Goal: Transaction & Acquisition: Purchase product/service

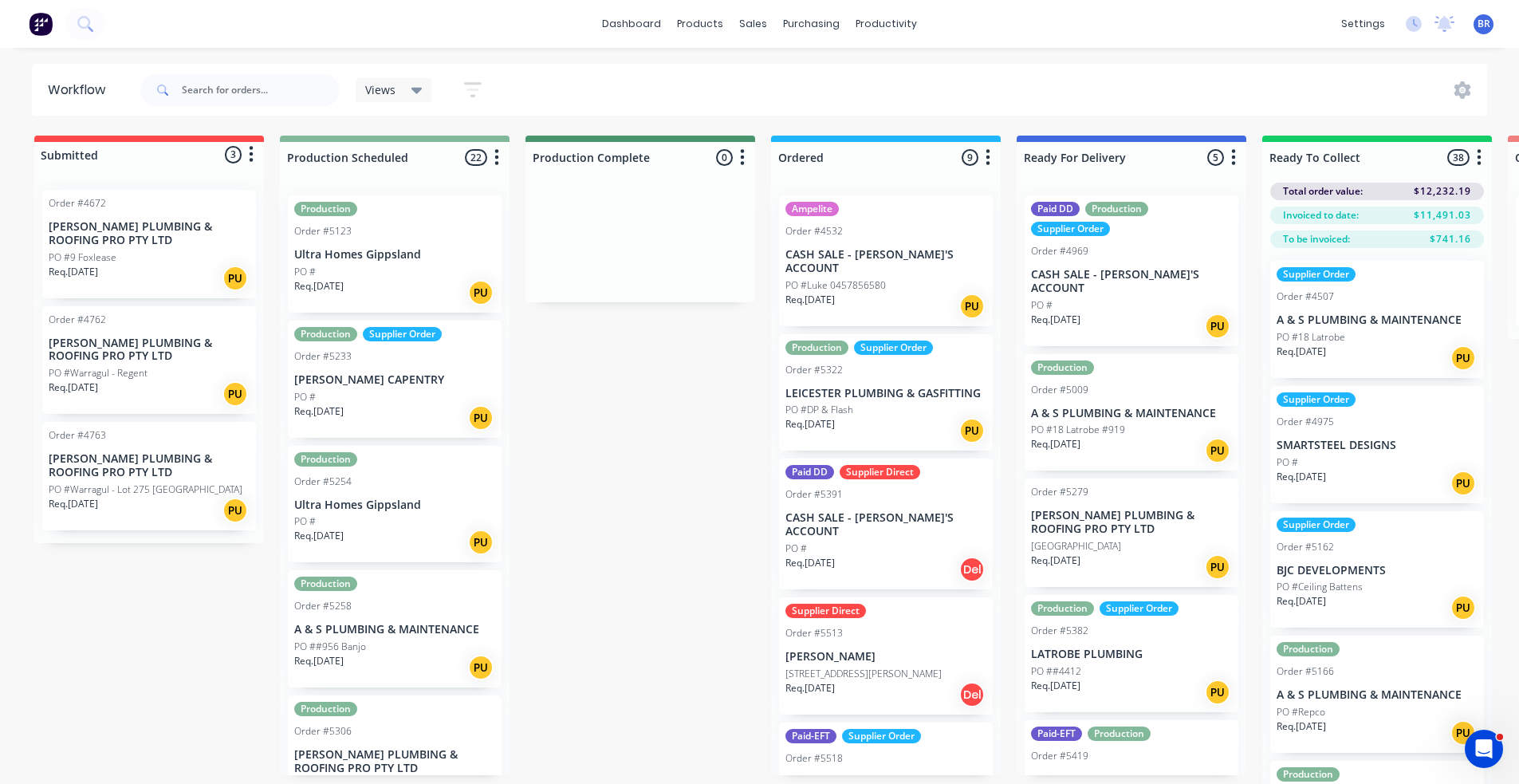
scroll to position [43, 0]
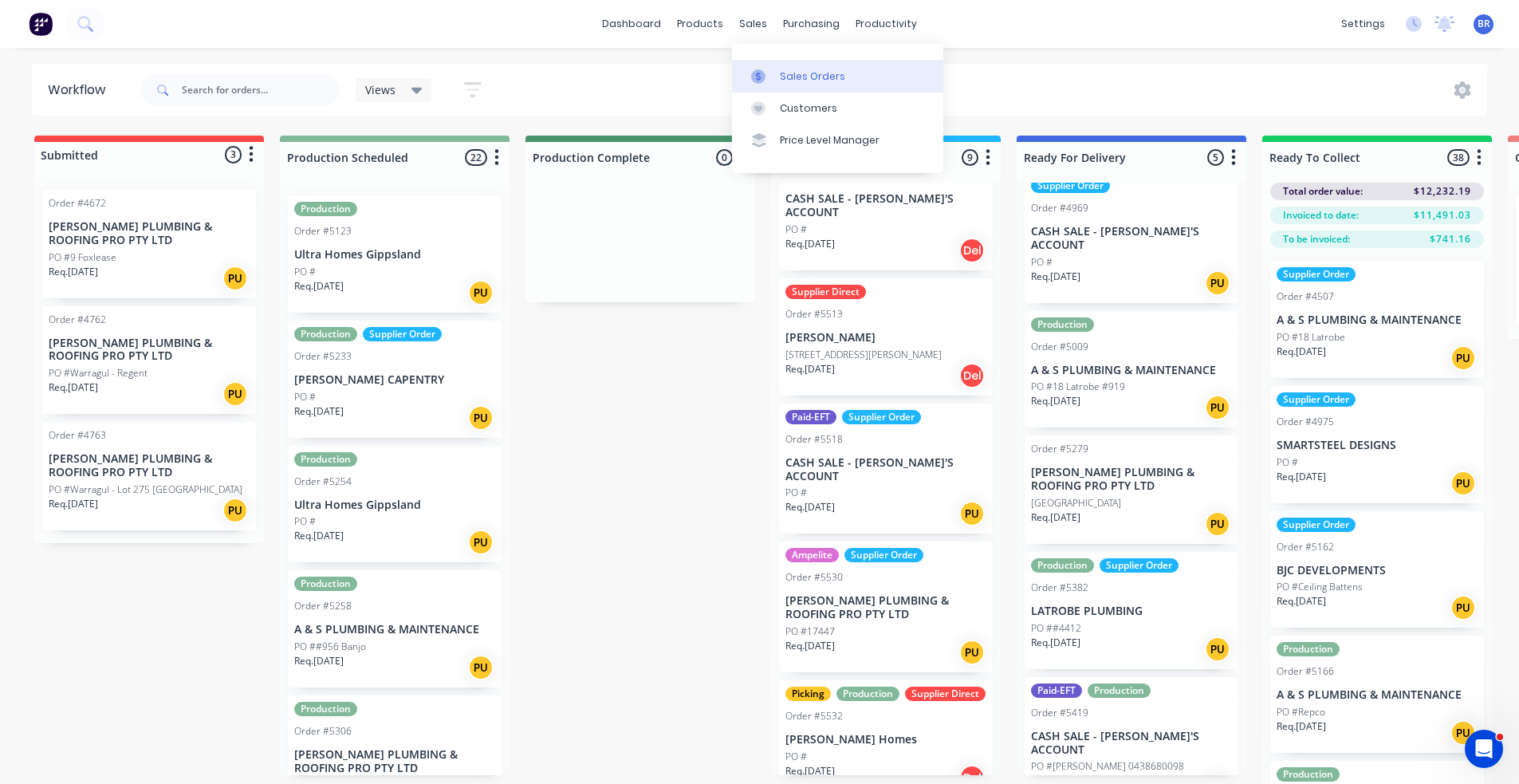
click at [789, 71] on div "Sales Orders" at bounding box center [813, 76] width 65 height 15
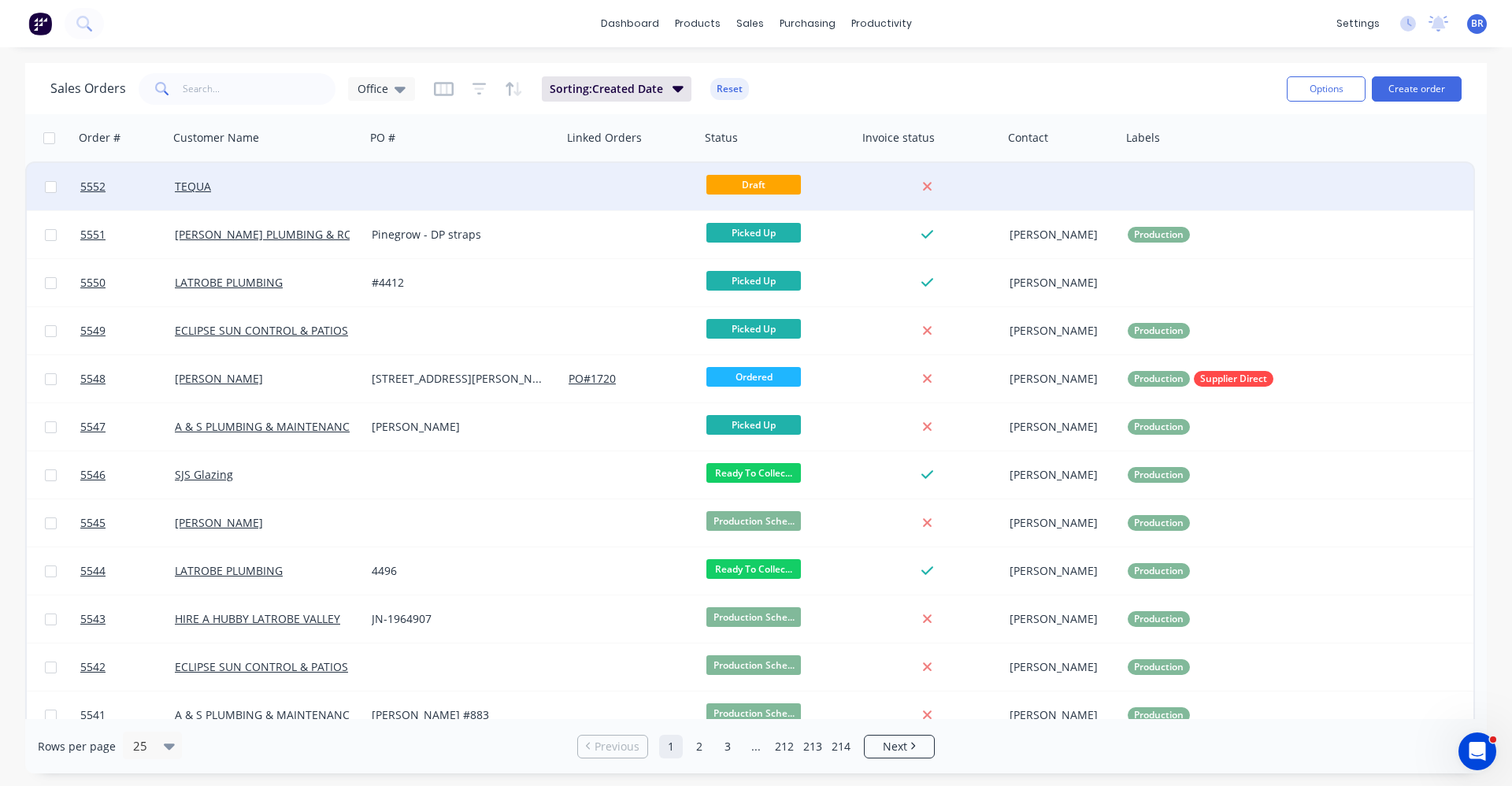
click at [237, 195] on div "TEQUA" at bounding box center [267, 186] width 197 height 47
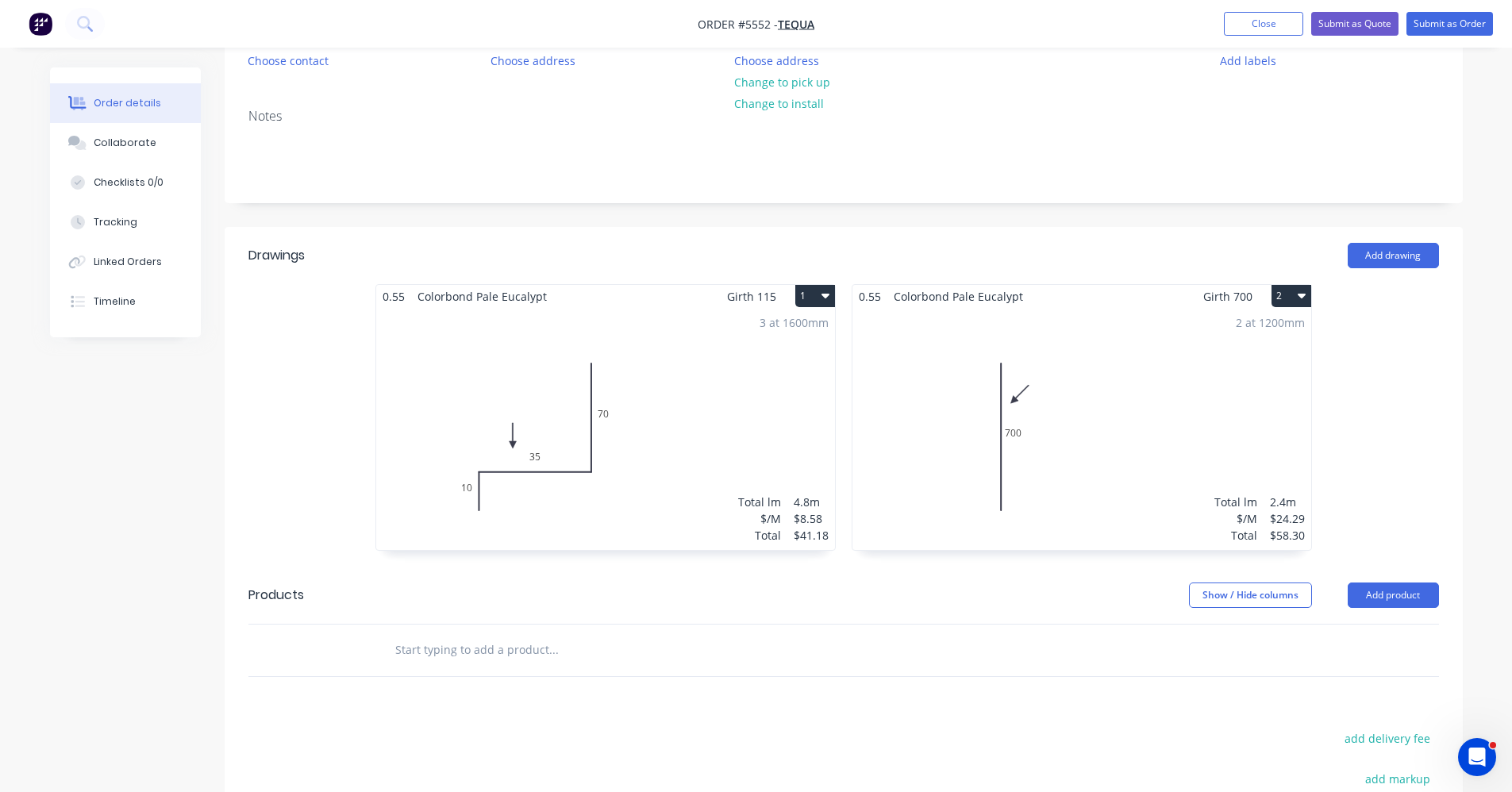
scroll to position [159, 0]
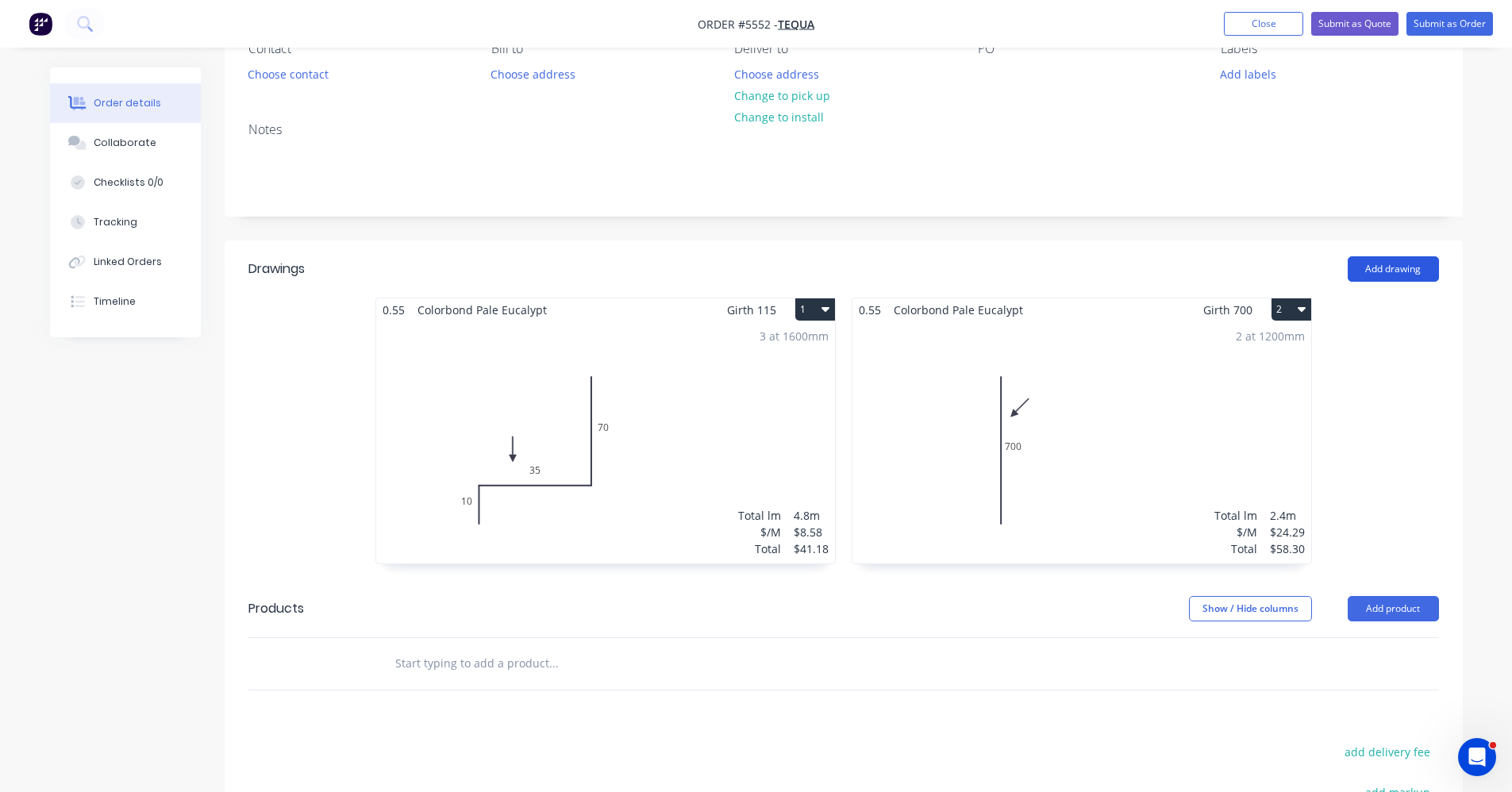
click at [1392, 275] on button "Add drawing" at bounding box center [1394, 269] width 92 height 25
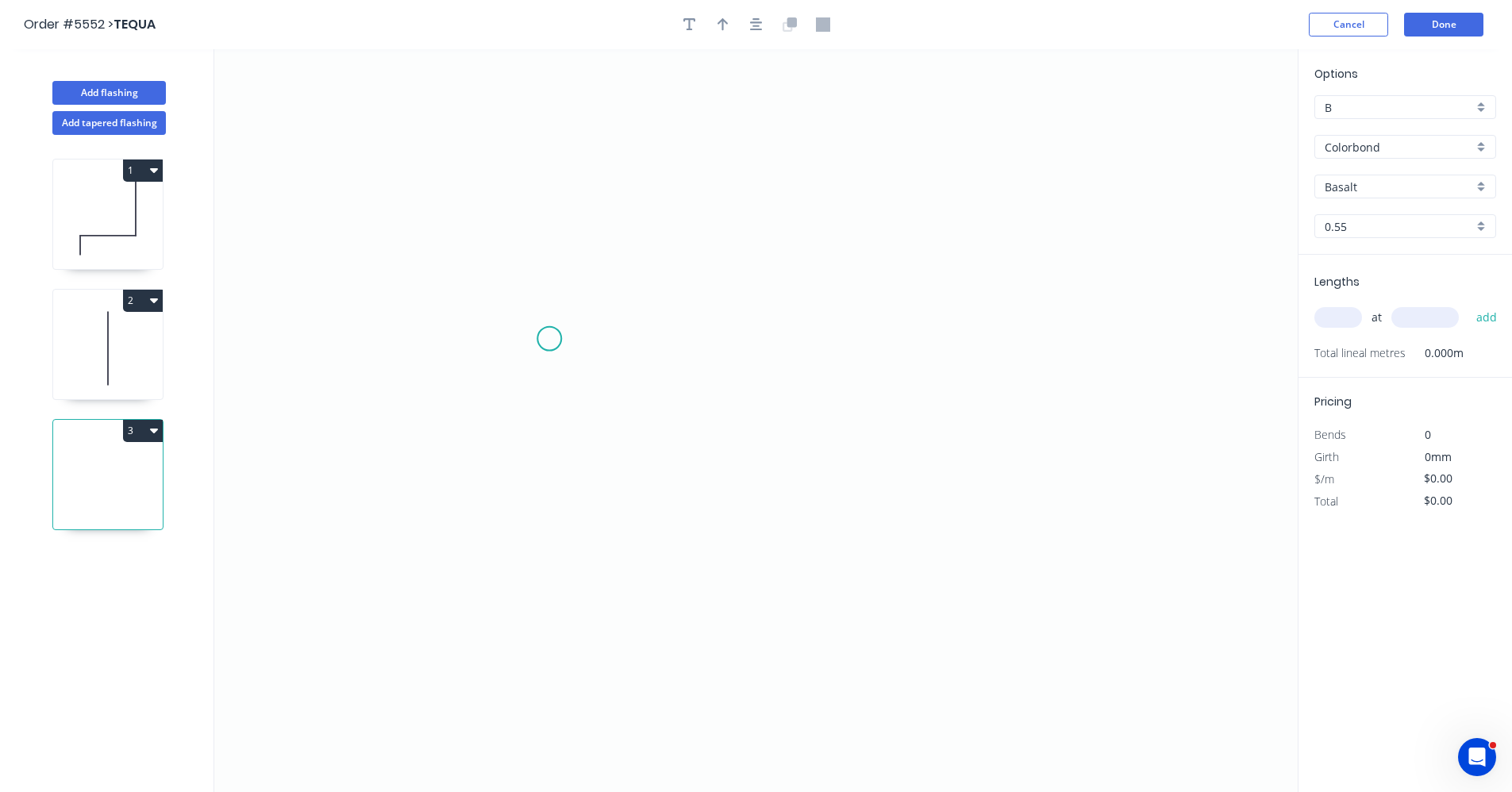
click at [549, 339] on icon "0" at bounding box center [756, 421] width 1084 height 743
click at [1024, 345] on icon "0" at bounding box center [756, 421] width 1084 height 743
click at [1027, 432] on icon "0 ?" at bounding box center [756, 421] width 1084 height 743
click at [790, 302] on tspan "?" at bounding box center [787, 308] width 8 height 26
type input "$27.49"
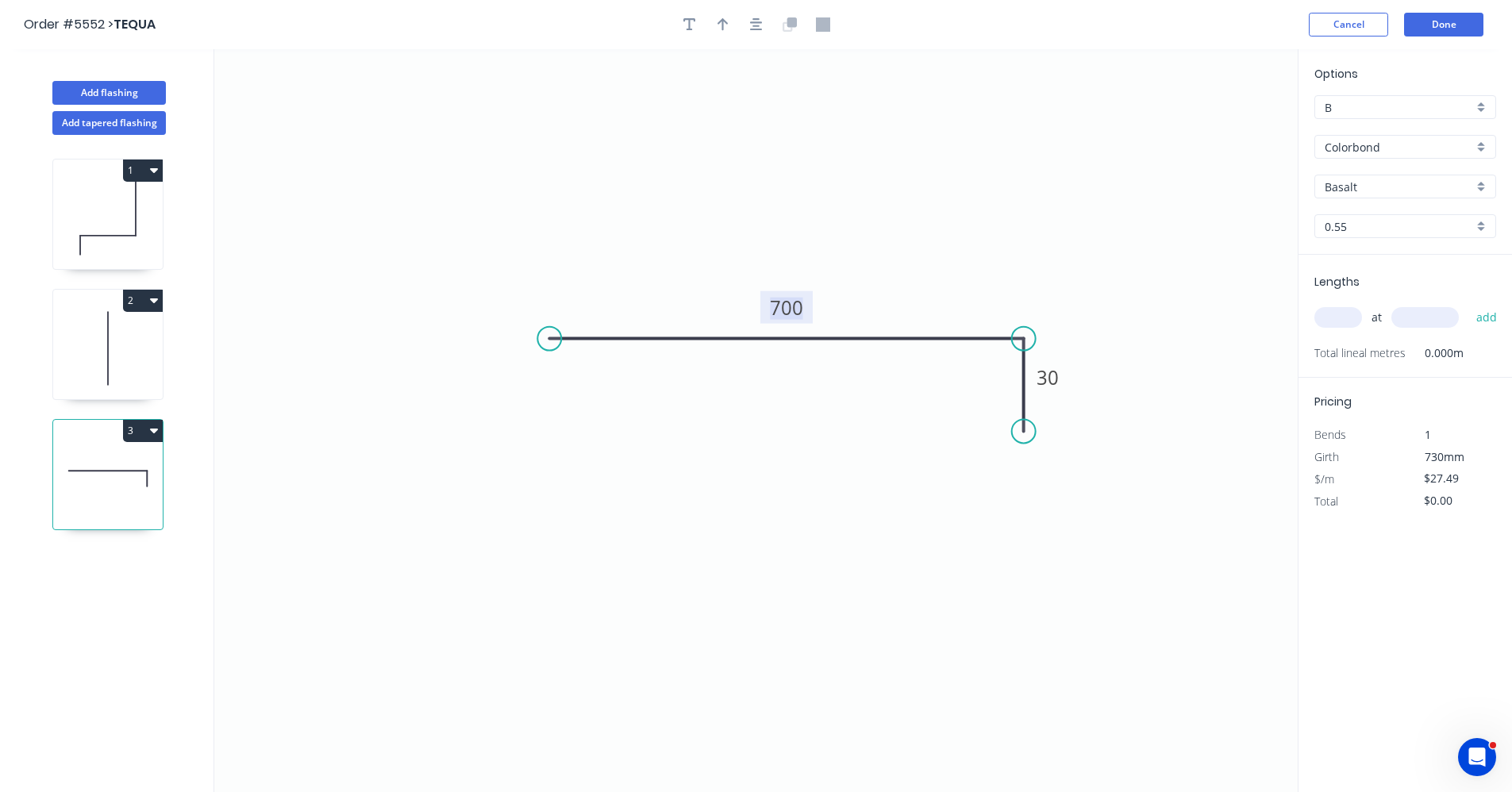
click at [1340, 321] on input "text" at bounding box center [1338, 317] width 48 height 20
type input "2"
type input "600"
click at [1469, 304] on button "add" at bounding box center [1488, 317] width 37 height 27
type input "$54.98"
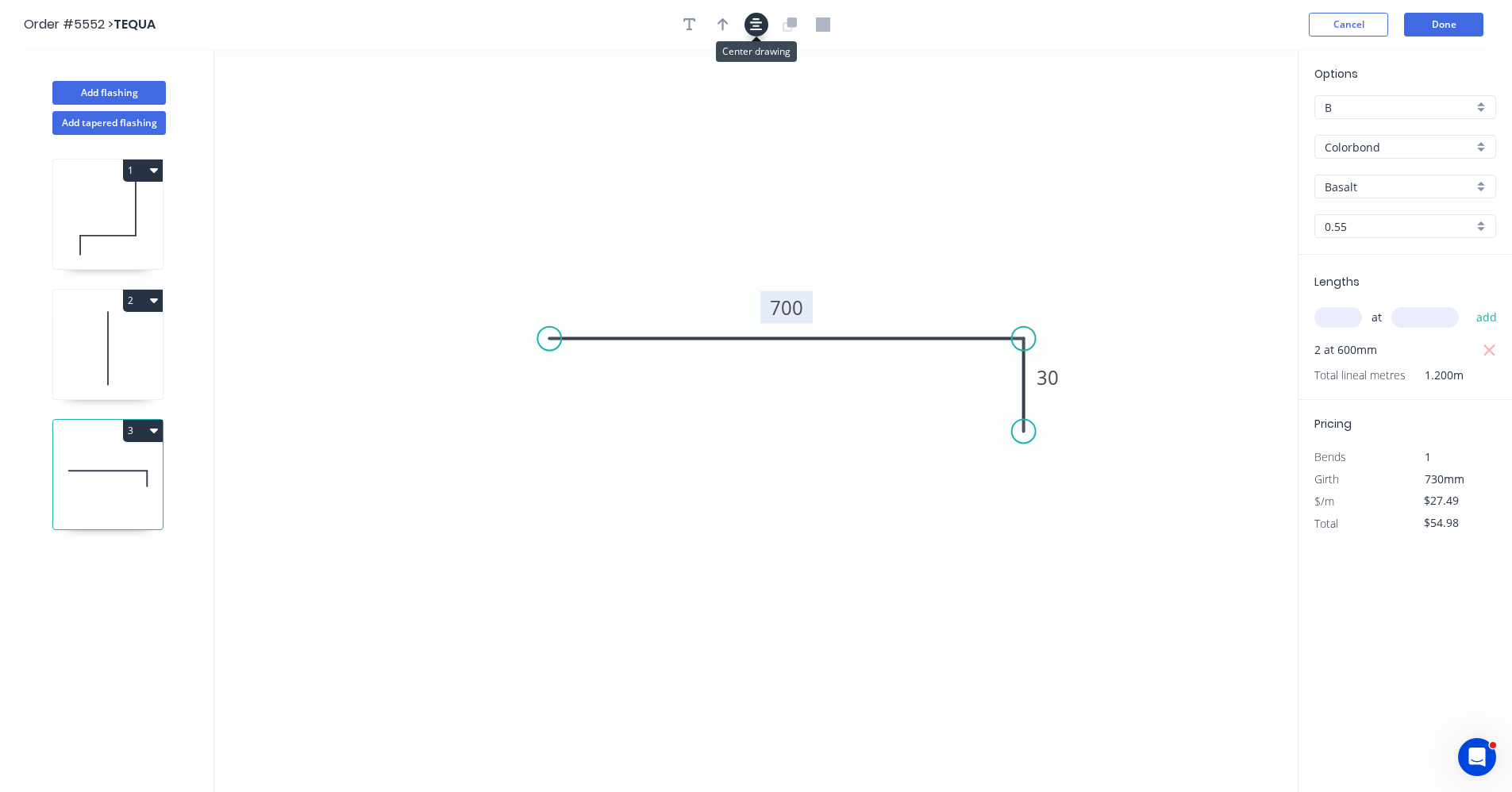
click at [752, 30] on icon "button" at bounding box center [756, 25] width 13 height 13
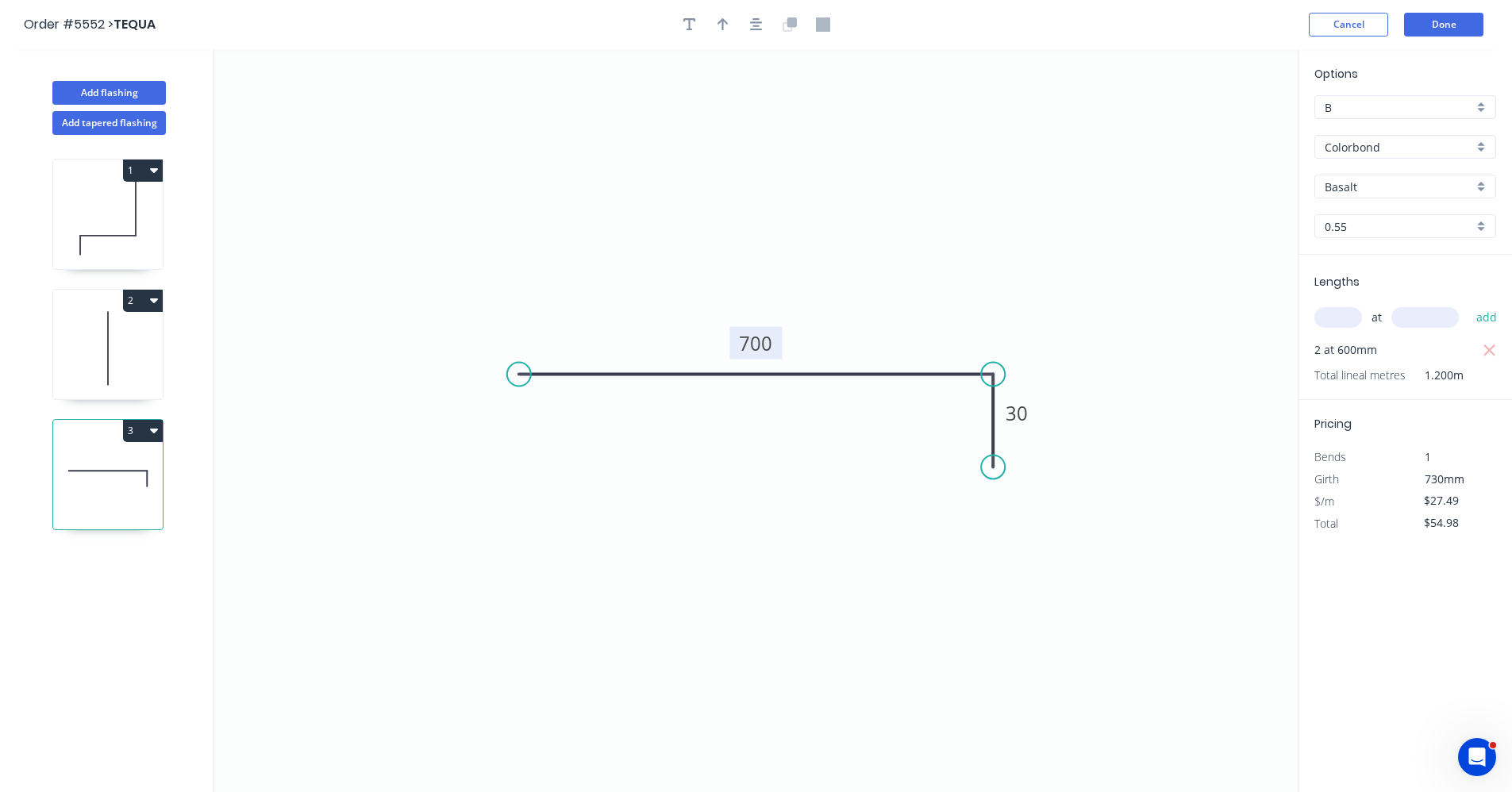
click at [739, 33] on div at bounding box center [756, 24] width 167 height 23
click at [728, 29] on icon "button" at bounding box center [723, 25] width 11 height 15
click at [1221, 126] on icon at bounding box center [1218, 110] width 15 height 51
drag, startPoint x: 1221, startPoint y: 126, endPoint x: 891, endPoint y: 357, distance: 402.8
click at [891, 357] on icon at bounding box center [903, 343] width 46 height 46
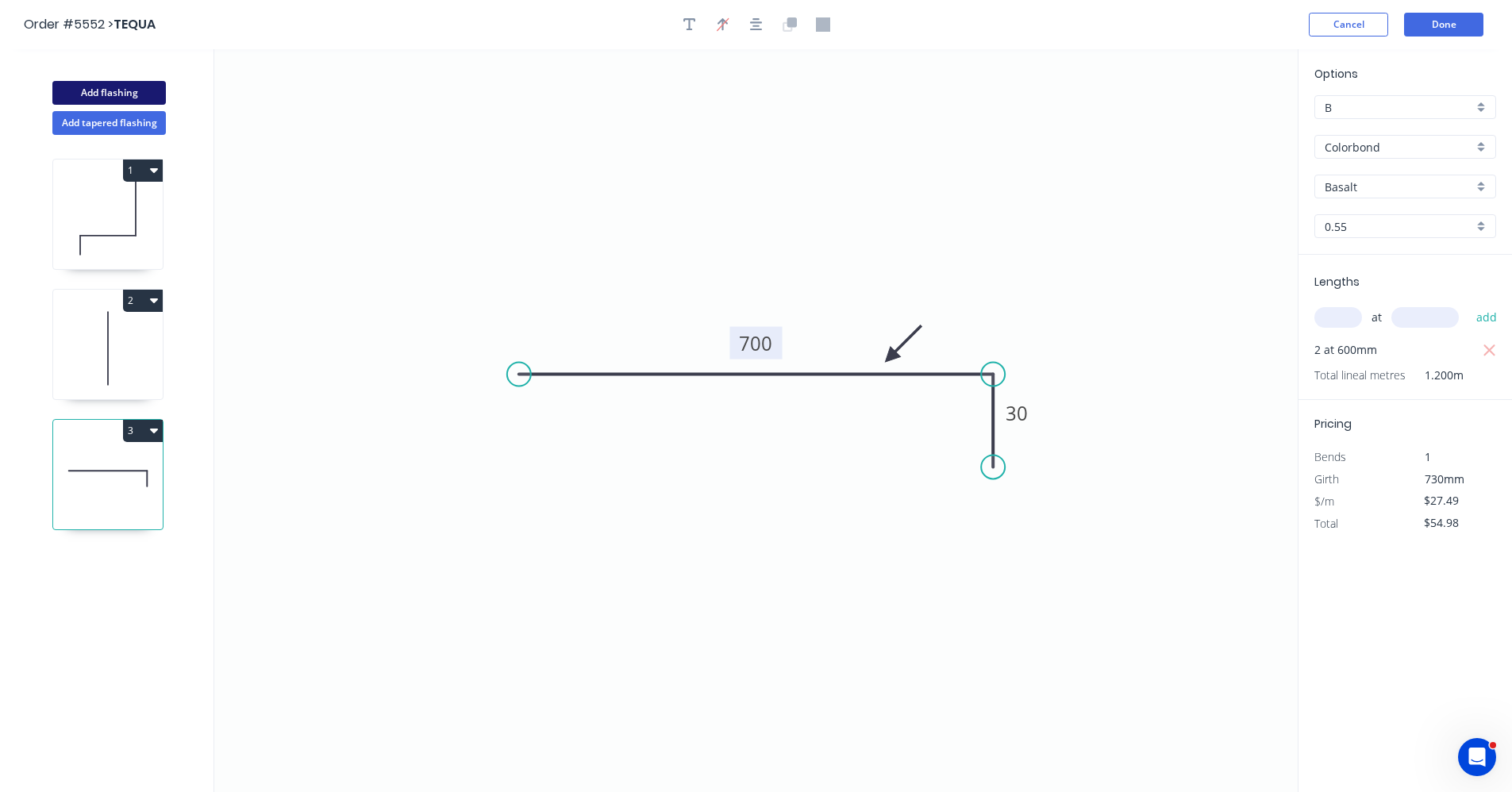
click at [111, 97] on button "Add flashing" at bounding box center [109, 92] width 113 height 23
type input "$0.00"
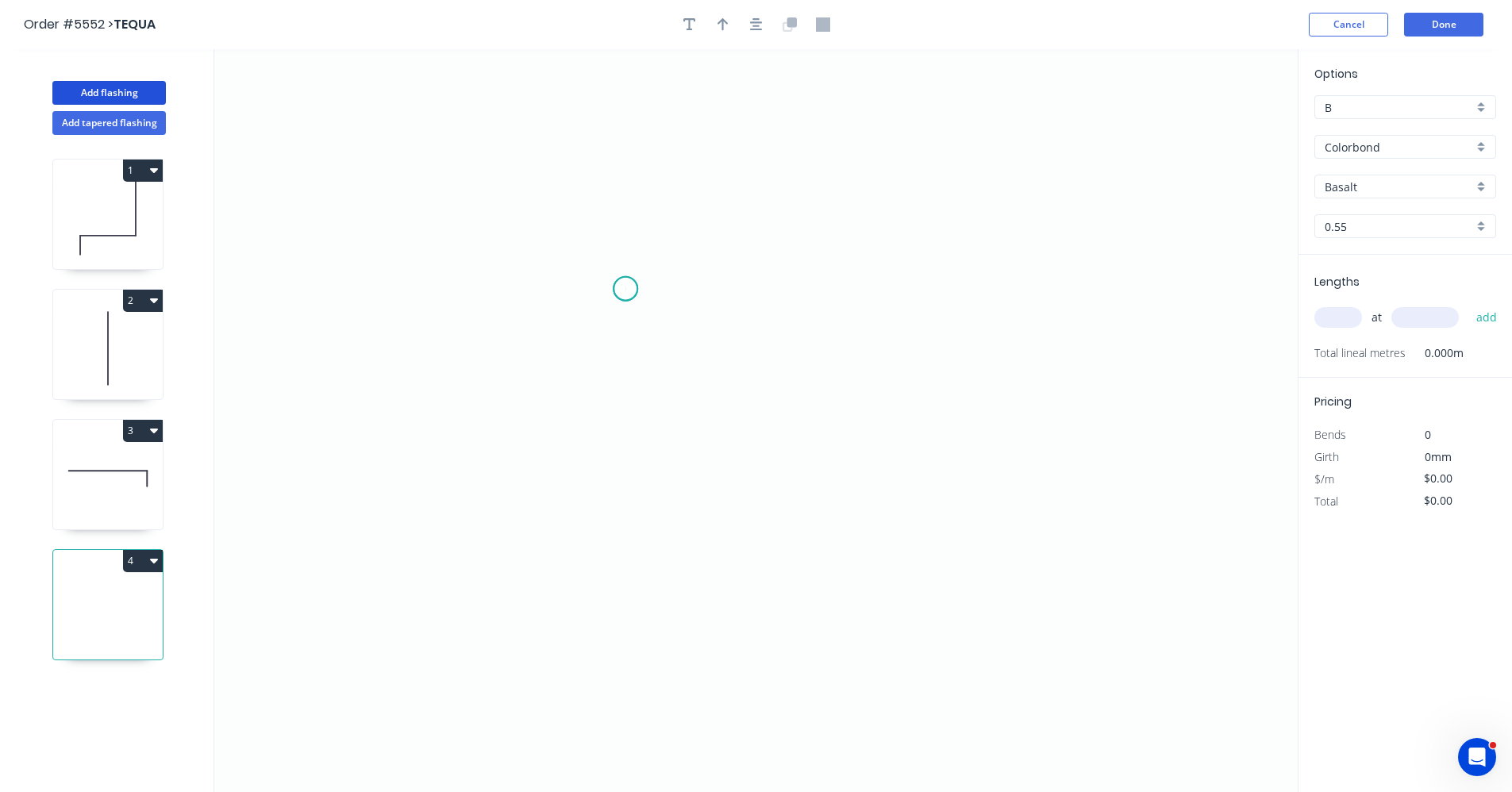
click at [625, 289] on icon "0" at bounding box center [756, 421] width 1084 height 743
click at [843, 293] on icon "0" at bounding box center [756, 421] width 1084 height 743
click at [632, 323] on icon "0 ?" at bounding box center [756, 421] width 1084 height 743
drag, startPoint x: 752, startPoint y: 273, endPoint x: 756, endPoint y: 330, distance: 57.1
click at [754, 334] on rect at bounding box center [735, 340] width 52 height 32
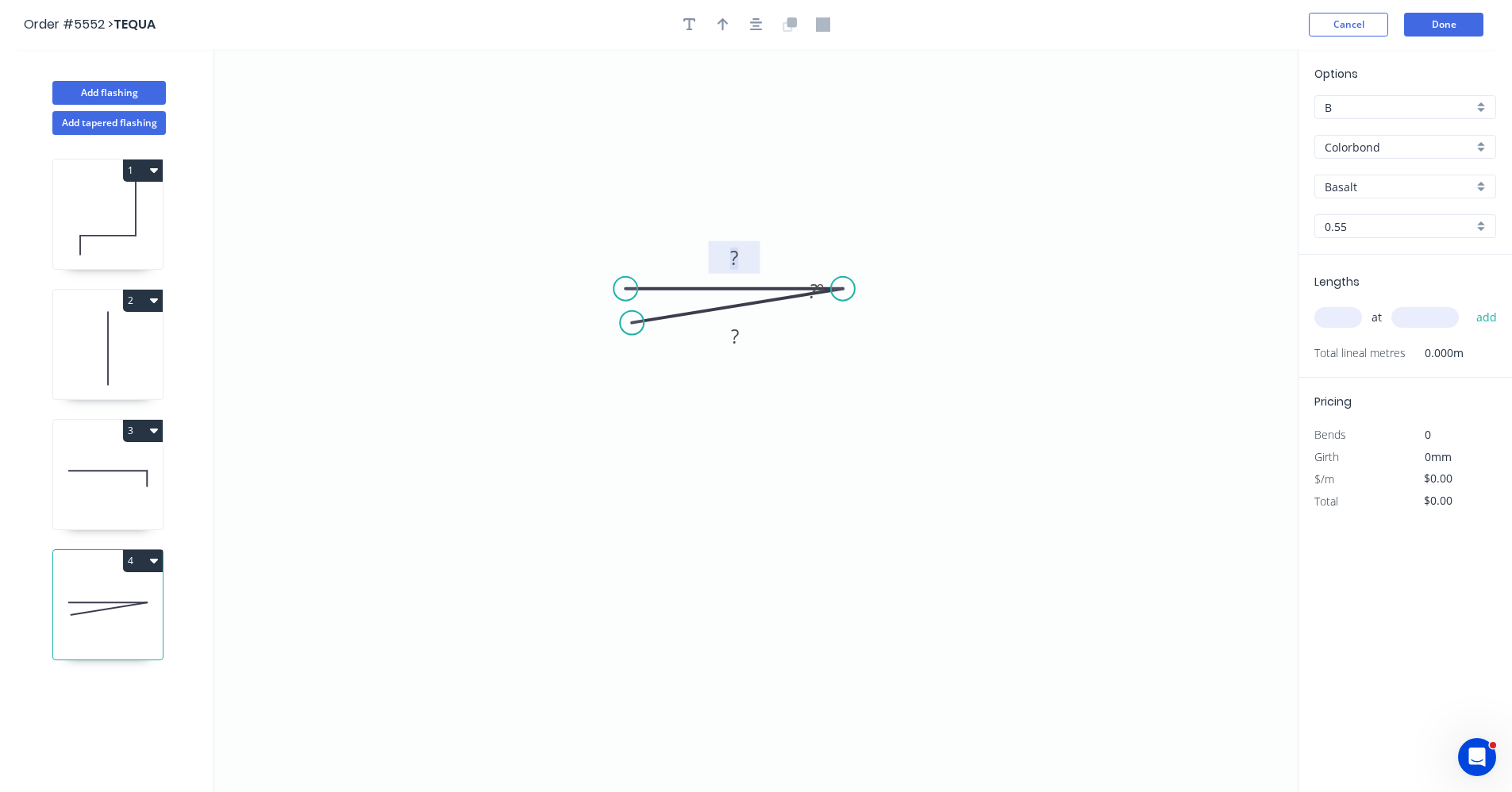
click at [739, 255] on rect at bounding box center [734, 258] width 32 height 22
type input "$5.09"
click at [1482, 186] on div "Basalt" at bounding box center [1405, 186] width 181 height 23
click at [1362, 296] on div "Pale Eucalypt" at bounding box center [1405, 288] width 181 height 28
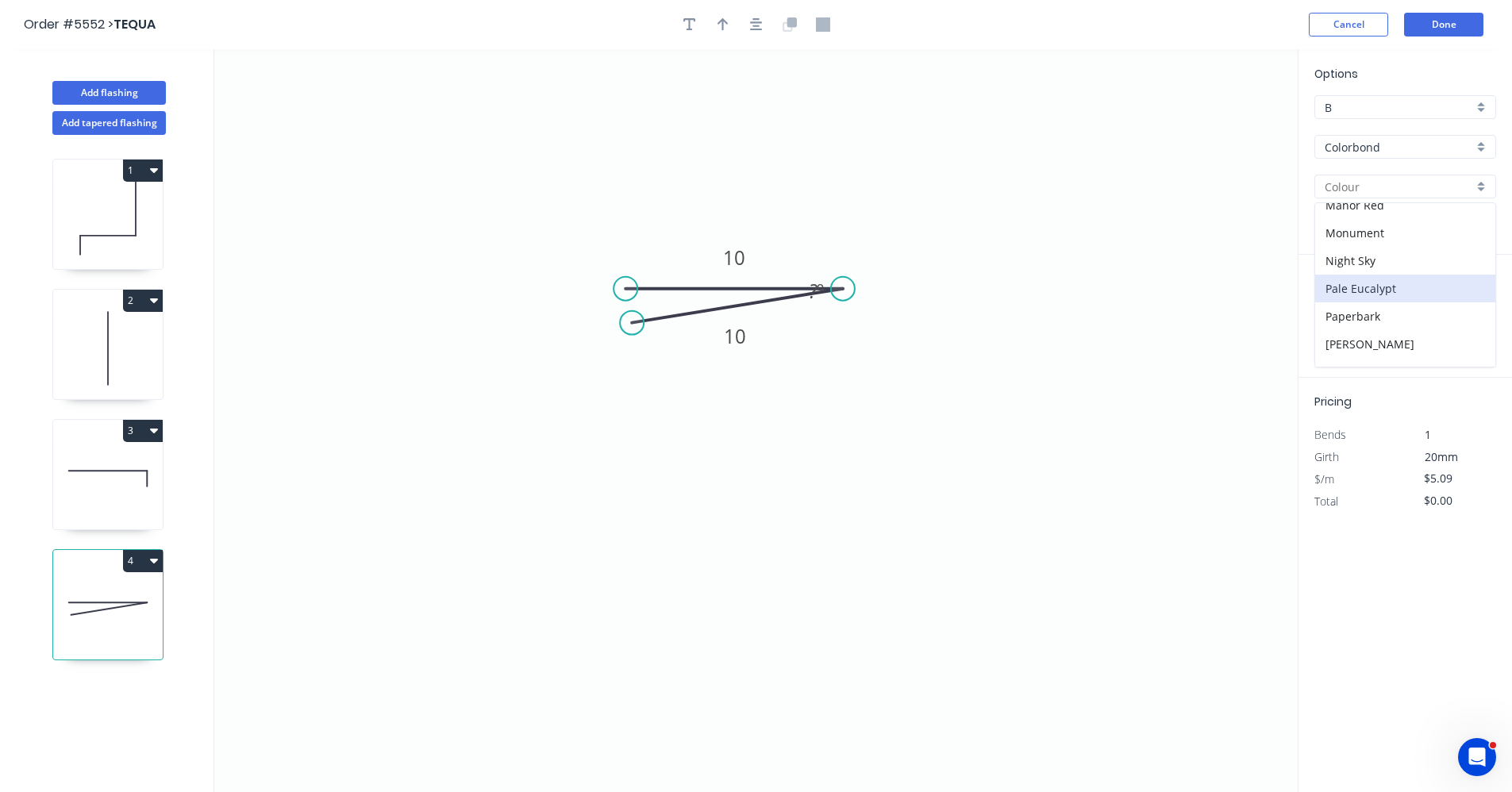
type input "Pale Eucalypt"
click at [1345, 324] on input "text" at bounding box center [1338, 317] width 48 height 20
type input "4"
type input "1200"
click at [1469, 304] on button "add" at bounding box center [1488, 317] width 37 height 27
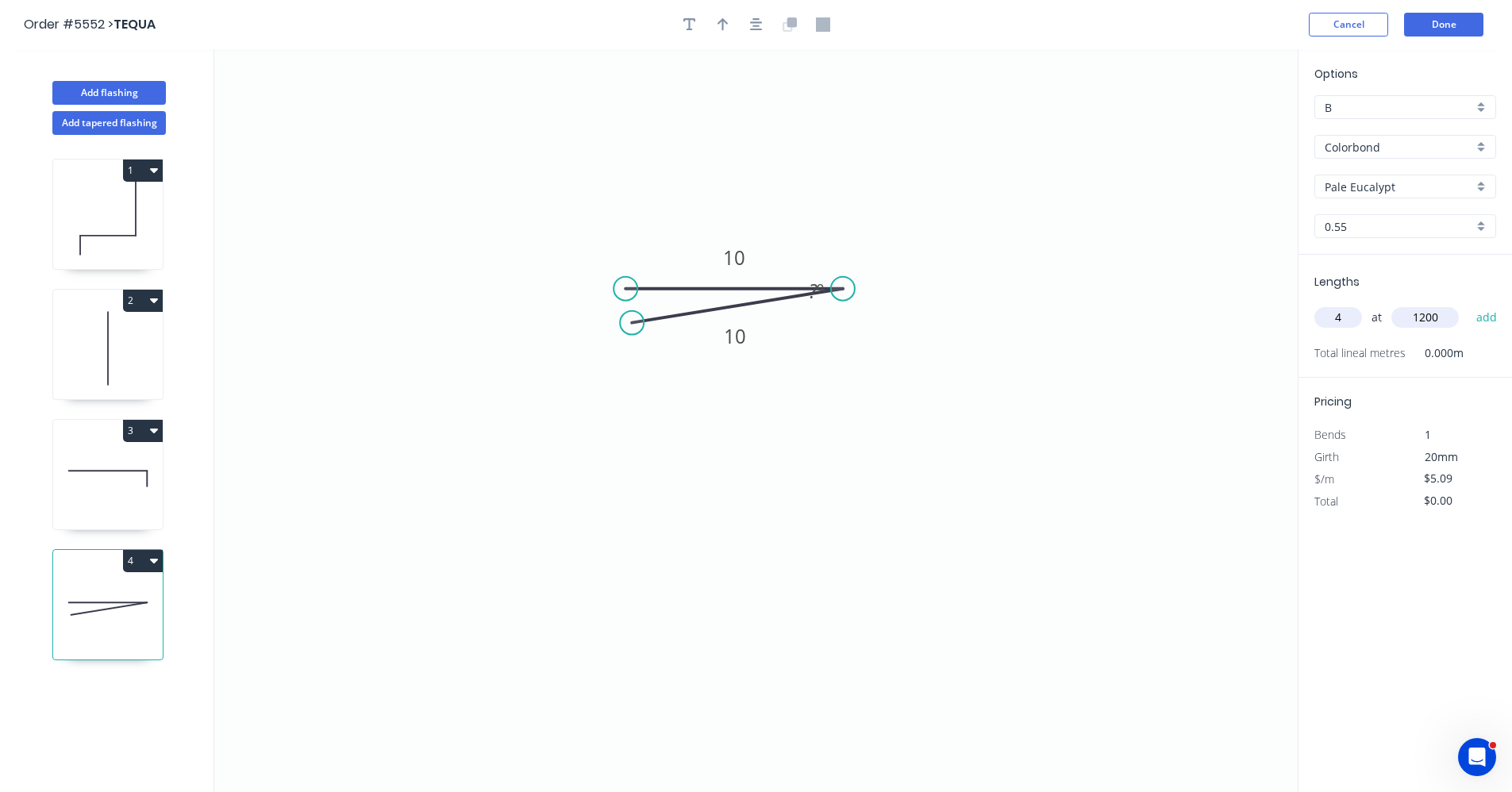
type input "$24.43"
click at [726, 20] on icon "button" at bounding box center [723, 25] width 11 height 15
click at [1220, 126] on icon at bounding box center [1218, 110] width 15 height 51
drag, startPoint x: 1221, startPoint y: 124, endPoint x: 773, endPoint y: 275, distance: 472.8
click at [773, 275] on icon at bounding box center [785, 261] width 46 height 46
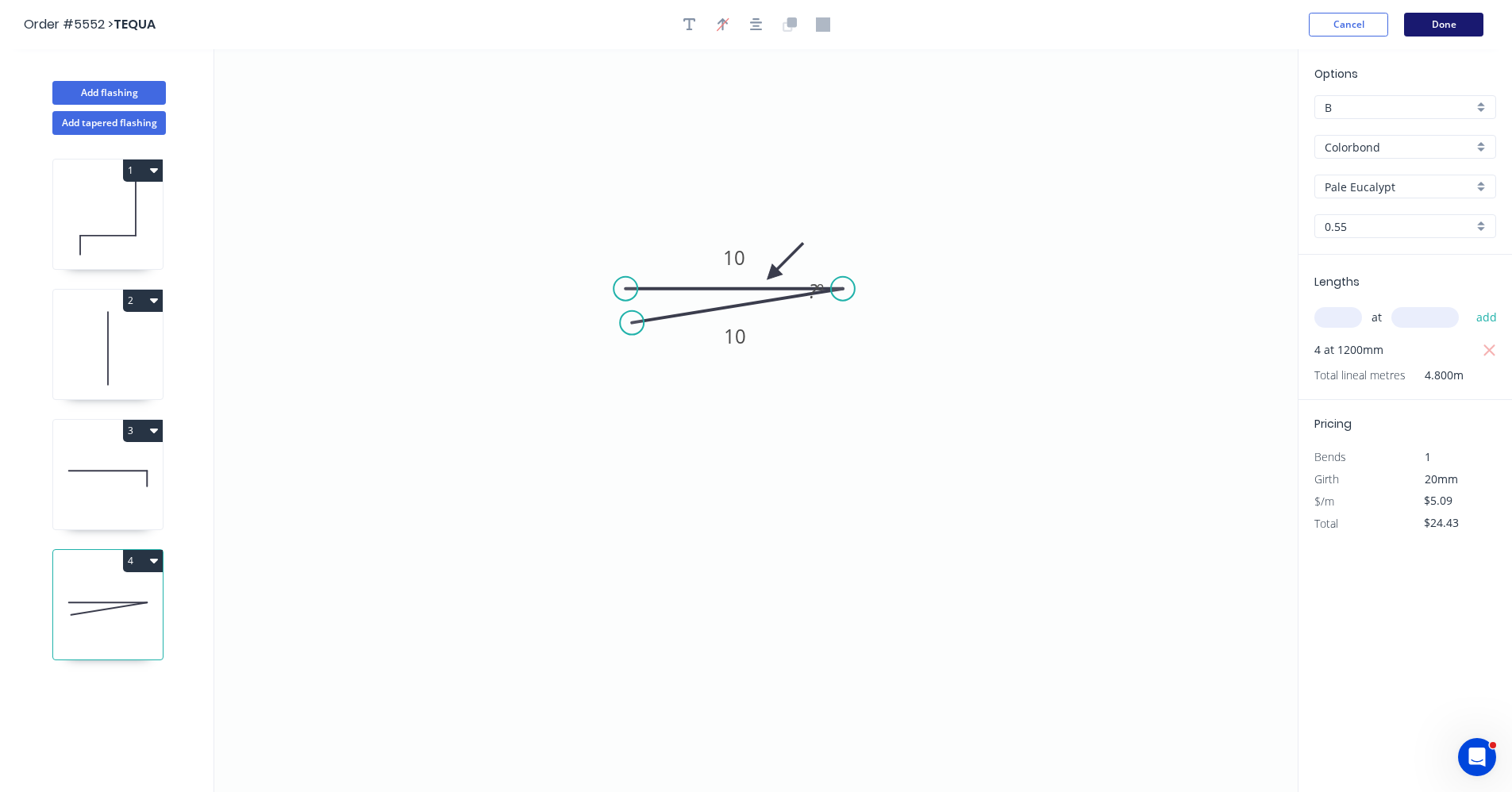
click at [1440, 14] on button "Done" at bounding box center [1444, 24] width 79 height 23
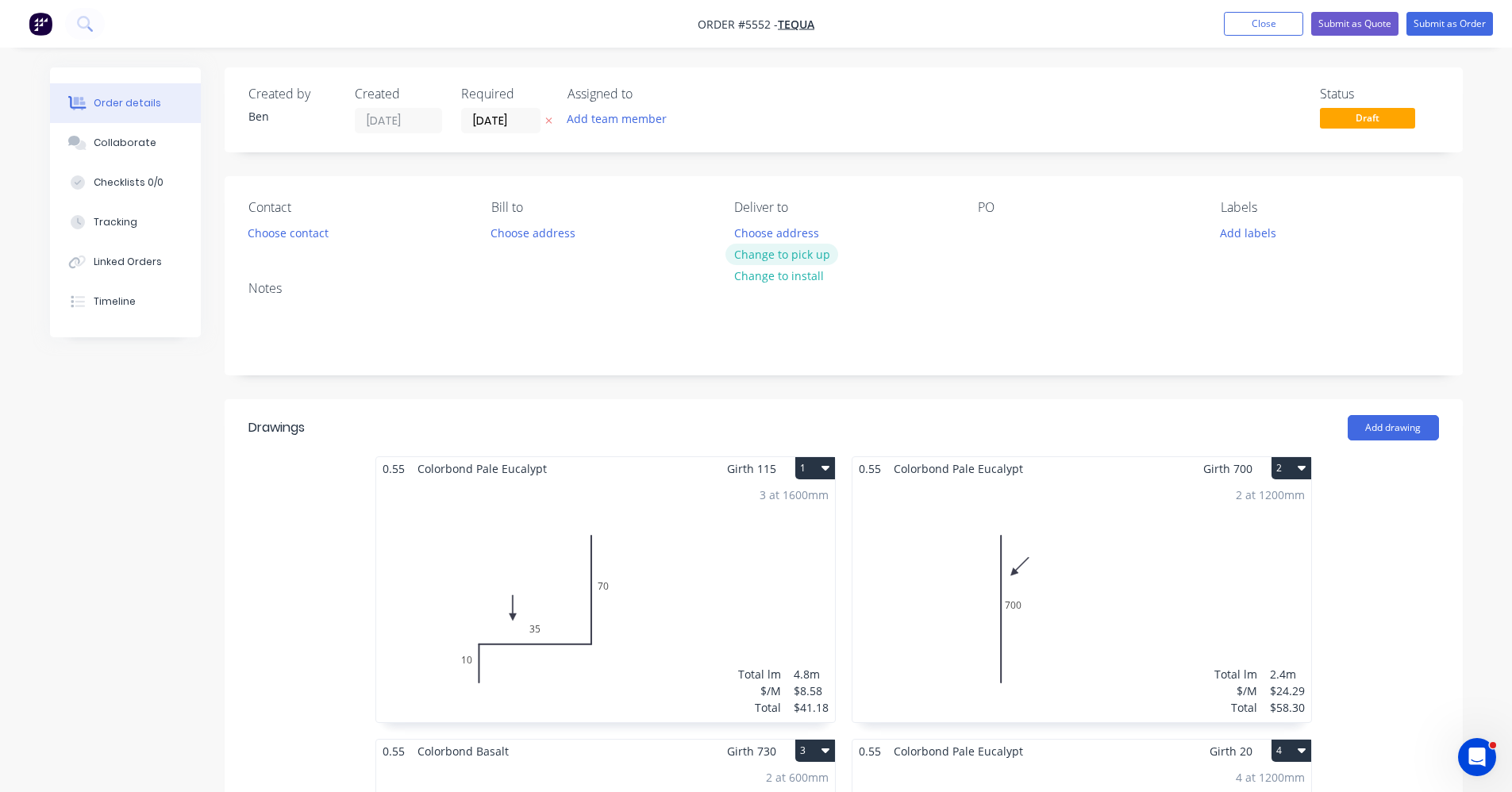
click at [825, 255] on button "Change to pick up" at bounding box center [782, 254] width 113 height 21
click at [987, 232] on div at bounding box center [990, 233] width 25 height 23
click at [276, 234] on button "Choose contact" at bounding box center [287, 232] width 98 height 21
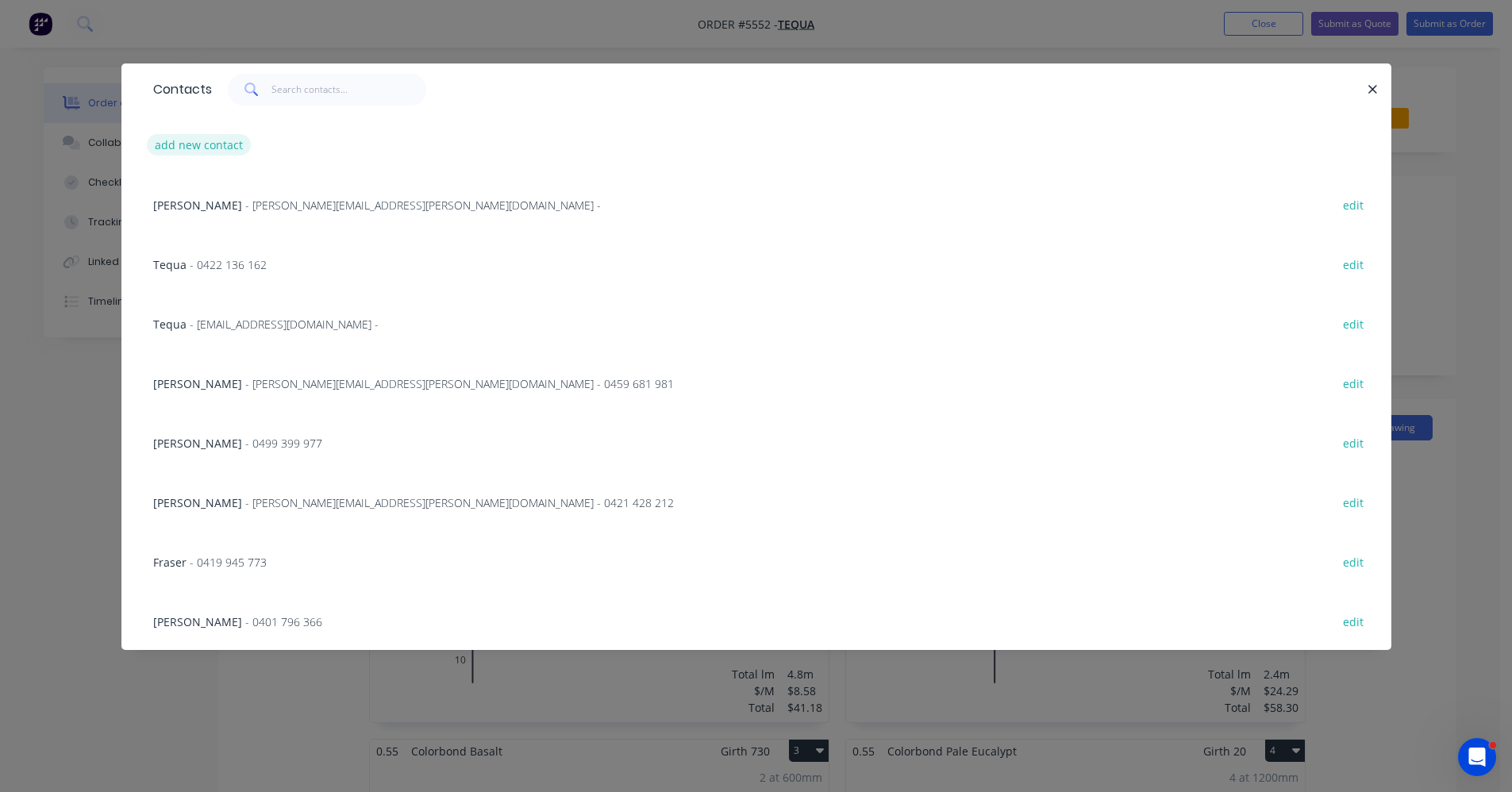
click at [198, 147] on button "add new contact" at bounding box center [198, 145] width 104 height 21
select select "AU"
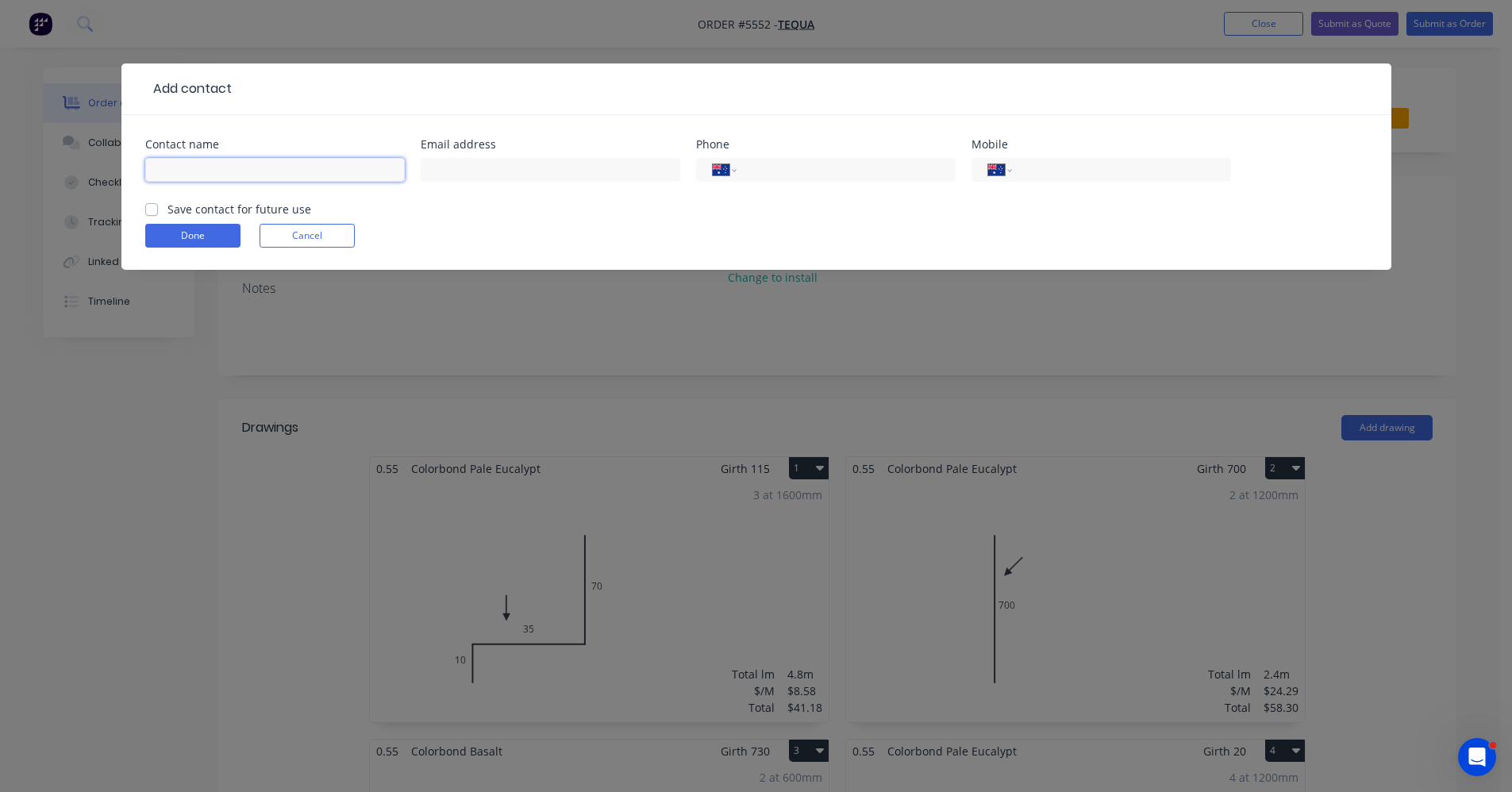
click at [221, 170] on input "text" at bounding box center [275, 169] width 260 height 23
type input "[PERSON_NAME]"
click at [1031, 171] on input "tel" at bounding box center [1118, 170] width 190 height 19
click at [1037, 167] on input "tel" at bounding box center [1118, 170] width 190 height 19
type input "0401 649 975"
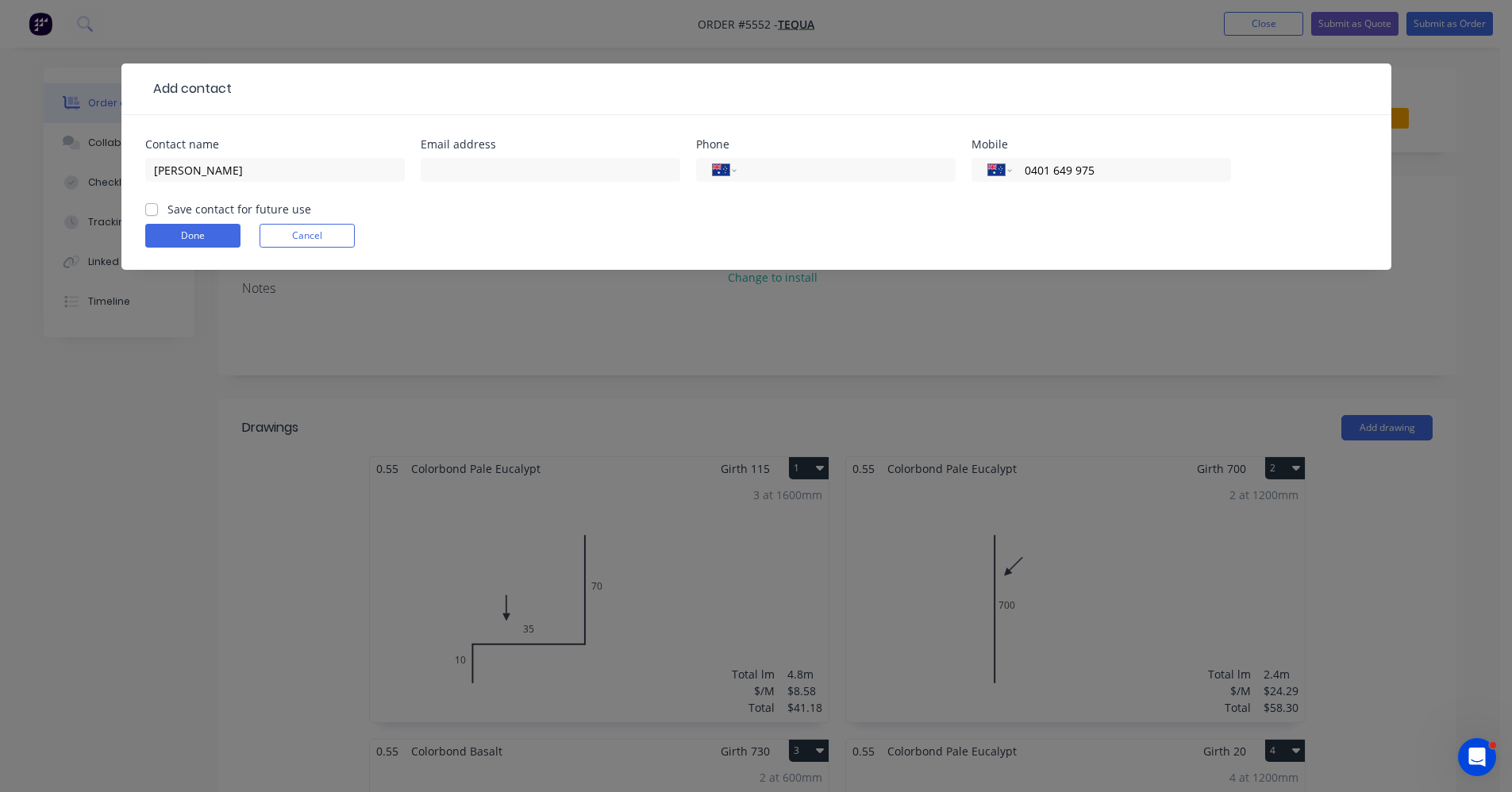
click at [168, 207] on label "Save contact for future use" at bounding box center [239, 209] width 143 height 17
click at [153, 207] on input "Save contact for future use" at bounding box center [151, 208] width 13 height 15
checkbox input "true"
click at [179, 240] on button "Done" at bounding box center [193, 235] width 96 height 23
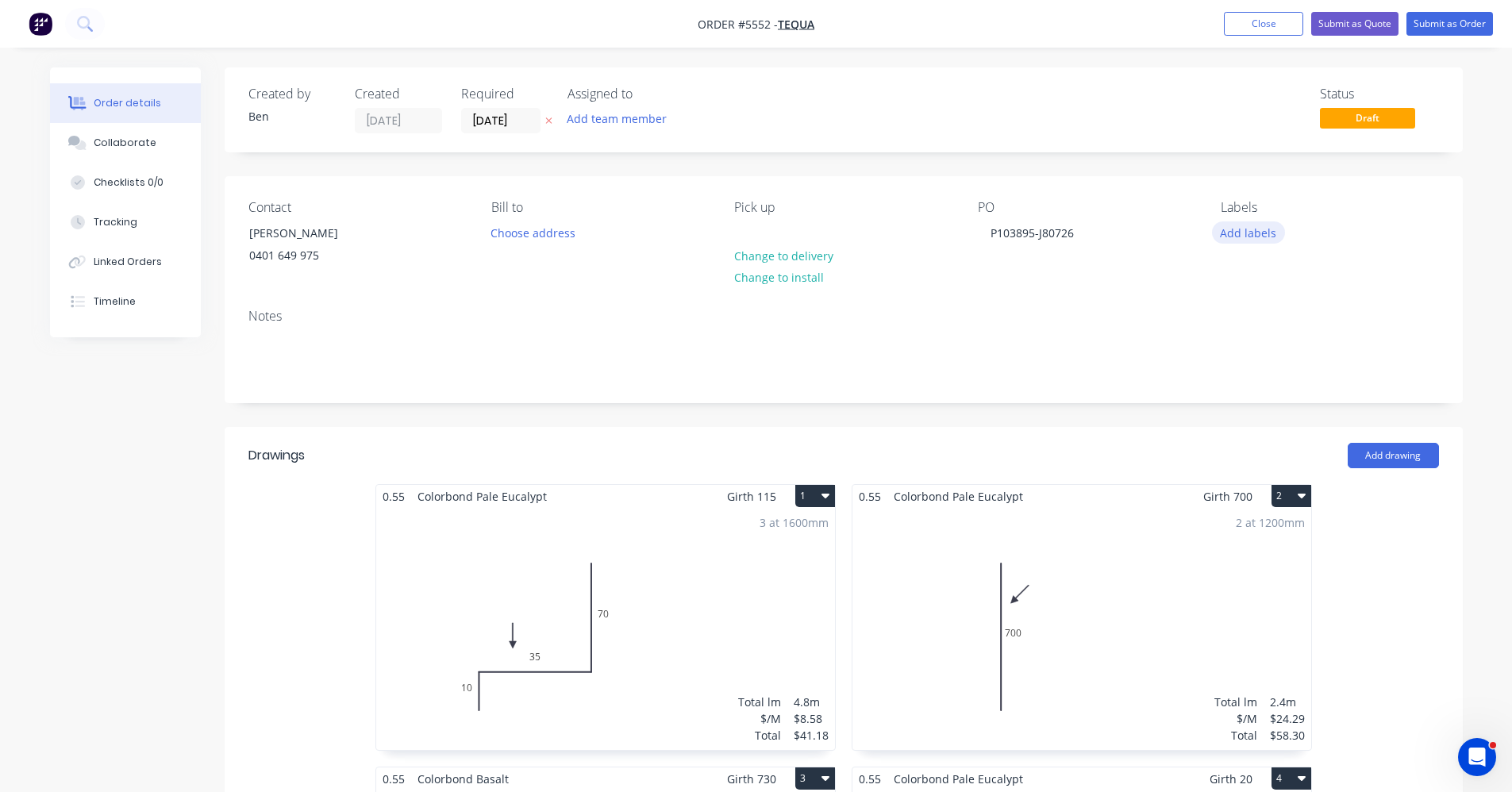
click at [1246, 232] on button "Add labels" at bounding box center [1249, 232] width 73 height 21
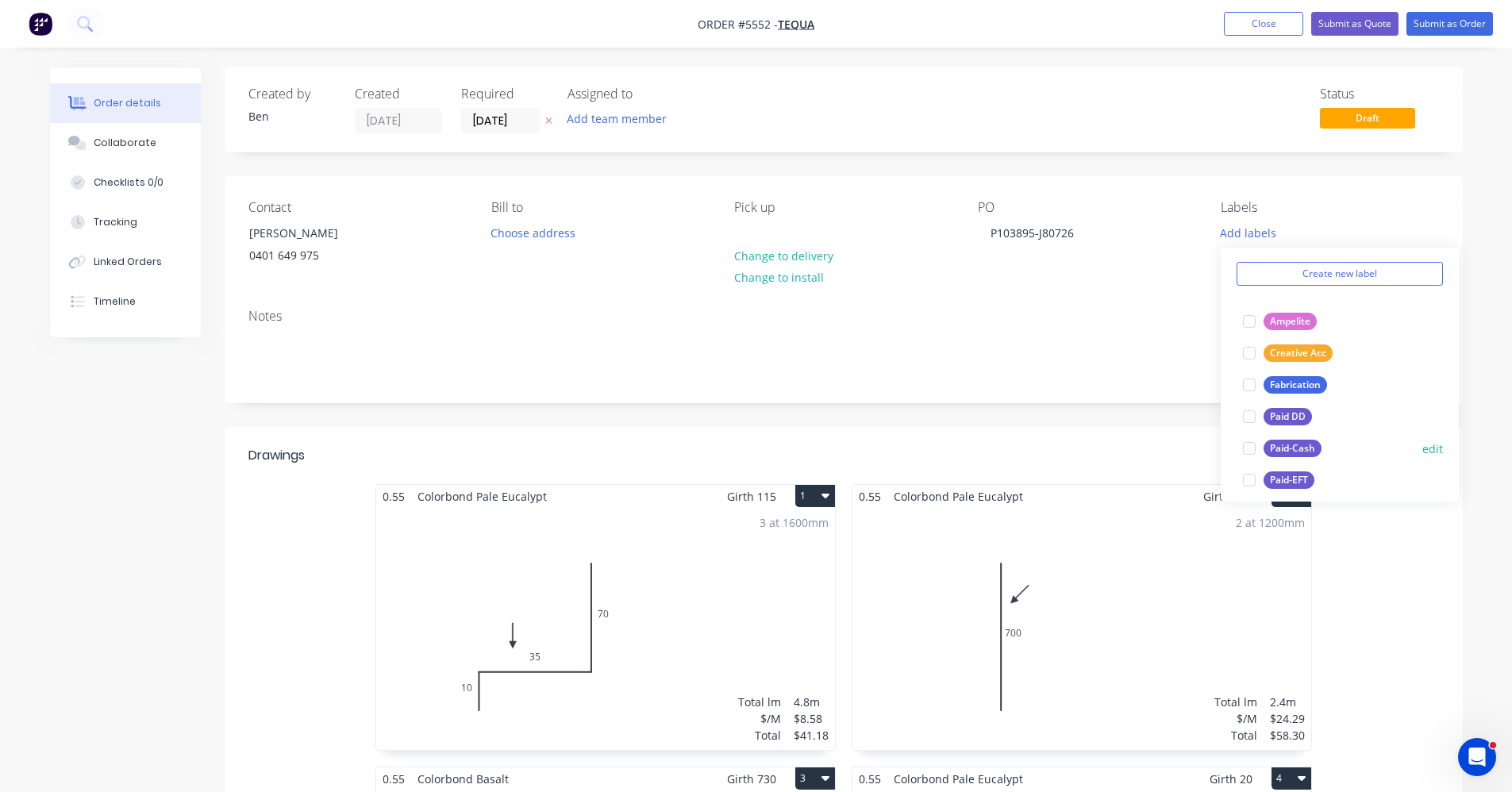
scroll to position [238, 0]
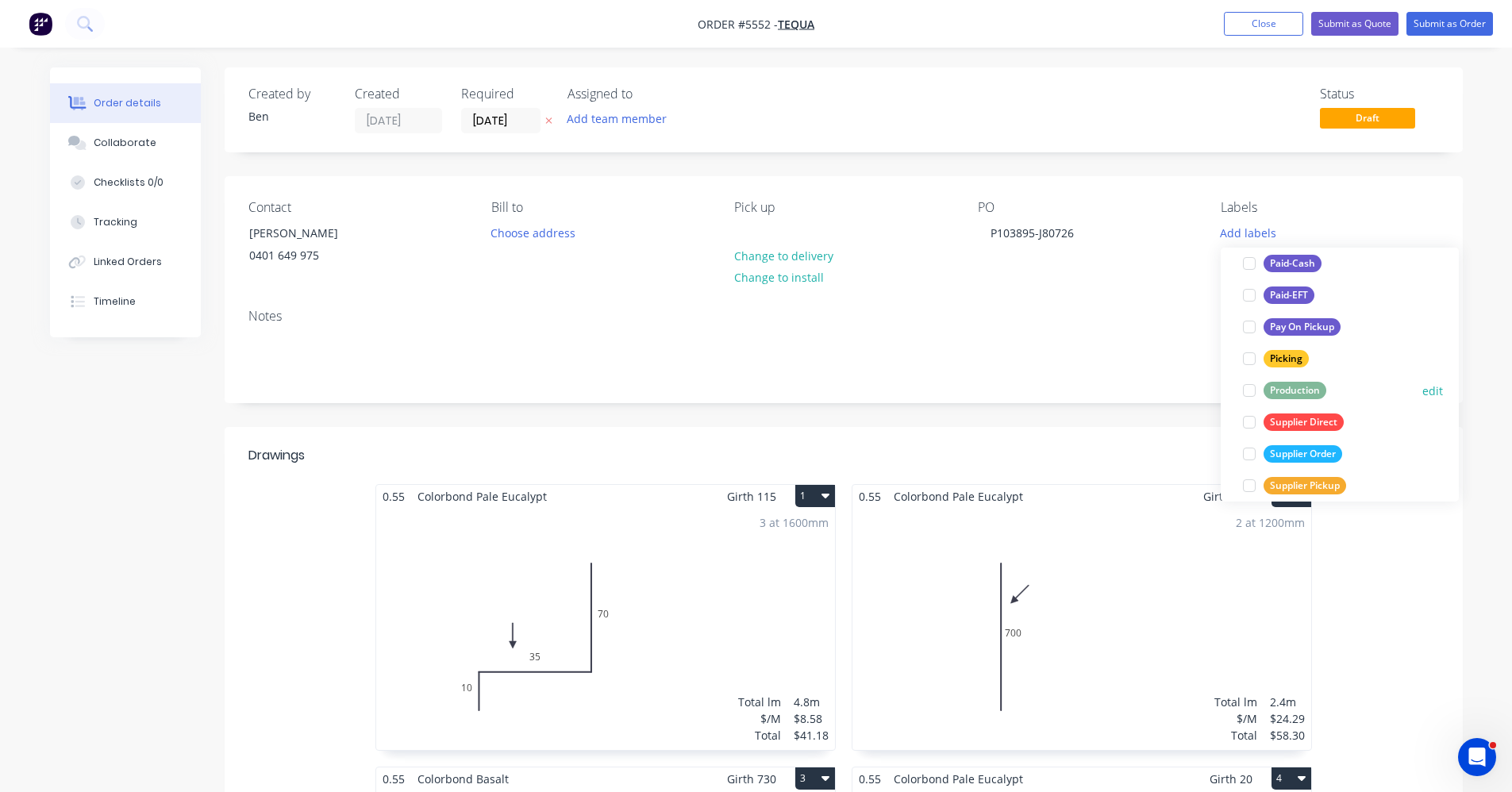
click at [1309, 393] on div "Production" at bounding box center [1295, 391] width 62 height 18
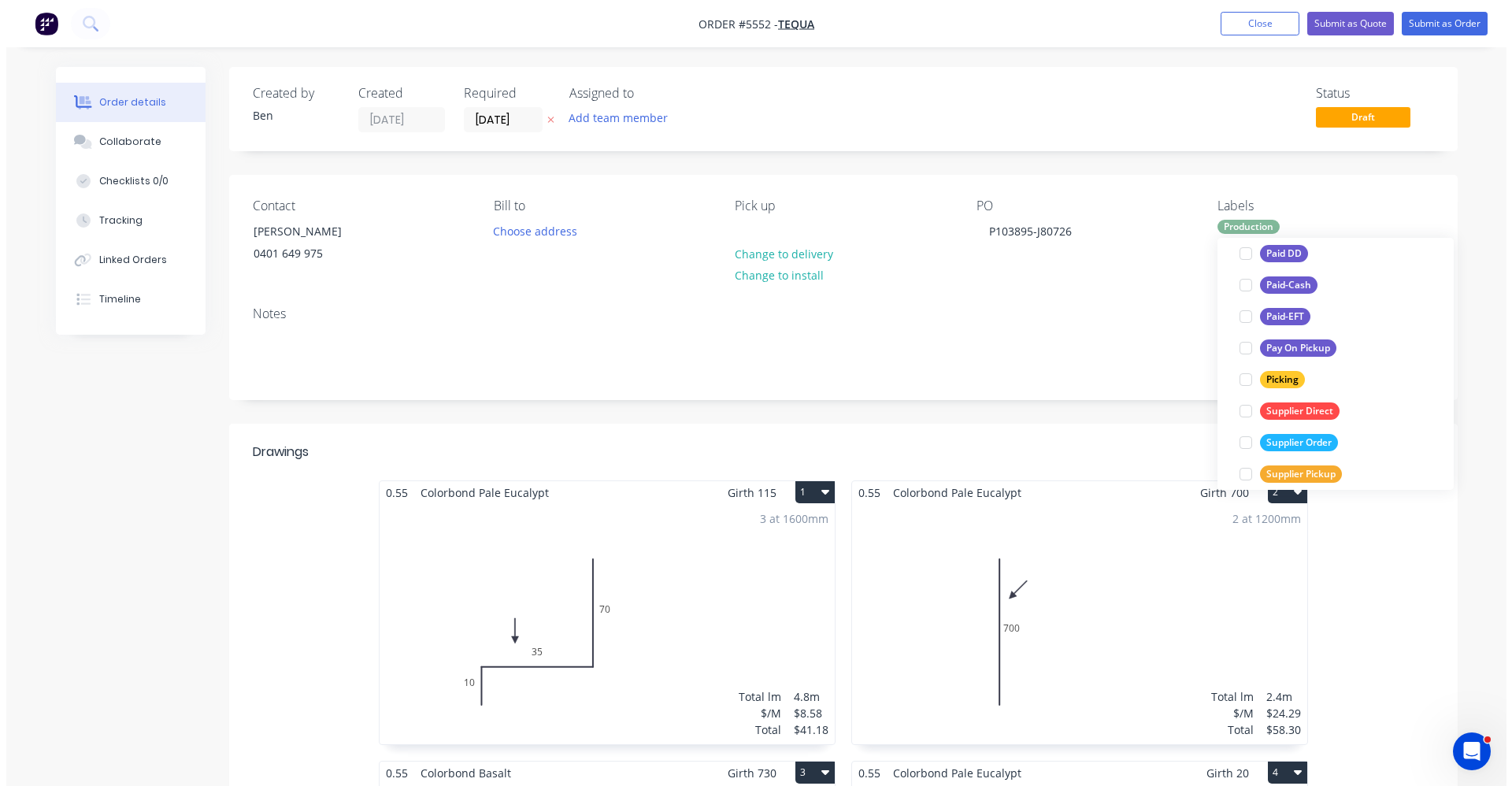
scroll to position [0, 0]
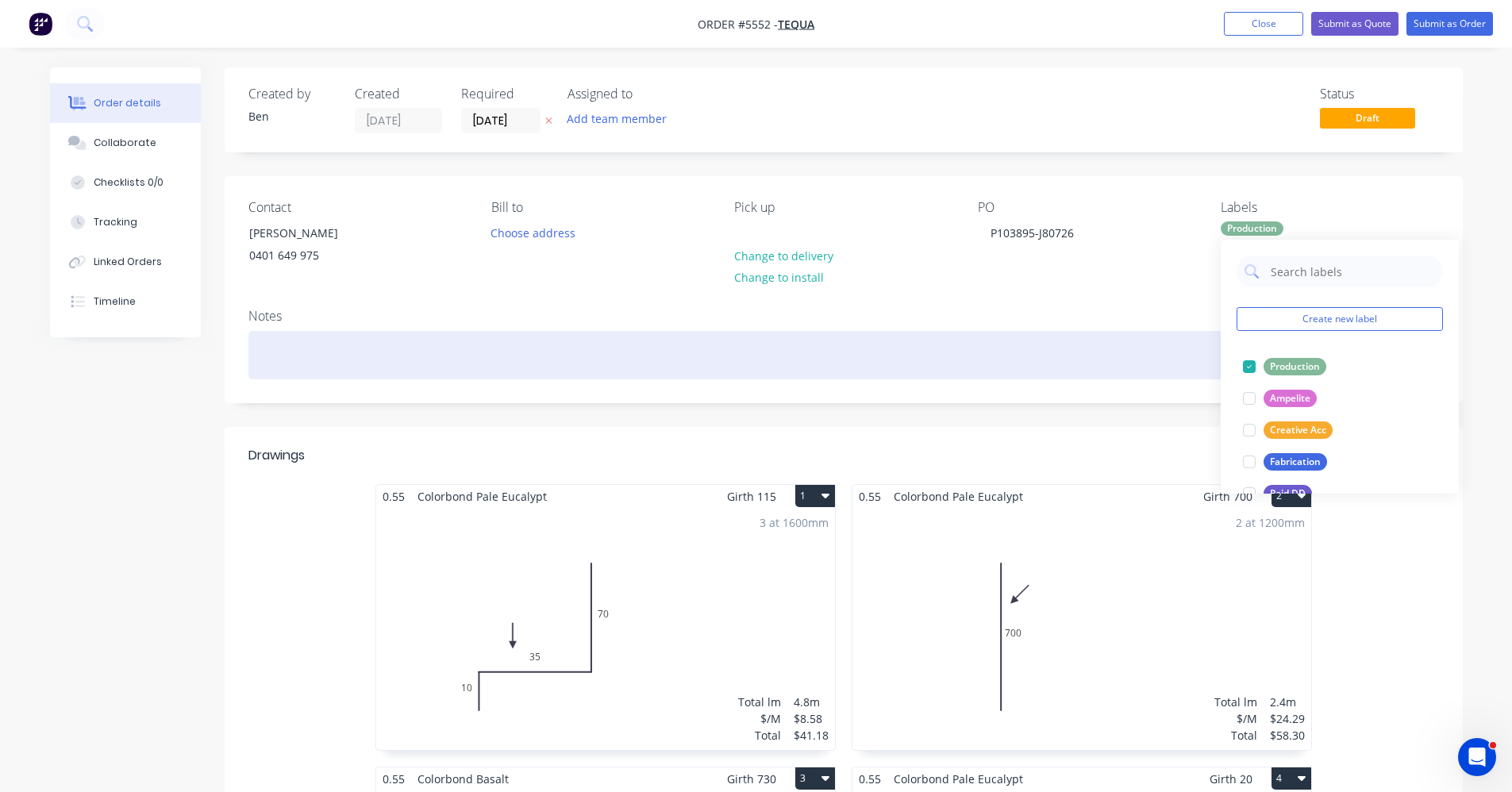
click at [1093, 347] on div at bounding box center [844, 356] width 1190 height 49
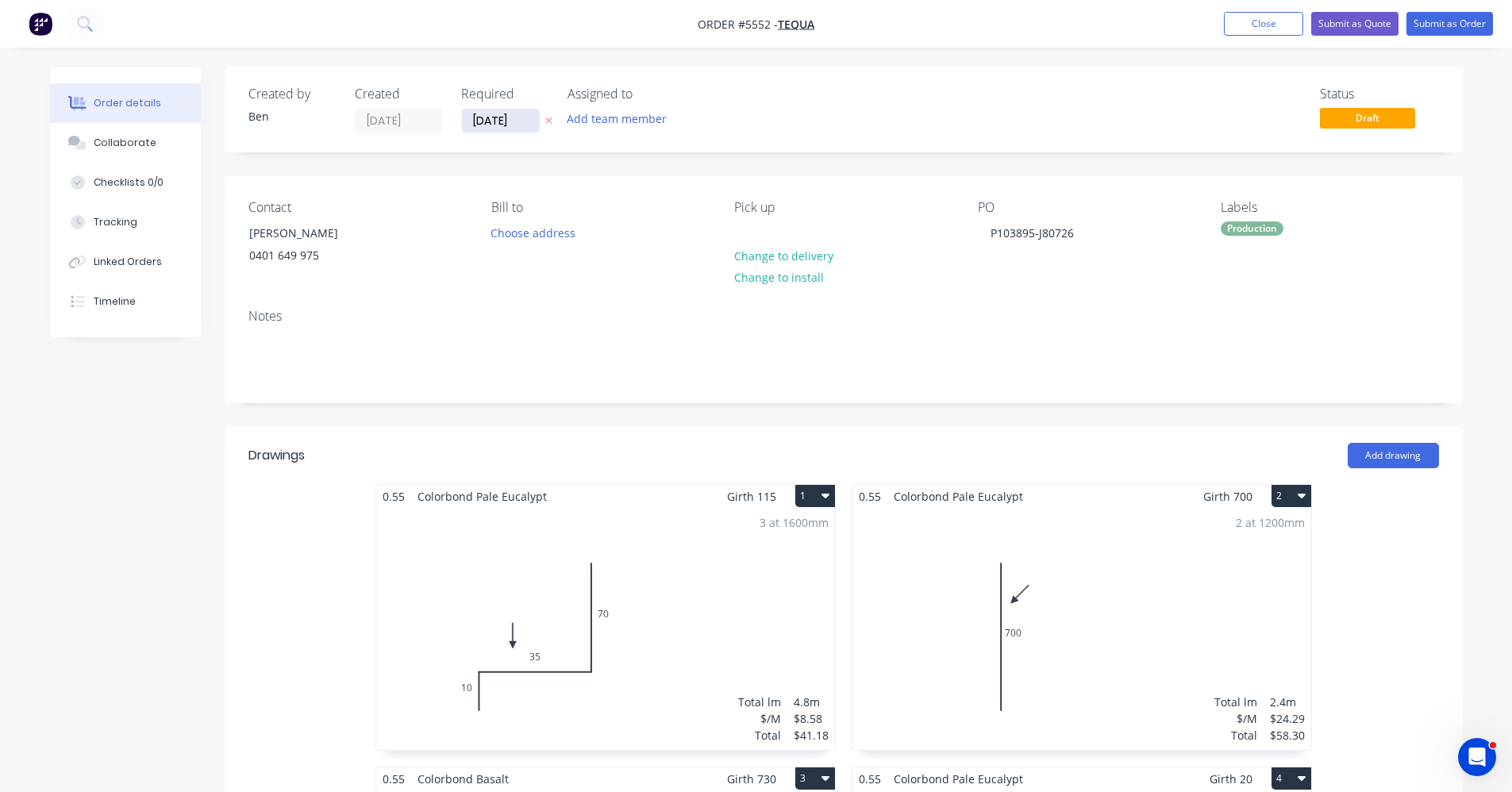
click at [500, 118] on input "[DATE]" at bounding box center [501, 120] width 78 height 23
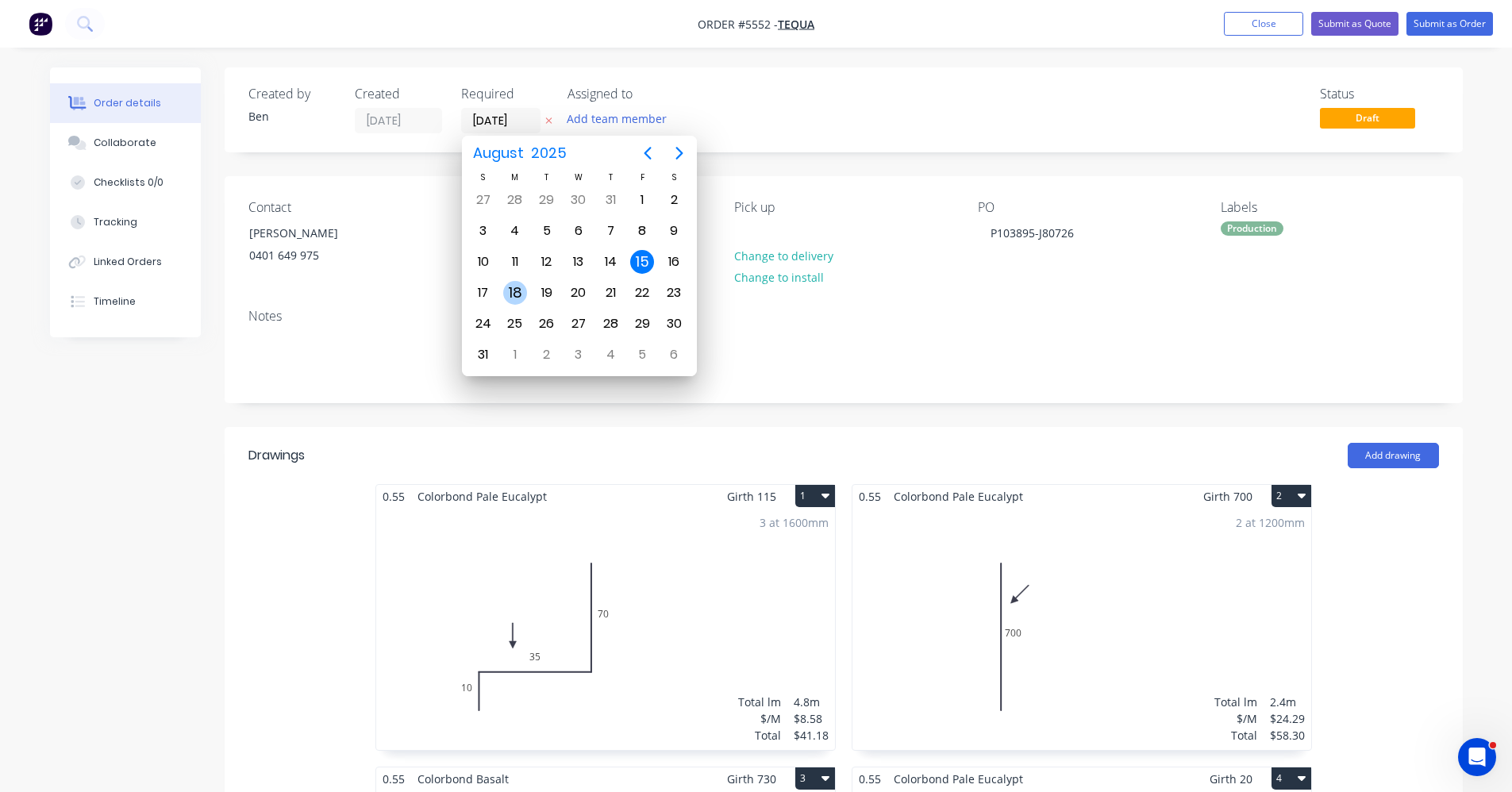
click at [509, 296] on div "18" at bounding box center [515, 292] width 23 height 23
type input "[DATE]"
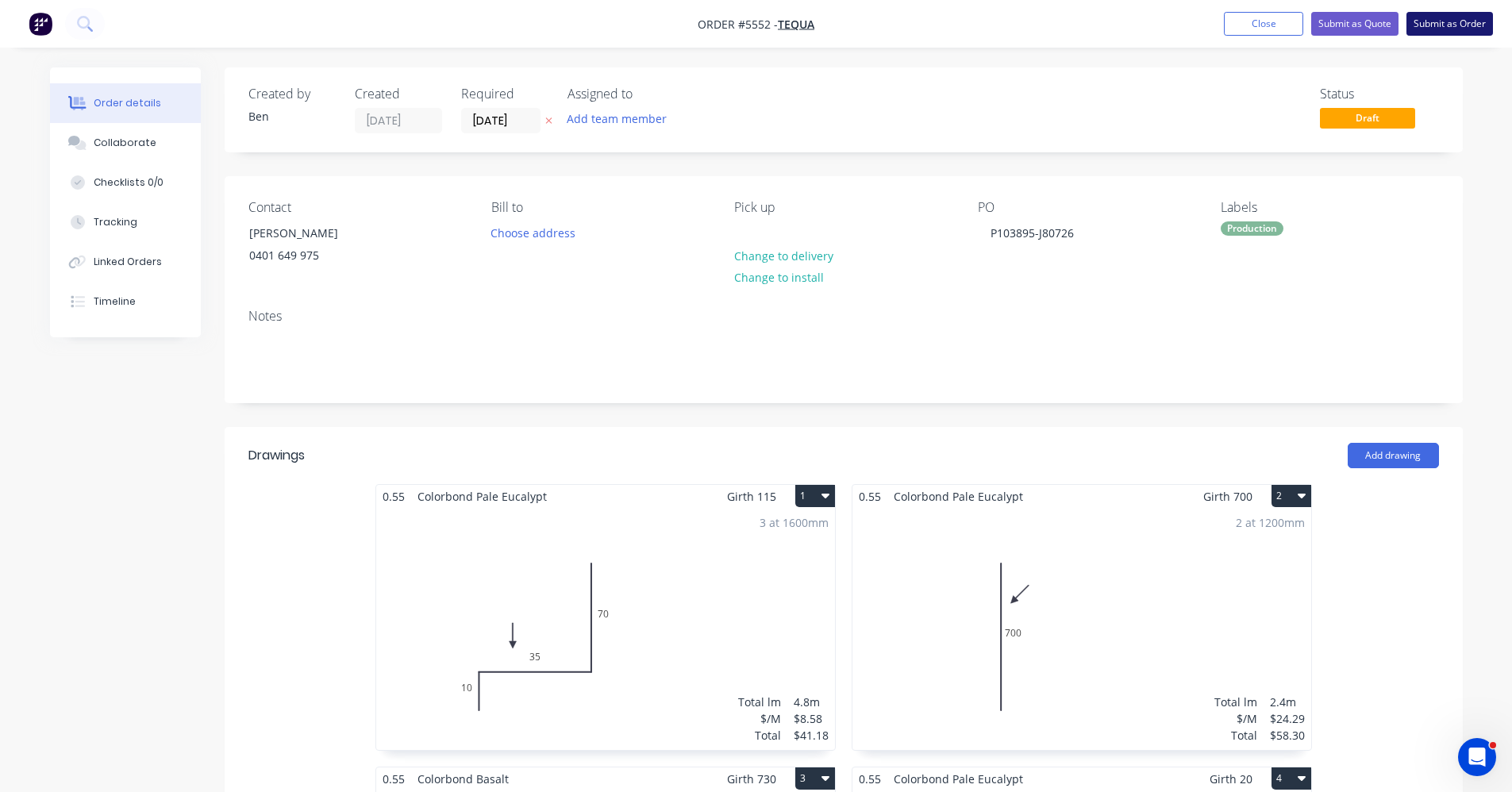
click at [1462, 25] on button "Submit as Order" at bounding box center [1450, 23] width 87 height 23
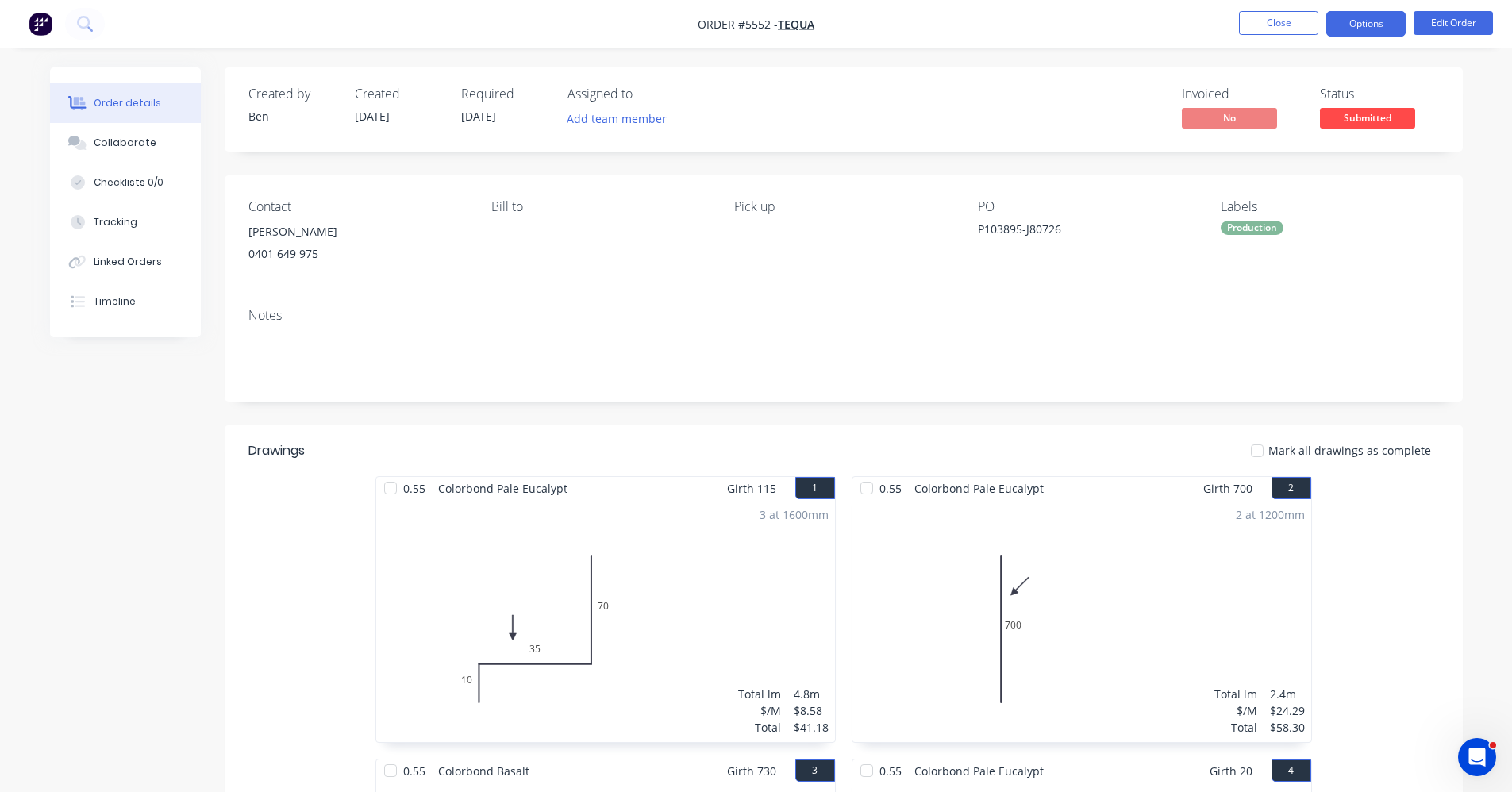
click at [1376, 23] on button "Options" at bounding box center [1366, 23] width 79 height 25
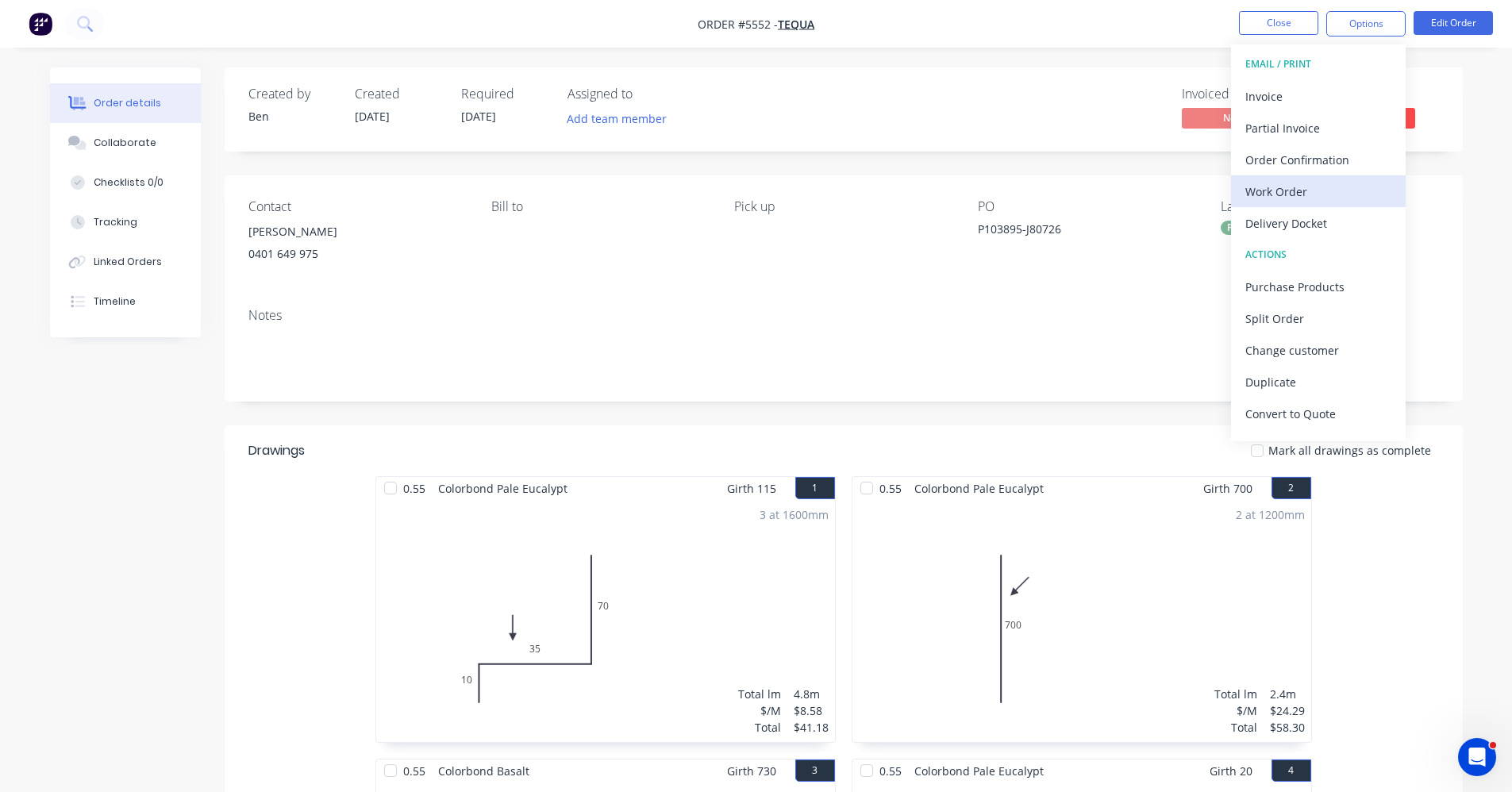
click at [1297, 185] on div "Work Order" at bounding box center [1318, 192] width 146 height 23
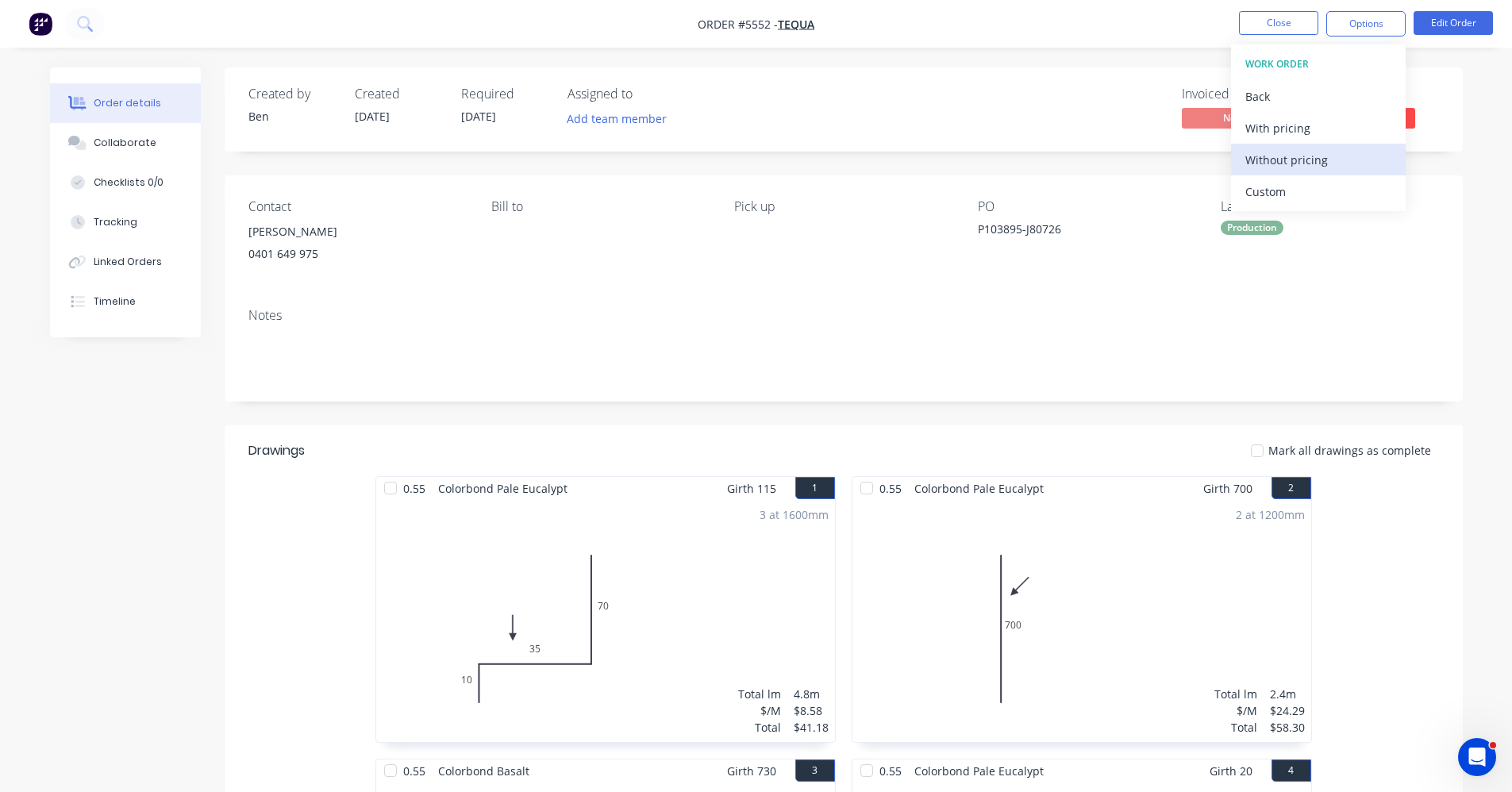
click at [1279, 163] on div "Without pricing" at bounding box center [1318, 160] width 146 height 23
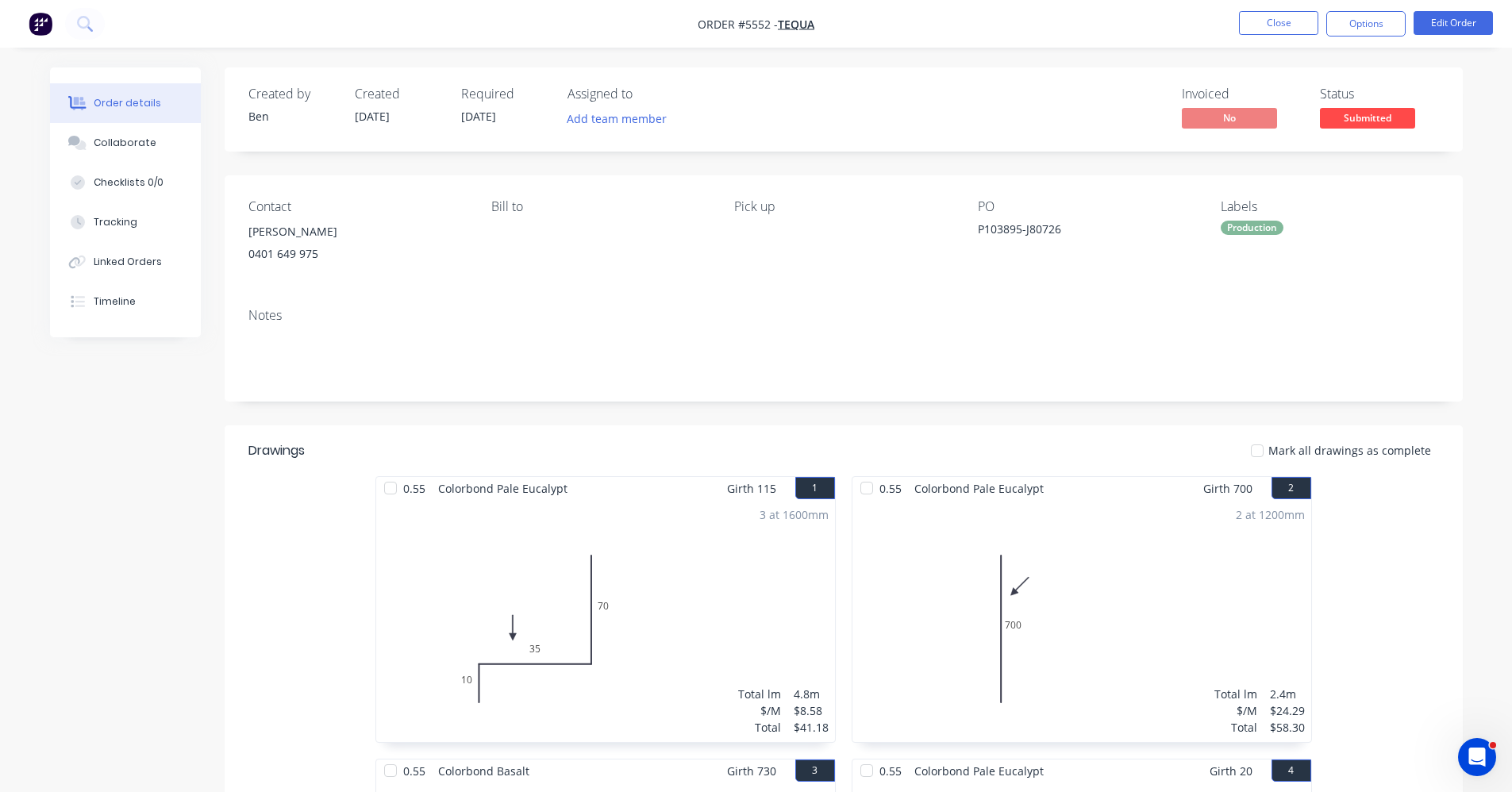
click at [734, 312] on div "Notes" at bounding box center [844, 315] width 1190 height 15
click at [1365, 117] on span "Submitted" at bounding box center [1368, 117] width 96 height 20
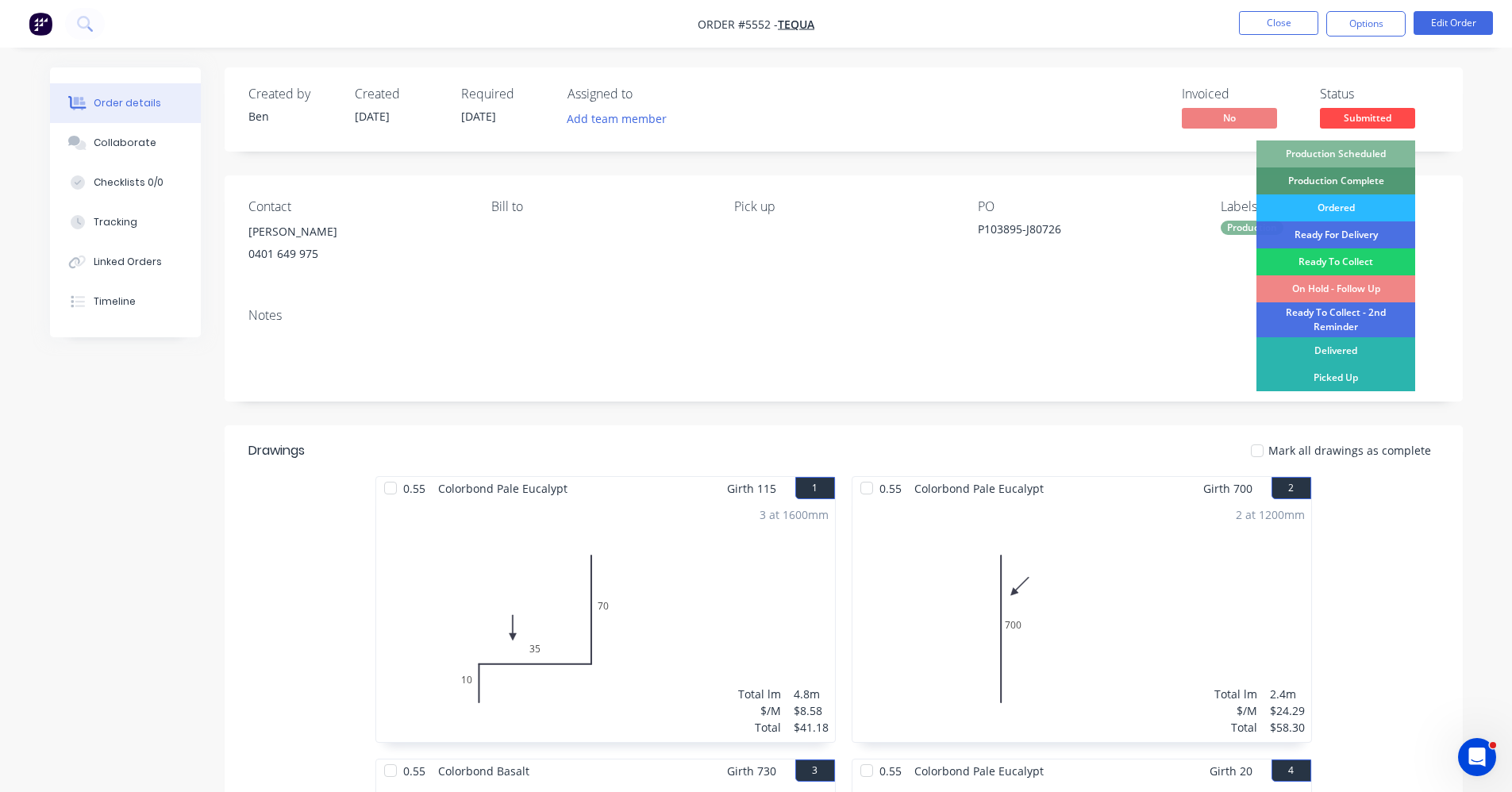
click at [1364, 154] on div "Production Scheduled" at bounding box center [1336, 154] width 159 height 27
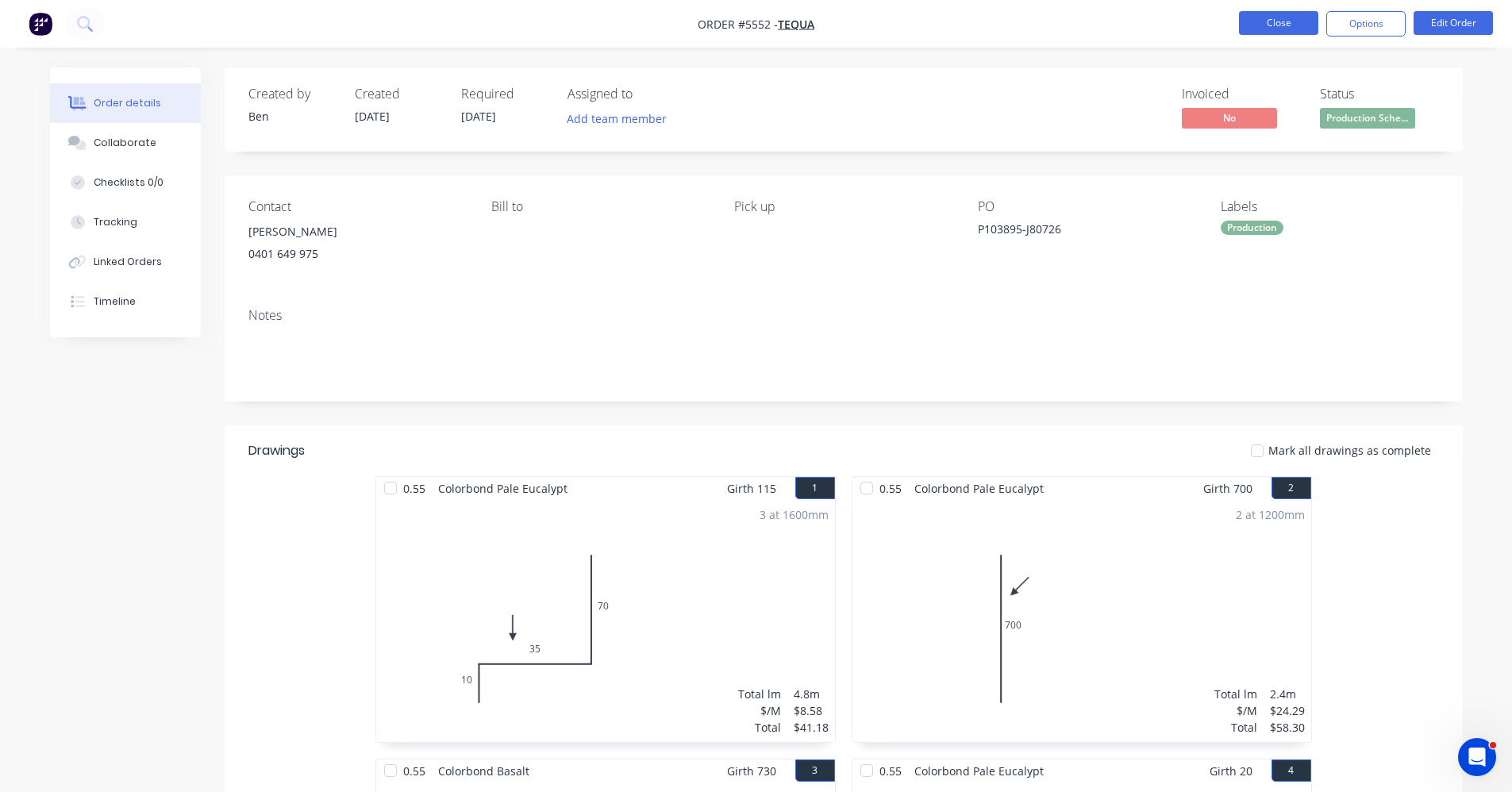
click at [1257, 30] on button "Close" at bounding box center [1279, 23] width 79 height 23
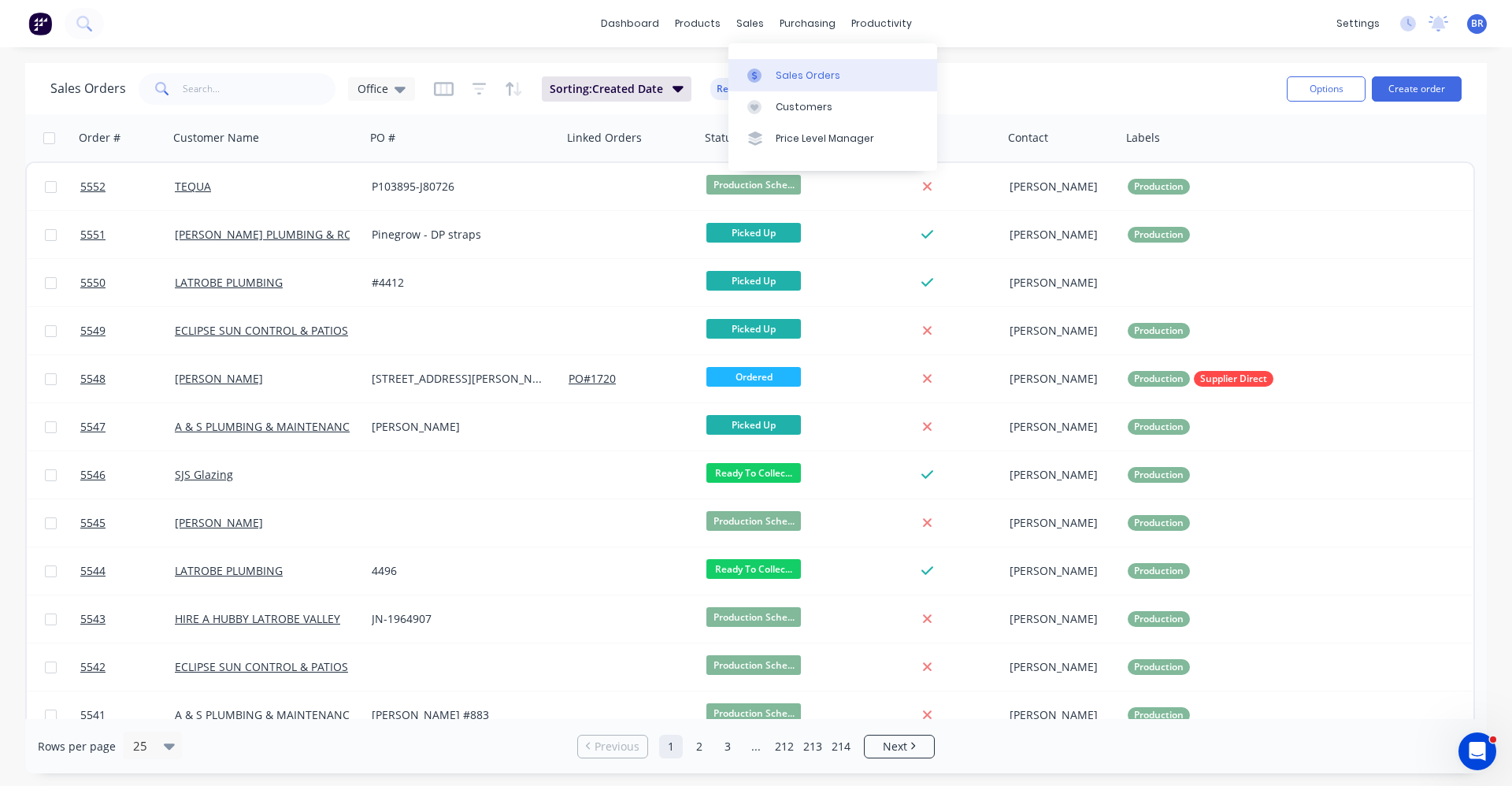
click at [783, 76] on div "Sales Orders" at bounding box center [808, 76] width 64 height 14
click at [247, 79] on input "text" at bounding box center [259, 88] width 153 height 31
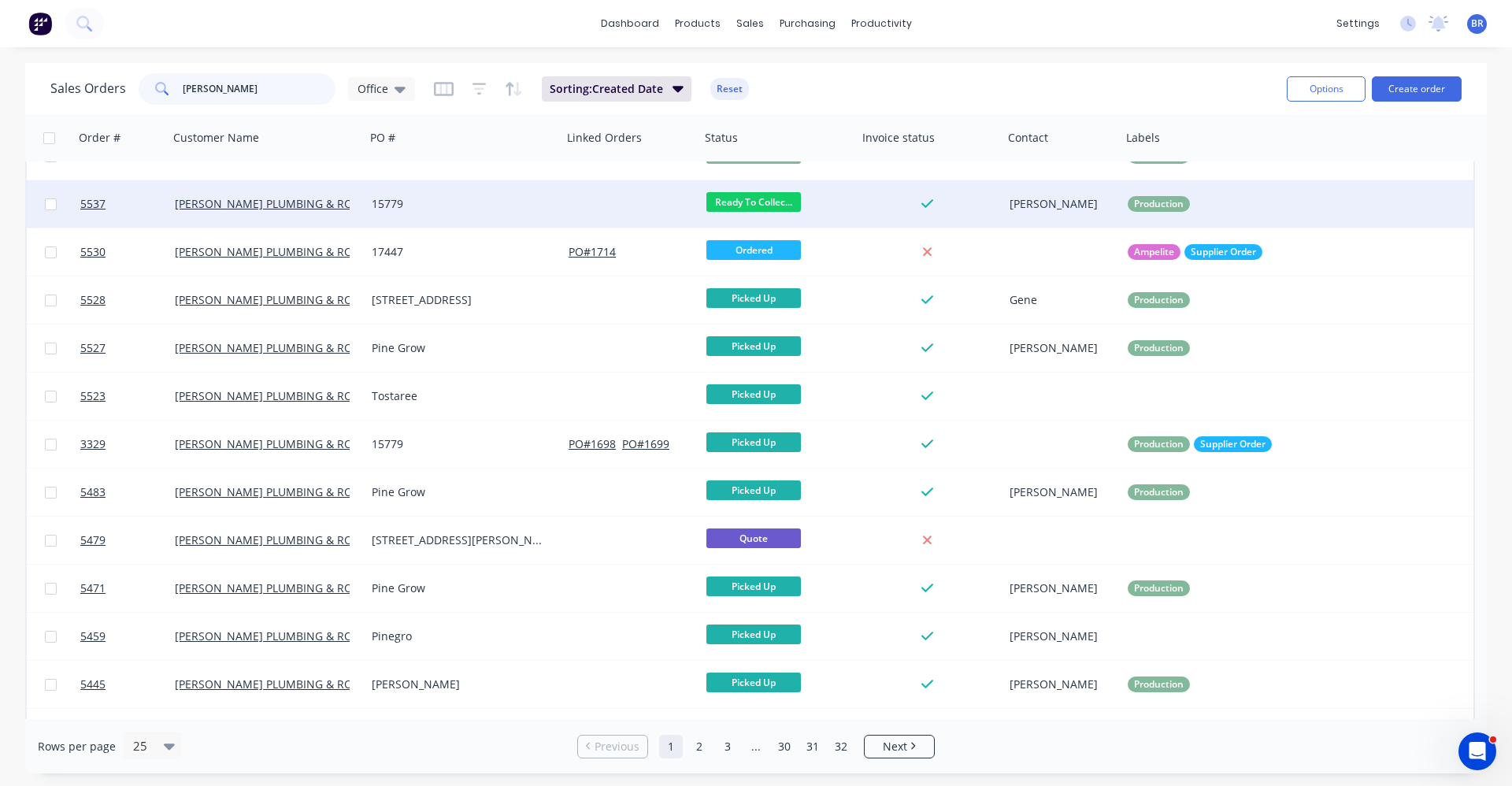
scroll to position [158, 0]
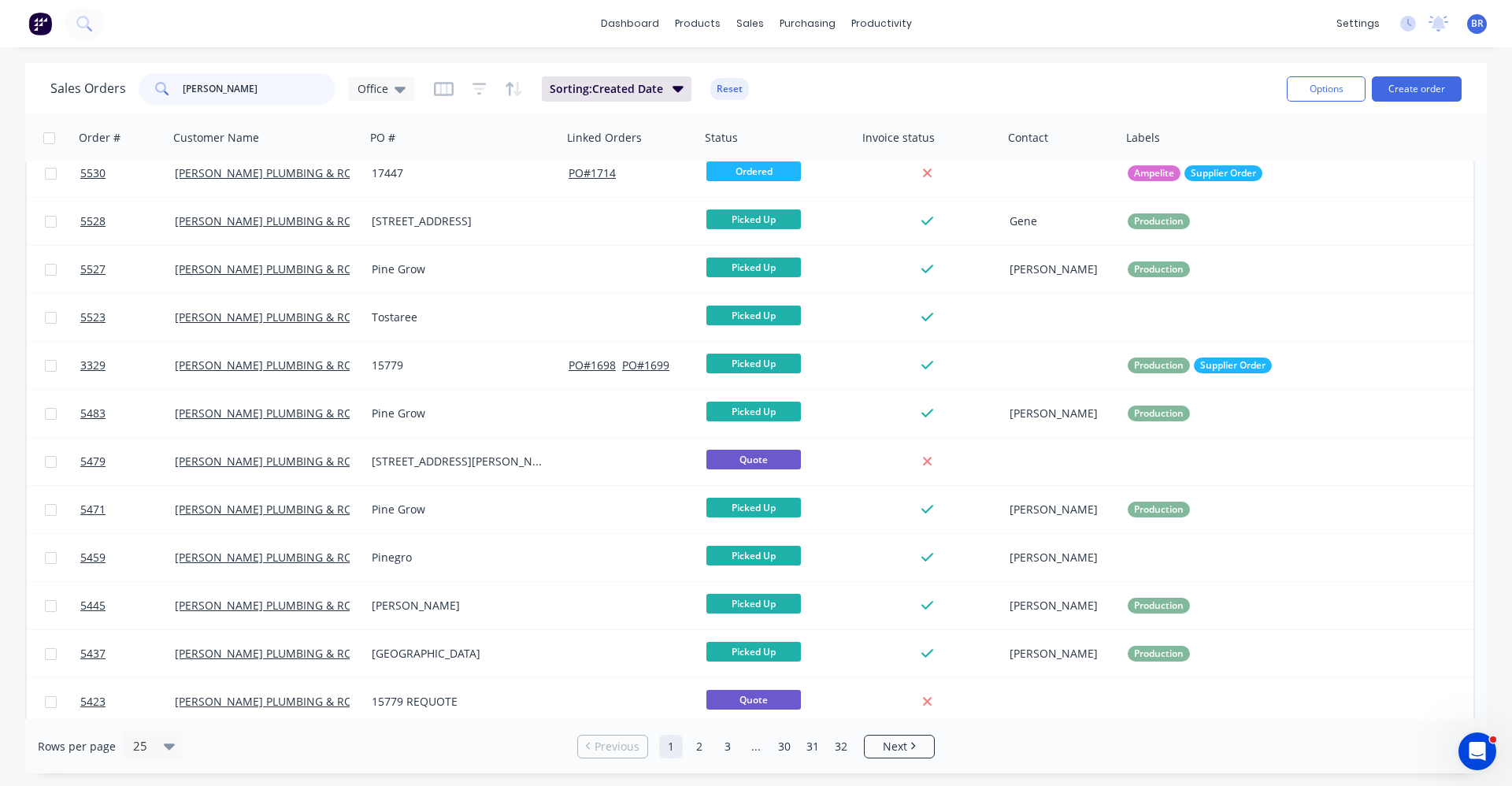
drag, startPoint x: 205, startPoint y: 101, endPoint x: 148, endPoint y: 94, distance: 57.4
click at [153, 96] on div "[PERSON_NAME]" at bounding box center [237, 88] width 197 height 31
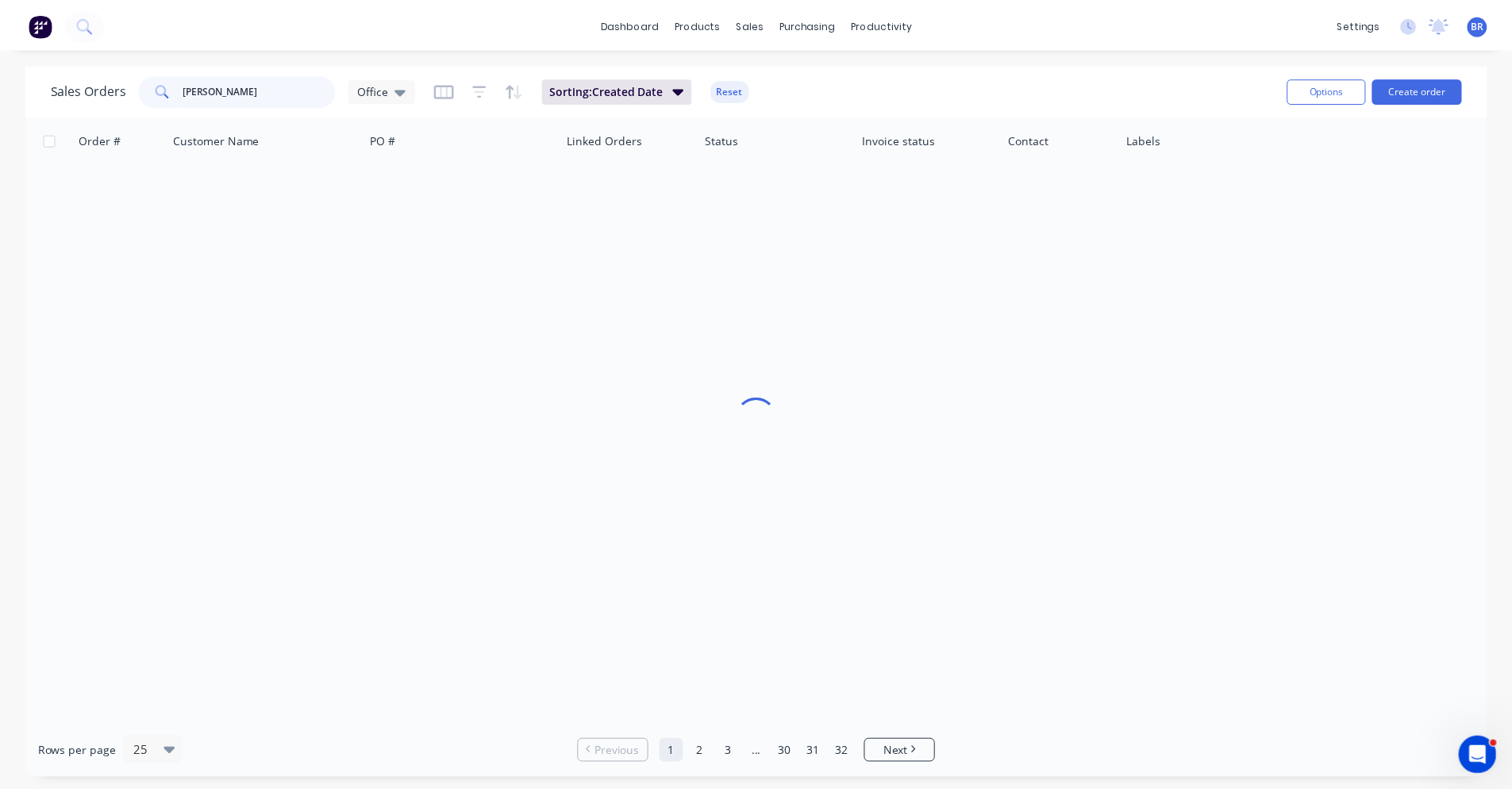
scroll to position [0, 0]
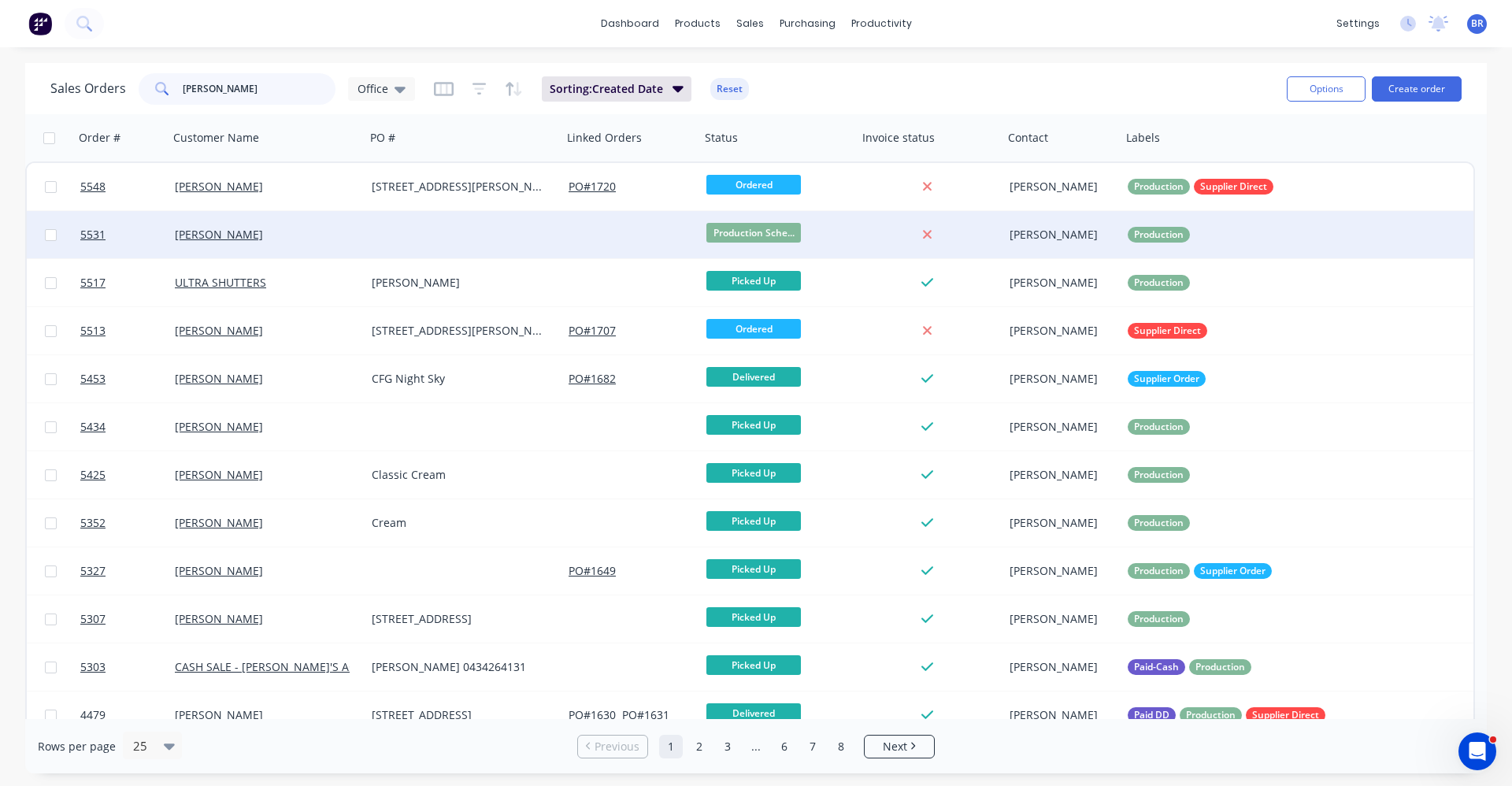
type input "[PERSON_NAME]"
click at [324, 244] on div "[PERSON_NAME]" at bounding box center [267, 235] width 197 height 47
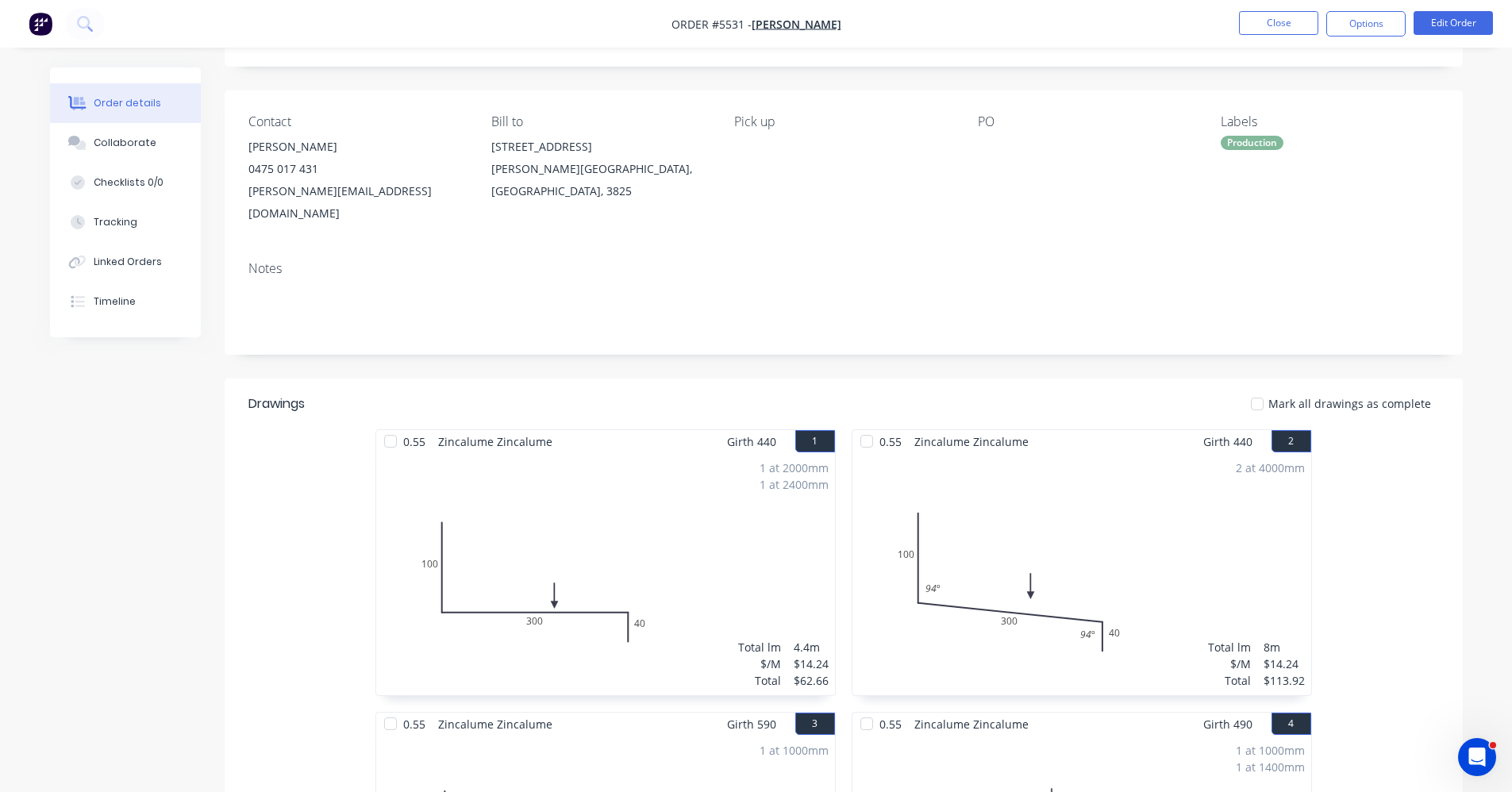
scroll to position [79, 0]
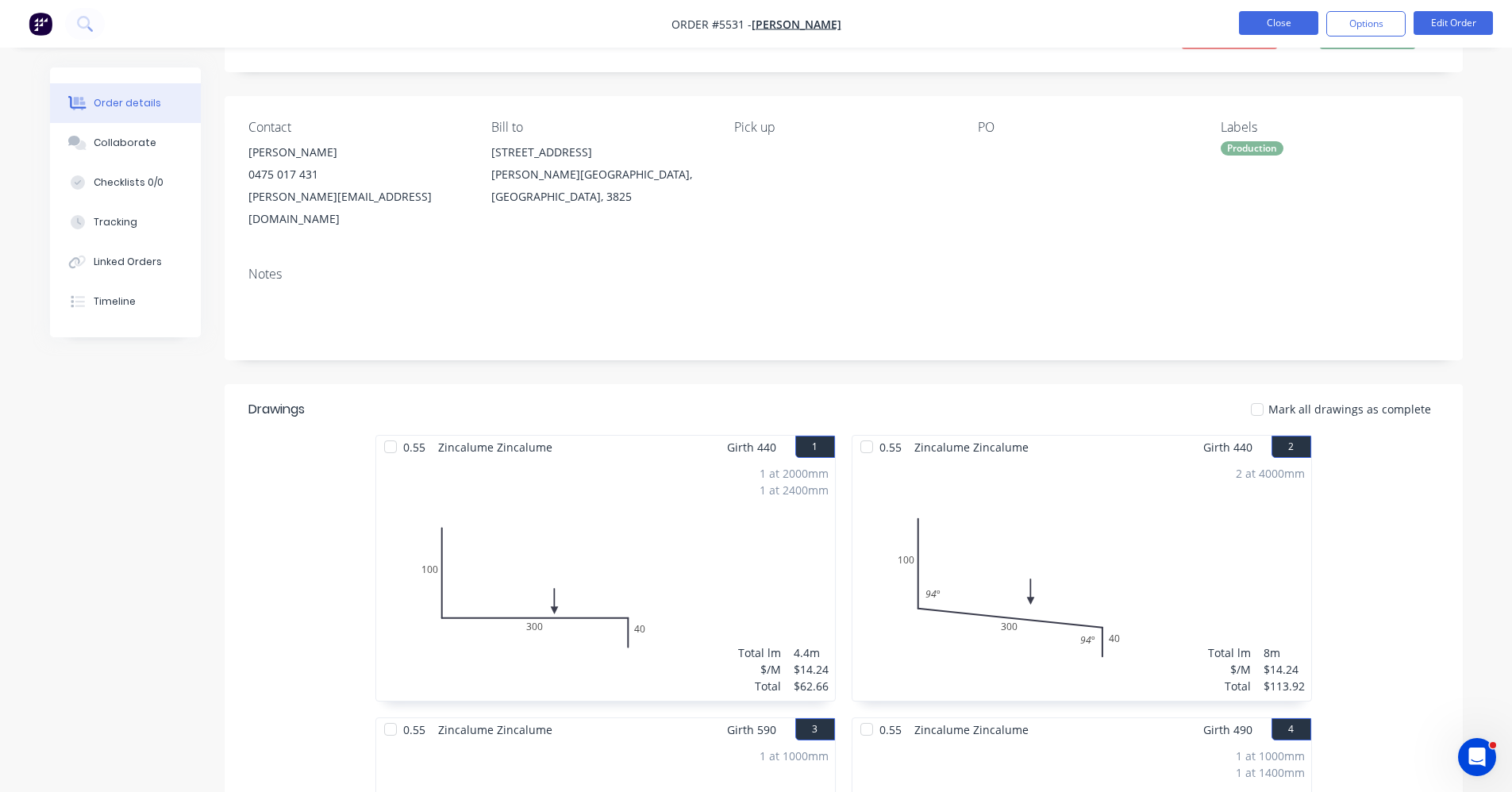
click at [1293, 20] on button "Close" at bounding box center [1279, 23] width 79 height 23
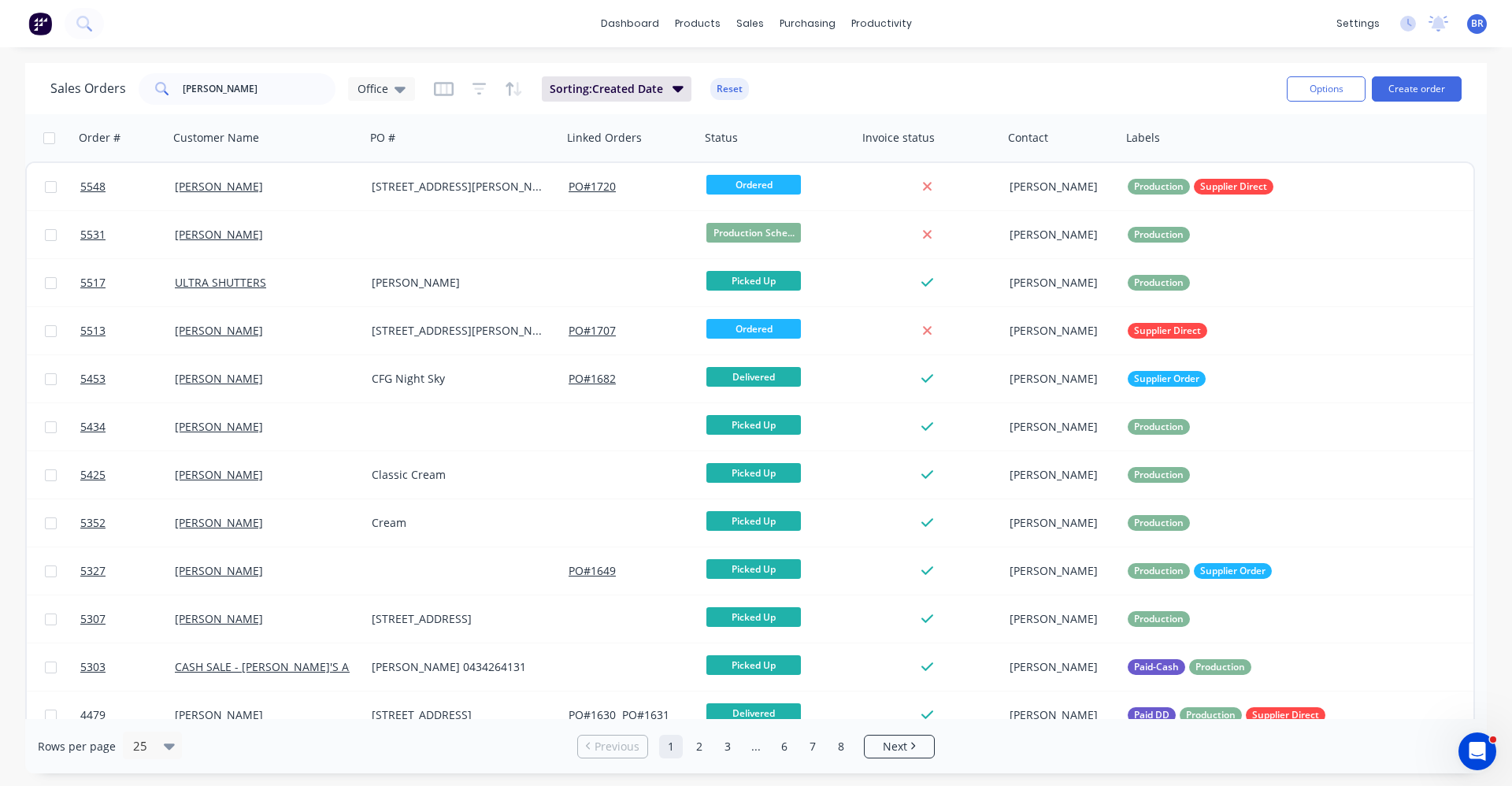
drag, startPoint x: 186, startPoint y: 69, endPoint x: 173, endPoint y: 70, distance: 13.0
click at [173, 70] on div "Sales Orders [PERSON_NAME] Office Sorting: Created Date Reset" at bounding box center [662, 88] width 1224 height 39
drag, startPoint x: 235, startPoint y: 96, endPoint x: 135, endPoint y: 95, distance: 100.0
click at [135, 95] on div "Sales Orders [PERSON_NAME] Office" at bounding box center [233, 88] width 365 height 31
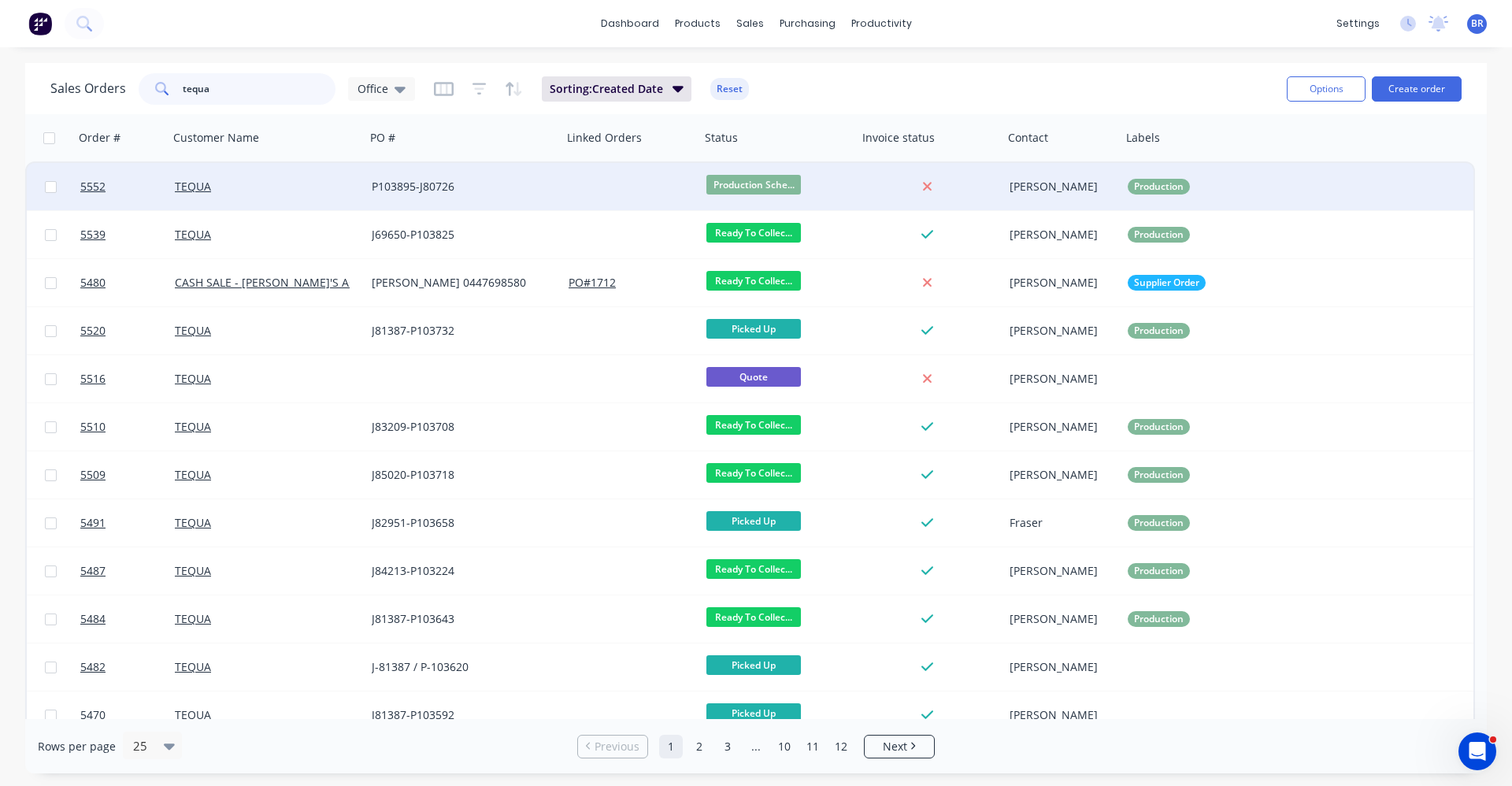
type input "tequa"
click at [289, 190] on div "TEQUA" at bounding box center [263, 187] width 175 height 16
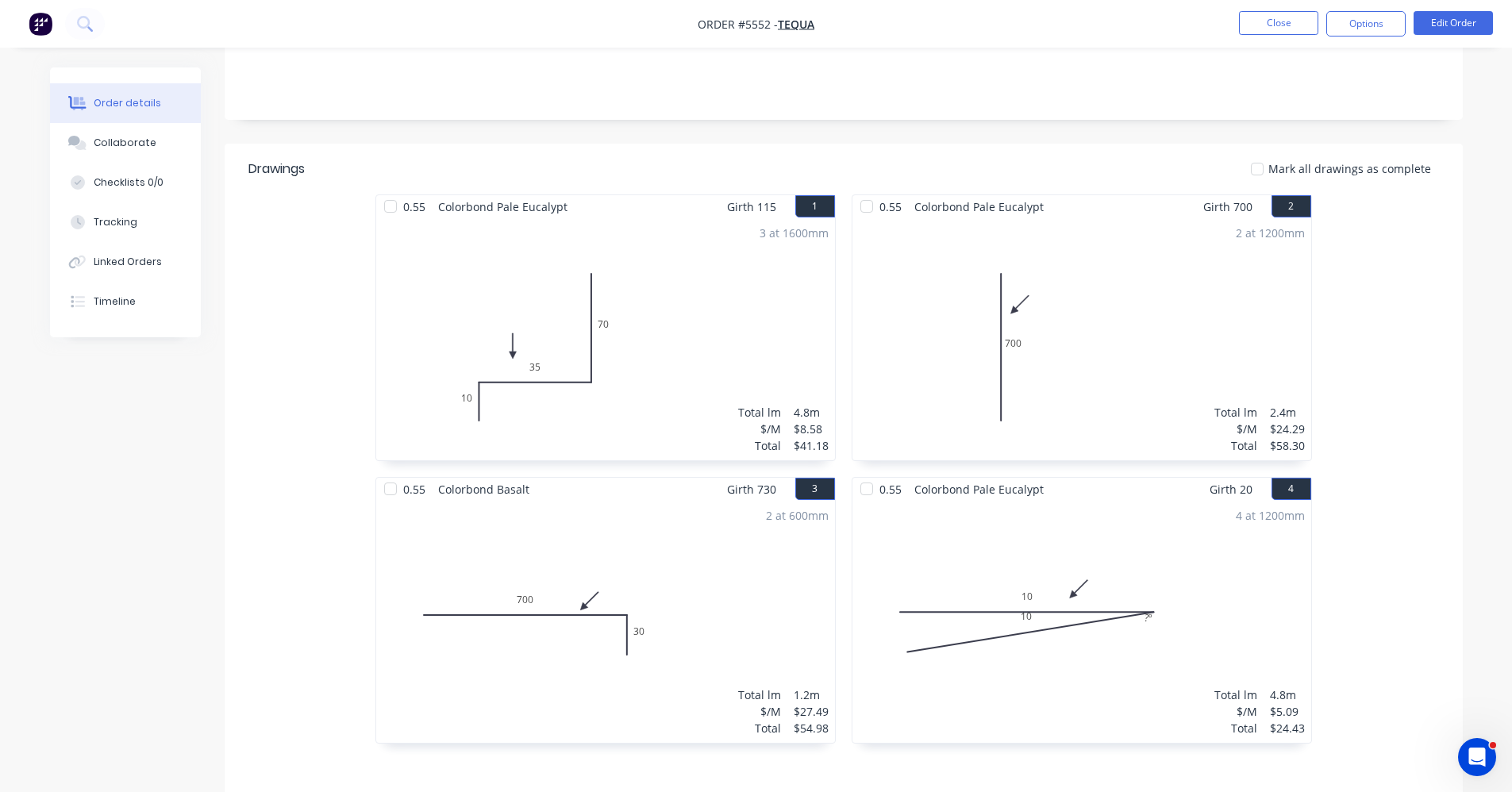
scroll to position [317, 0]
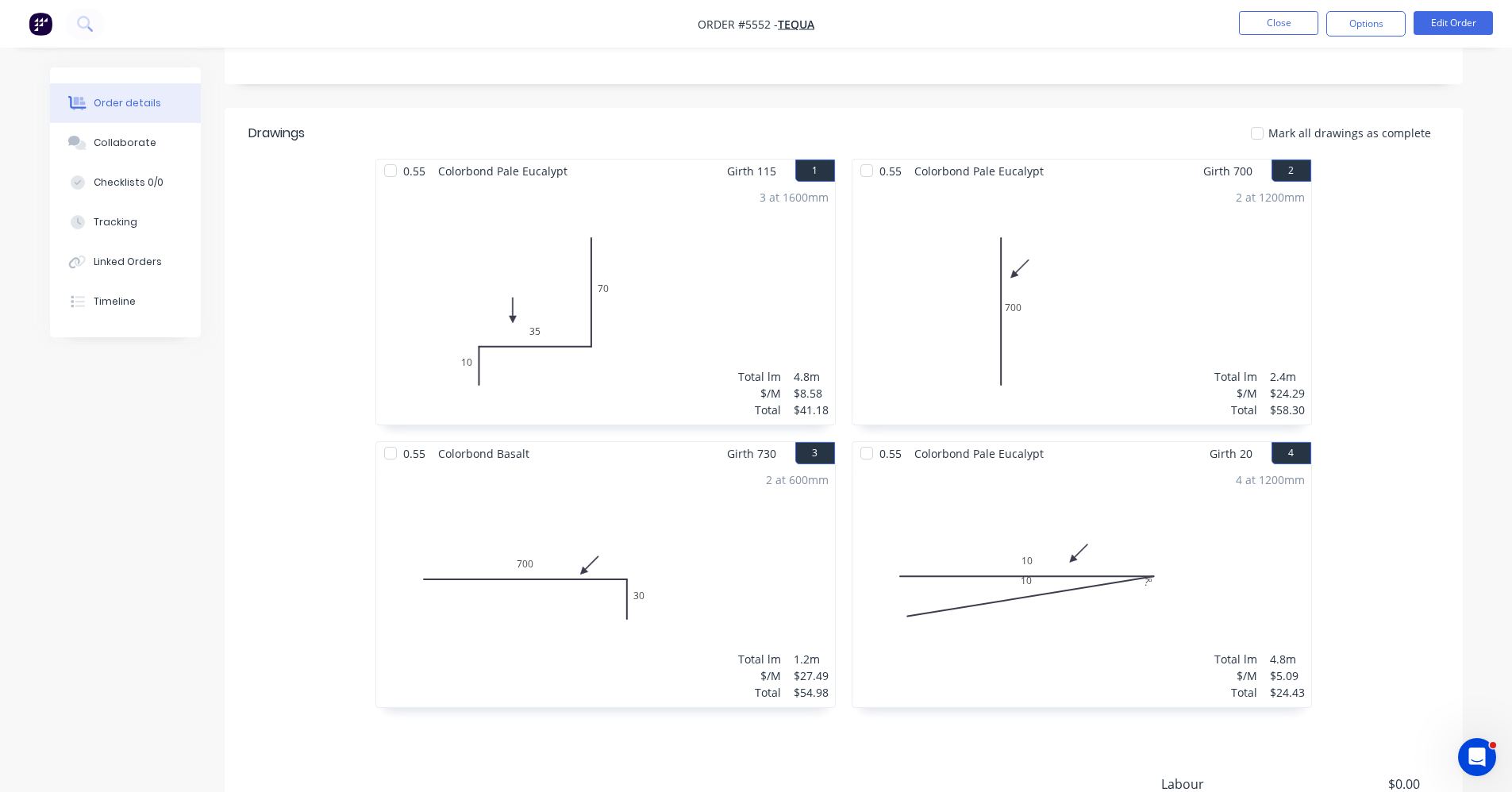
click at [672, 554] on div "2 at 600mm Total lm $/M Total 1.2m $27.49 $54.98" at bounding box center [606, 585] width 459 height 242
click at [692, 535] on div "2 at 600mm Total lm $/M Total 1.2m $27.49 $54.98" at bounding box center [606, 585] width 459 height 242
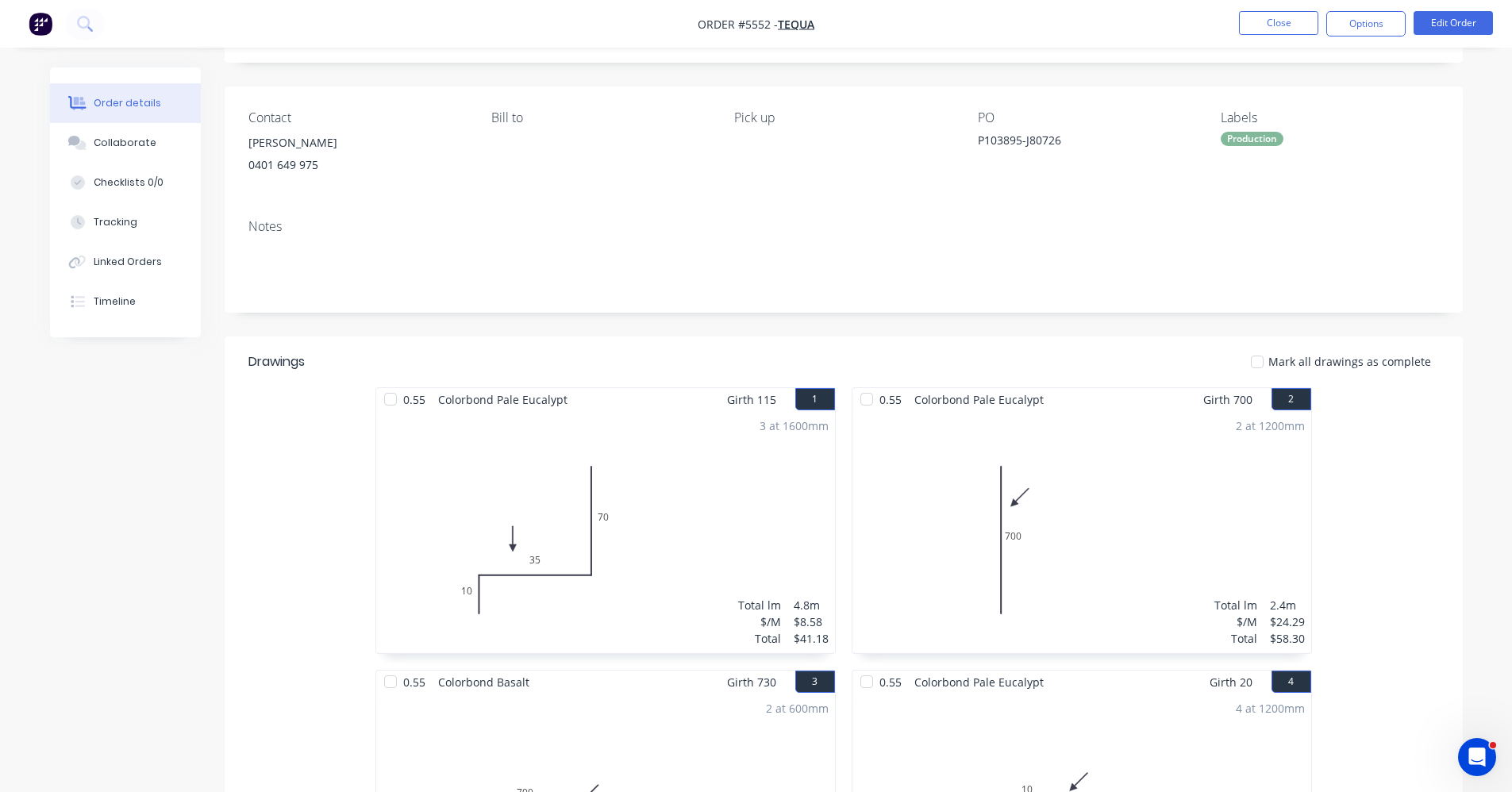
scroll to position [79, 0]
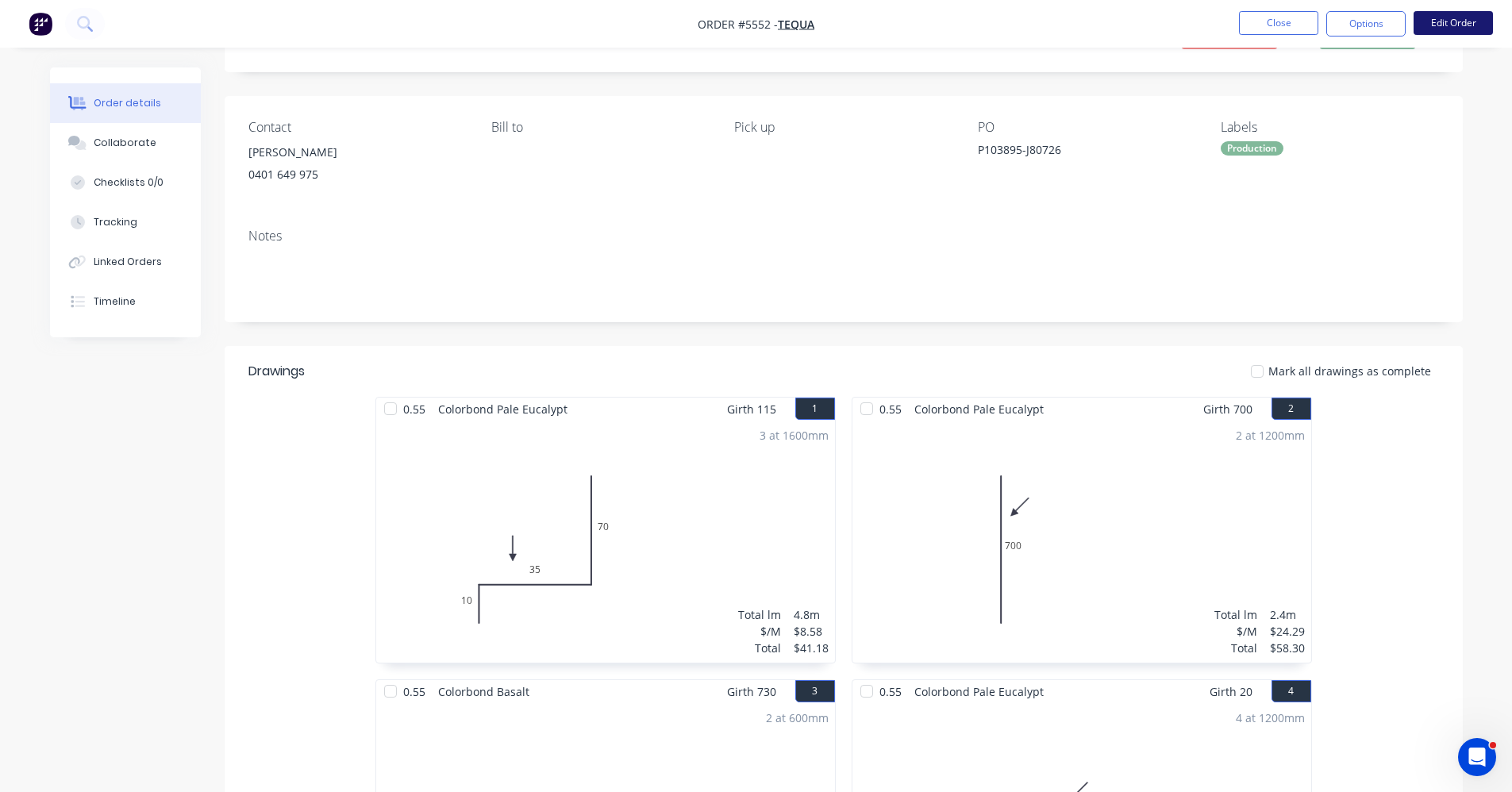
click at [1440, 30] on button "Edit Order" at bounding box center [1454, 23] width 79 height 23
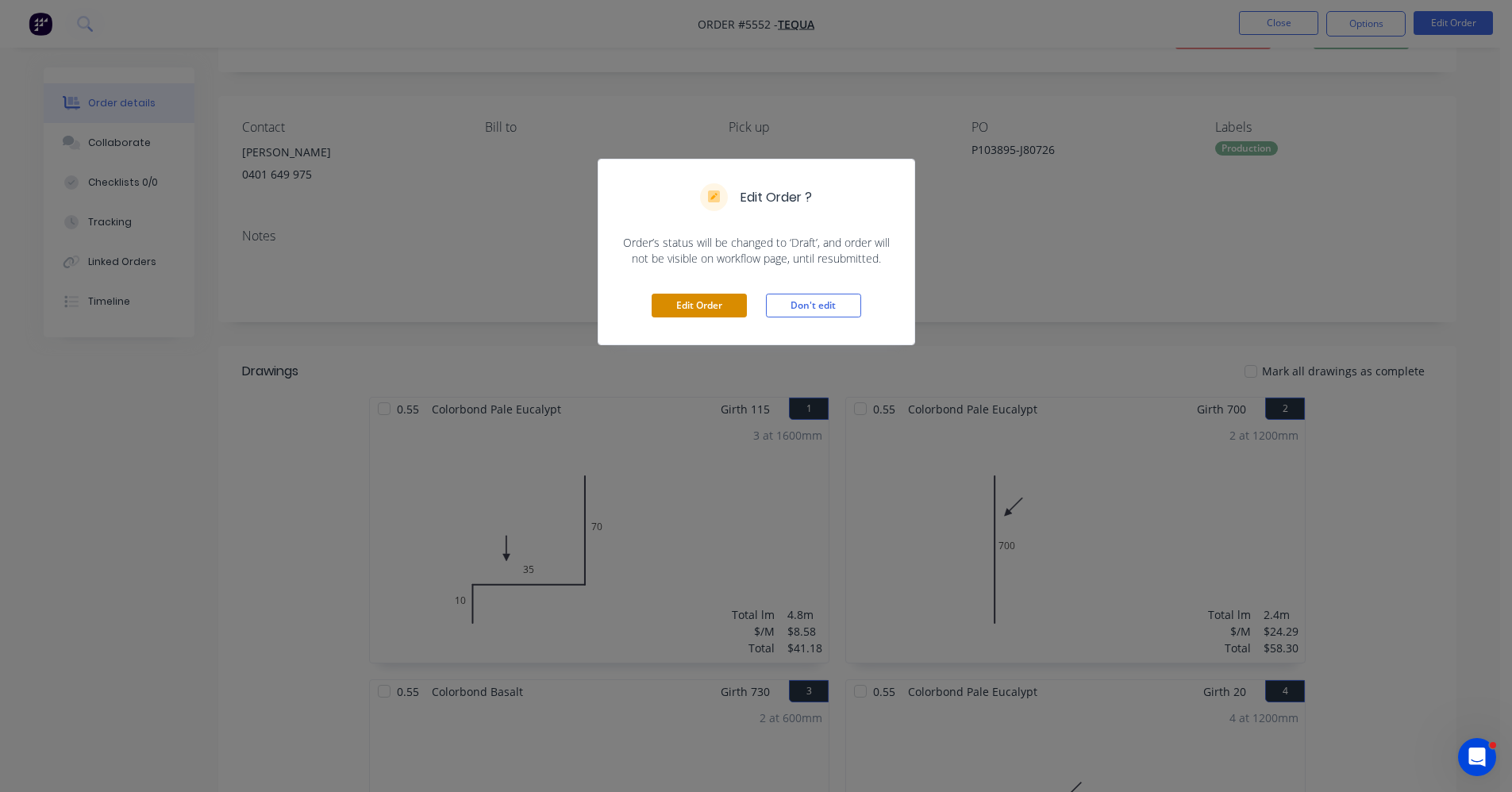
click at [670, 303] on button "Edit Order" at bounding box center [700, 305] width 96 height 23
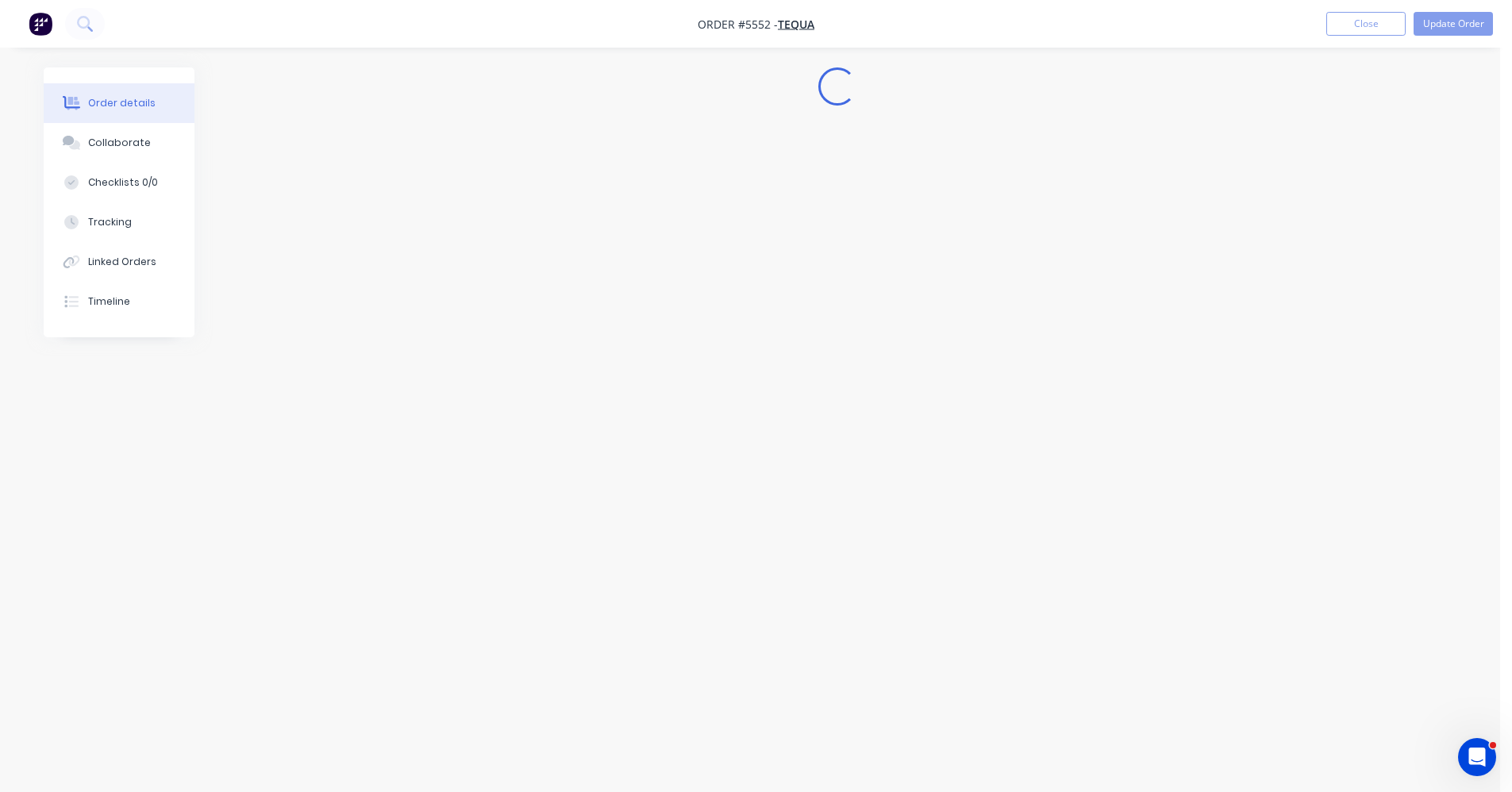
scroll to position [0, 0]
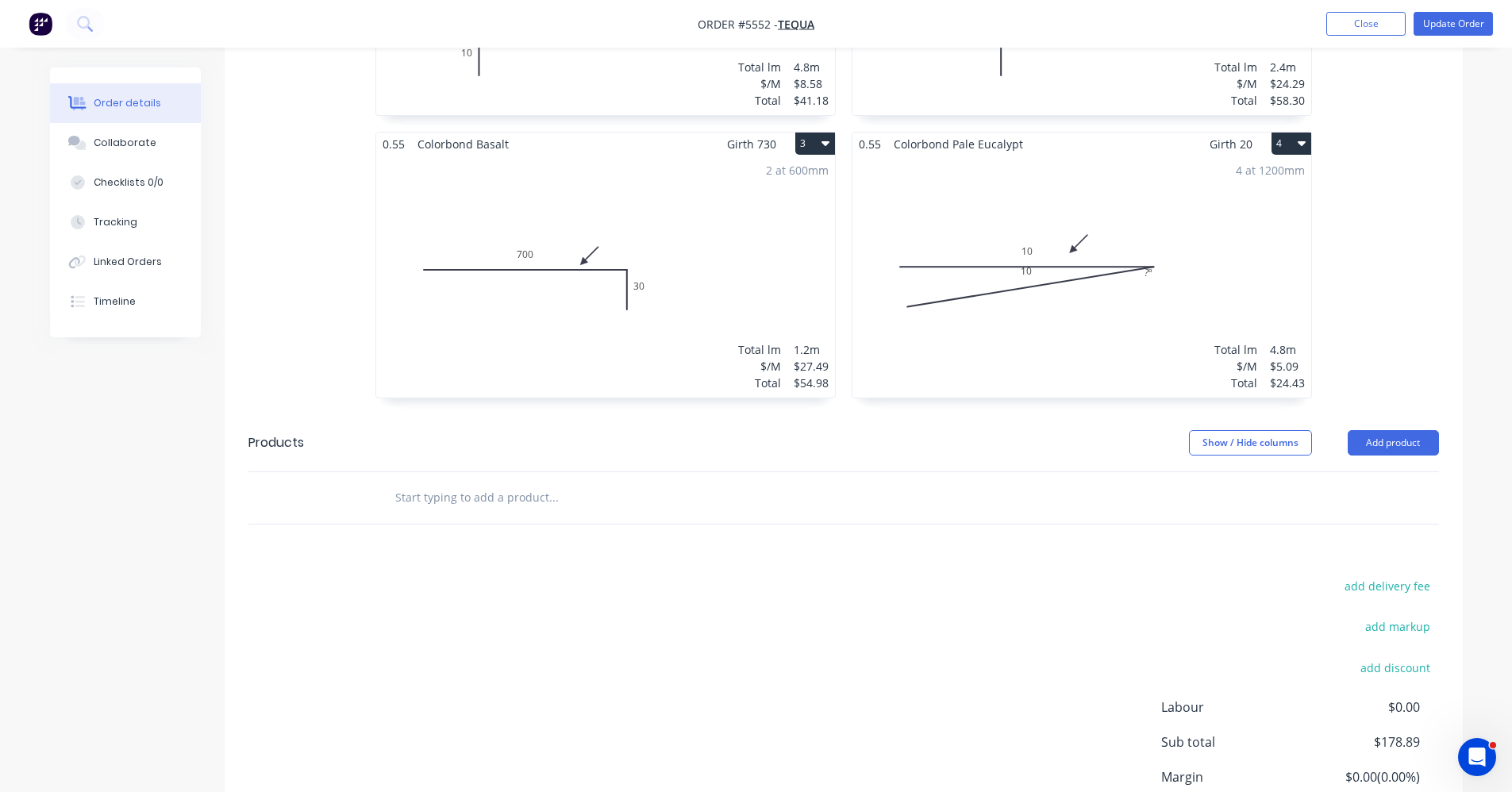
click at [695, 242] on div "2 at 600mm Total lm $/M Total 1.2m $27.49 $54.98" at bounding box center [606, 276] width 459 height 242
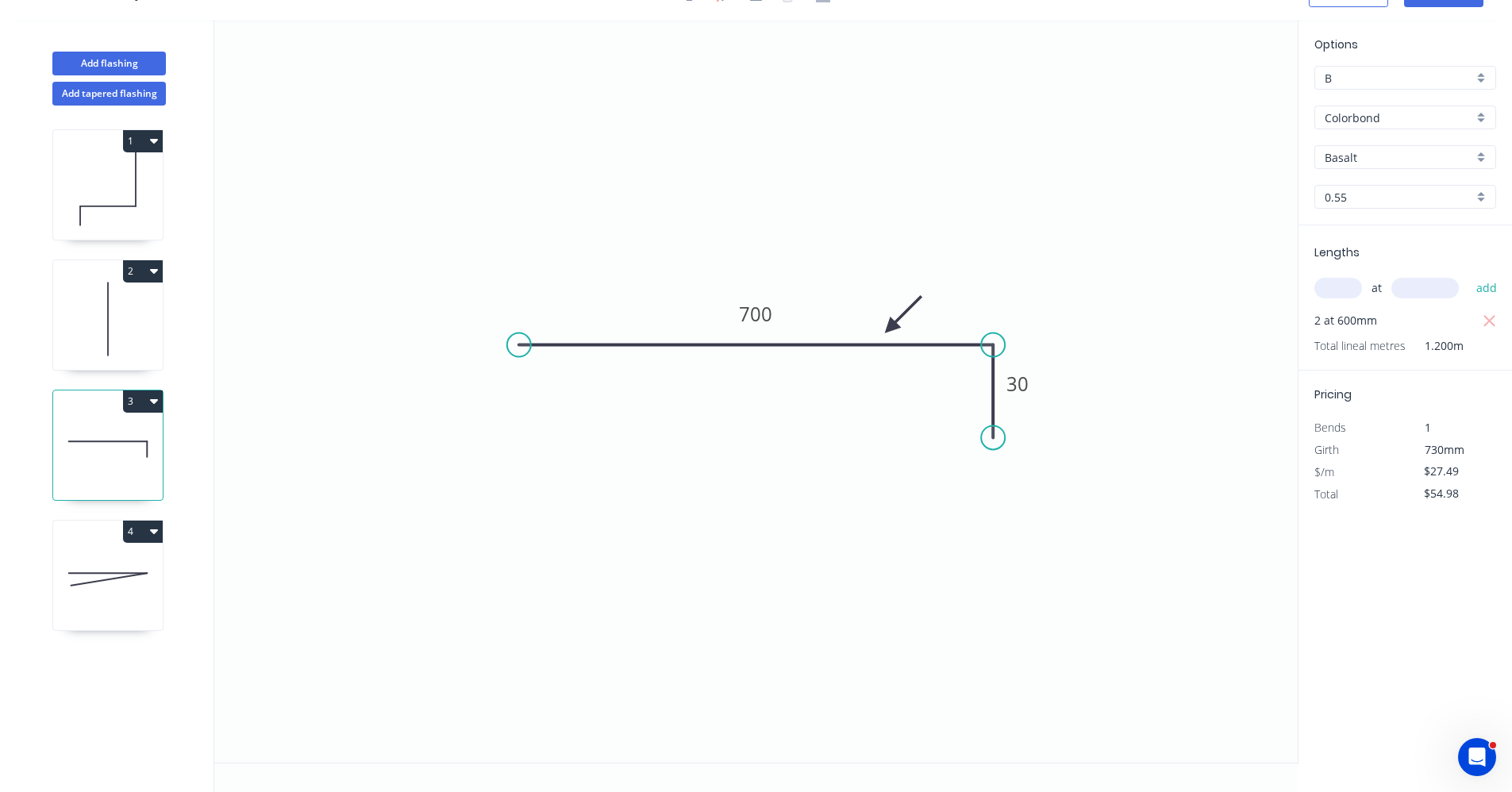
click at [1477, 153] on div "Basalt" at bounding box center [1405, 156] width 181 height 23
click at [1377, 289] on div "Pale Eucalypt" at bounding box center [1405, 287] width 181 height 28
type input "Pale Eucalypt"
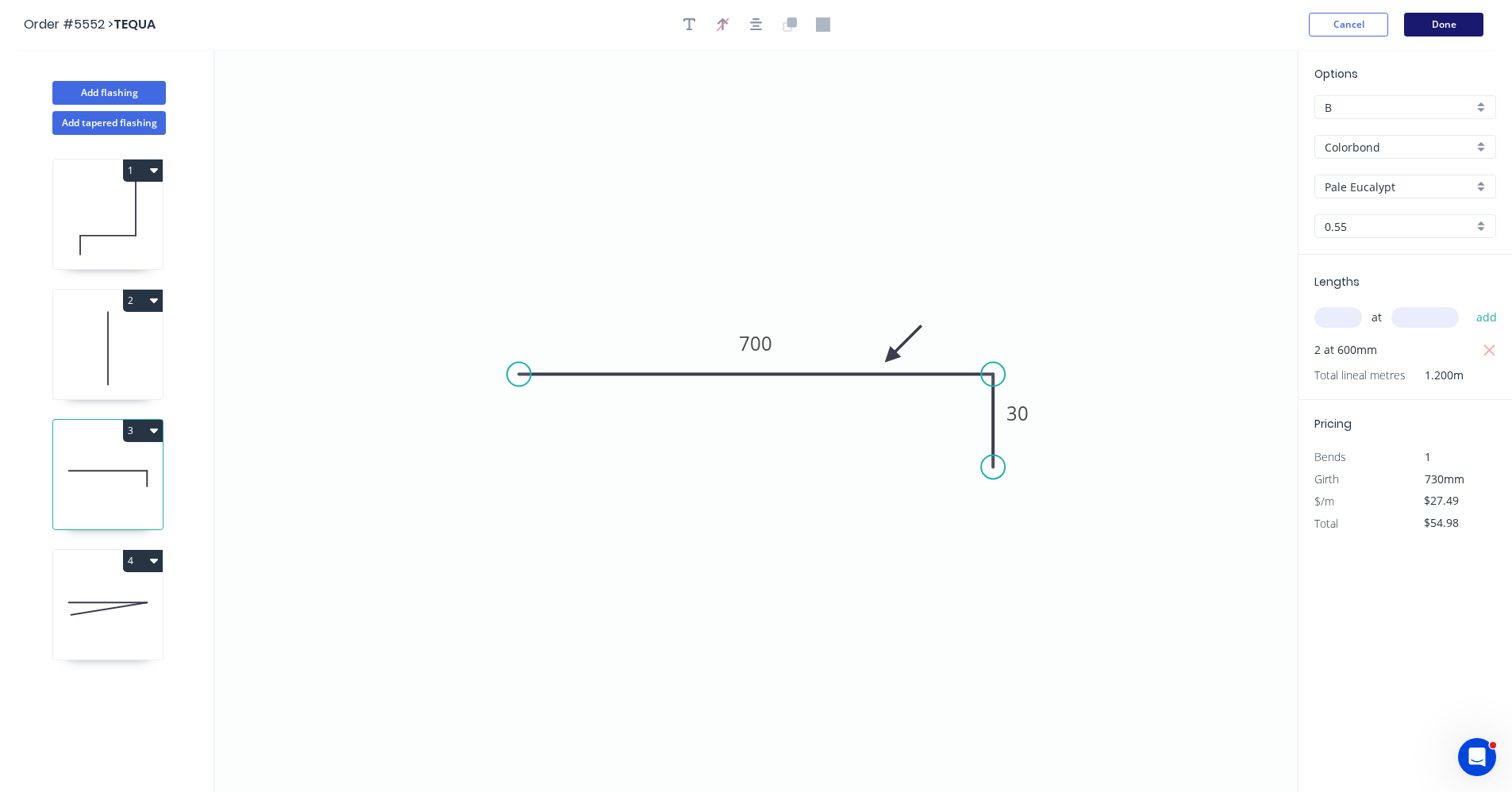
click at [1439, 28] on button "Done" at bounding box center [1444, 24] width 79 height 23
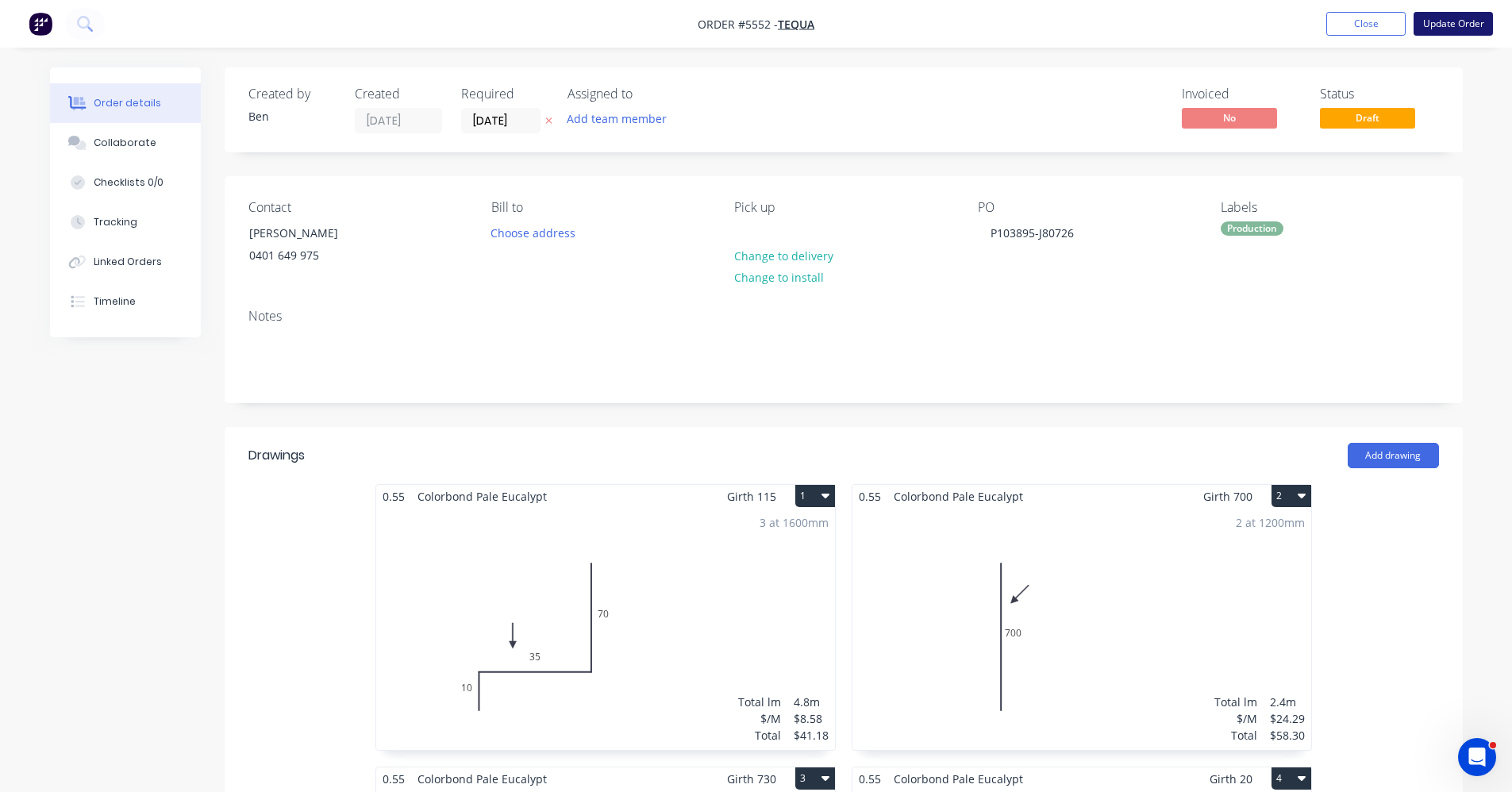
click at [1455, 24] on button "Update Order" at bounding box center [1454, 23] width 79 height 23
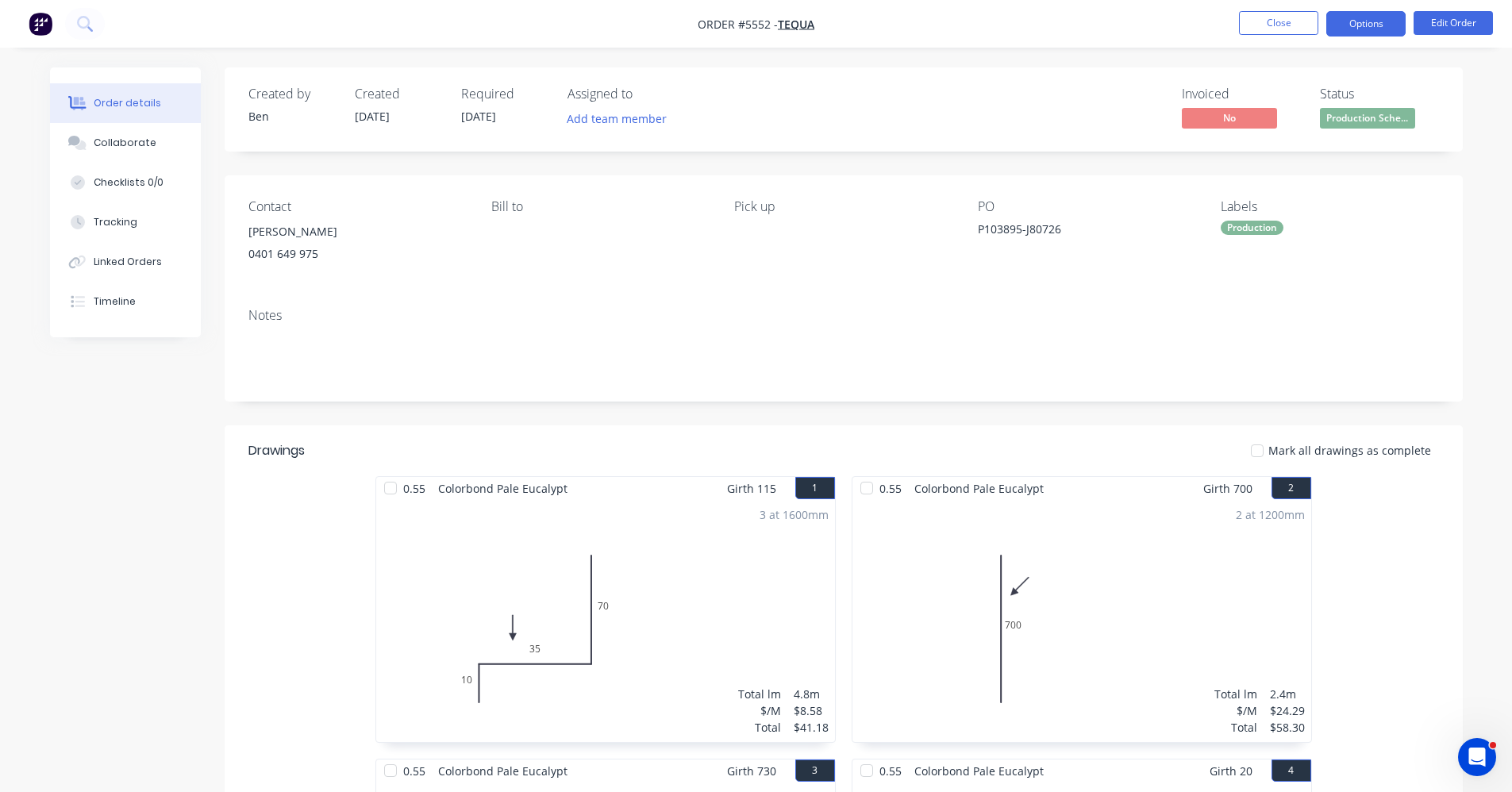
click at [1365, 17] on button "Options" at bounding box center [1366, 23] width 79 height 25
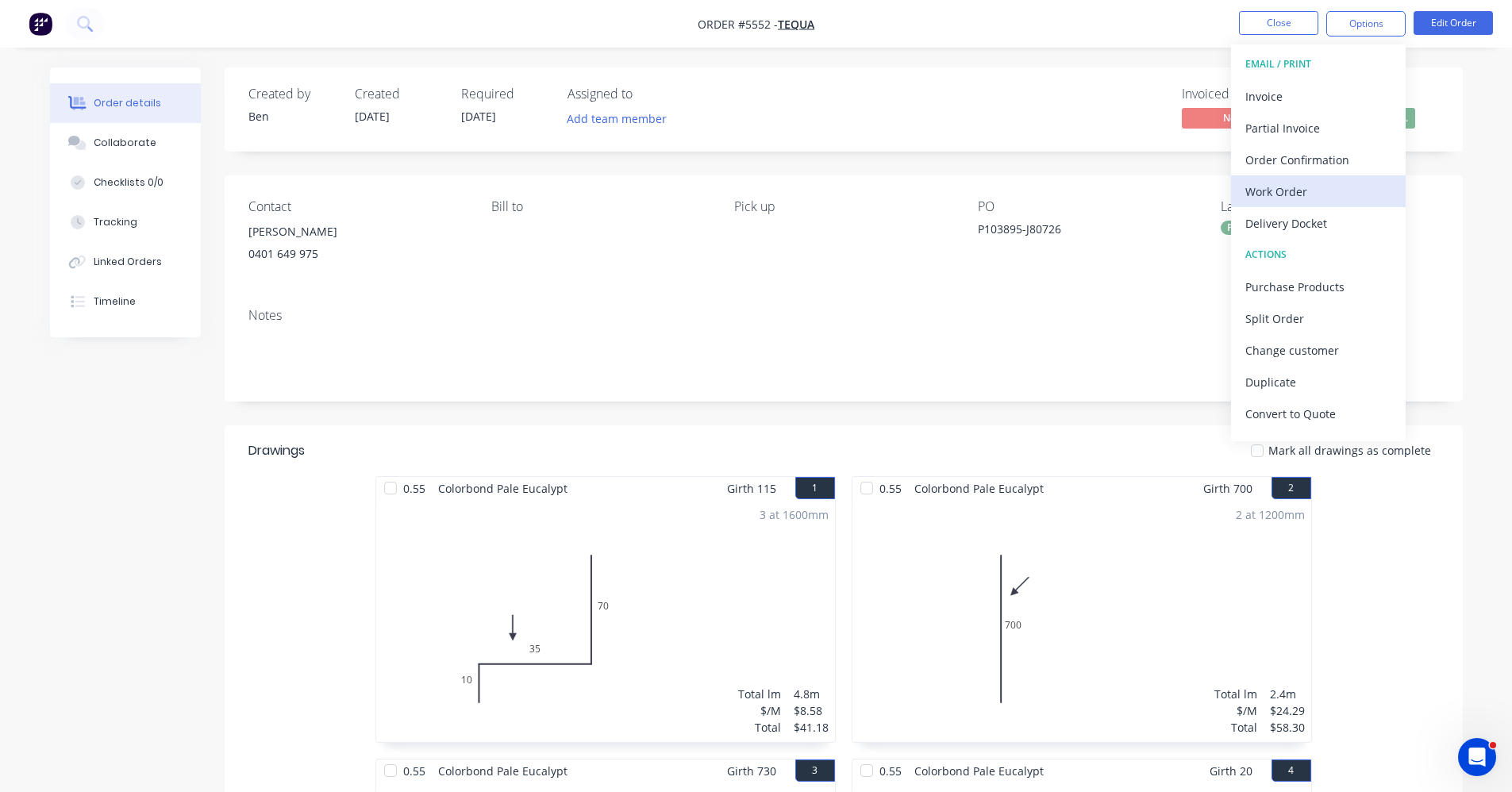
click at [1280, 190] on div "Work Order" at bounding box center [1318, 192] width 146 height 23
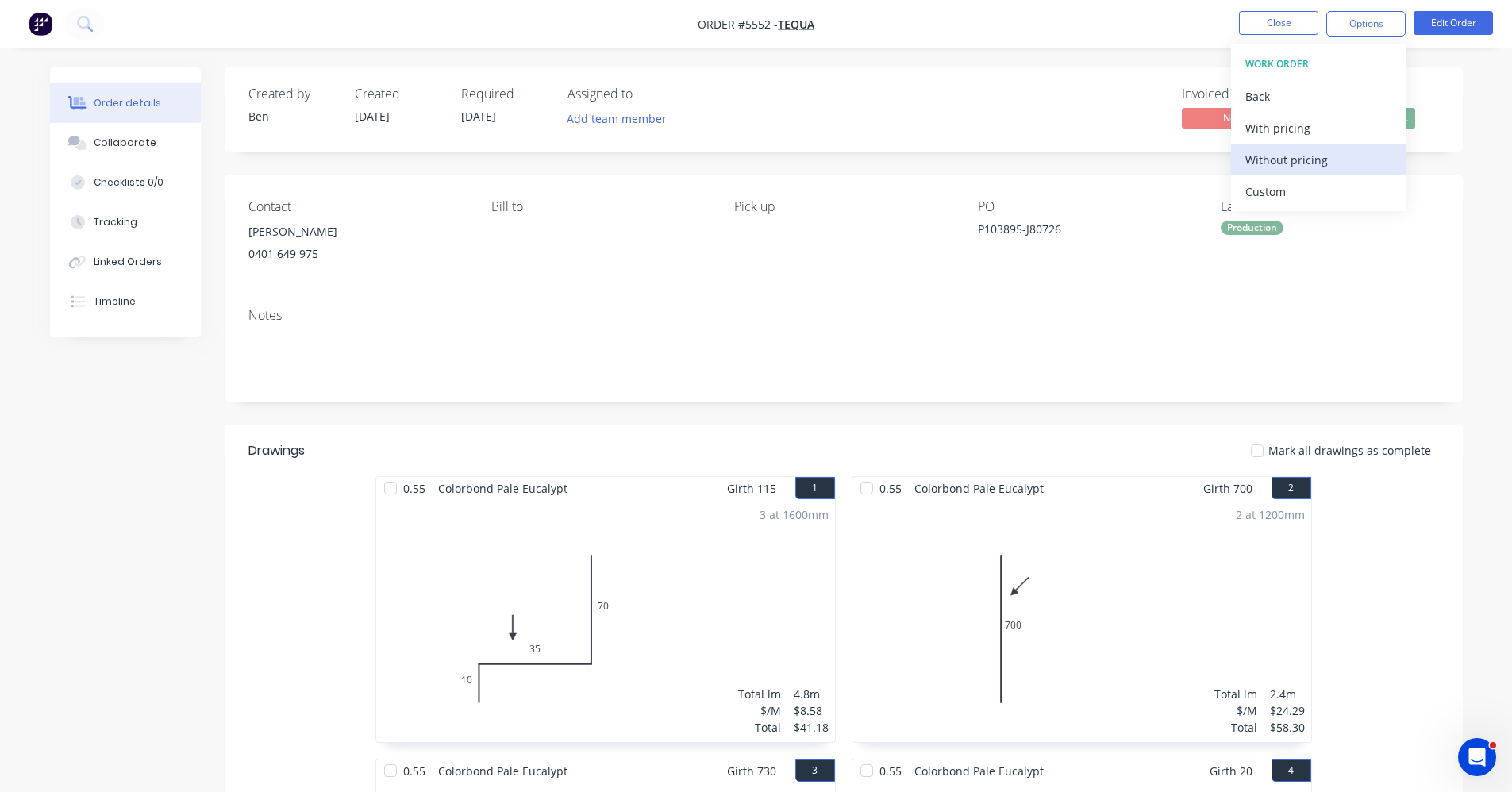
click at [1289, 163] on div "Without pricing" at bounding box center [1318, 160] width 146 height 23
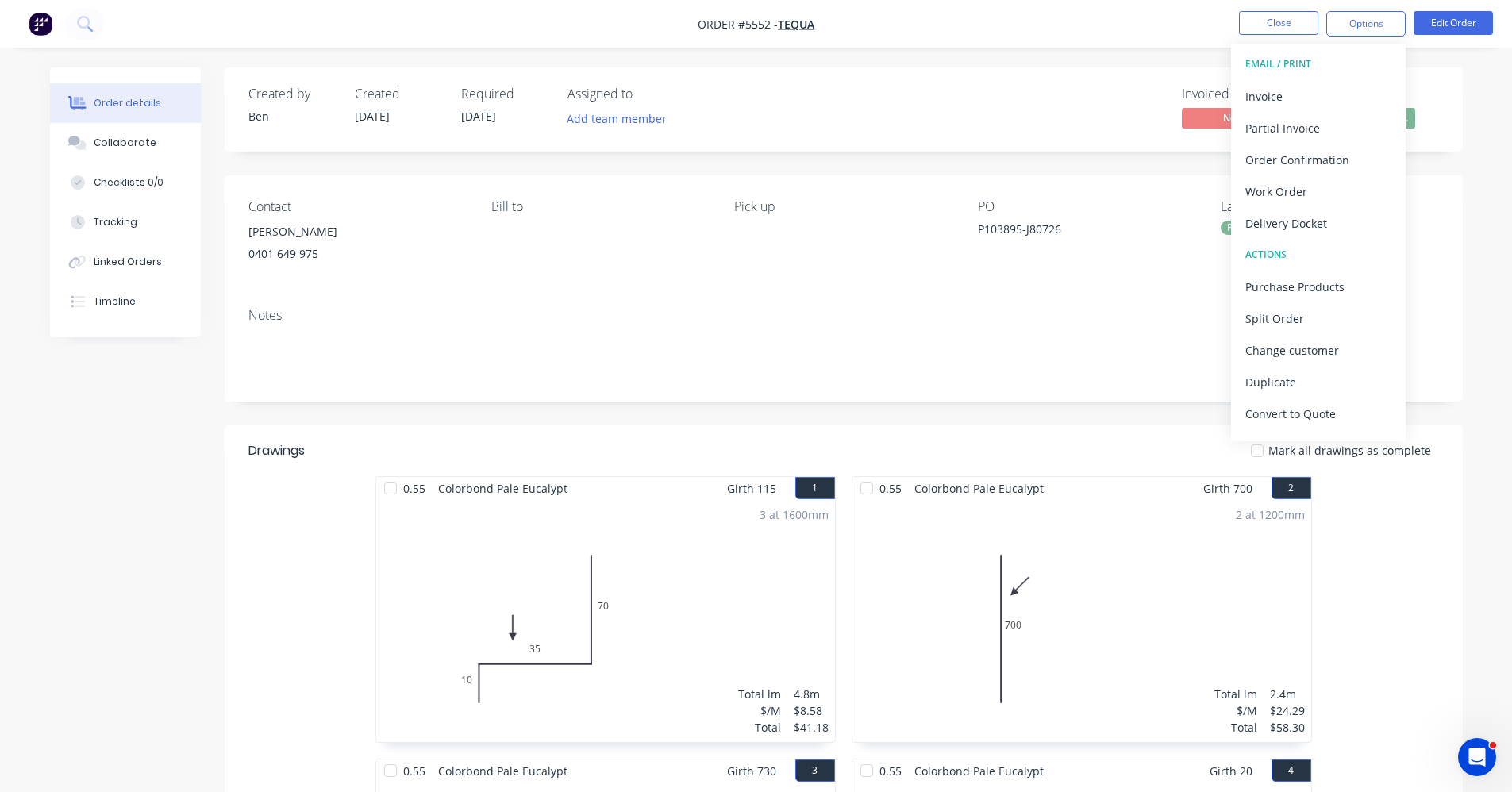
click at [626, 296] on div "Notes" at bounding box center [843, 348] width 1238 height 106
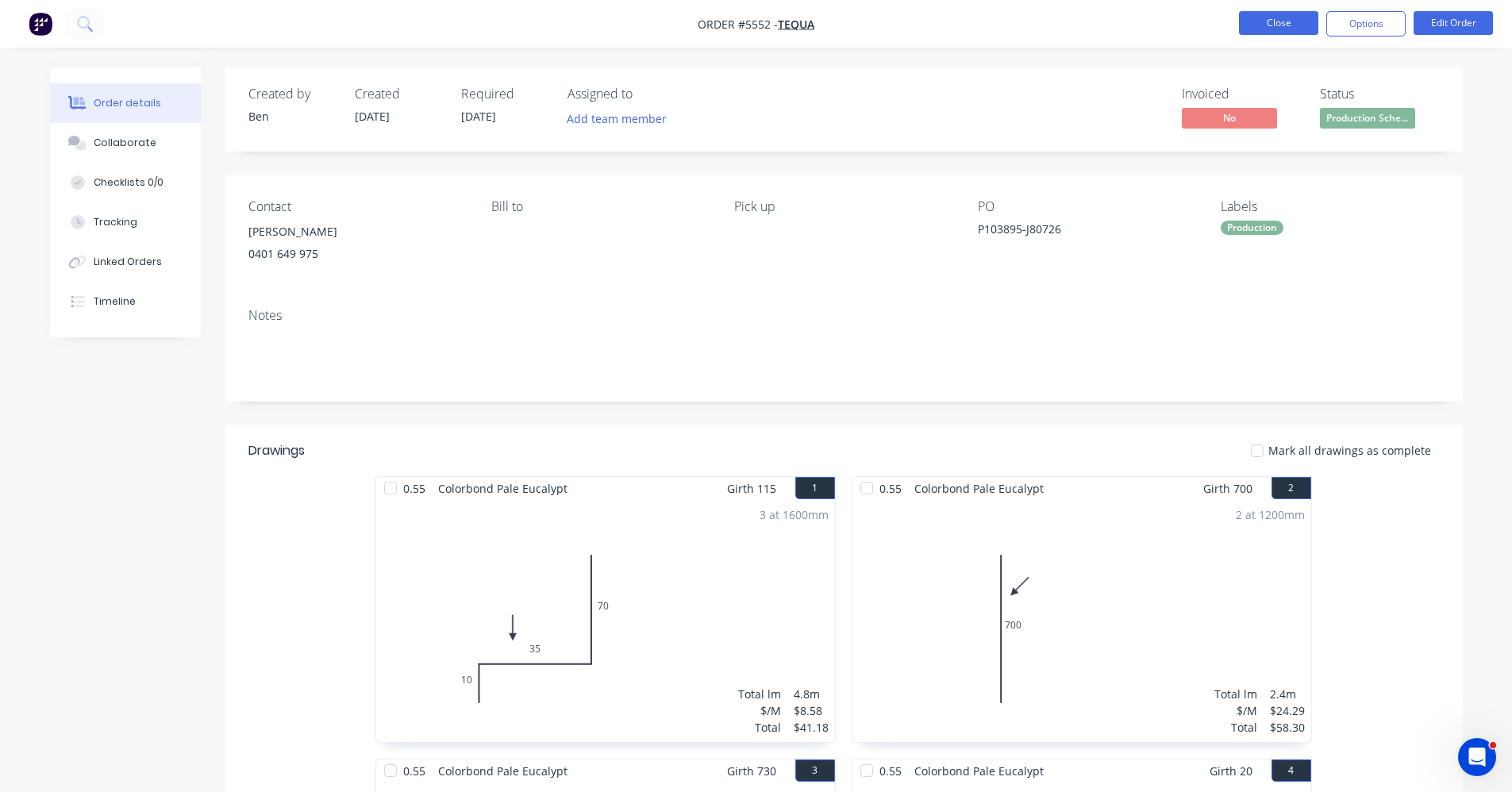
click at [1276, 28] on button "Close" at bounding box center [1279, 23] width 79 height 23
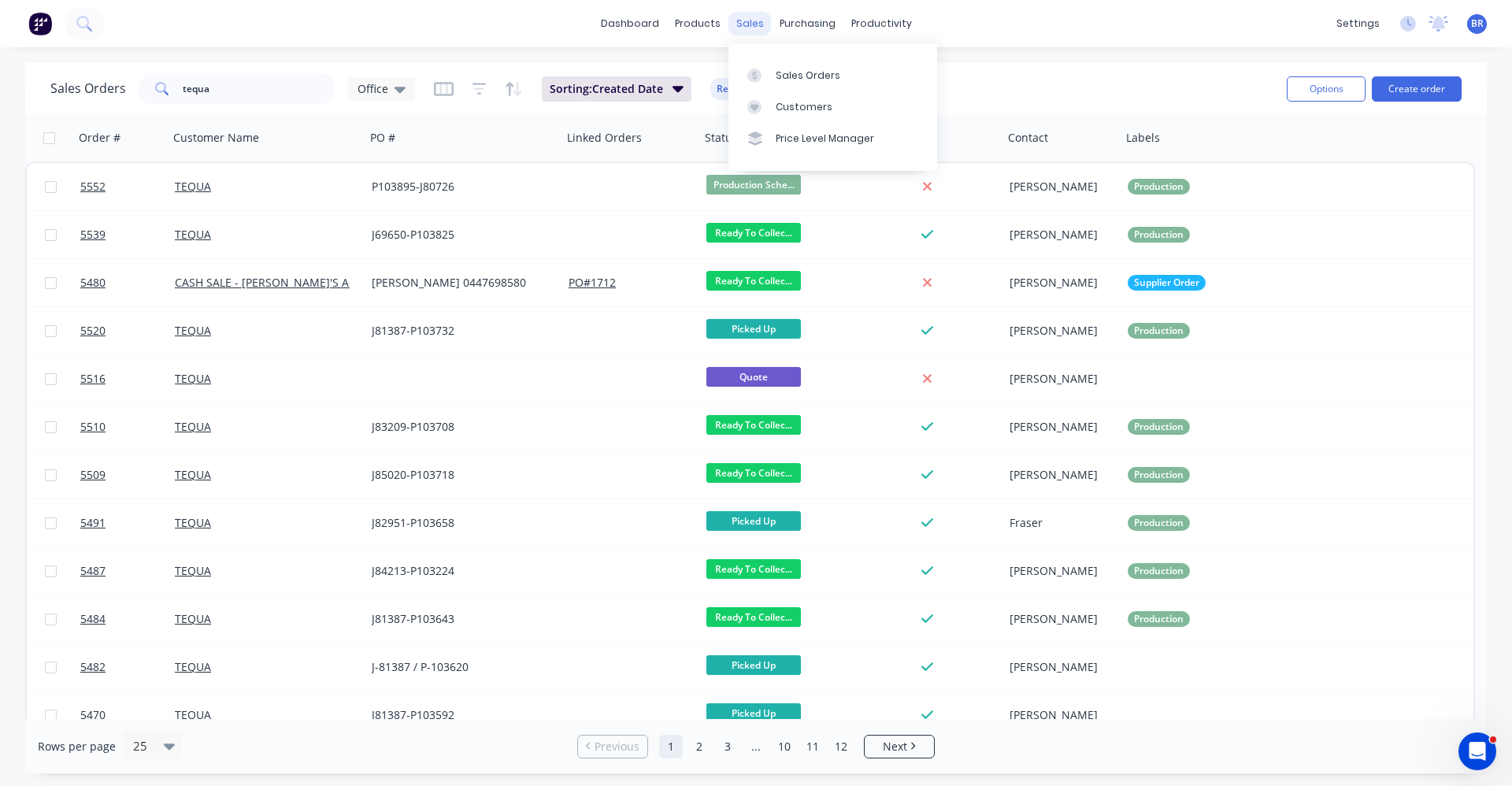
click at [748, 26] on div "sales" at bounding box center [750, 23] width 43 height 23
drag, startPoint x: 223, startPoint y: 87, endPoint x: 0, endPoint y: 91, distance: 223.0
click at [139, 93] on div "tequa" at bounding box center [237, 88] width 197 height 31
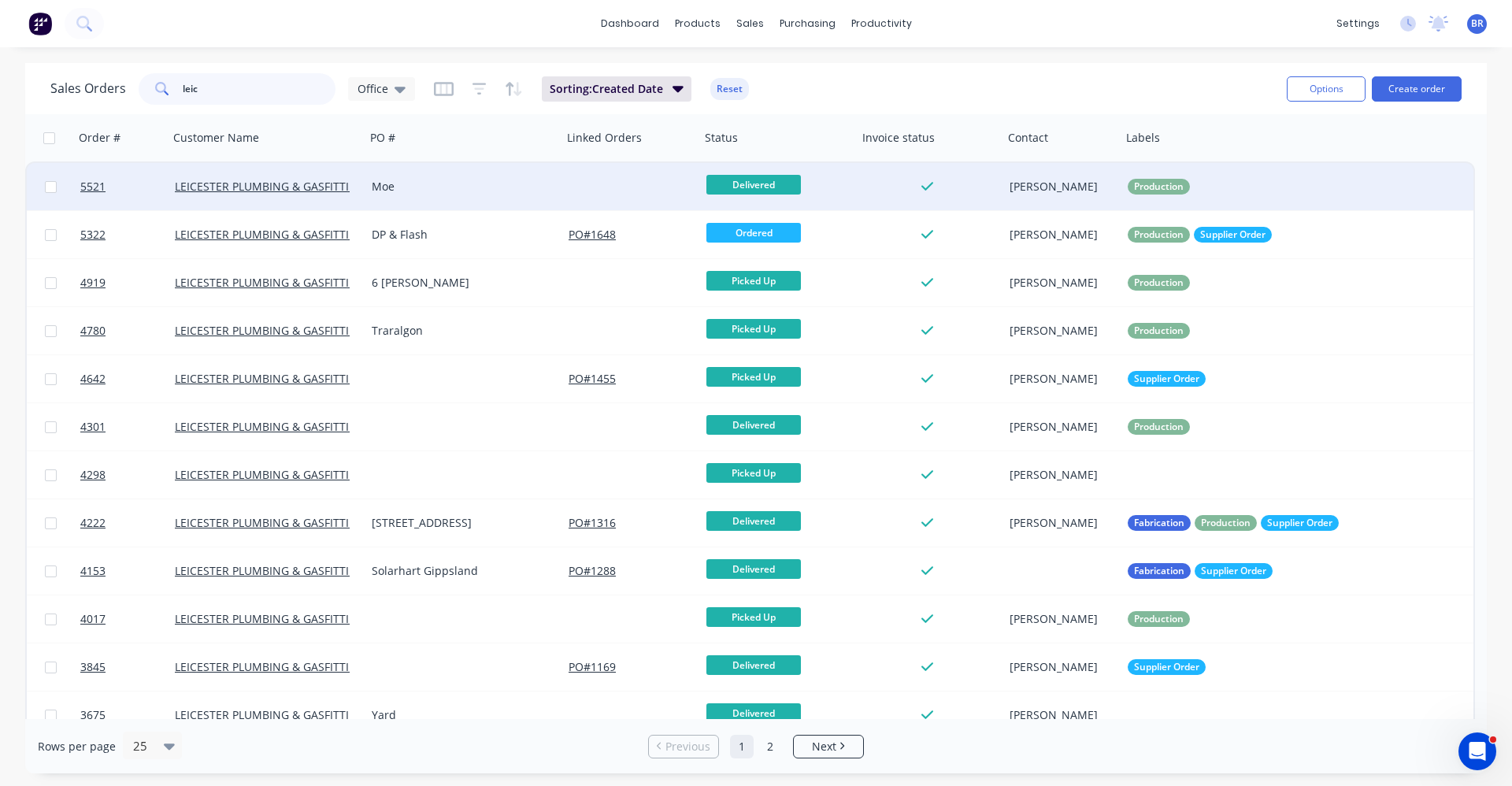
type input "leic"
click at [476, 190] on div "Moe" at bounding box center [460, 187] width 175 height 16
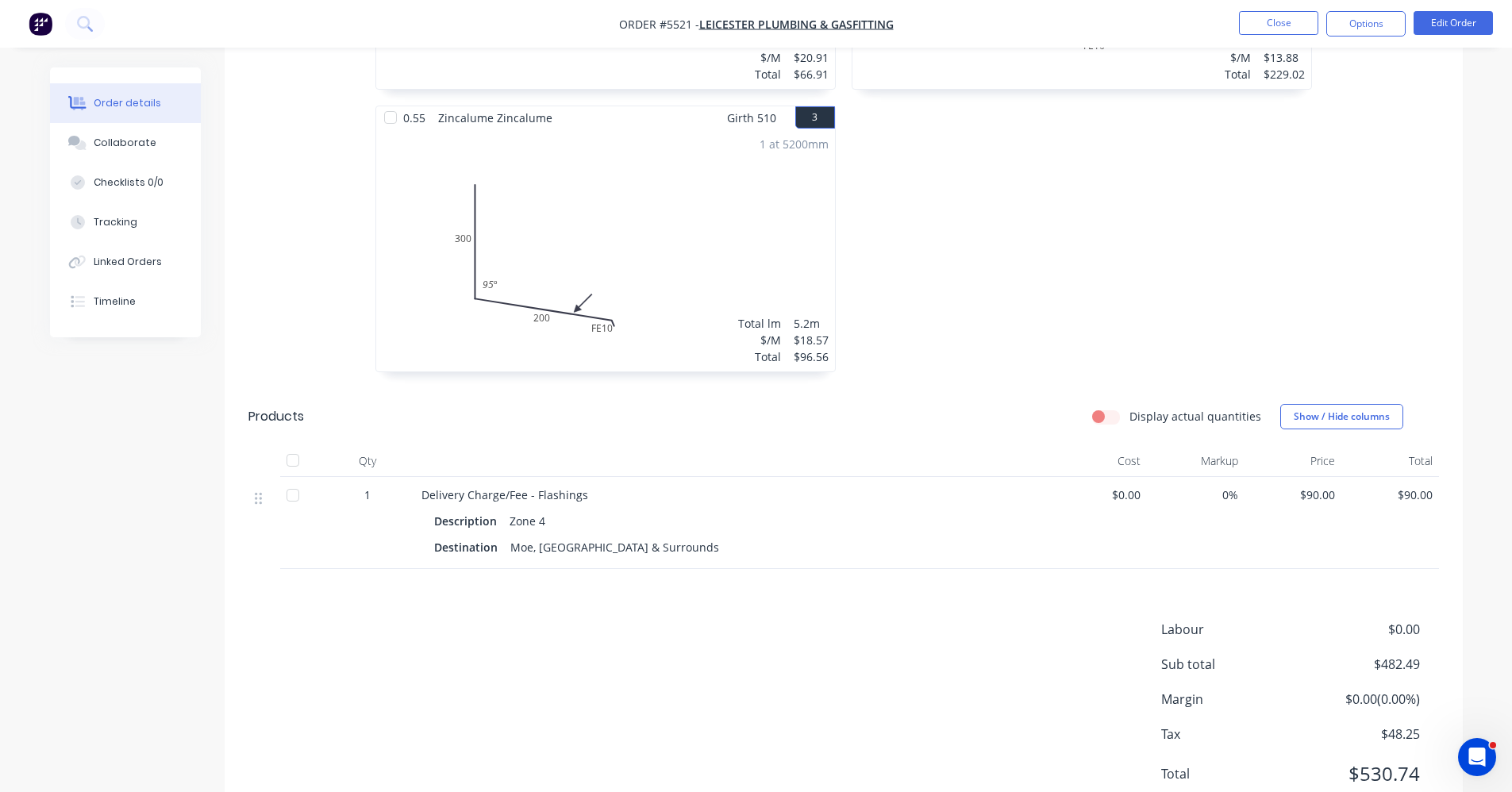
scroll to position [633, 0]
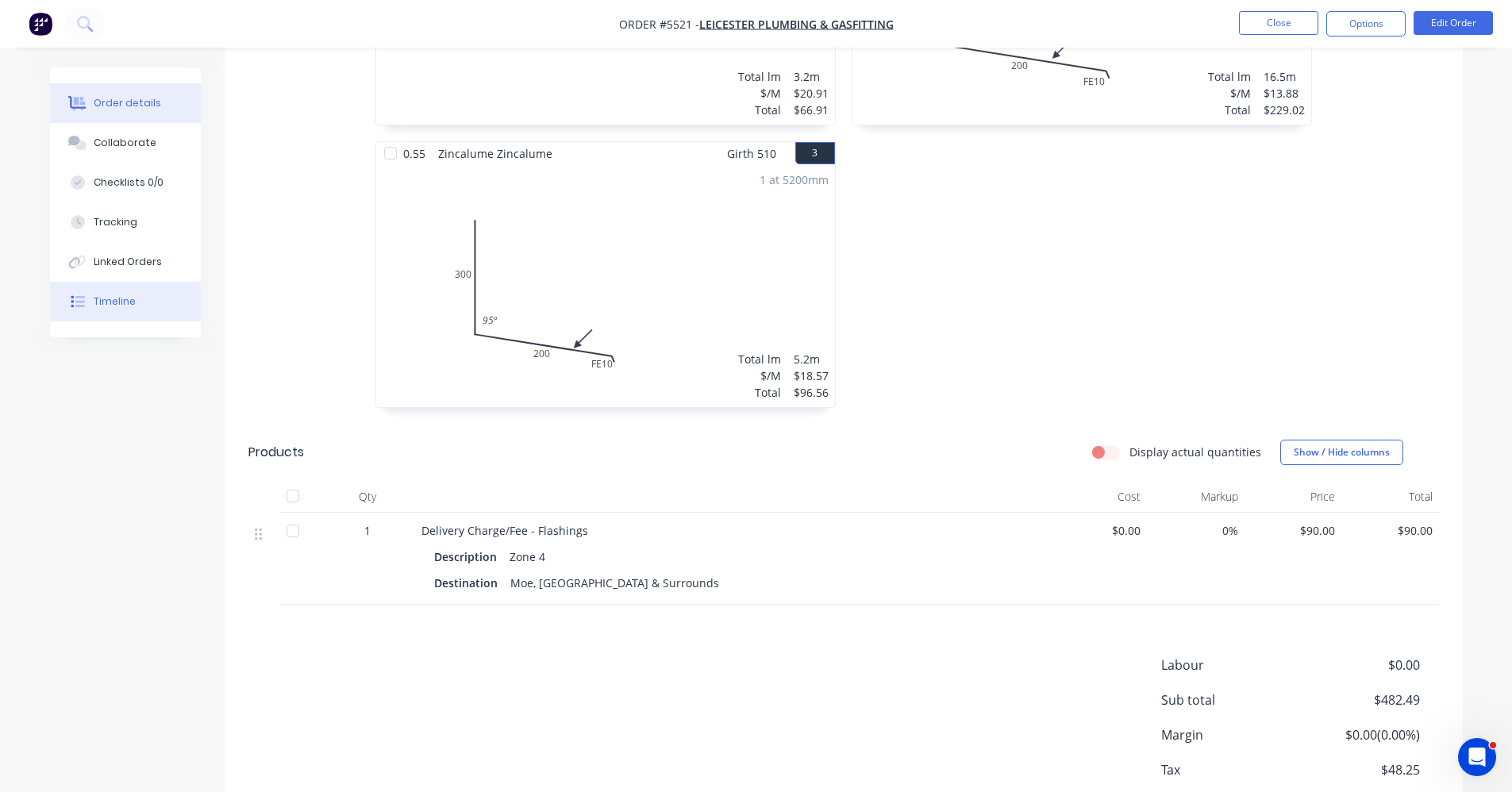
click at [113, 309] on button "Timeline" at bounding box center [126, 301] width 151 height 40
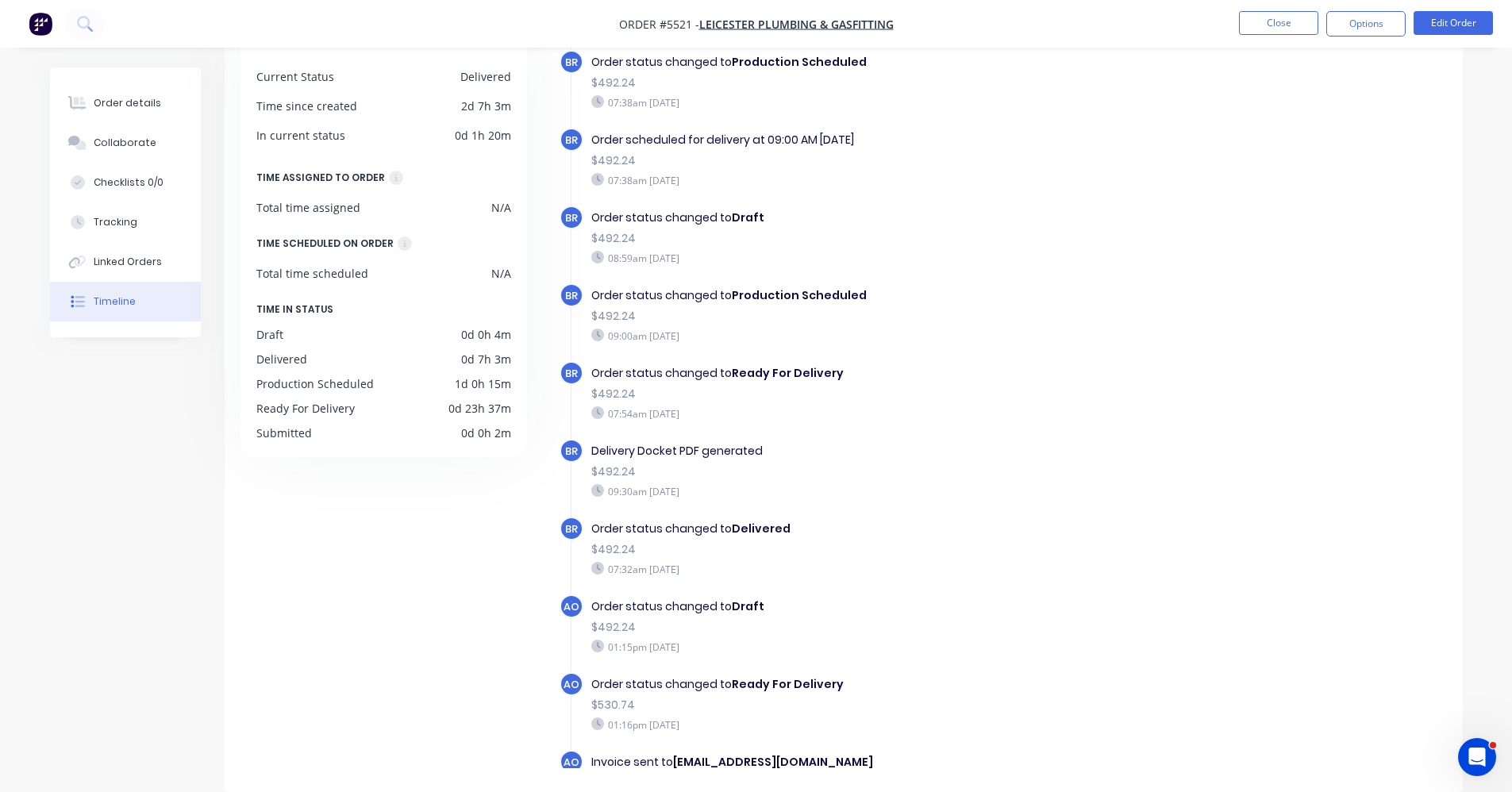
scroll to position [135, 0]
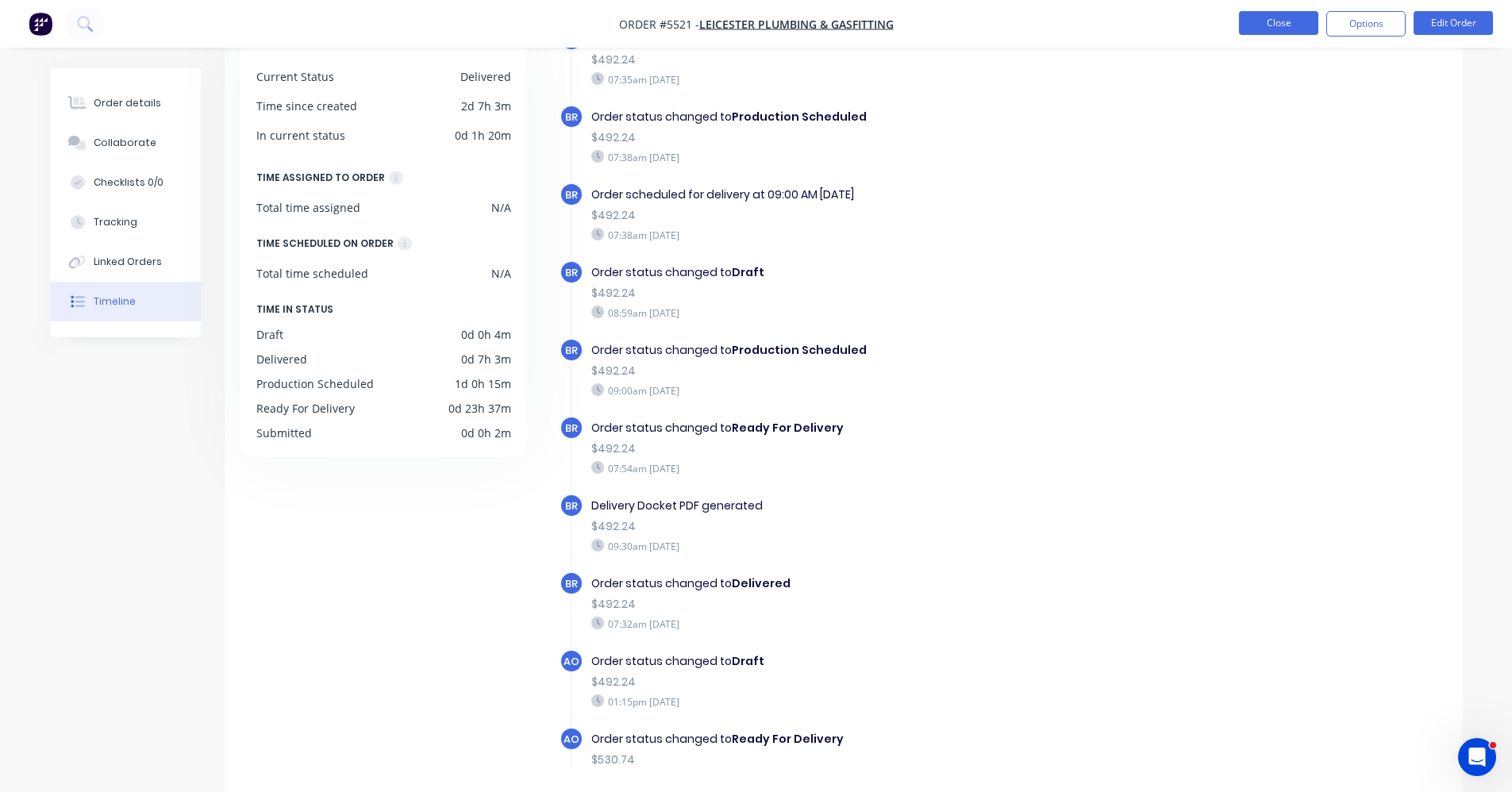
click at [1276, 29] on button "Close" at bounding box center [1279, 23] width 79 height 23
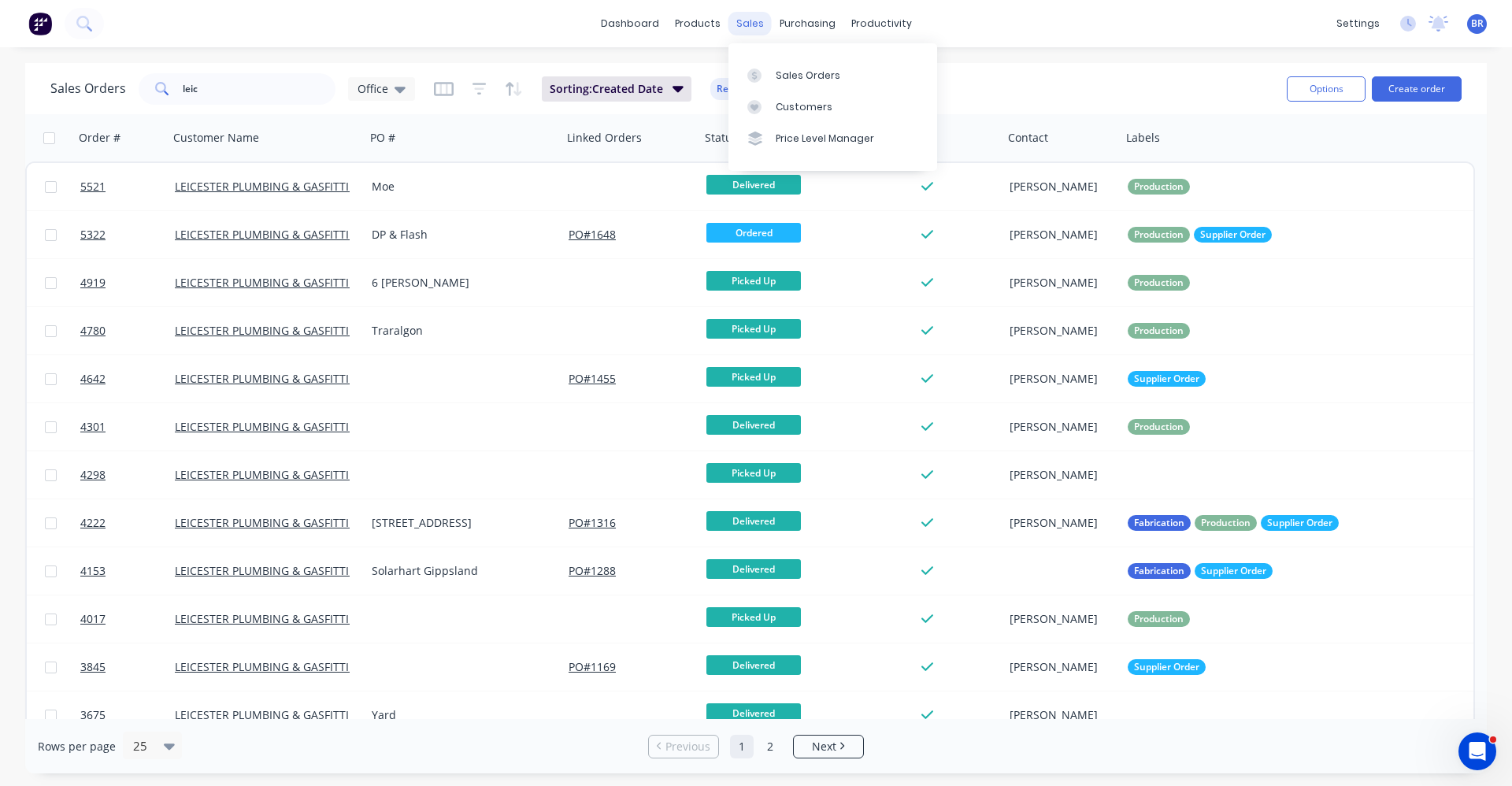
click at [753, 28] on div "sales" at bounding box center [750, 23] width 43 height 23
click at [797, 81] on div "Sales Orders" at bounding box center [808, 76] width 64 height 14
click at [1428, 86] on button "Create order" at bounding box center [1417, 88] width 90 height 25
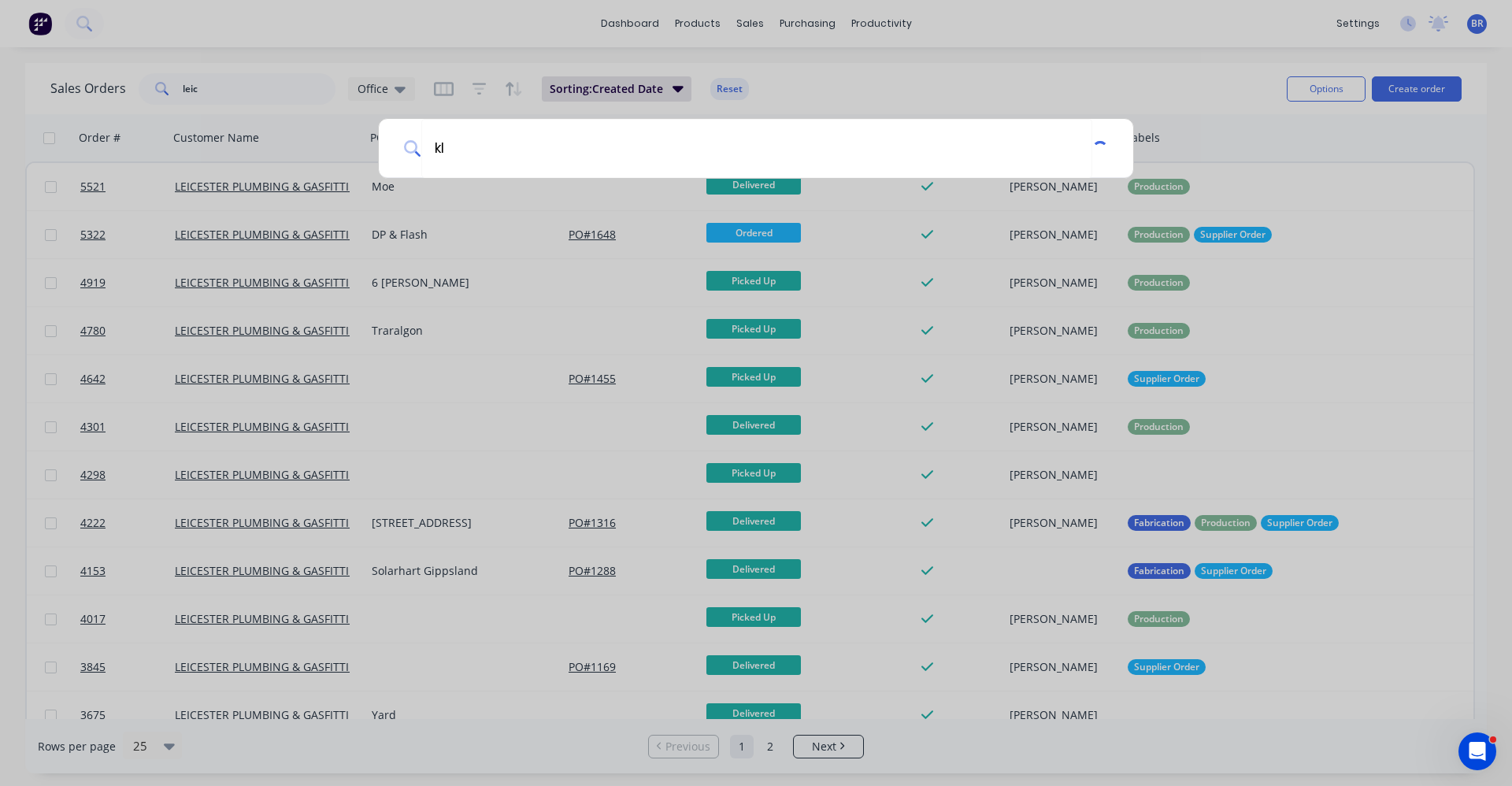
type input "k"
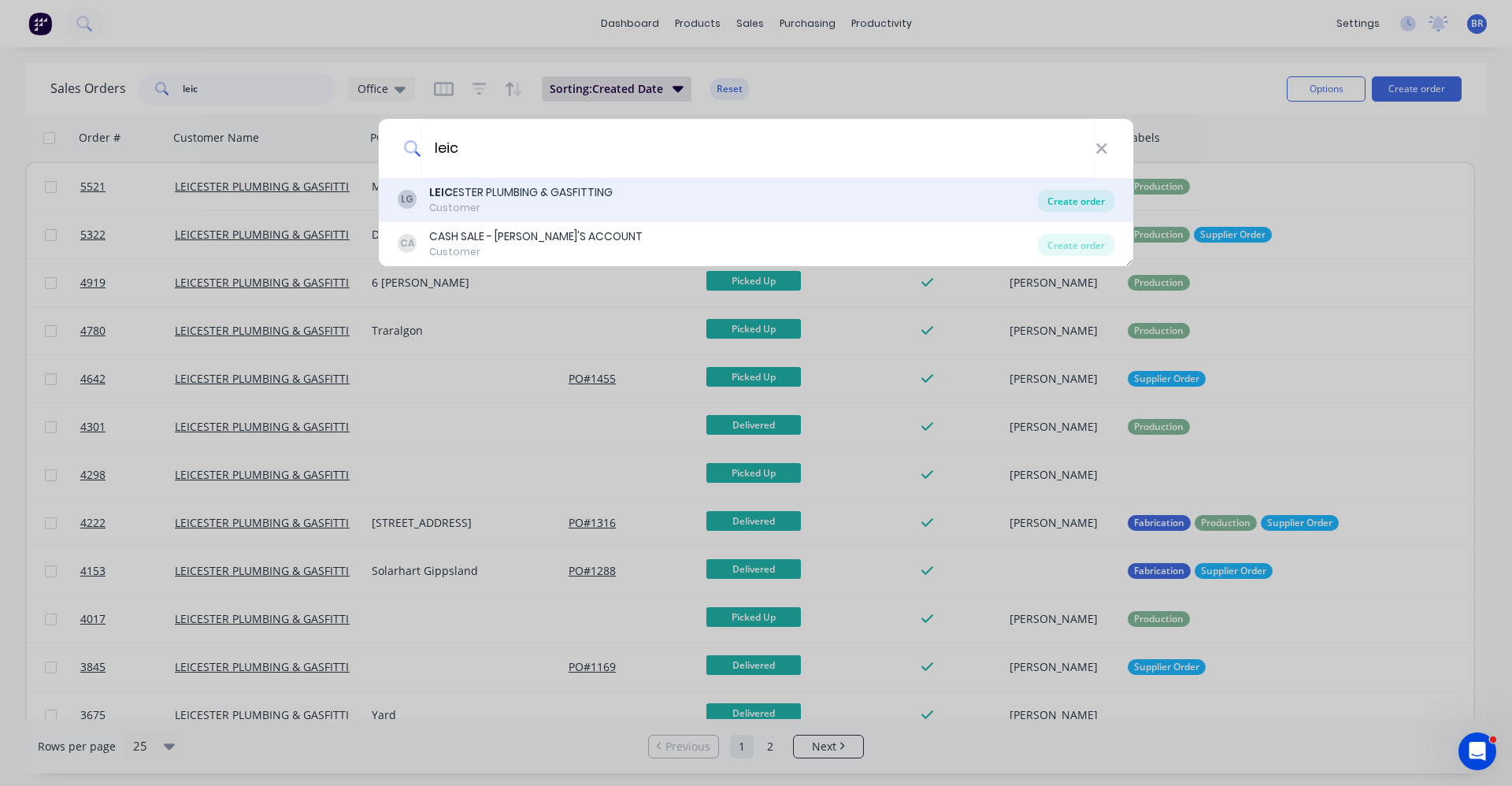
type input "leic"
click at [1062, 205] on div "Create order" at bounding box center [1076, 200] width 76 height 22
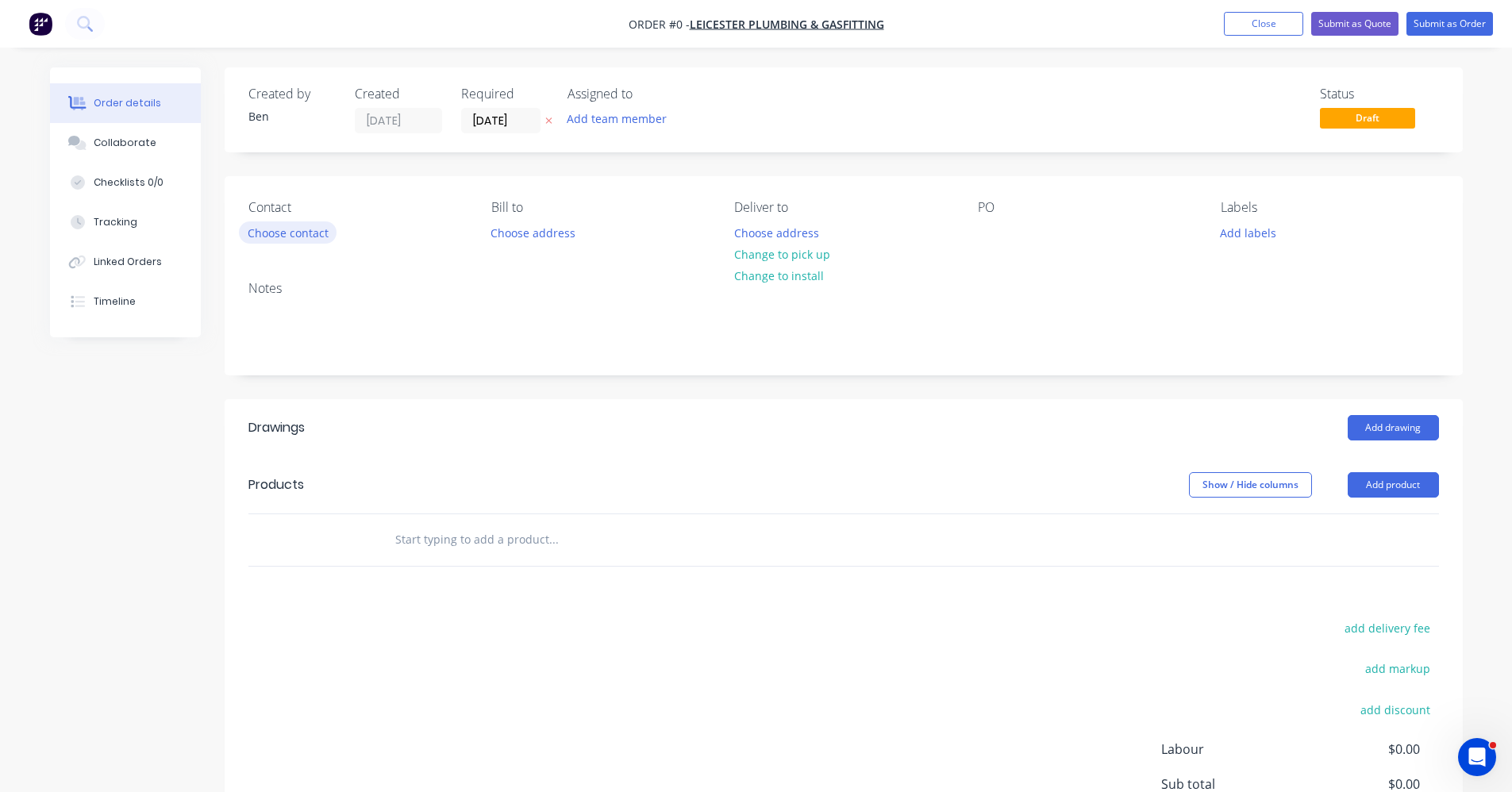
click at [272, 239] on button "Choose contact" at bounding box center [287, 232] width 98 height 21
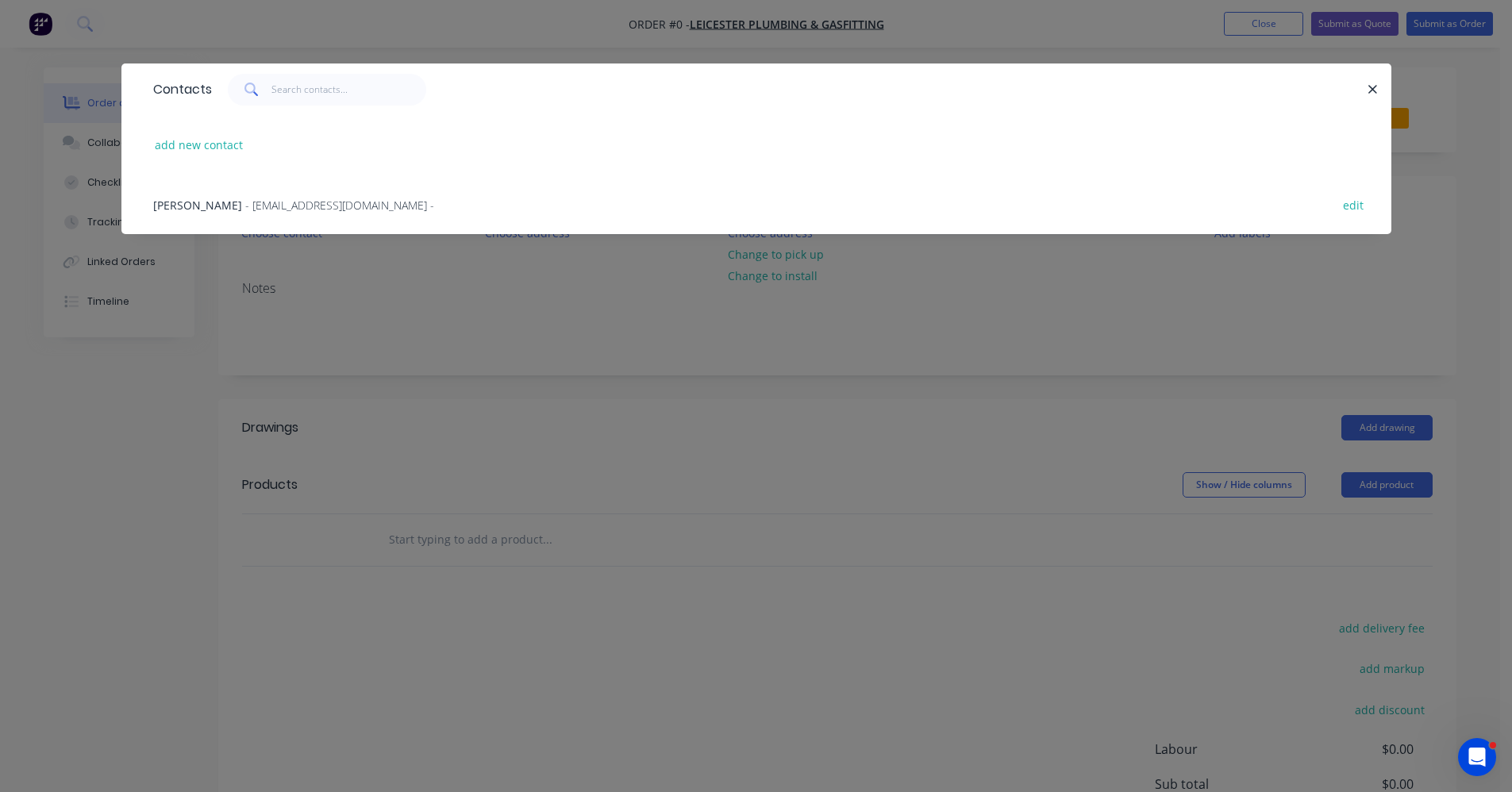
click at [273, 216] on div "[PERSON_NAME] - [EMAIL_ADDRESS][DOMAIN_NAME] - edit" at bounding box center [756, 205] width 1223 height 60
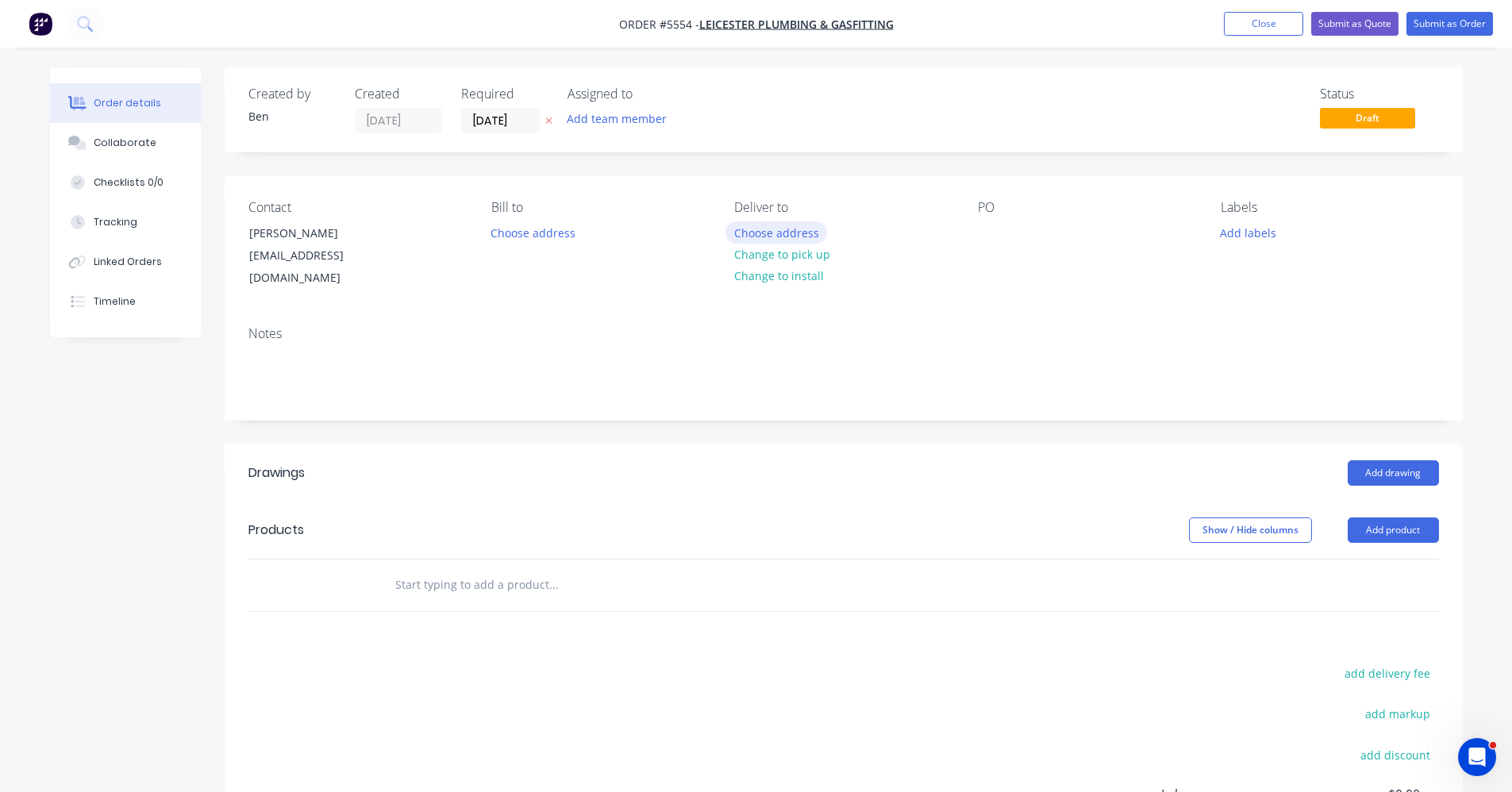
click at [782, 235] on button "Choose address" at bounding box center [776, 232] width 101 height 21
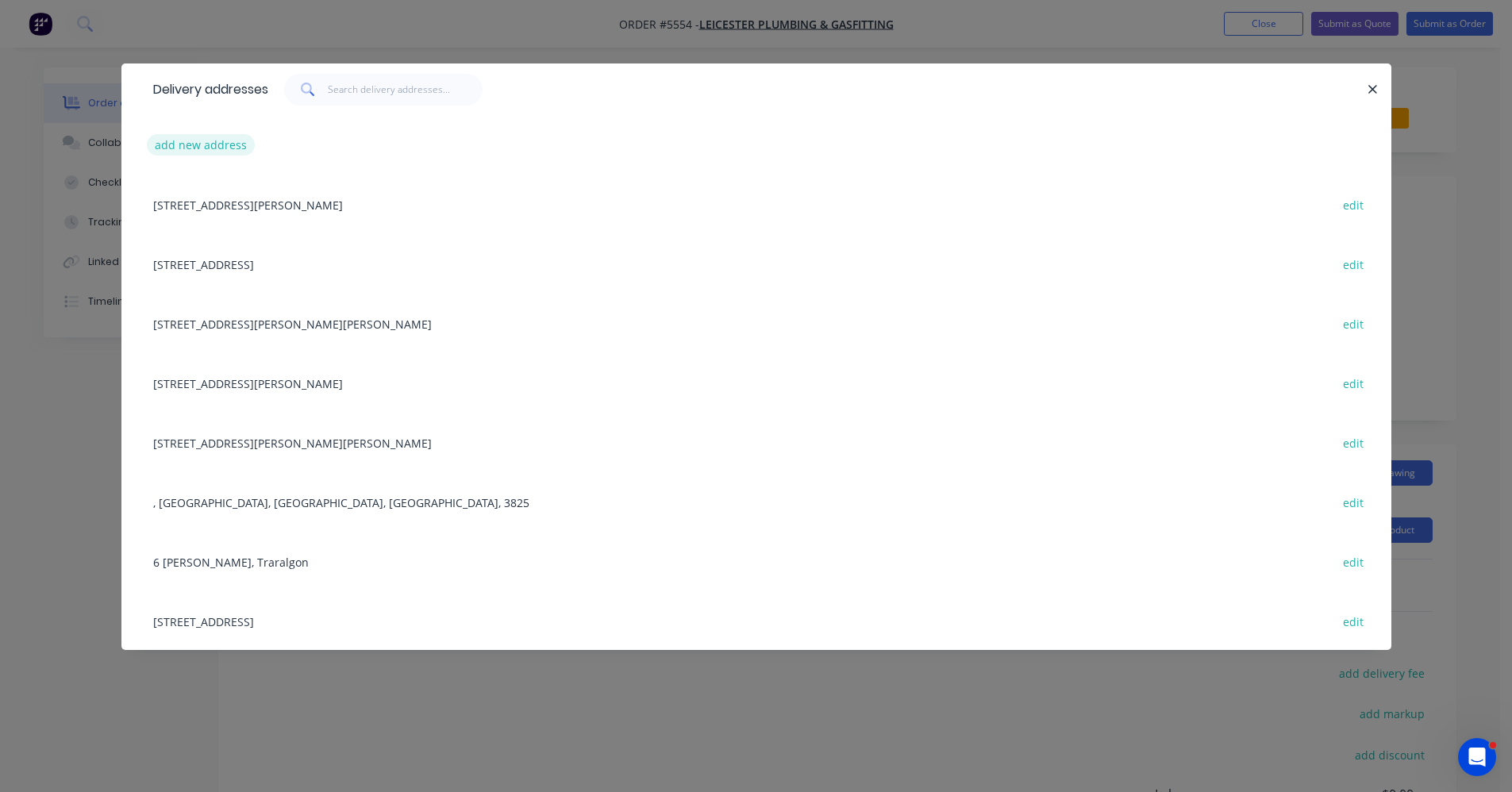
click at [219, 143] on button "add new address" at bounding box center [201, 145] width 109 height 21
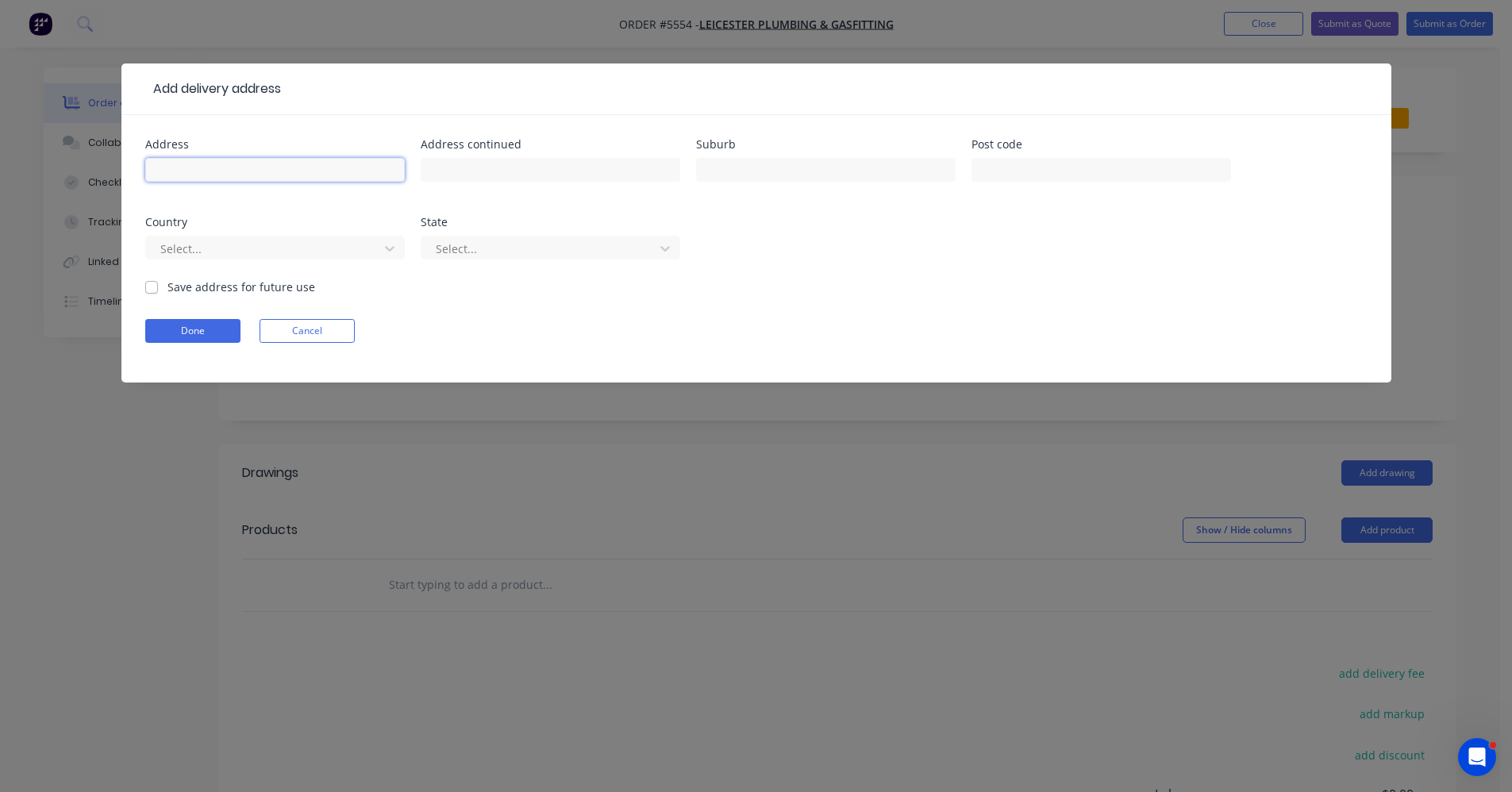
click at [220, 164] on input "text" at bounding box center [275, 169] width 260 height 23
type input "[STREET_ADDRESS][PERSON_NAME]"
type input "Moe"
click at [168, 290] on label "Save address for future use" at bounding box center [241, 287] width 147 height 17
click at [154, 290] on input "Save address for future use" at bounding box center [151, 286] width 13 height 15
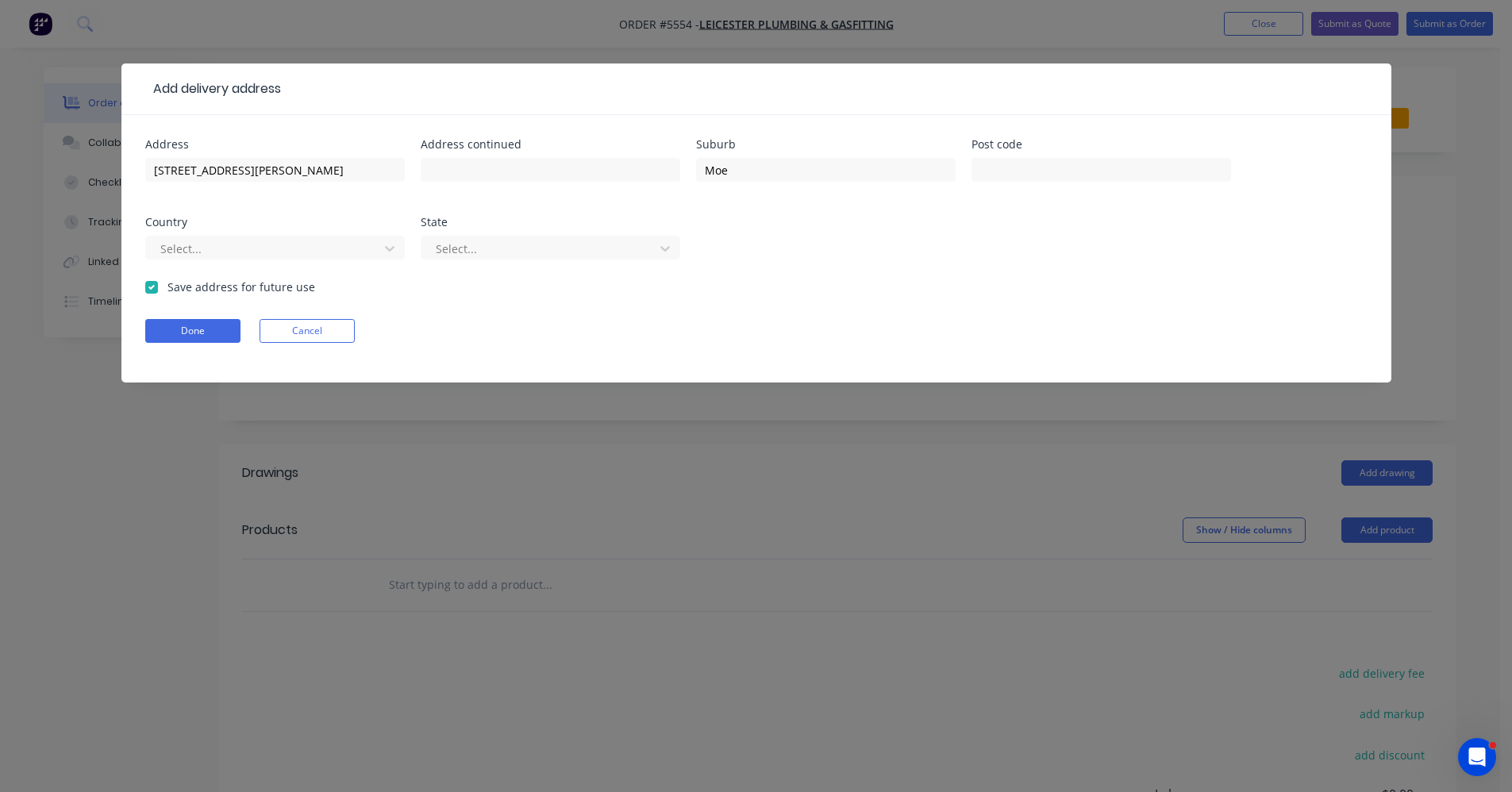
checkbox input "true"
click at [185, 337] on button "Done" at bounding box center [193, 330] width 96 height 23
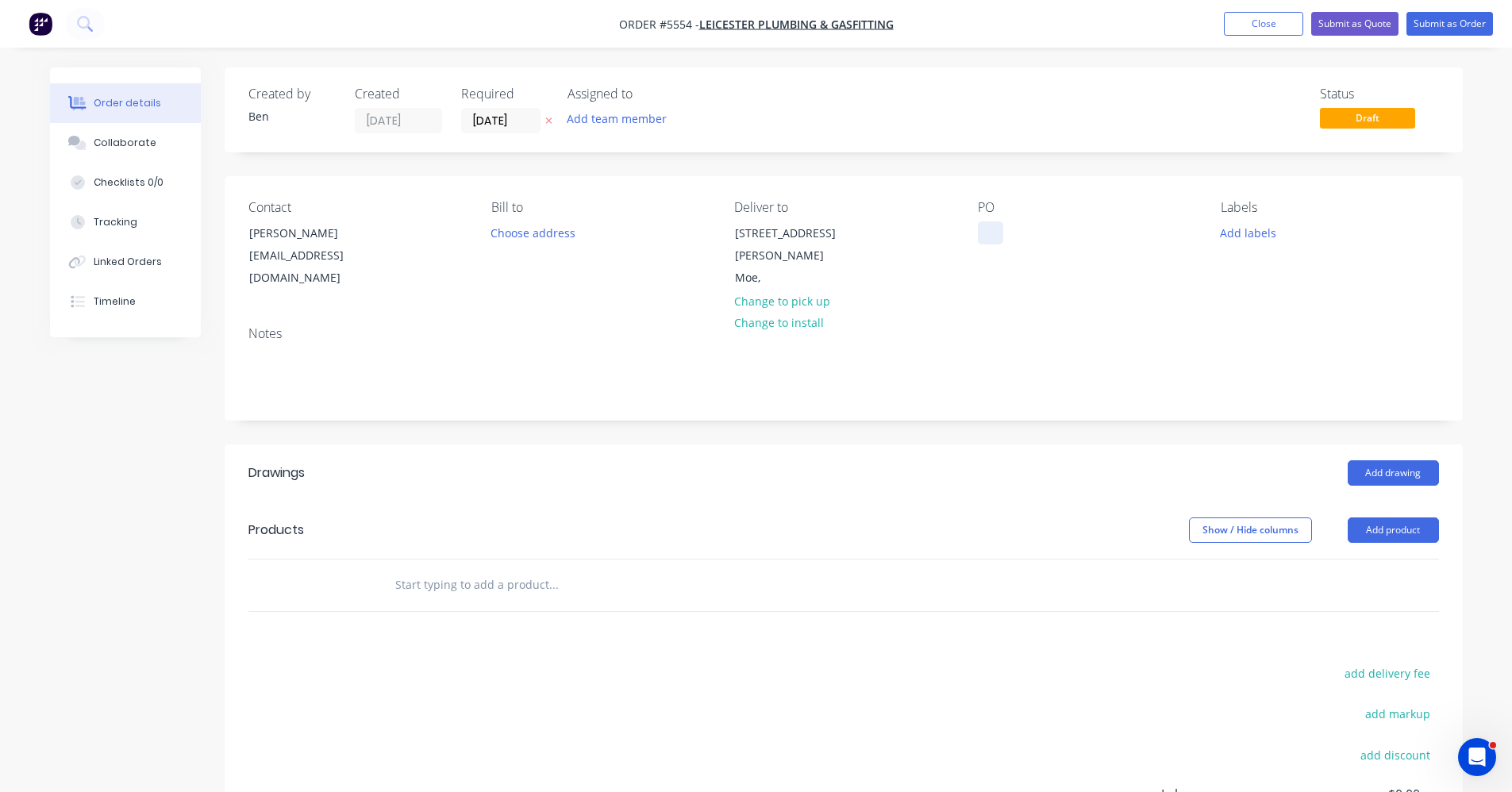
click at [987, 229] on div at bounding box center [990, 233] width 25 height 23
click at [623, 569] on input "text" at bounding box center [553, 585] width 317 height 32
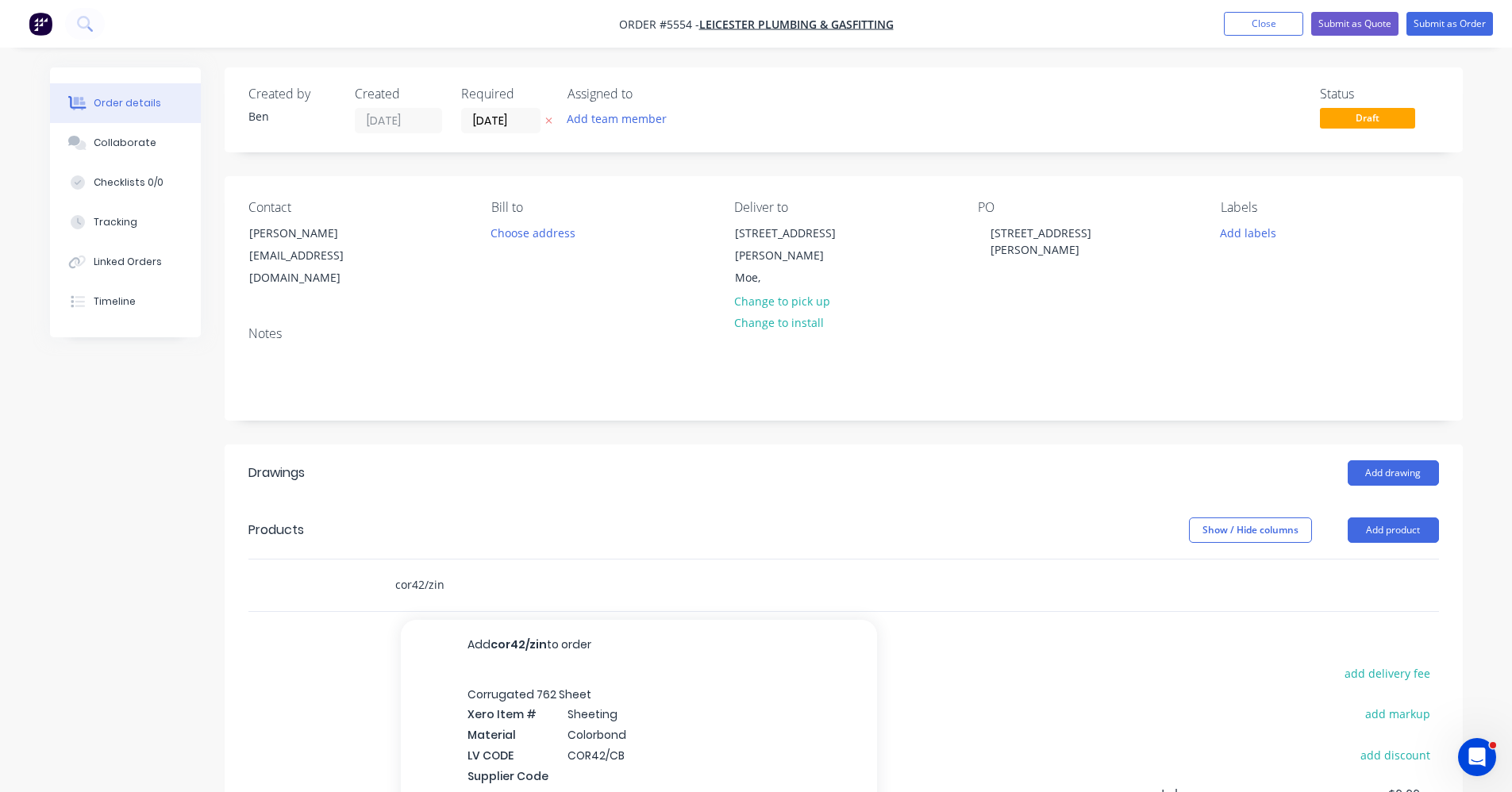
type input "cor42/zin"
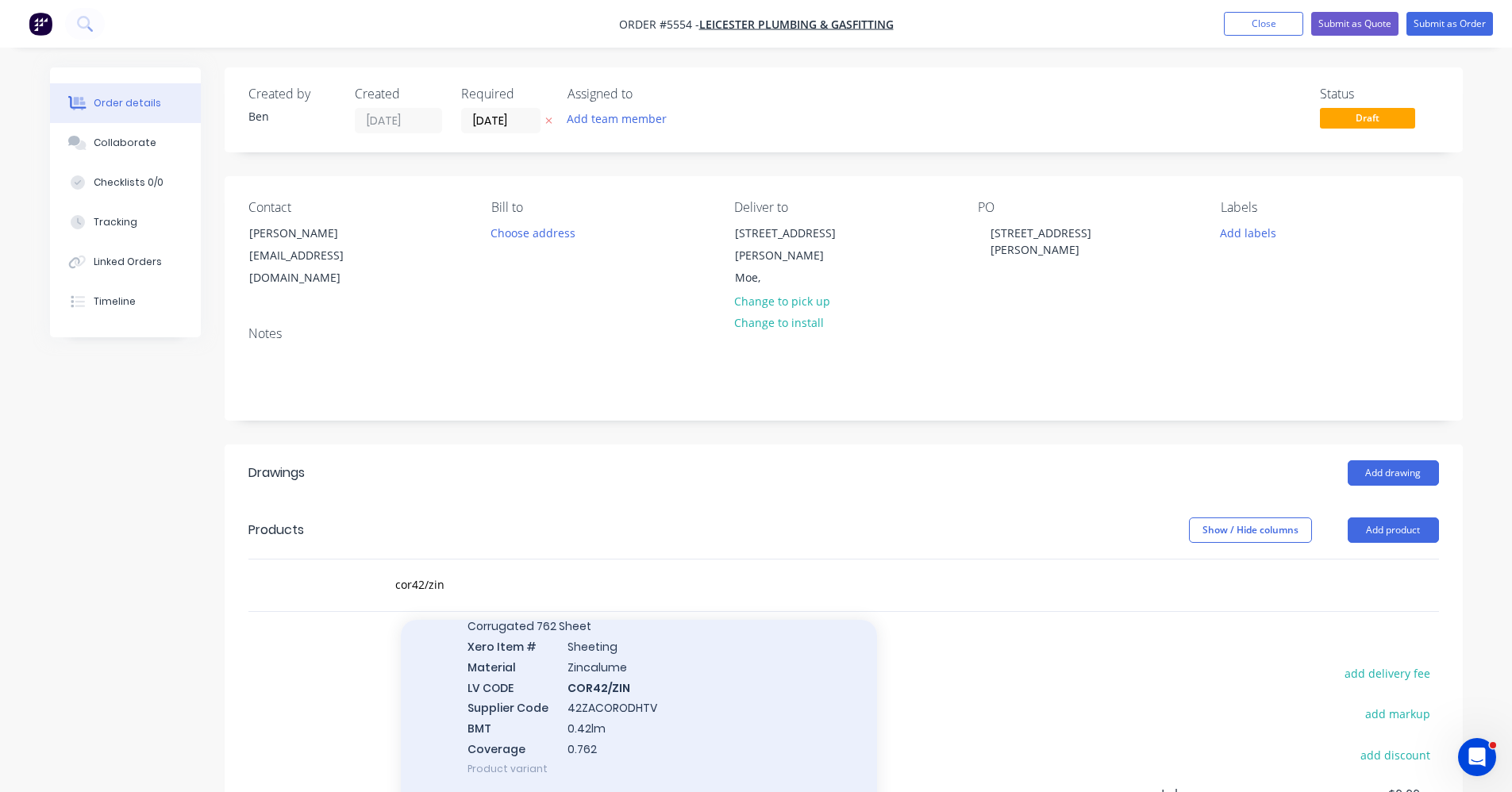
scroll to position [274, 0]
click at [573, 668] on div "Corrugated 762 Sheet Xero Item # Sheeting Material Zincalume LV CODE COR42/ZIN …" at bounding box center [639, 680] width 476 height 189
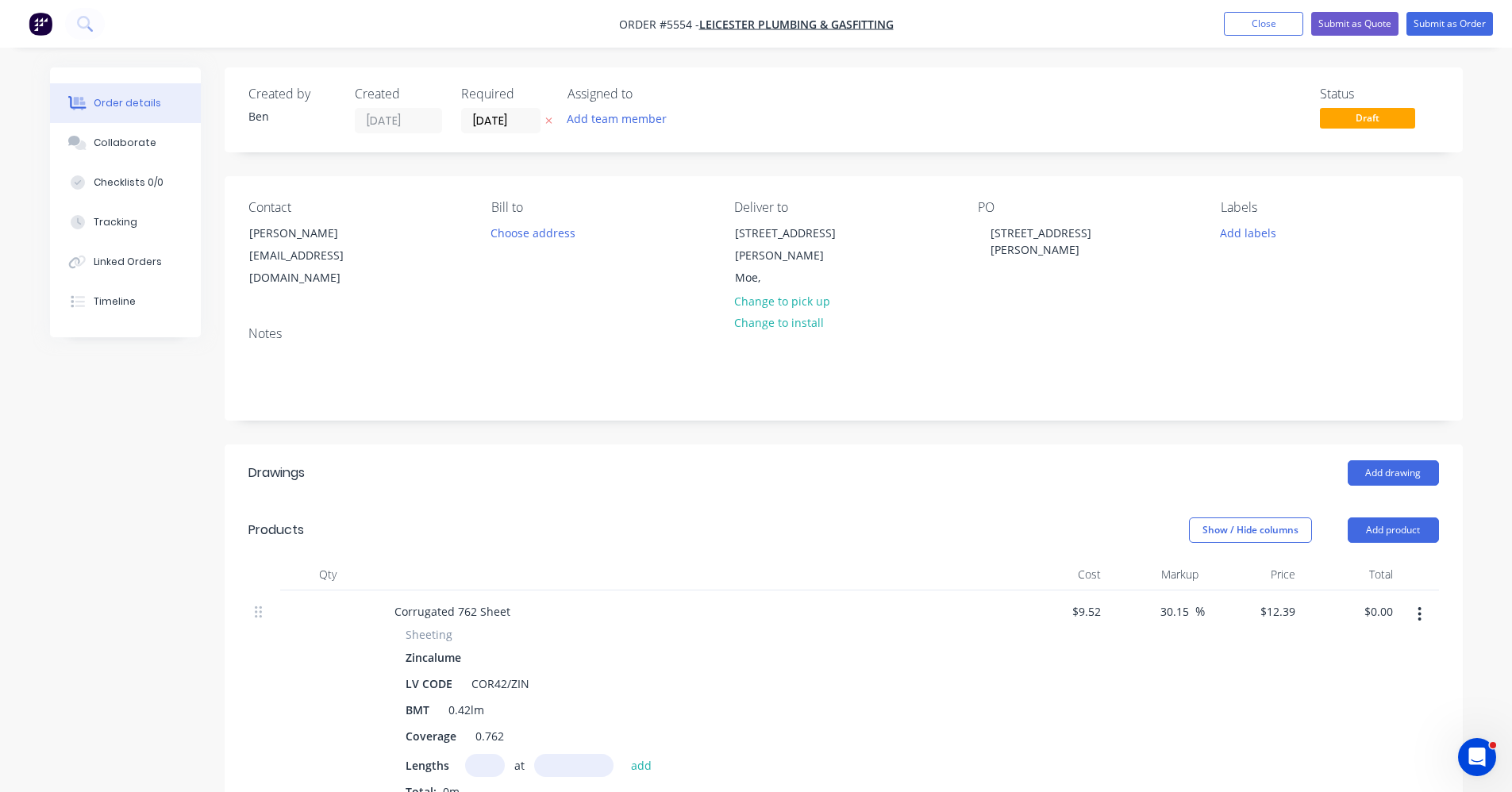
click at [485, 754] on input "text" at bounding box center [484, 765] width 40 height 23
type input "50"
type input "5230"
click at [624, 754] on button "add" at bounding box center [642, 764] width 37 height 21
type input "$3,239.99"
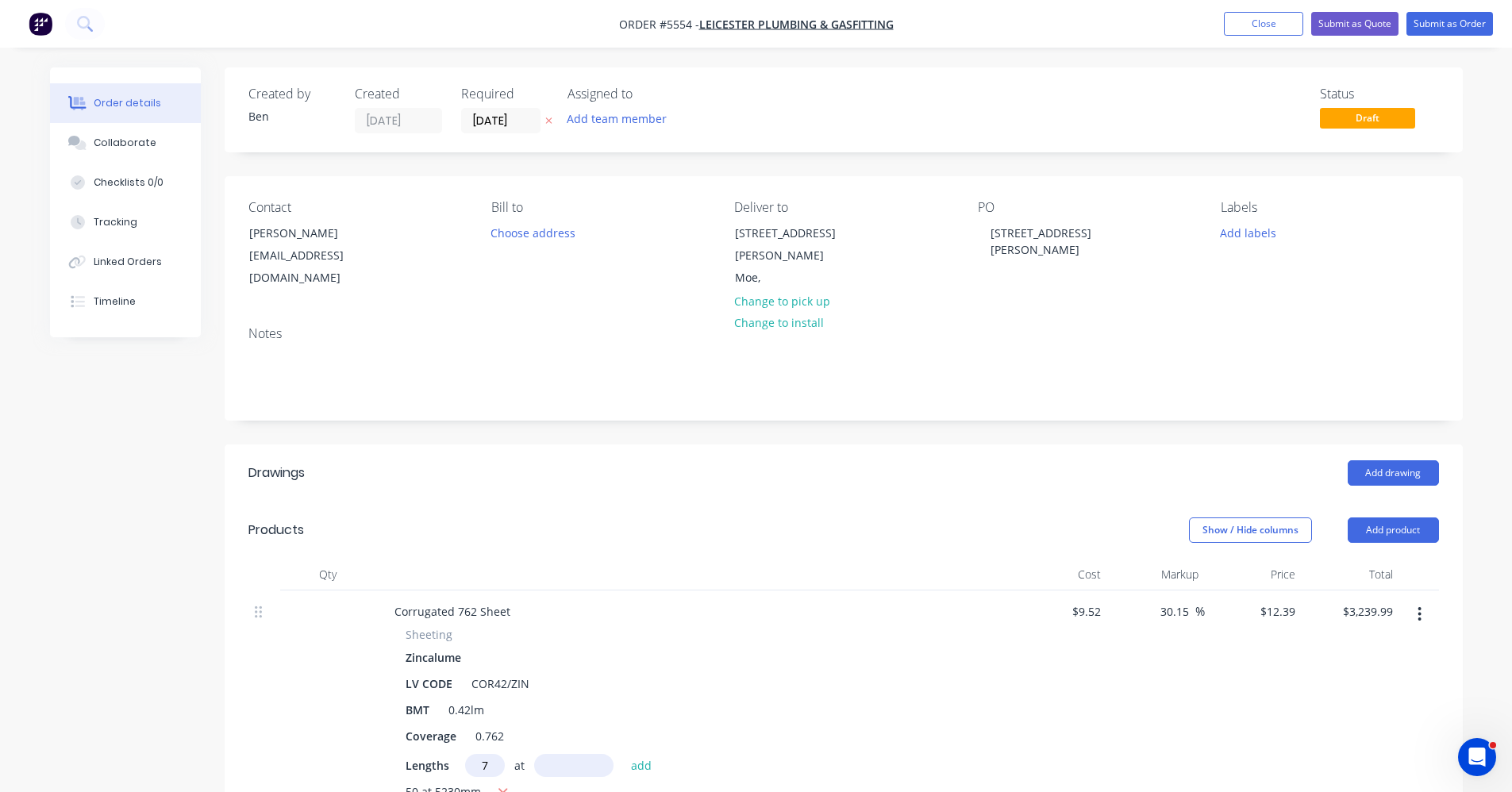
type input "7"
type input "3700"
click at [624, 754] on button "add" at bounding box center [642, 764] width 37 height 21
type input "$3,560.89"
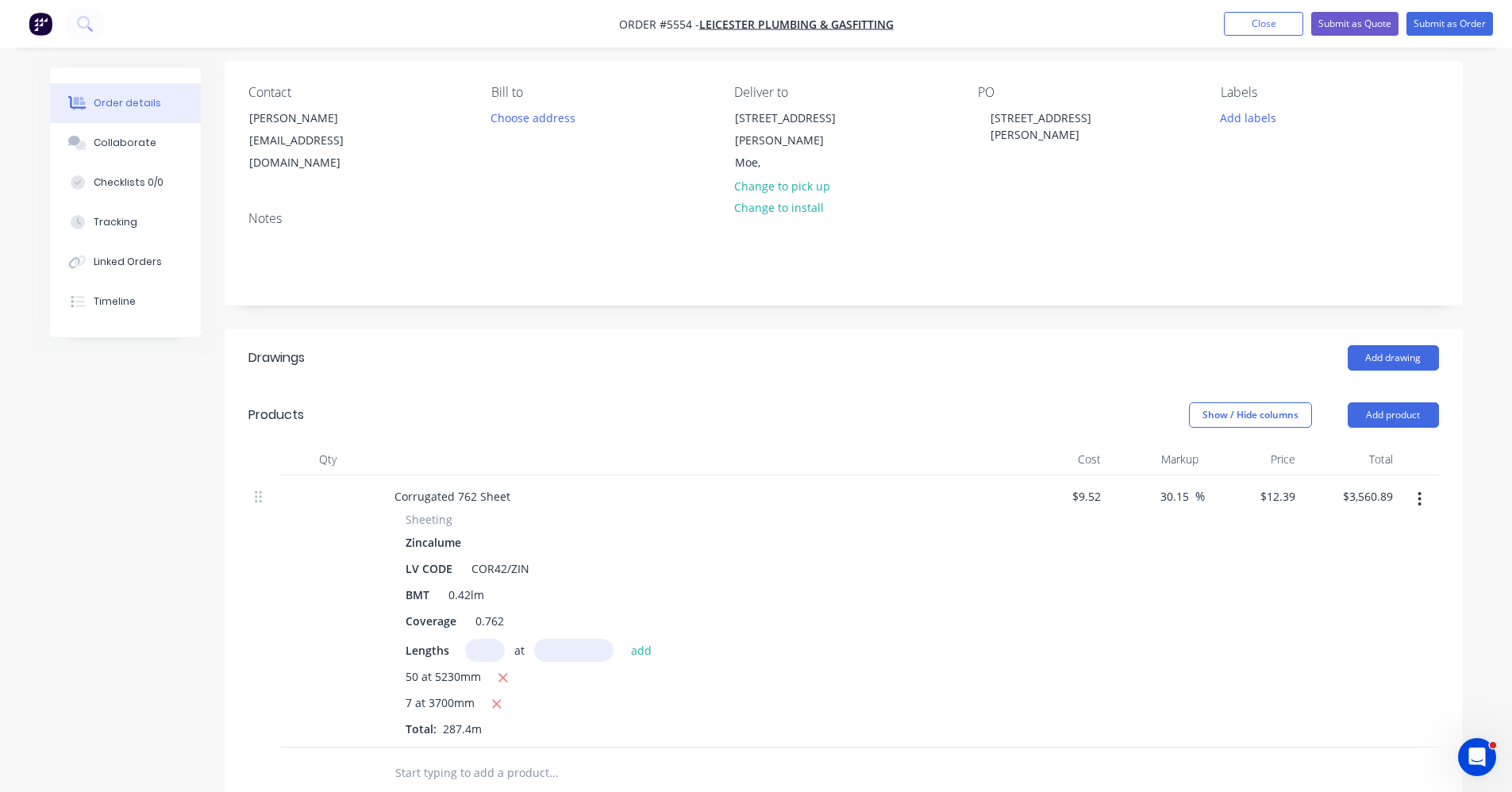
scroll to position [238, 0]
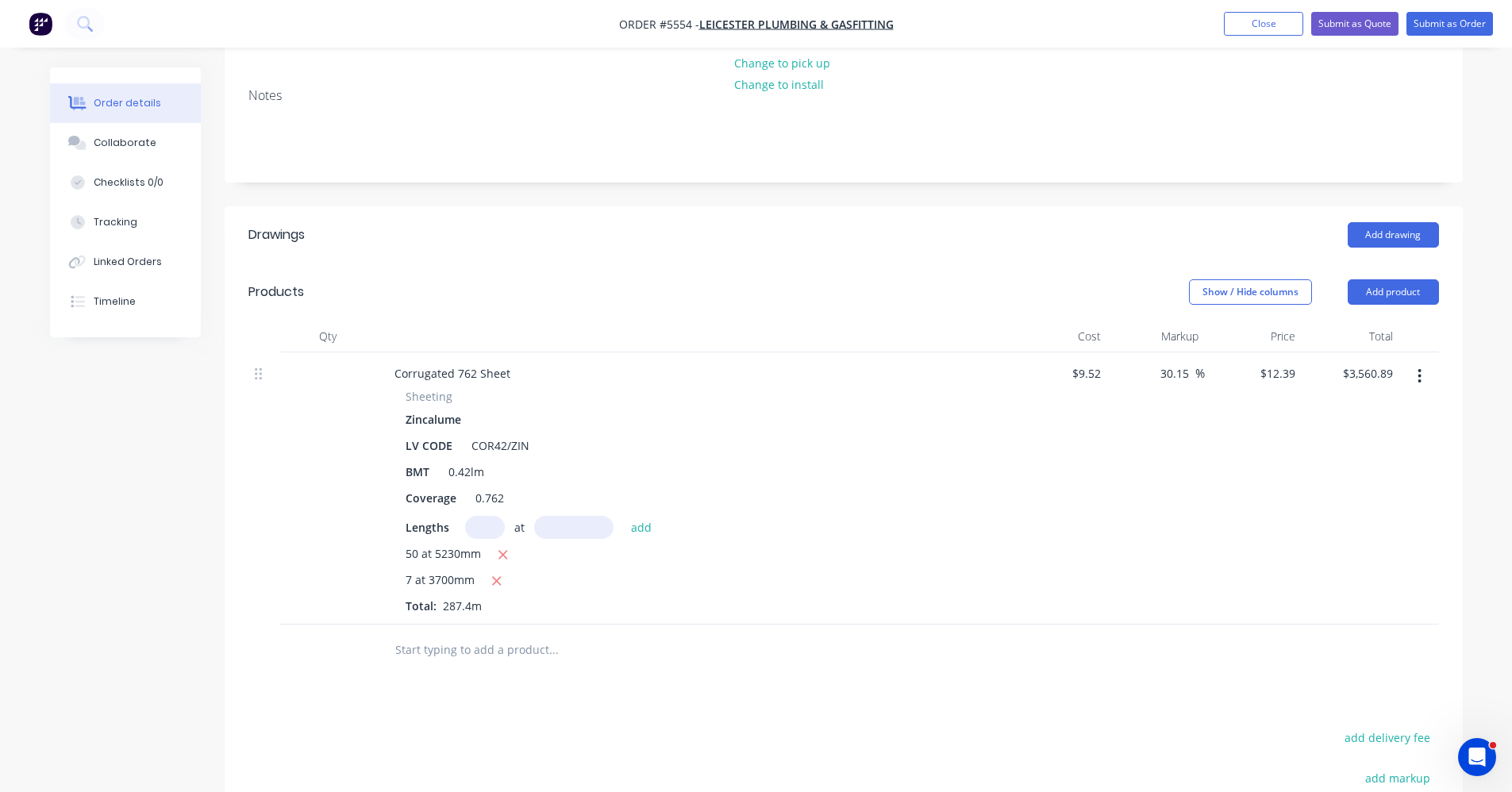
click at [500, 635] on input "text" at bounding box center [553, 649] width 317 height 32
type input "ridroll/zin"
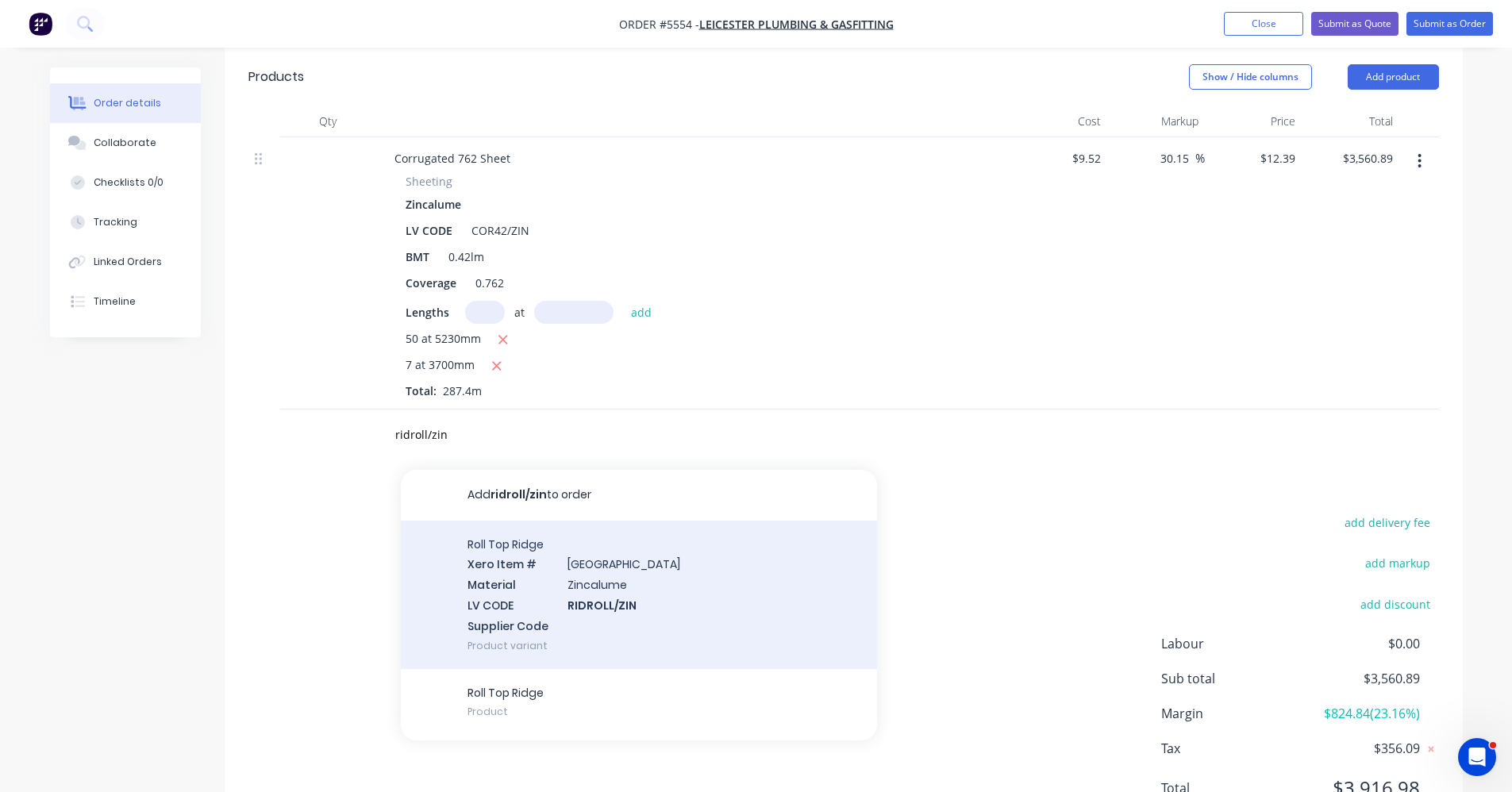
scroll to position [476, 0]
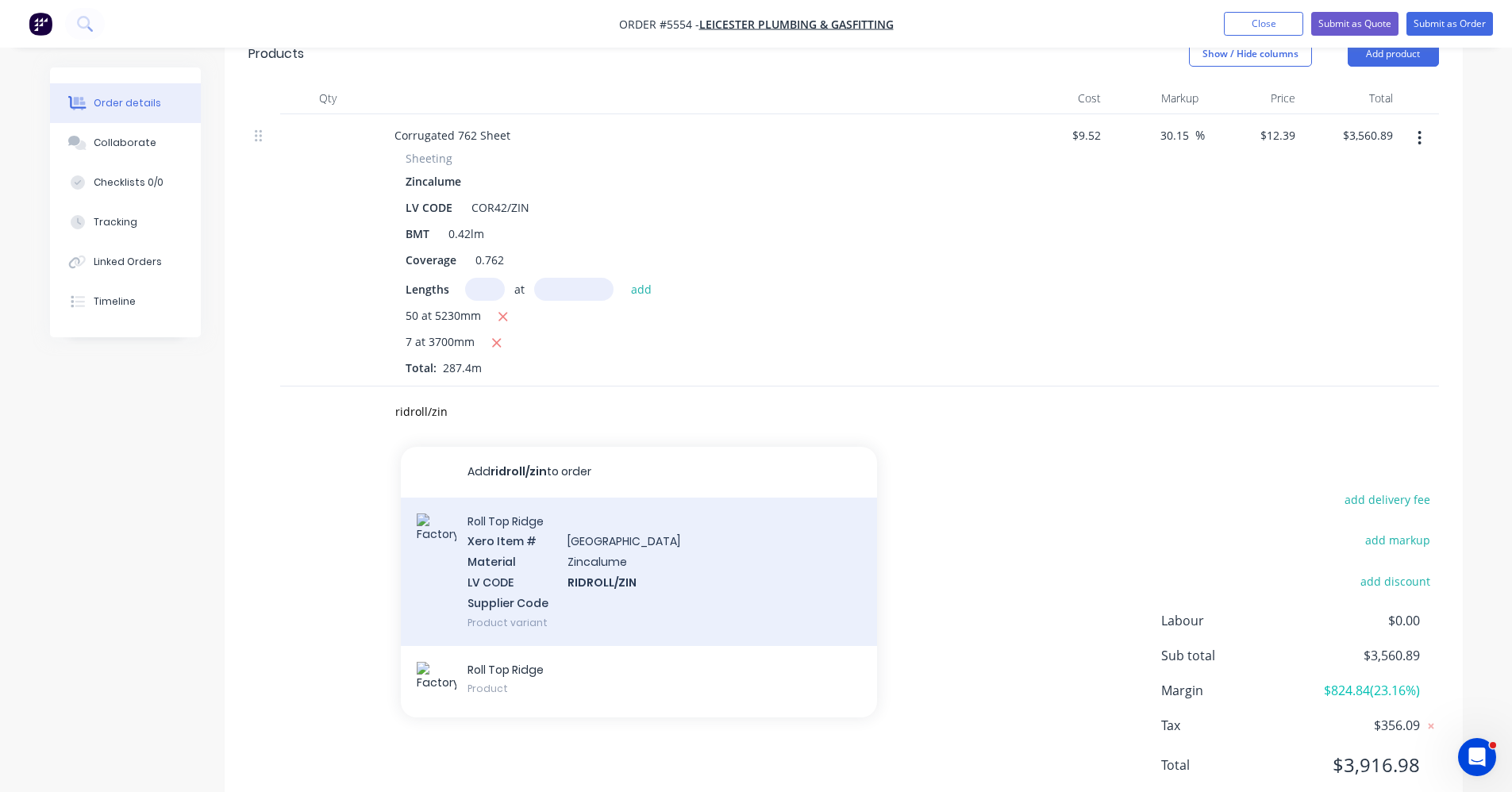
click at [574, 553] on div "Roll Top Ridge Xero Item # Ridge & Valley Material Zincalume LV CODE RIDROLL/ZI…" at bounding box center [639, 572] width 476 height 148
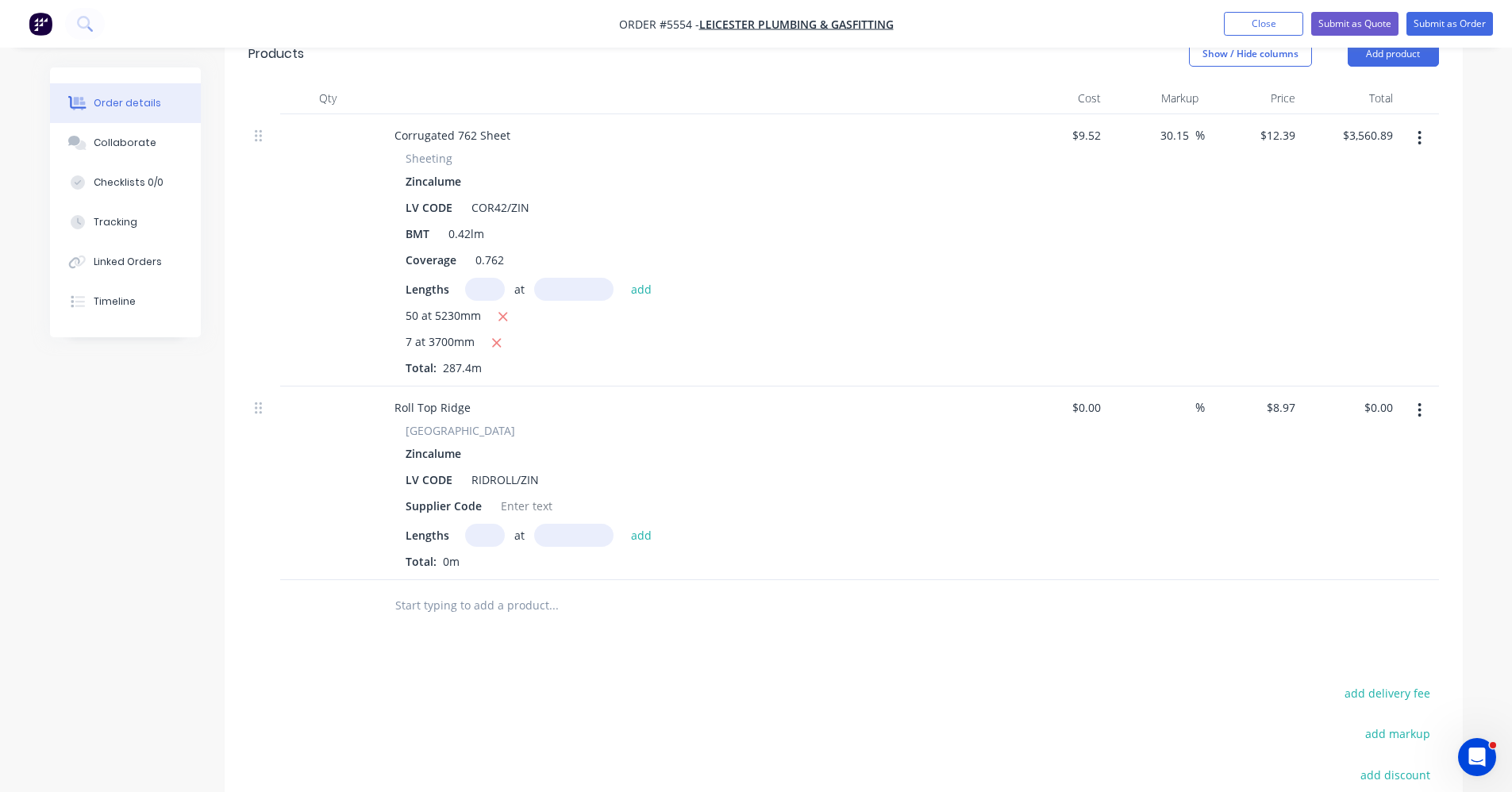
click at [487, 524] on input "text" at bounding box center [484, 535] width 40 height 23
type input "3"
type input "6800"
click at [624, 524] on button "add" at bounding box center [642, 534] width 37 height 21
type input "$182.99"
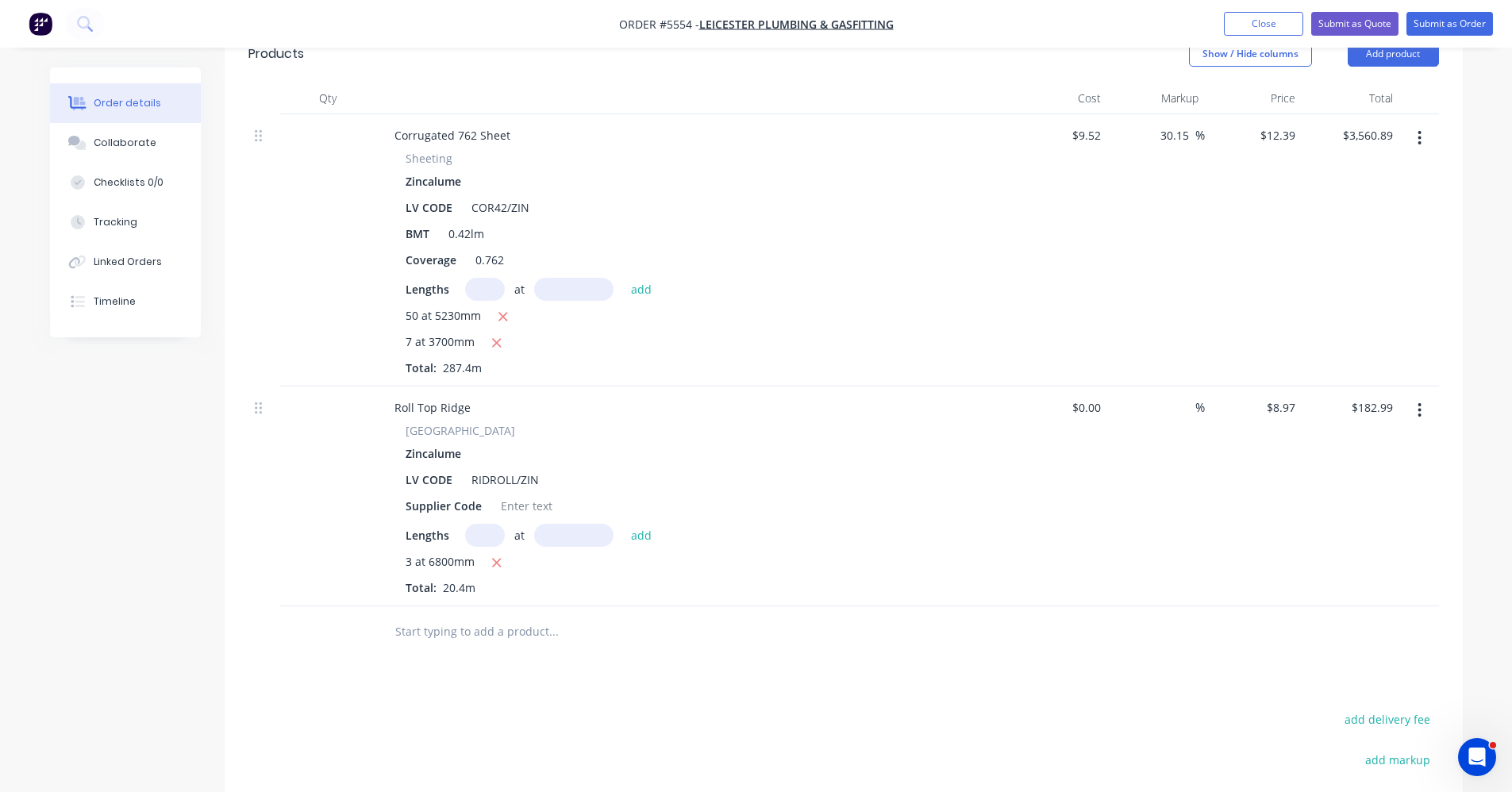
drag, startPoint x: 457, startPoint y: 628, endPoint x: 466, endPoint y: 591, distance: 38.1
click at [458, 626] on input "text" at bounding box center [553, 632] width 317 height 32
type input "1"
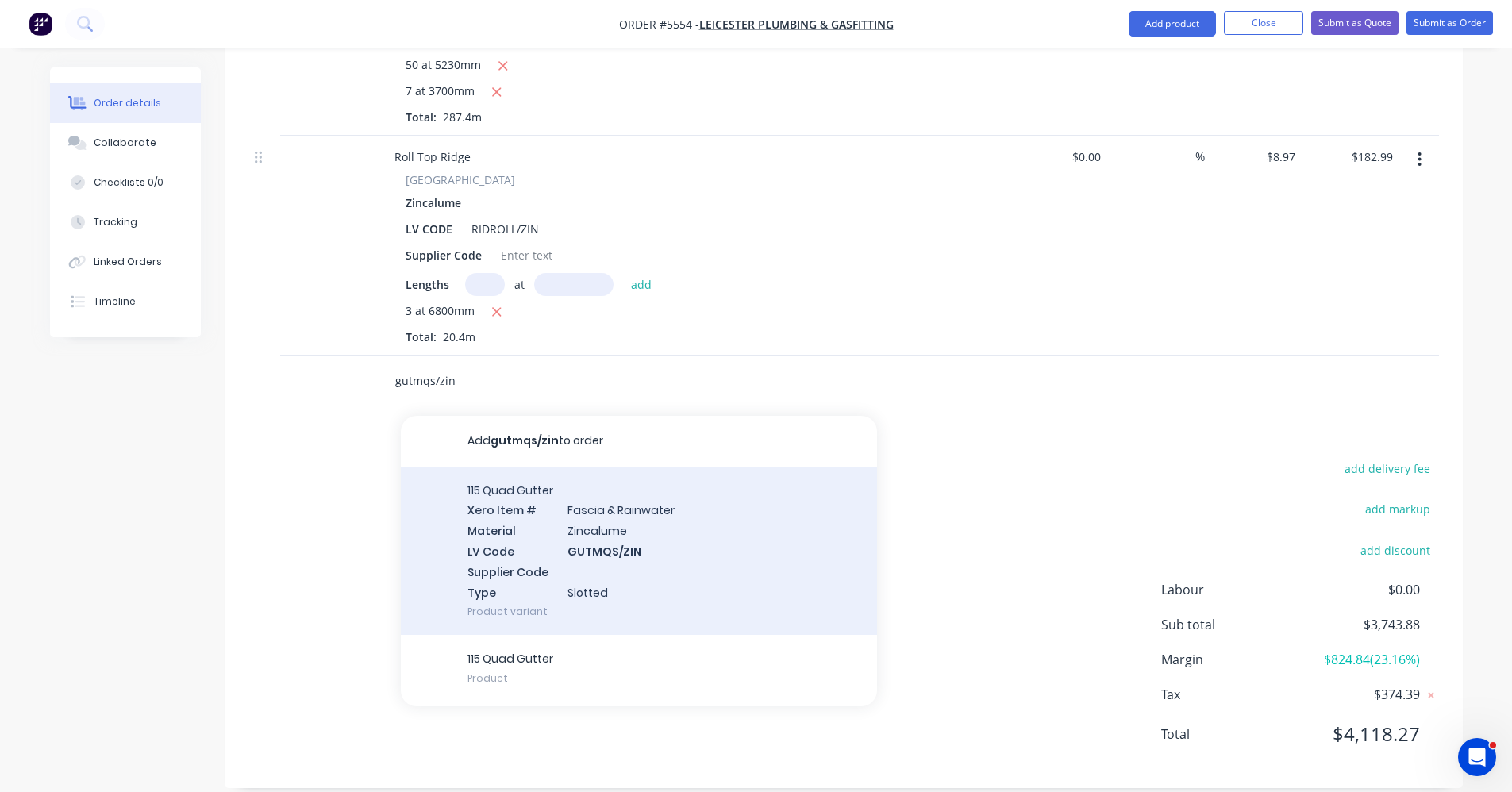
scroll to position [730, 0]
type input "gutmqs/zin"
click at [584, 527] on div "115 Quad Gutter Xero Item # [MEDICAL_DATA] & Rainwater Material Zincalume LV Co…" at bounding box center [639, 548] width 476 height 169
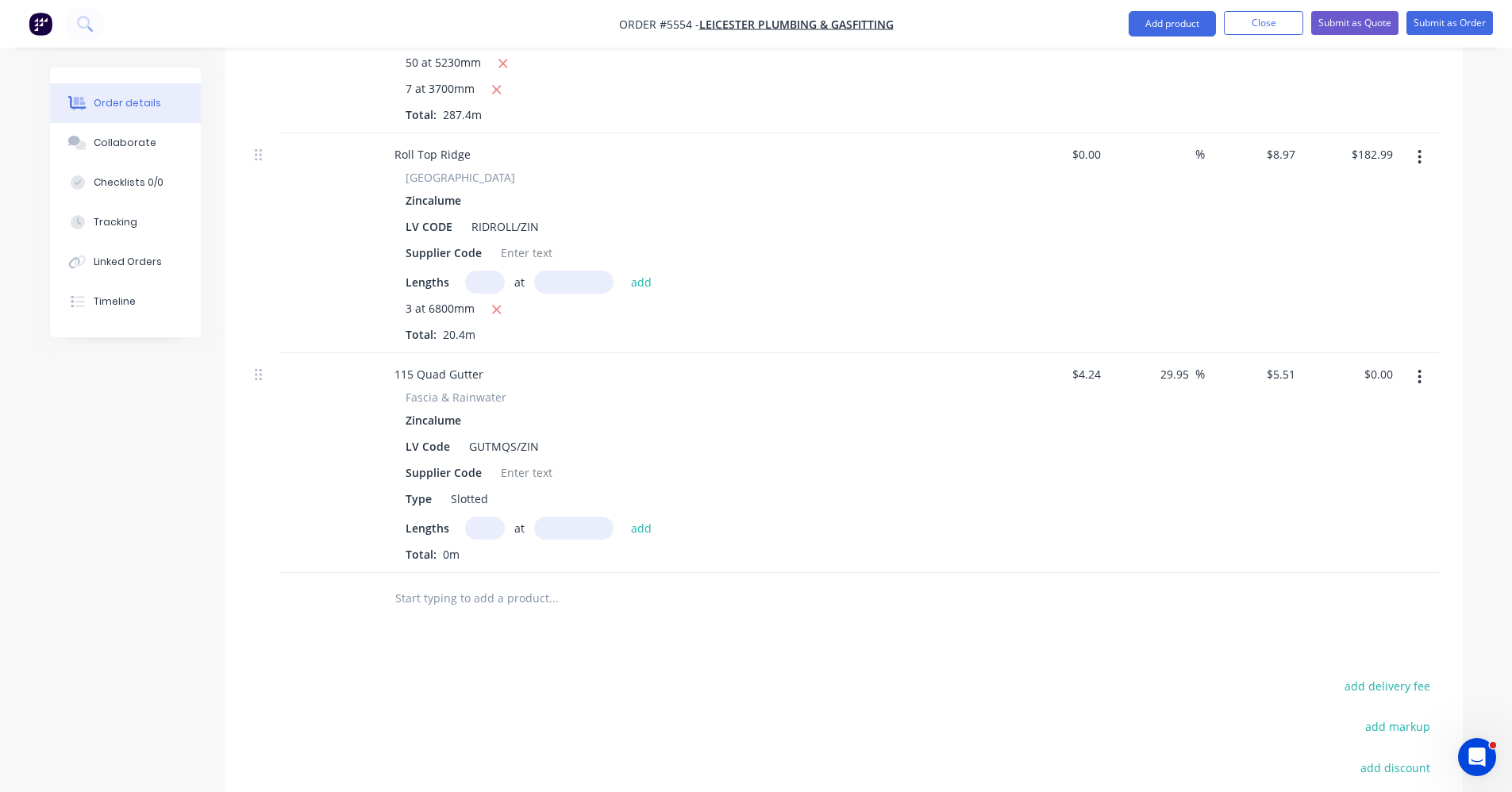
click at [474, 517] on input "text" at bounding box center [484, 528] width 40 height 23
type input "6"
type input "6800"
click at [624, 517] on button "add" at bounding box center [642, 527] width 37 height 21
type input "$224.81"
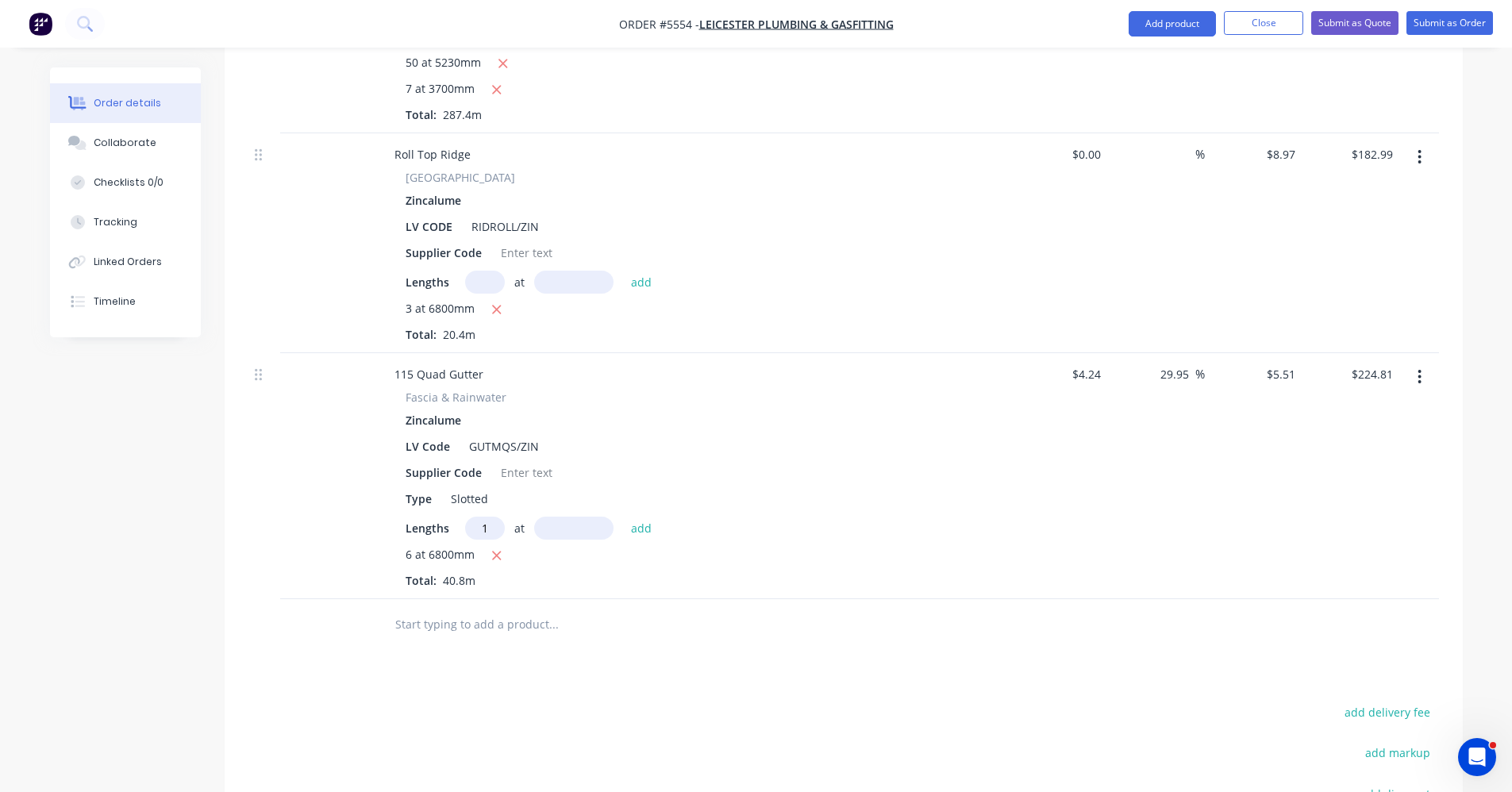
type input "1"
type input "5000"
click at [624, 517] on button "add" at bounding box center [642, 527] width 37 height 21
type input "$252.36"
type input "3"
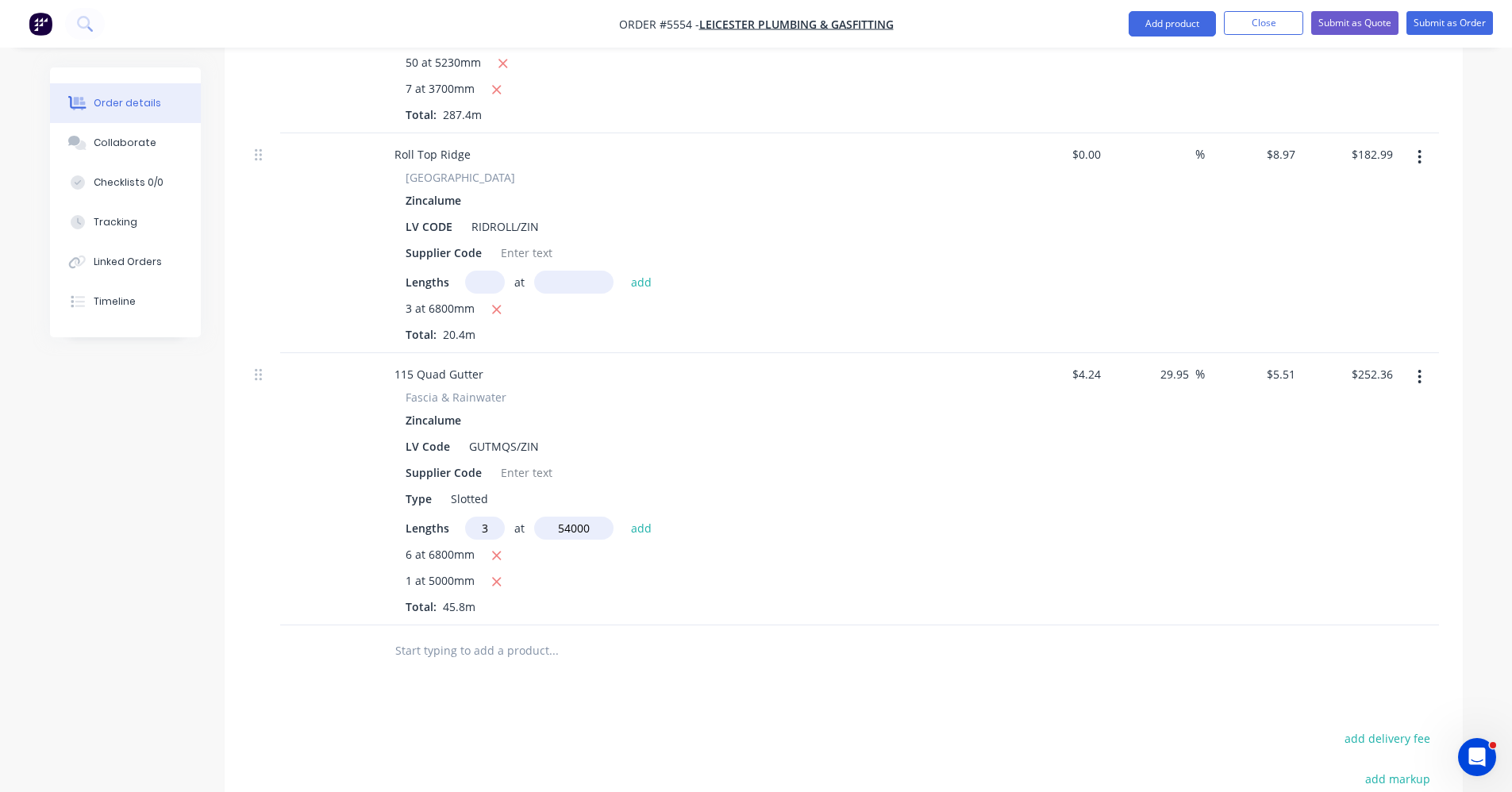
type input "54000"
click at [624, 517] on button "add" at bounding box center [642, 527] width 37 height 21
click at [504, 551] on icon "button" at bounding box center [504, 556] width 9 height 9
type input "$252.36"
click at [491, 517] on input "text" at bounding box center [484, 528] width 40 height 23
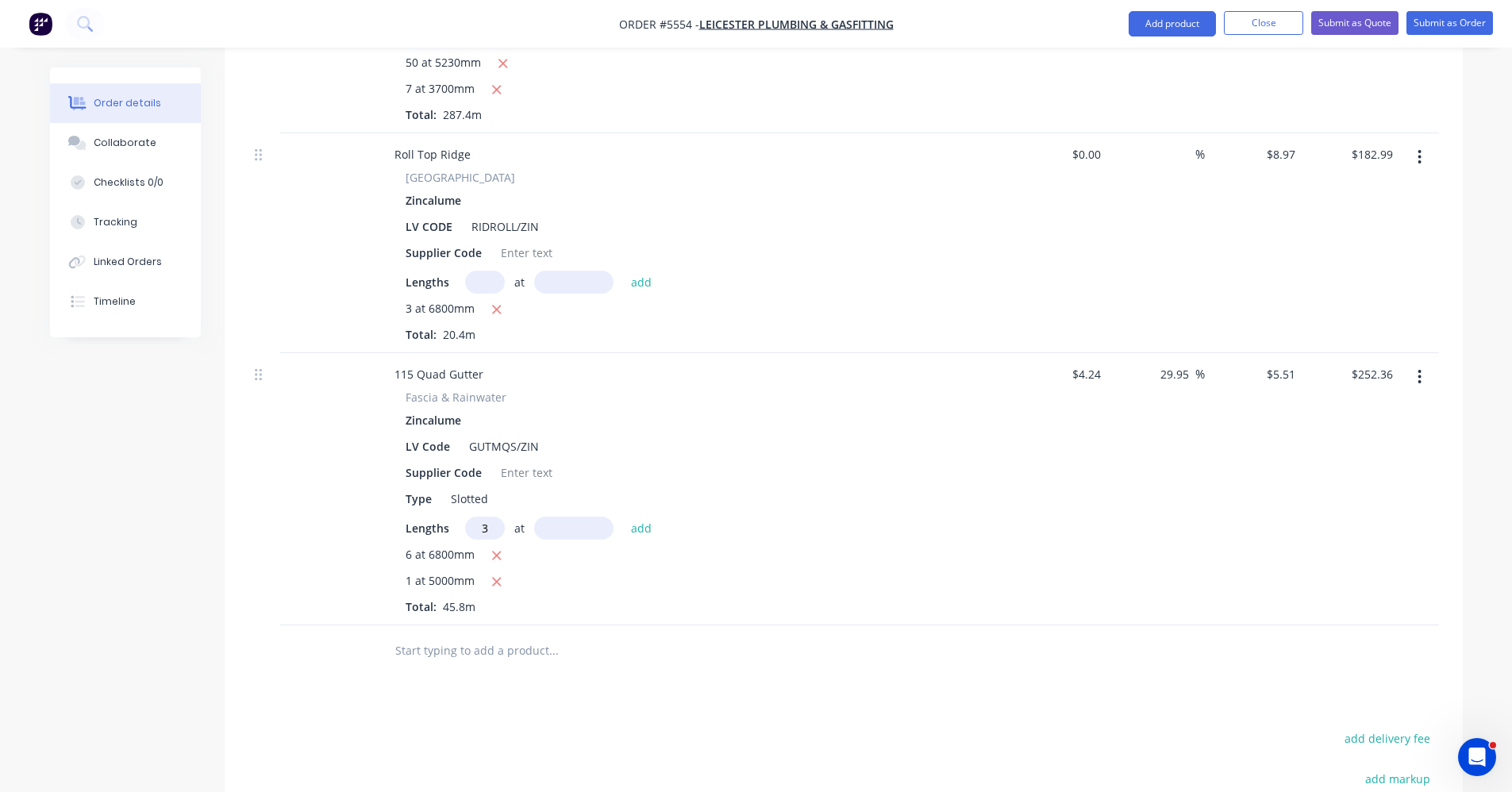
type input "3"
type input "5400"
click at [624, 517] on button "add" at bounding box center [642, 527] width 37 height 21
type input "$341.62"
click at [453, 662] on input "text" at bounding box center [553, 677] width 317 height 32
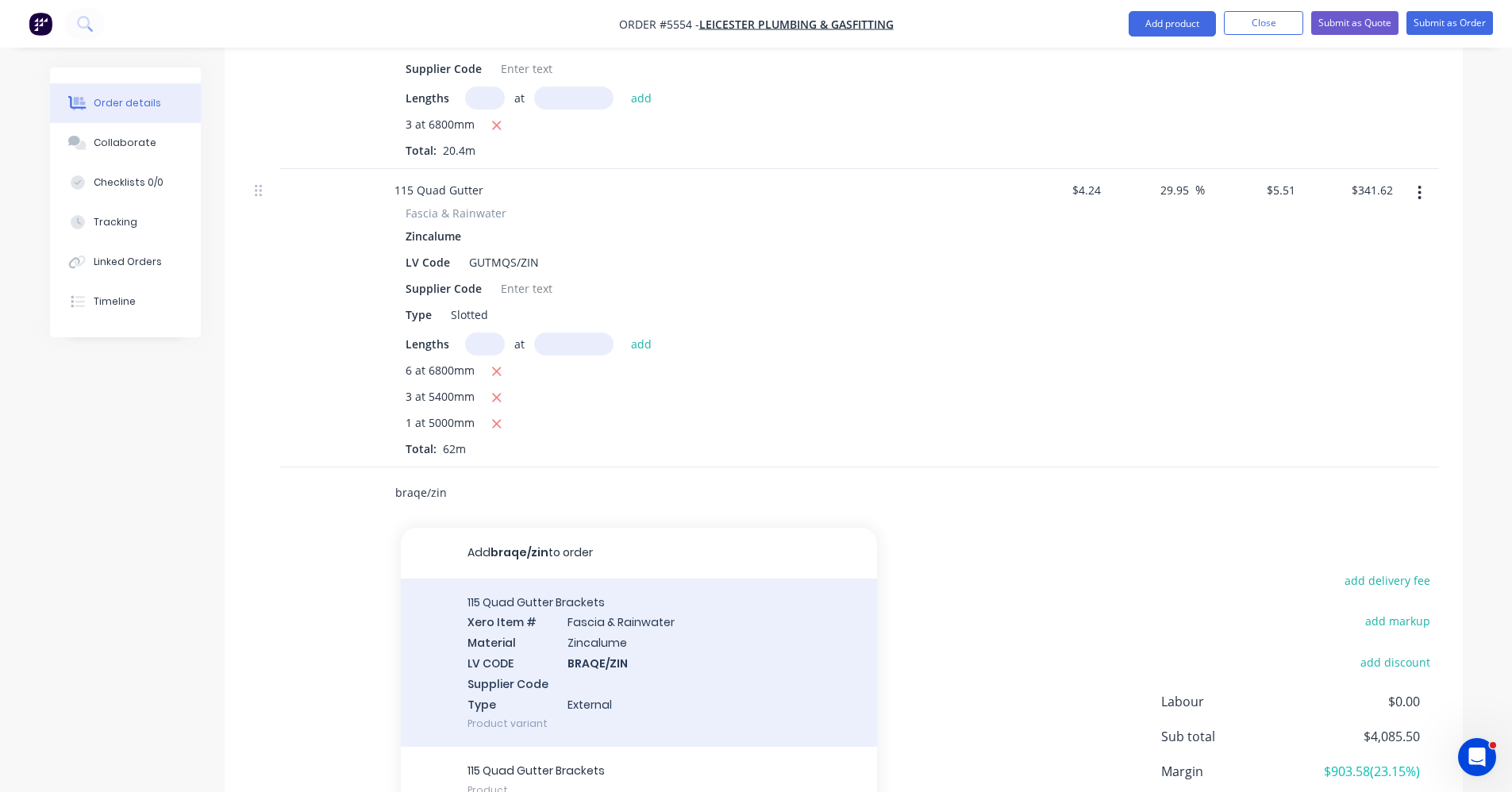
scroll to position [968, 0]
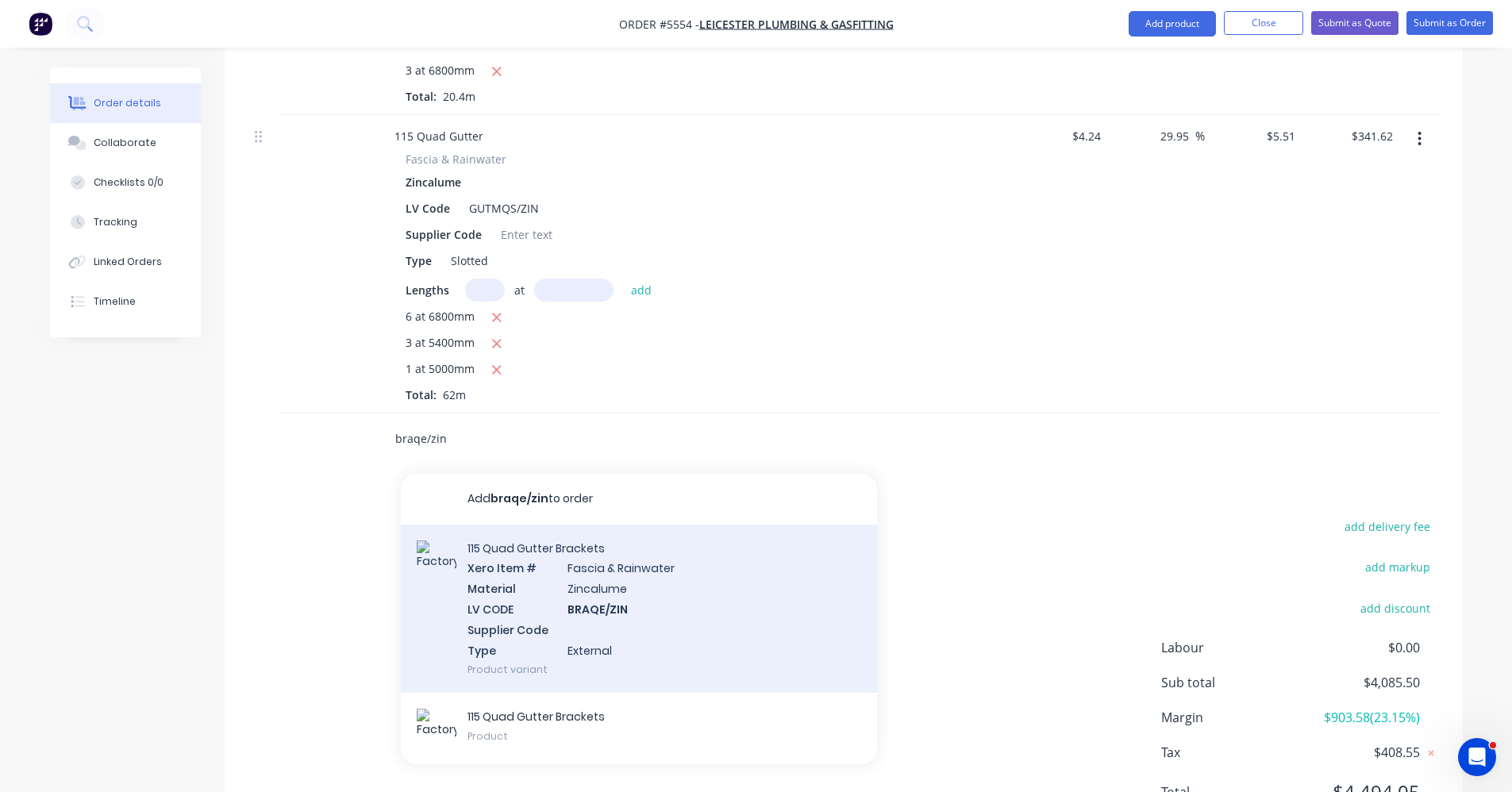
type input "braqe/zin"
click at [698, 599] on div "115 Quad Gutter Brackets Xero Item # [MEDICAL_DATA] & Rainwater Material Zincal…" at bounding box center [639, 609] width 476 height 169
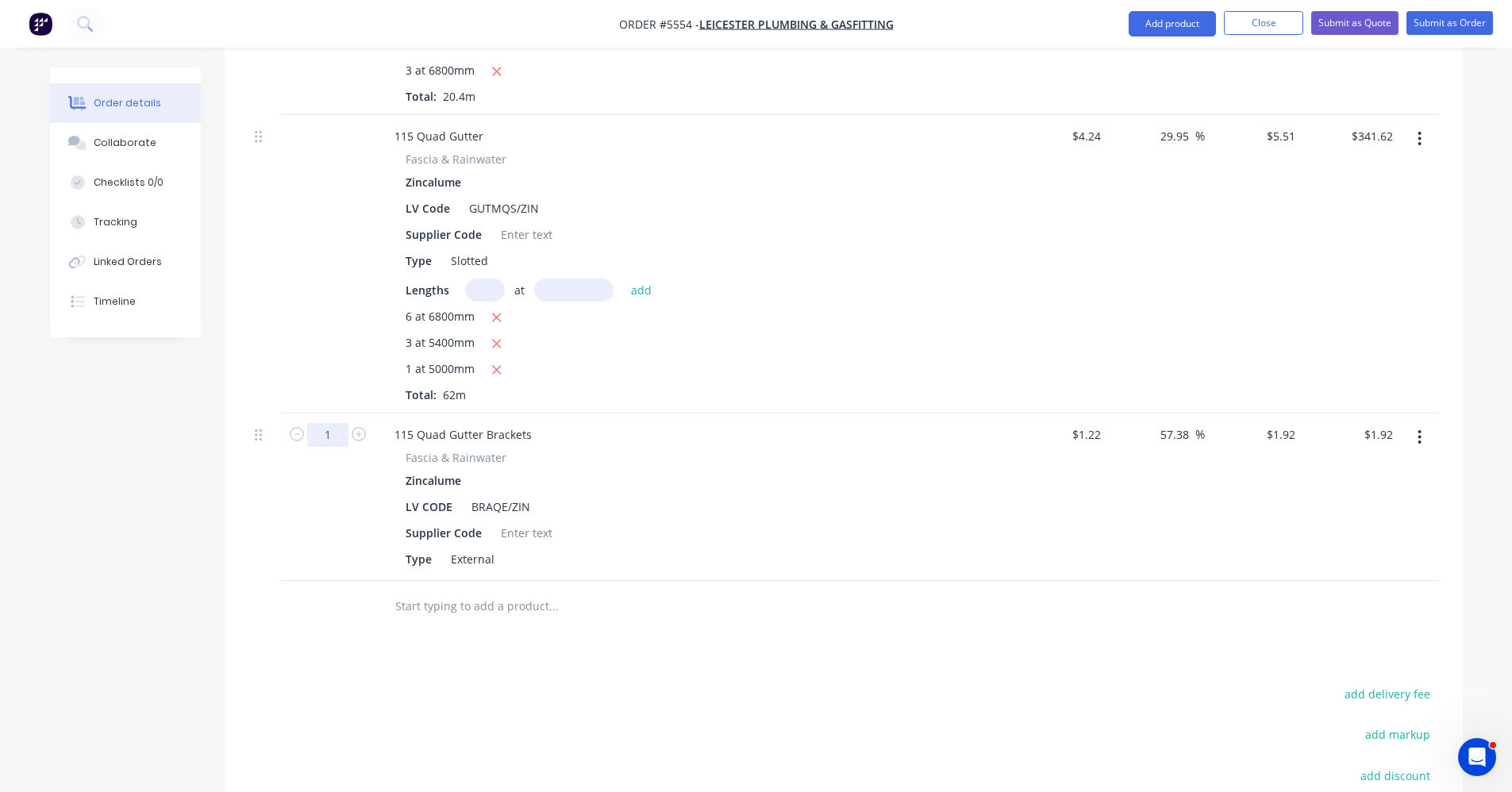
click at [336, 423] on input "1" at bounding box center [327, 434] width 41 height 23
type input "60"
type input "$115.20"
click at [728, 645] on div "Drawings Add drawing Products Show / Hide columns Add product Qty Cost Markup P…" at bounding box center [843, 245] width 1238 height 1537
click at [490, 590] on input "text" at bounding box center [553, 606] width 317 height 32
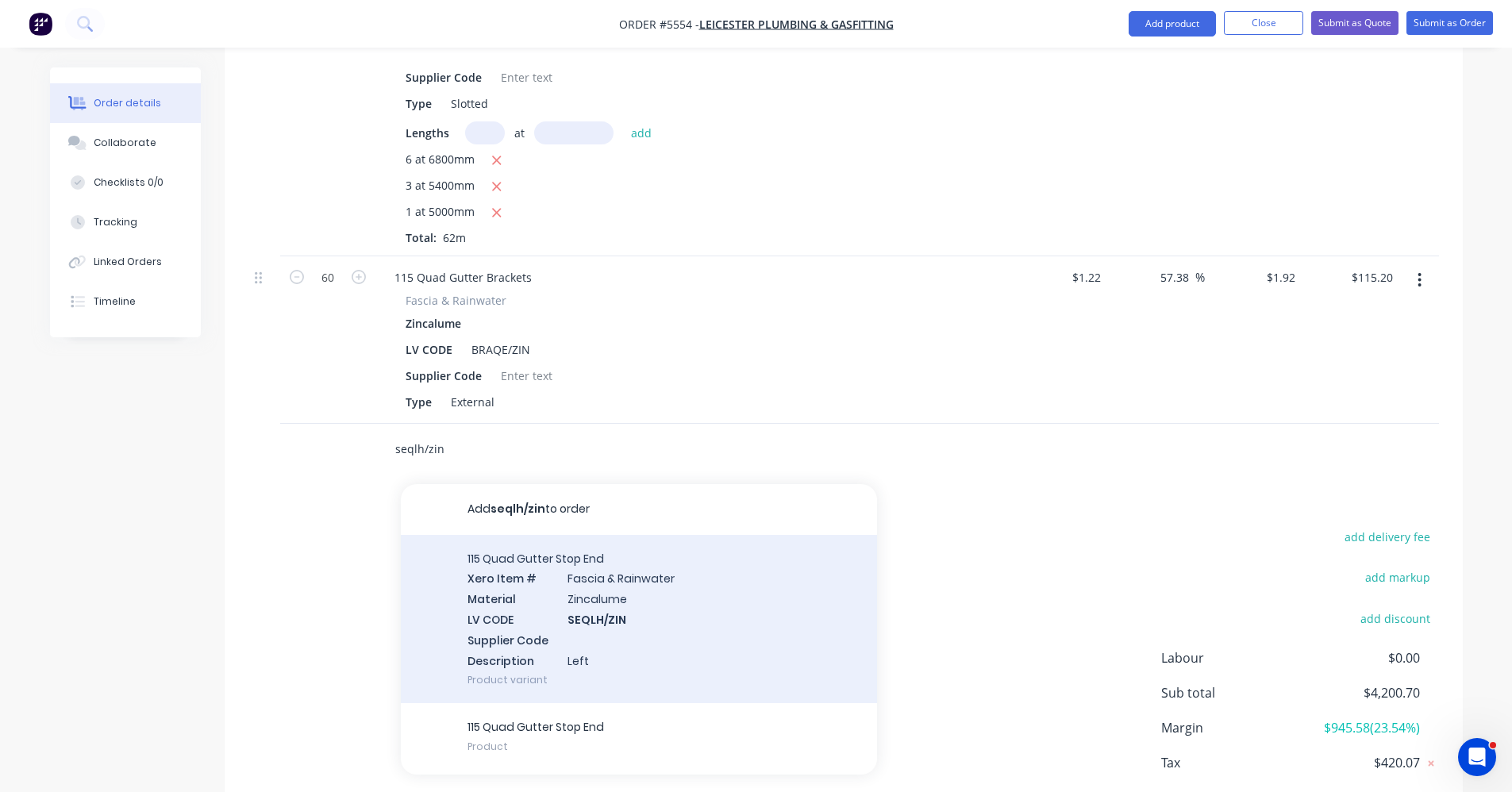
scroll to position [1126, 0]
type input "seqlh/zin"
click at [619, 594] on div "115 Quad Gutter Stop End Xero Item # [MEDICAL_DATA] & Rainwater Material Zincal…" at bounding box center [639, 618] width 476 height 169
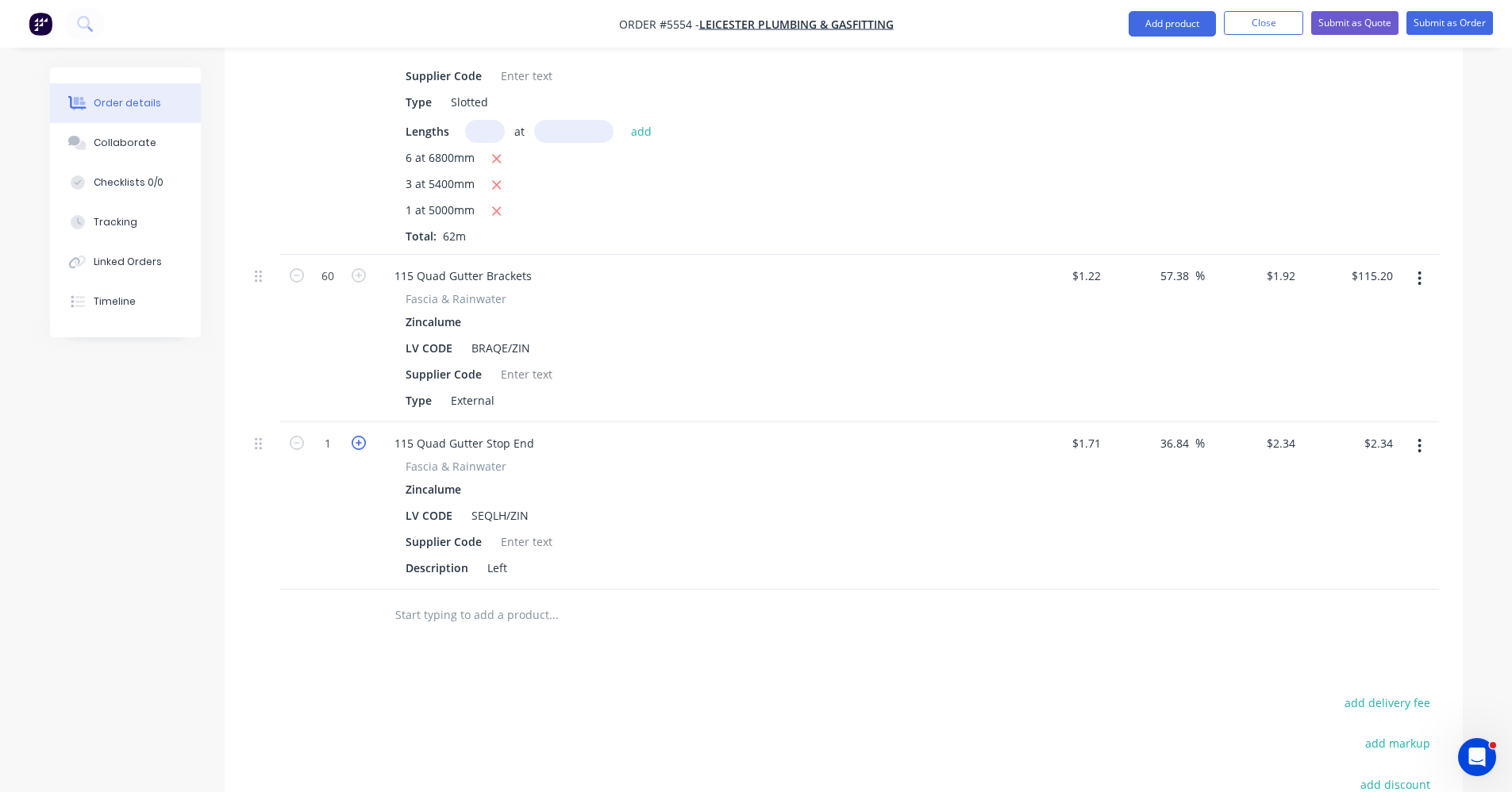
click at [356, 436] on icon "button" at bounding box center [359, 443] width 15 height 15
type input "2"
type input "$4.68"
click at [356, 436] on icon "button" at bounding box center [359, 443] width 15 height 15
type input "3"
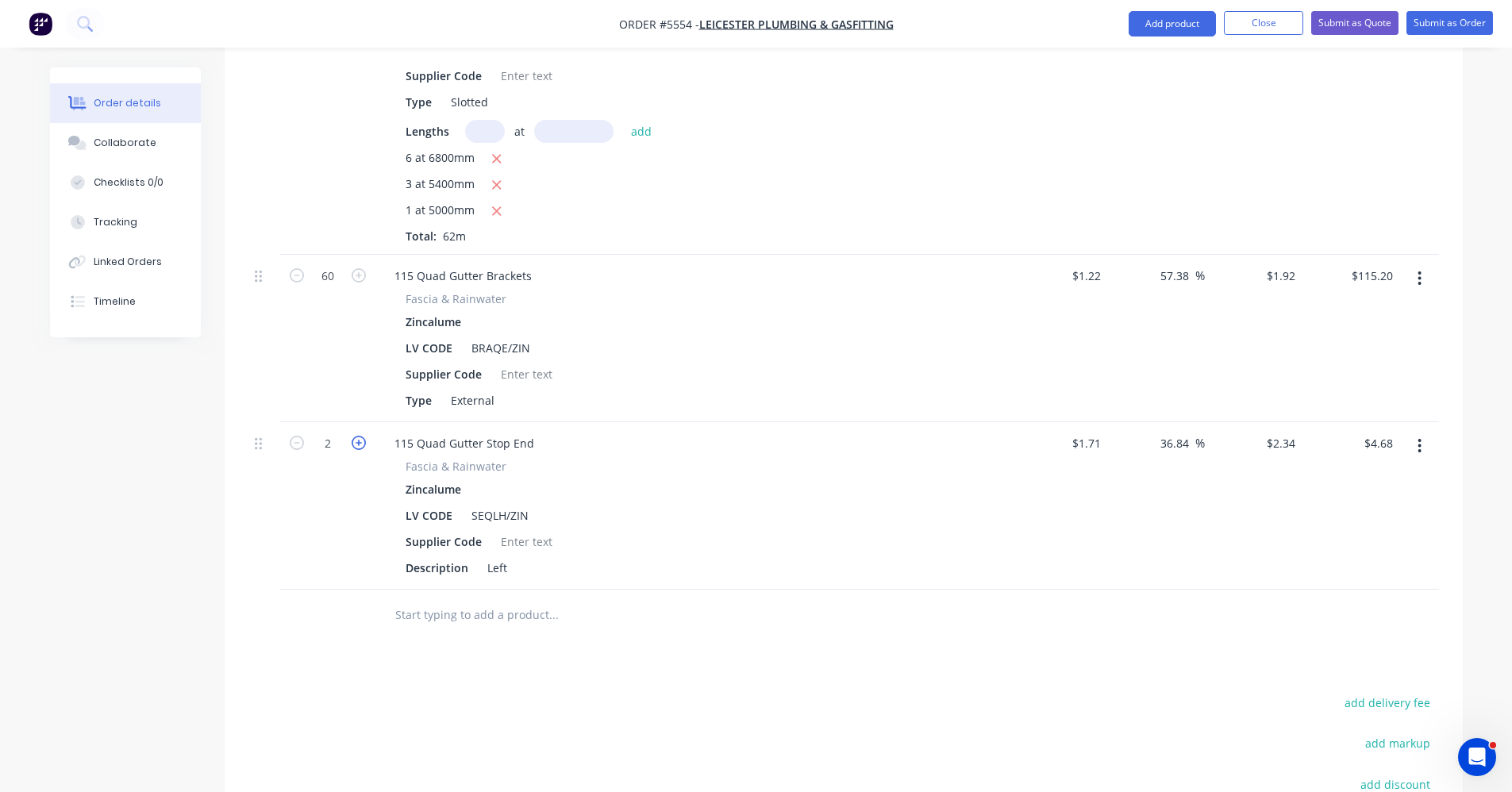
type input "$7.02"
click at [356, 436] on icon "button" at bounding box center [359, 443] width 15 height 15
type input "4"
type input "$9.36"
click at [443, 599] on input "text" at bounding box center [553, 615] width 317 height 32
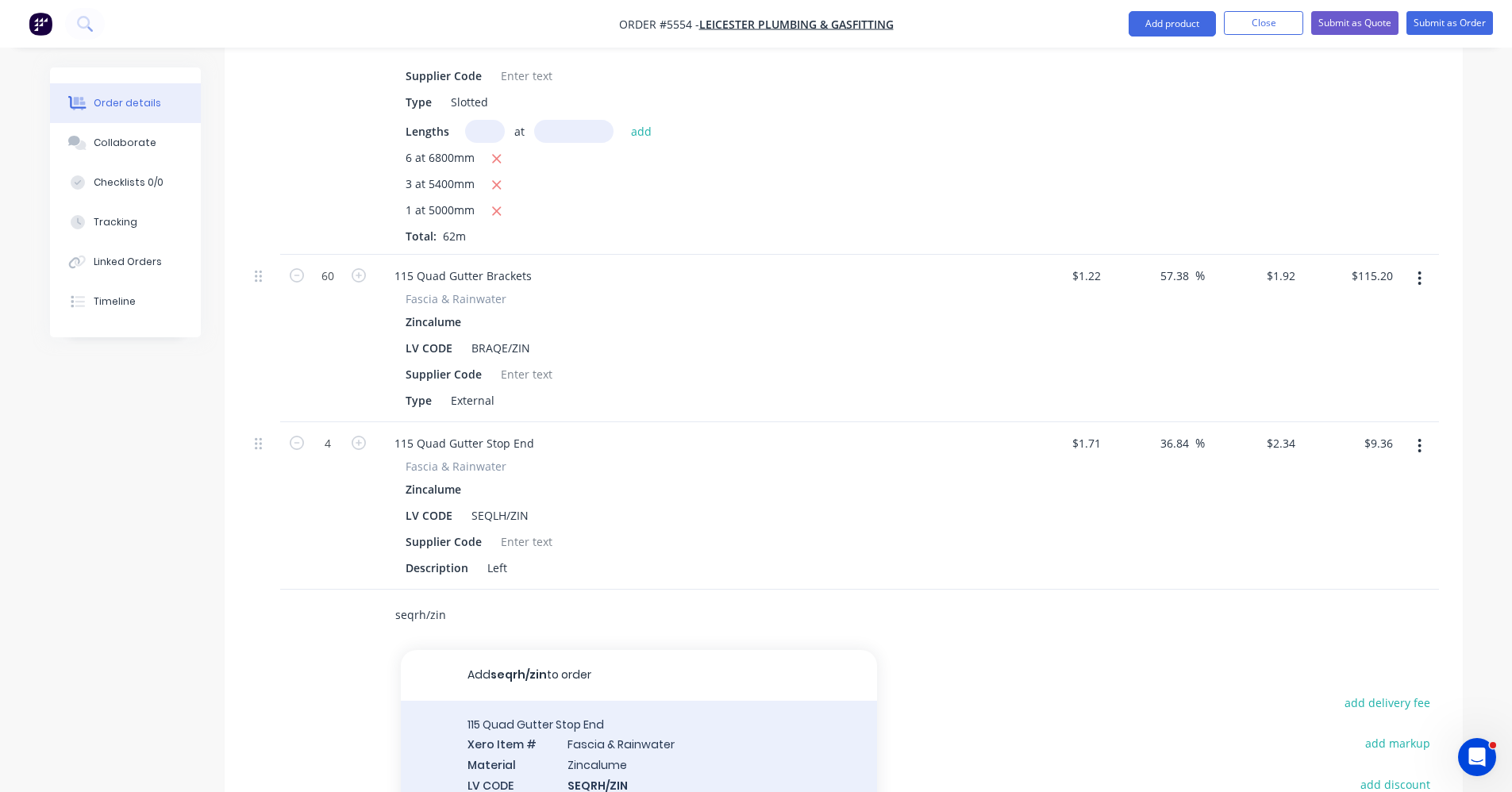
type input "seqrh/zin"
click at [663, 736] on div "115 Quad Gutter Stop End Xero Item # [MEDICAL_DATA] & Rainwater Material Zincal…" at bounding box center [639, 786] width 476 height 169
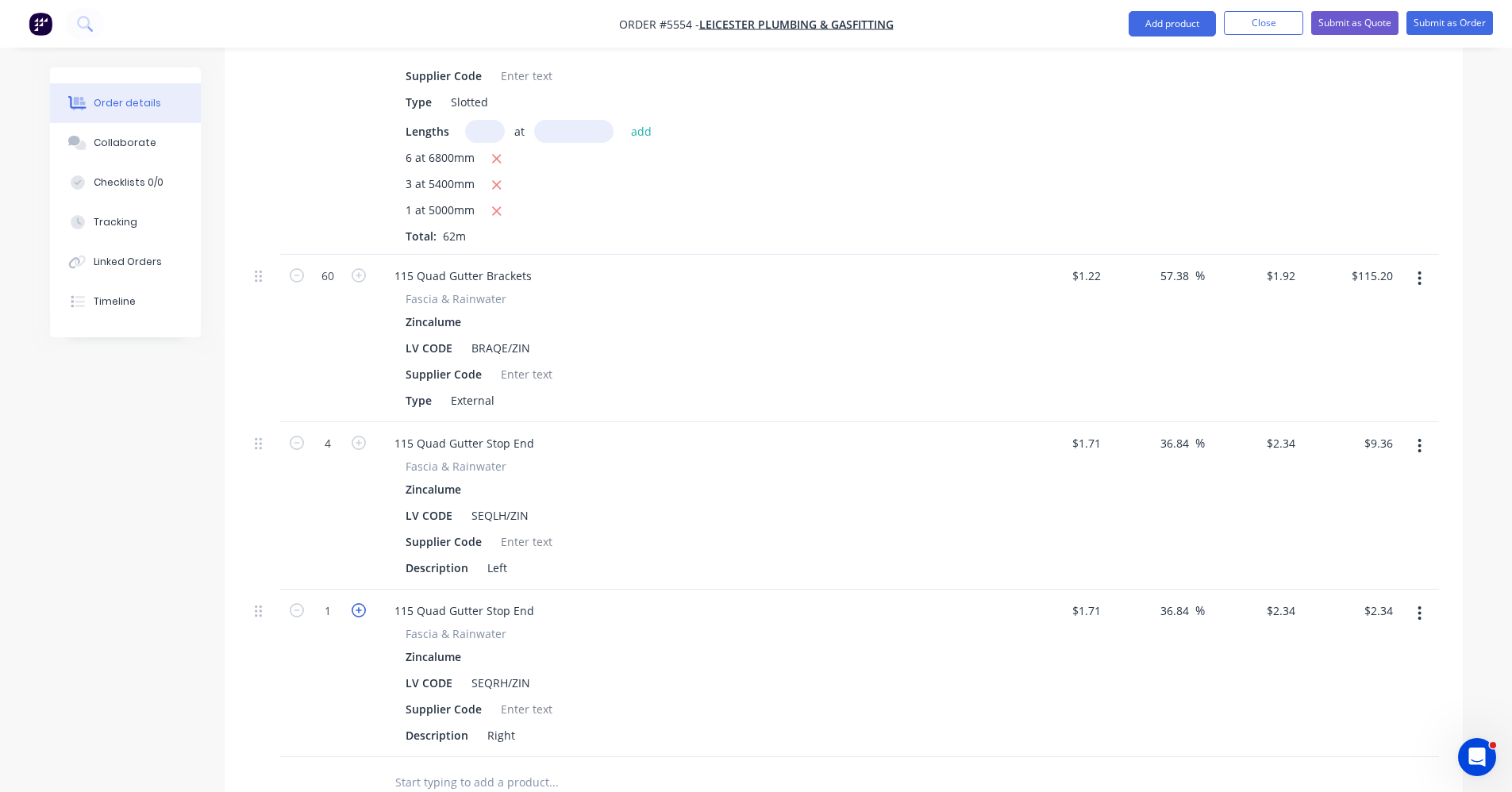
click at [360, 603] on icon "button" at bounding box center [359, 611] width 15 height 15
type input "2"
type input "$4.68"
click at [360, 603] on icon "button" at bounding box center [359, 611] width 15 height 15
type input "3"
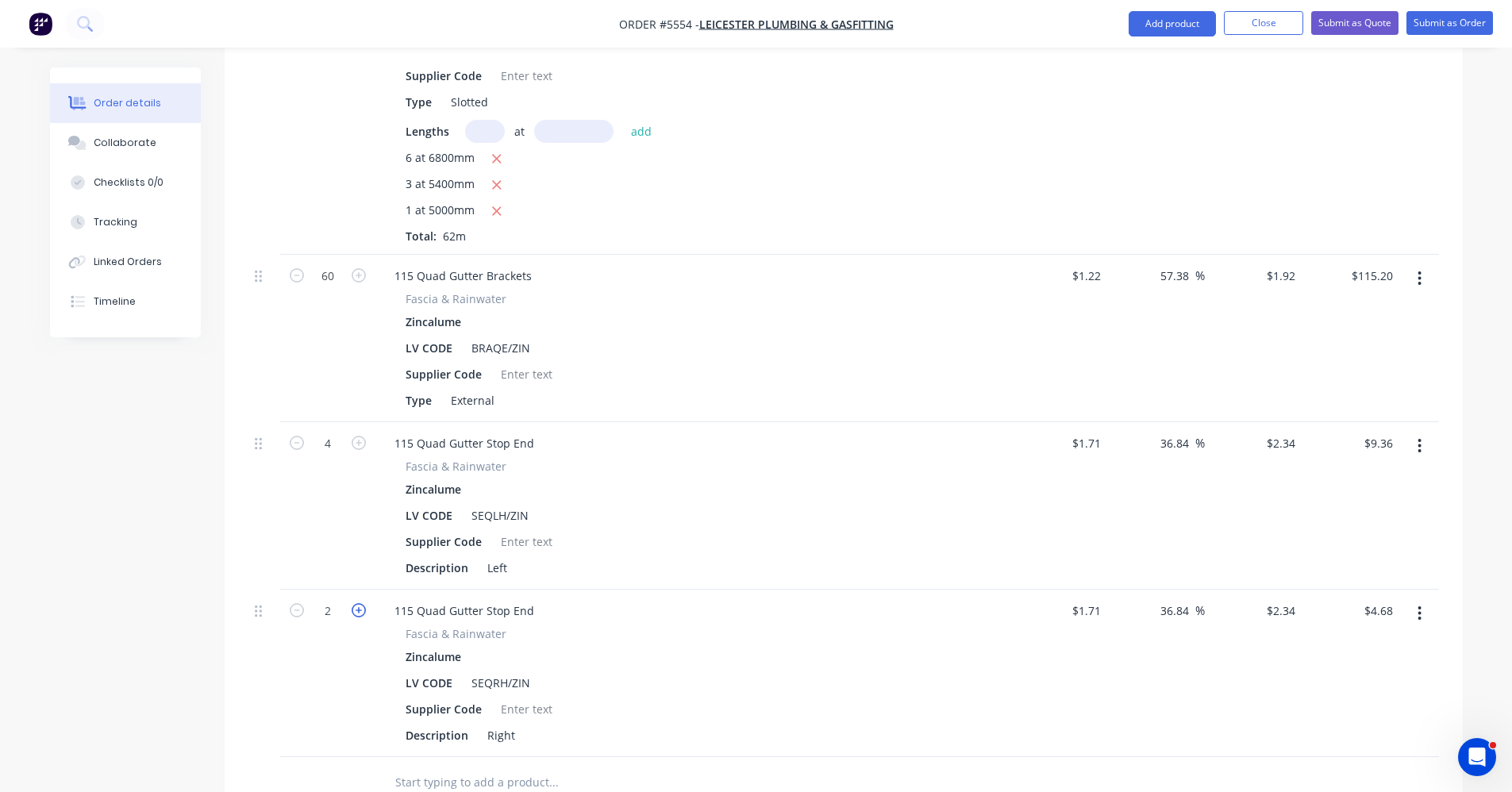
type input "$7.02"
click at [360, 603] on icon "button" at bounding box center [359, 611] width 15 height 15
type input "4"
type input "$9.36"
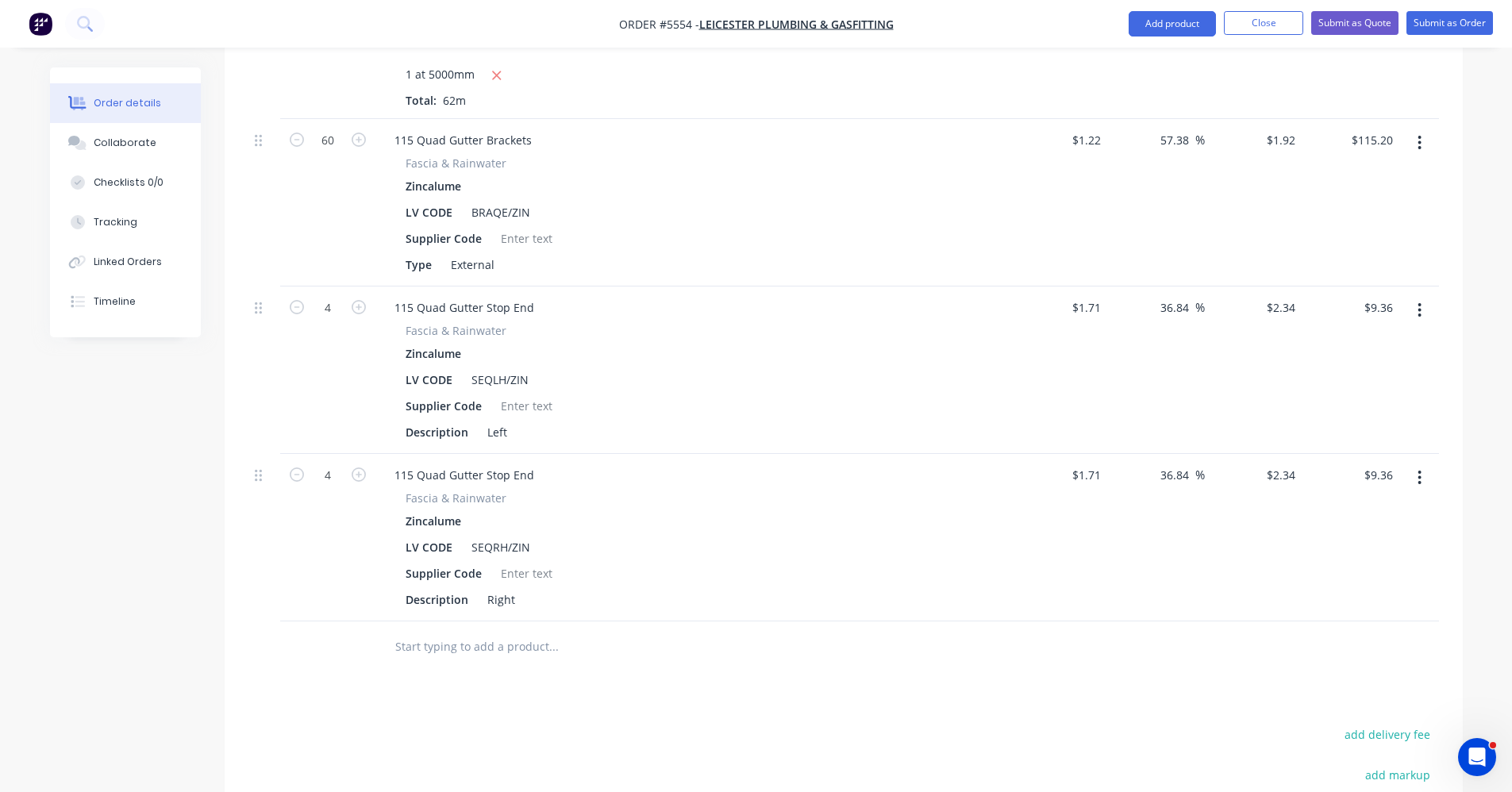
scroll to position [1444, 0]
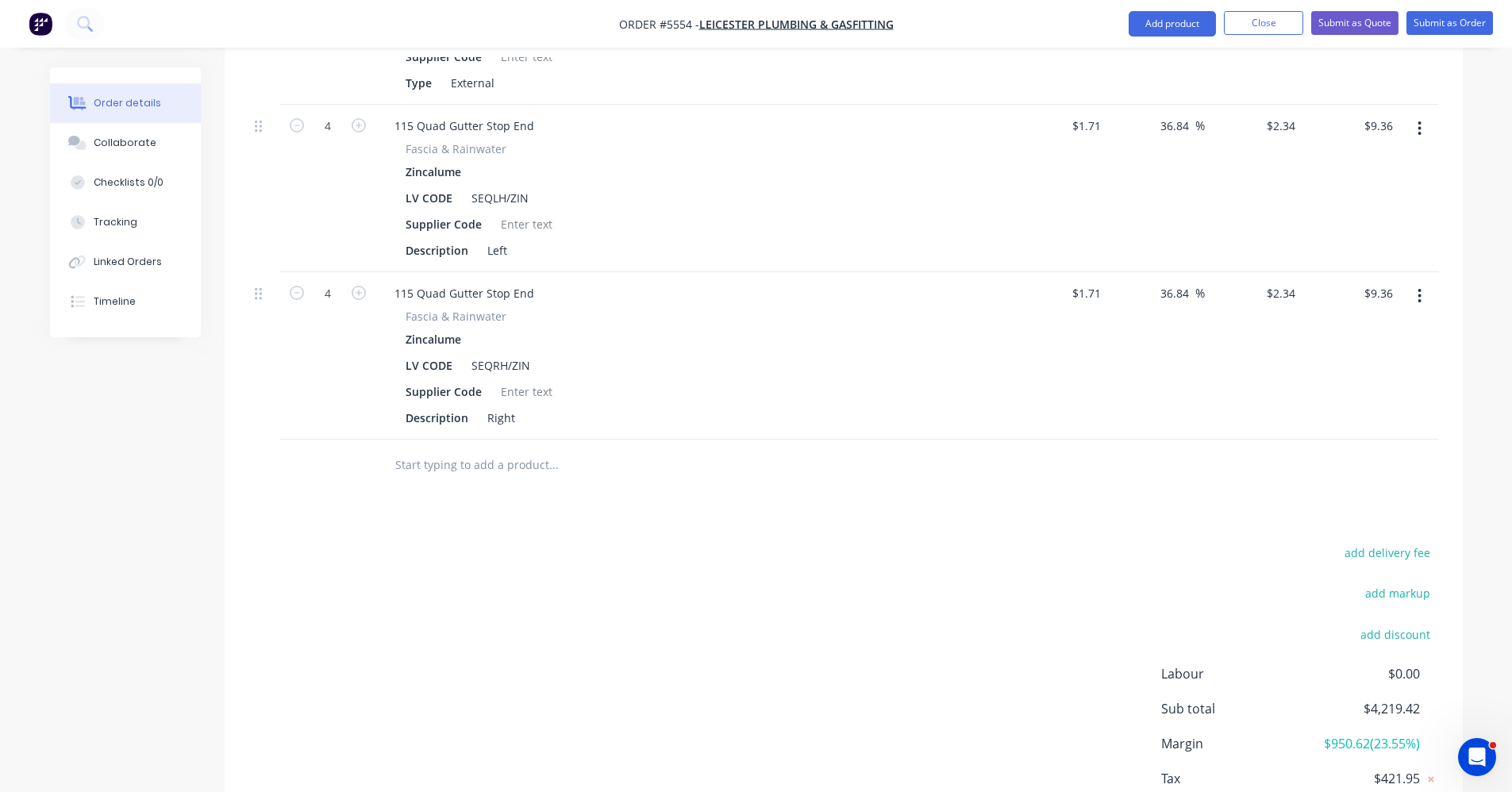
click at [463, 450] on input "text" at bounding box center [553, 465] width 317 height 32
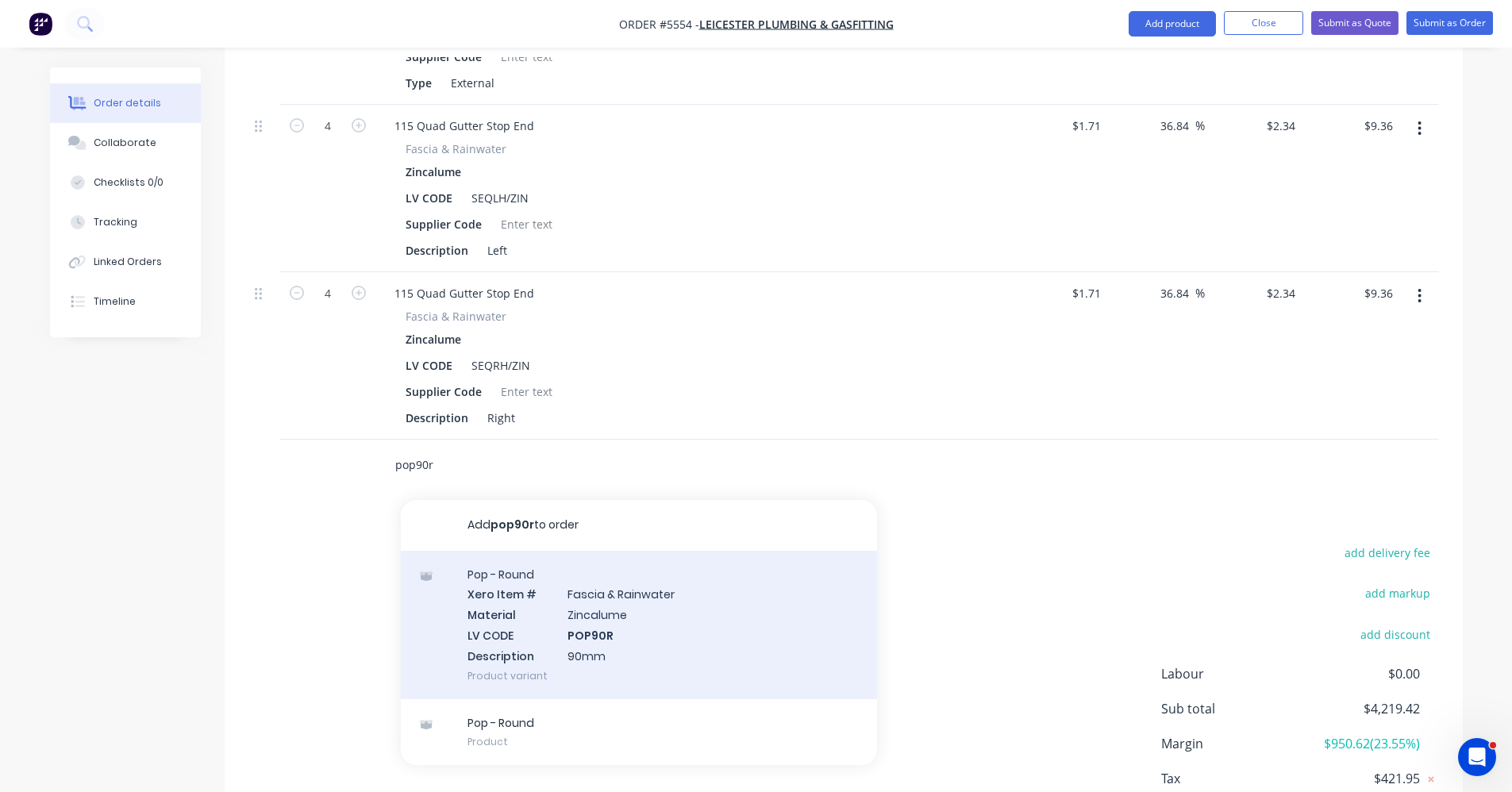
type input "pop90r"
click at [533, 586] on div "Pop - Round Xero Item # [MEDICAL_DATA] & Rainwater Material Zincalume LV CODE P…" at bounding box center [639, 624] width 476 height 148
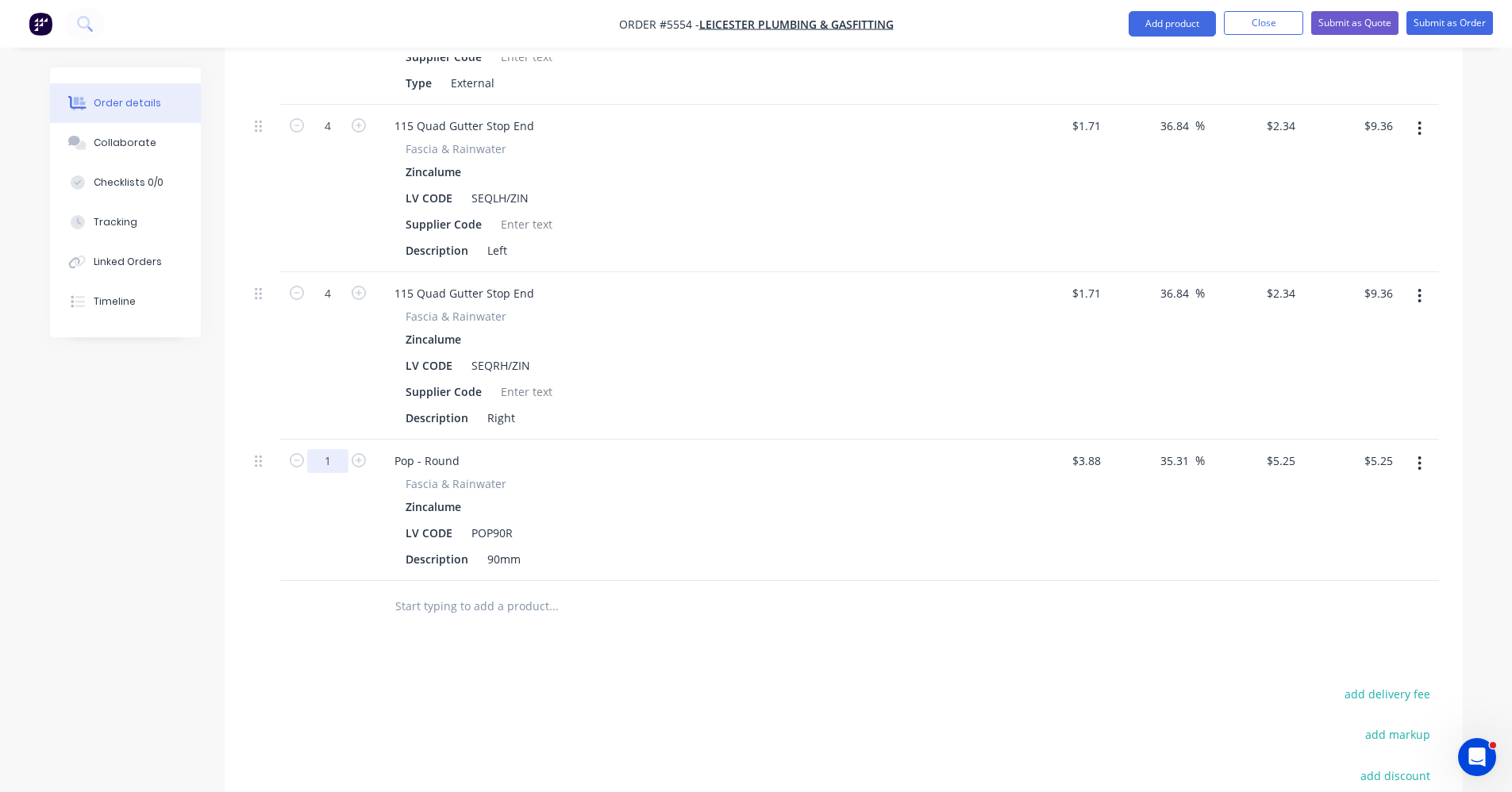
type input "8"
type input "$42.00"
click at [424, 590] on input "text" at bounding box center [553, 606] width 317 height 32
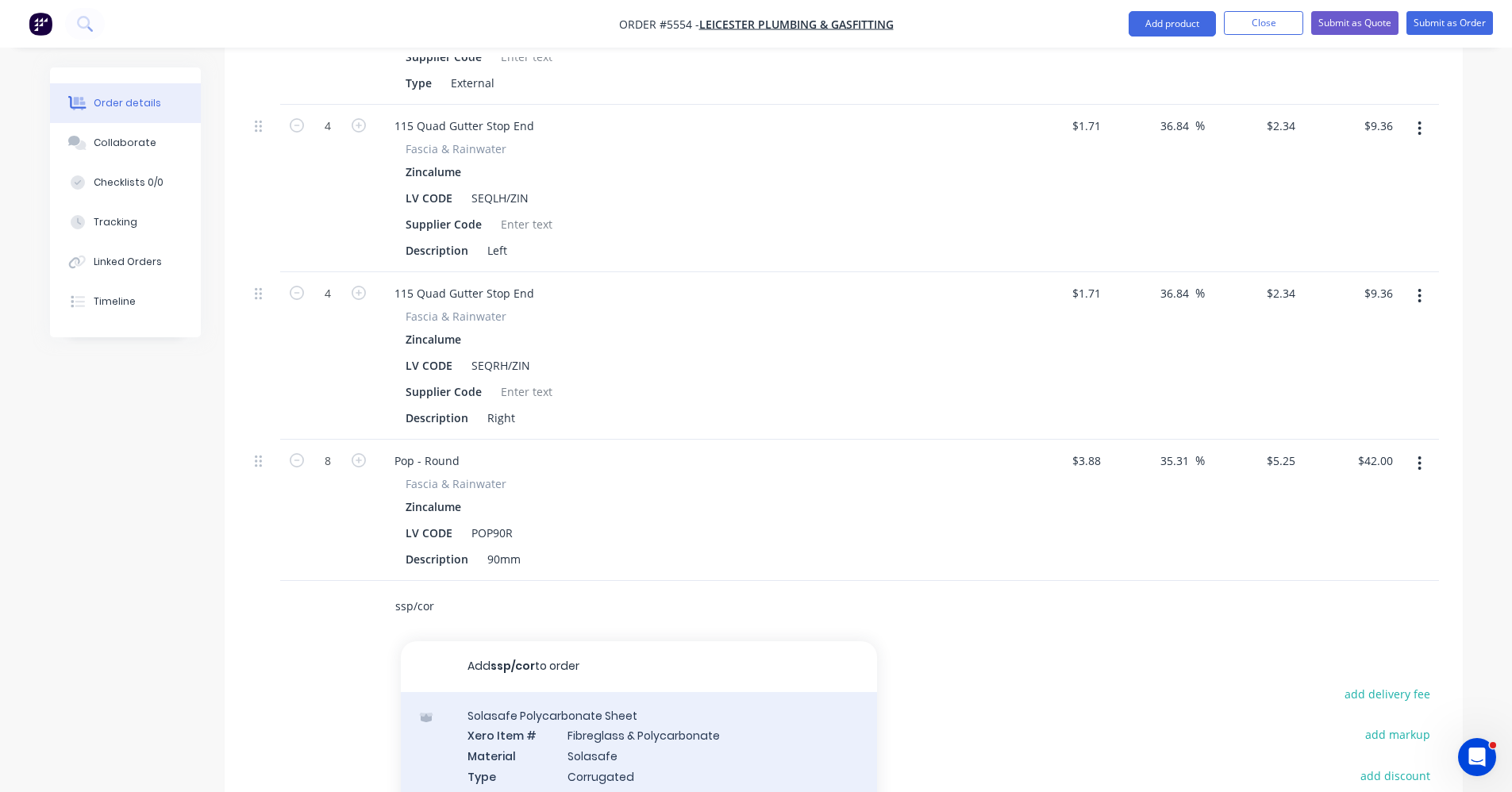
scroll to position [1523, 0]
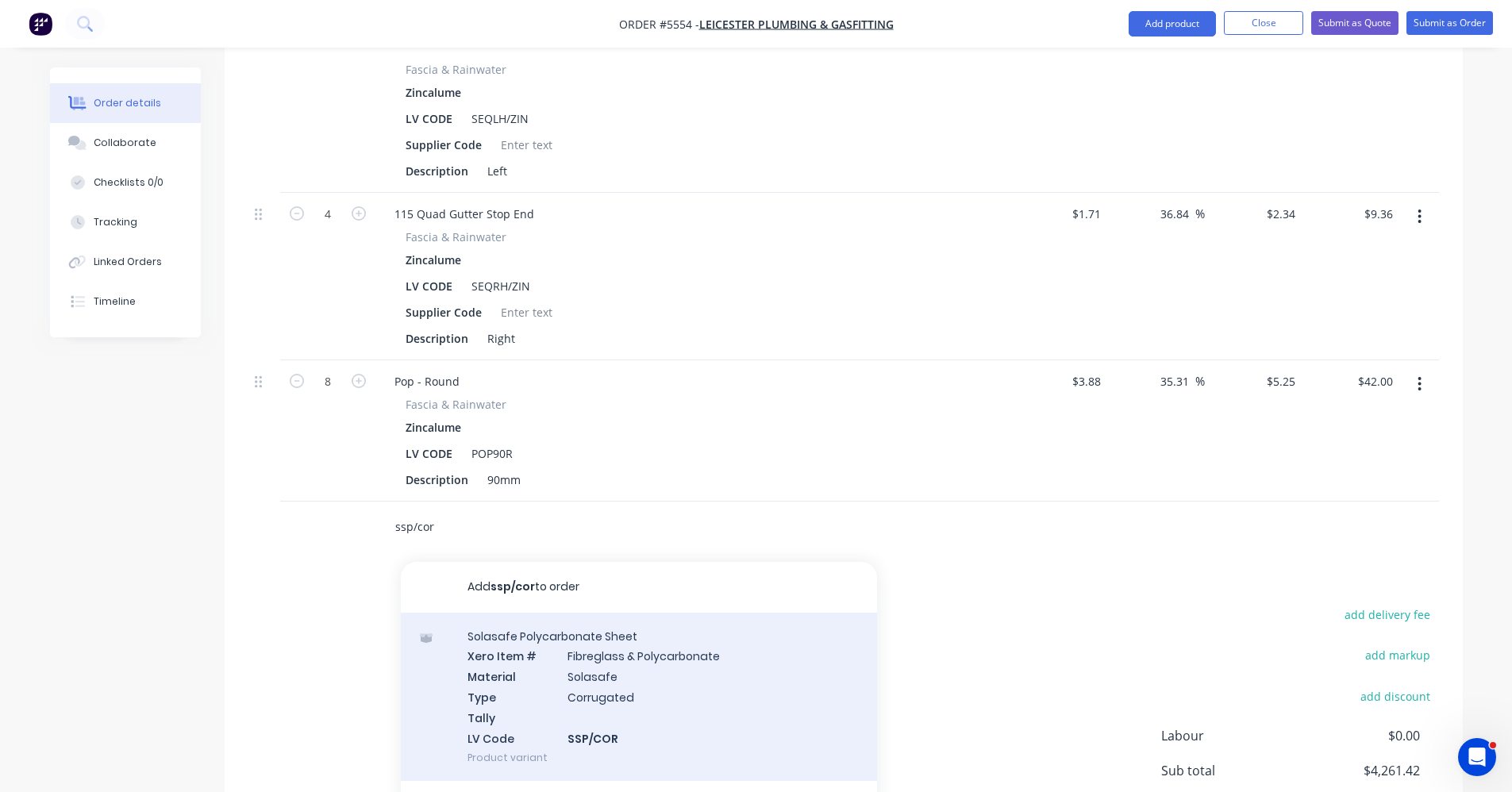
type input "ssp/cor"
click at [629, 685] on div "Solasafe Polycarbonate Sheet Xero Item # Fibreglass & Polycarbonate Material So…" at bounding box center [639, 697] width 476 height 169
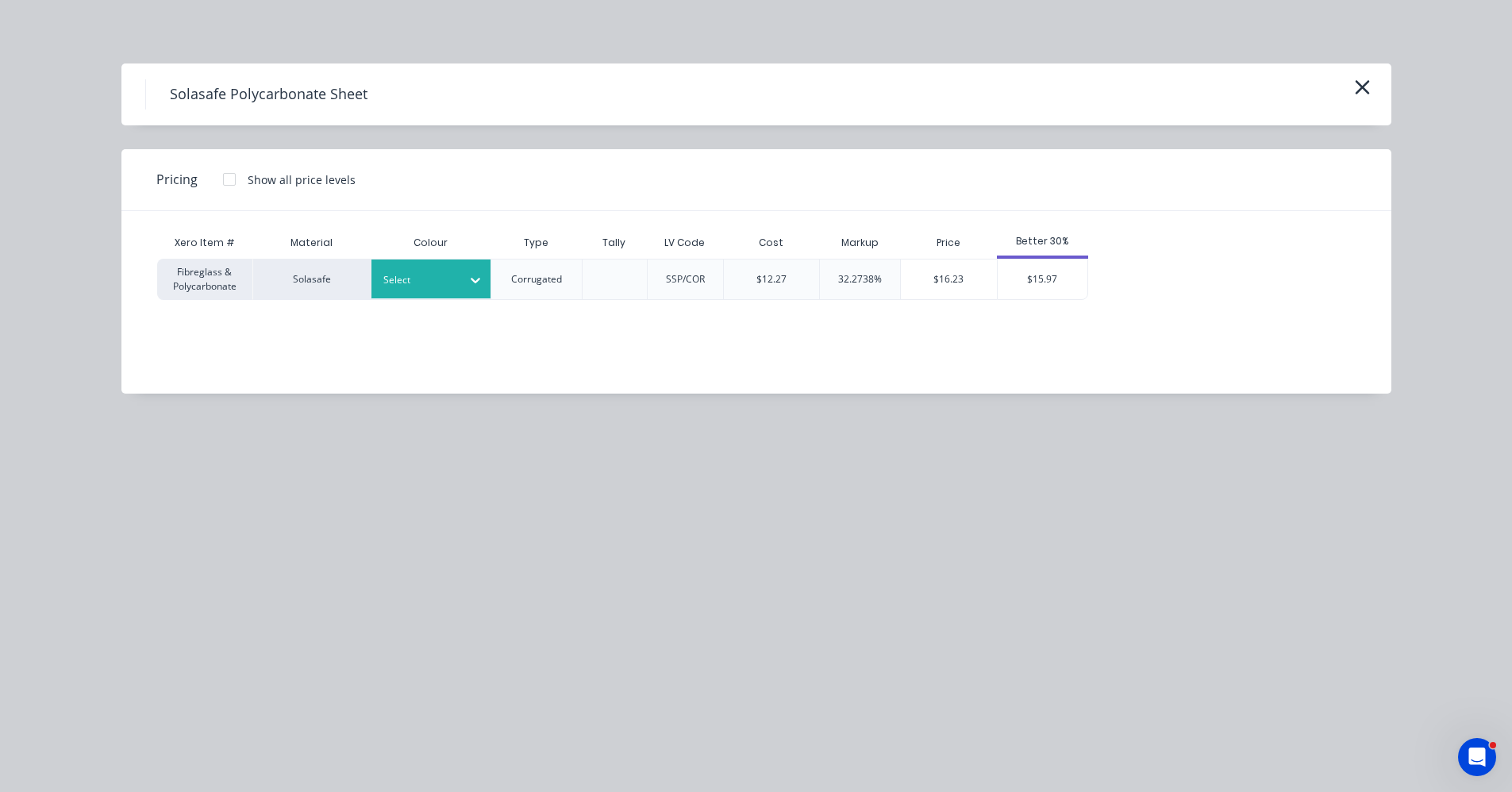
click at [447, 285] on div at bounding box center [419, 280] width 71 height 18
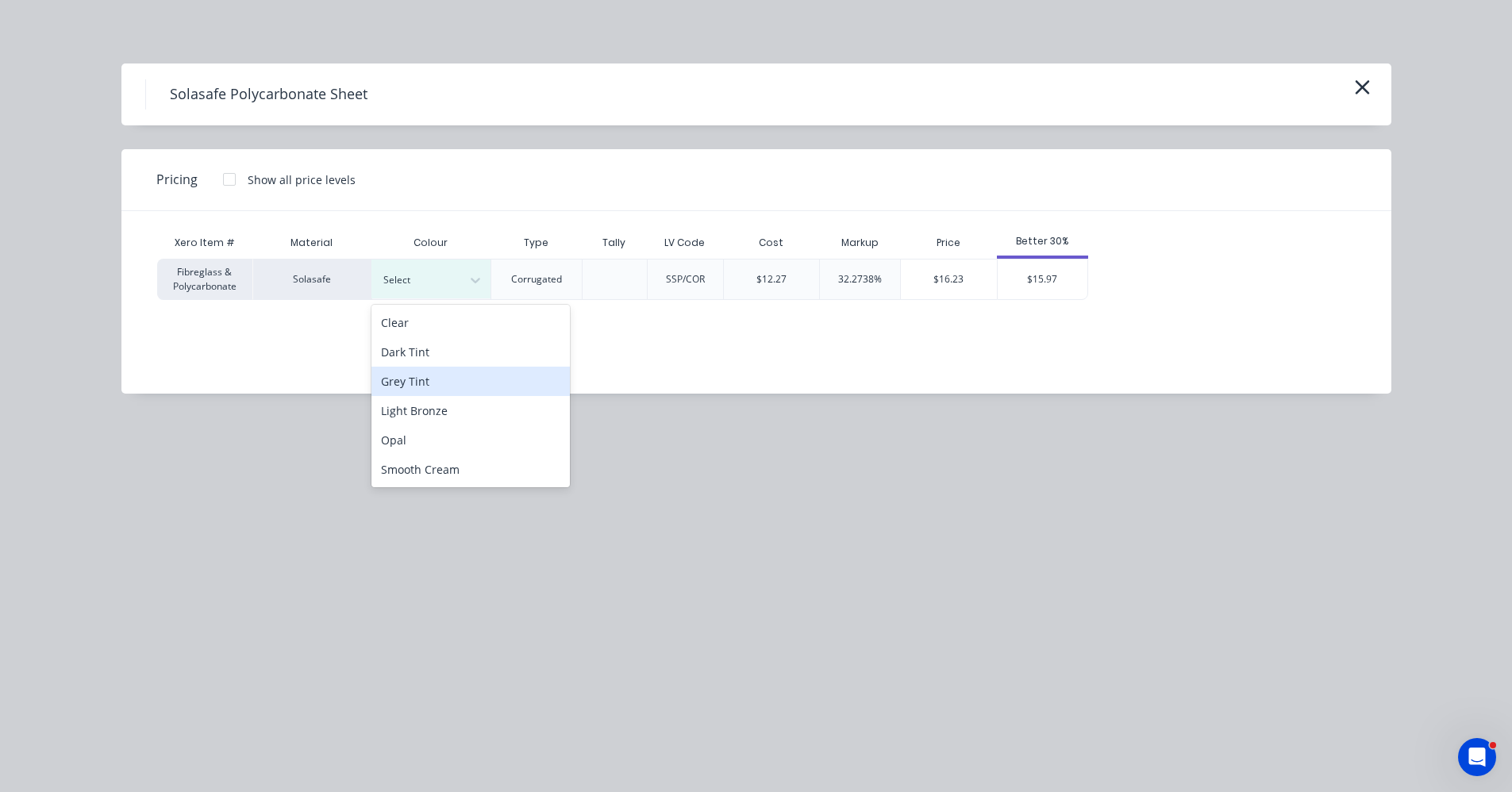
click at [420, 383] on div "Grey Tint" at bounding box center [471, 381] width 198 height 29
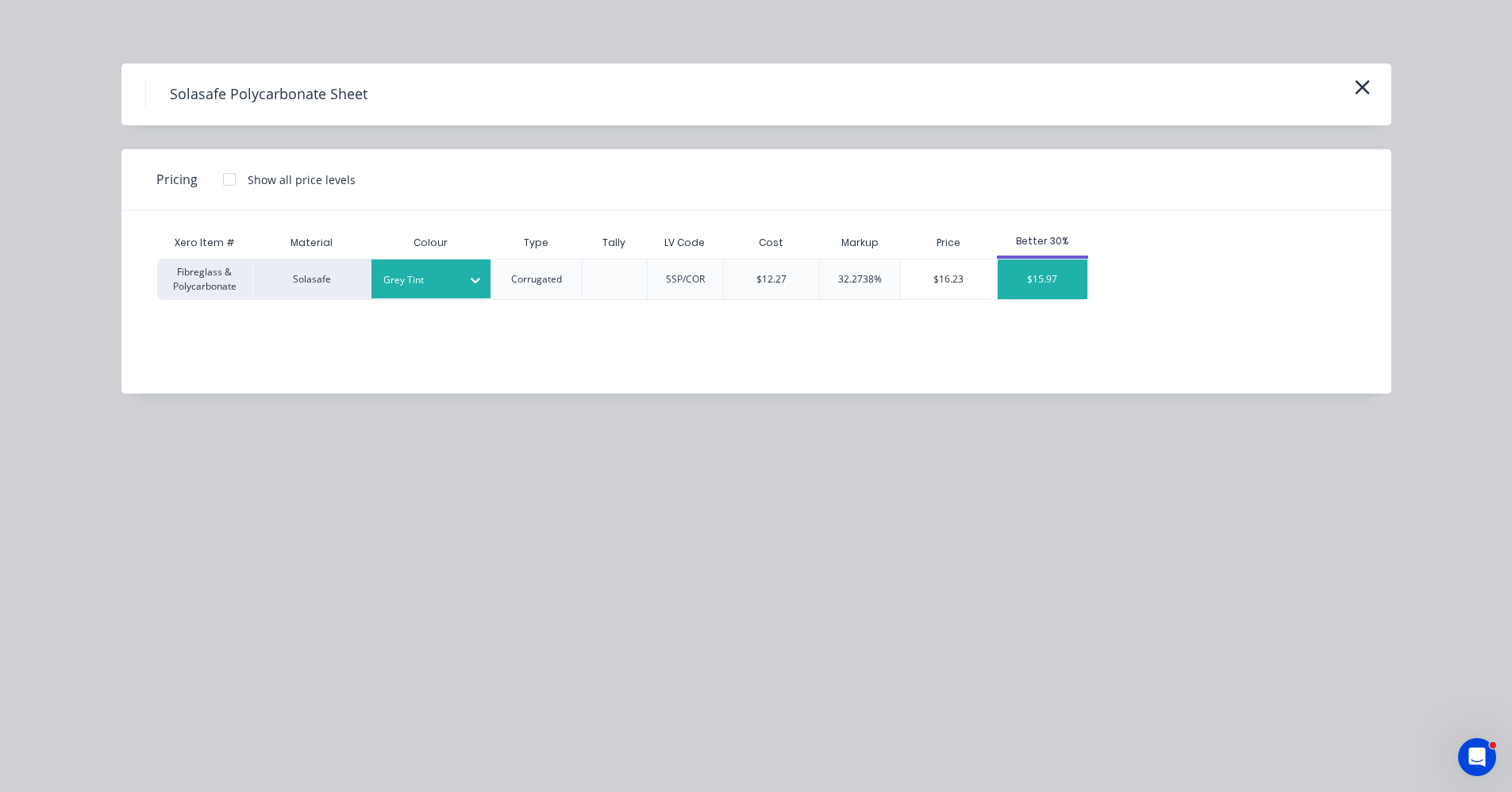
click at [1058, 284] on div "$15.97" at bounding box center [1042, 279] width 90 height 40
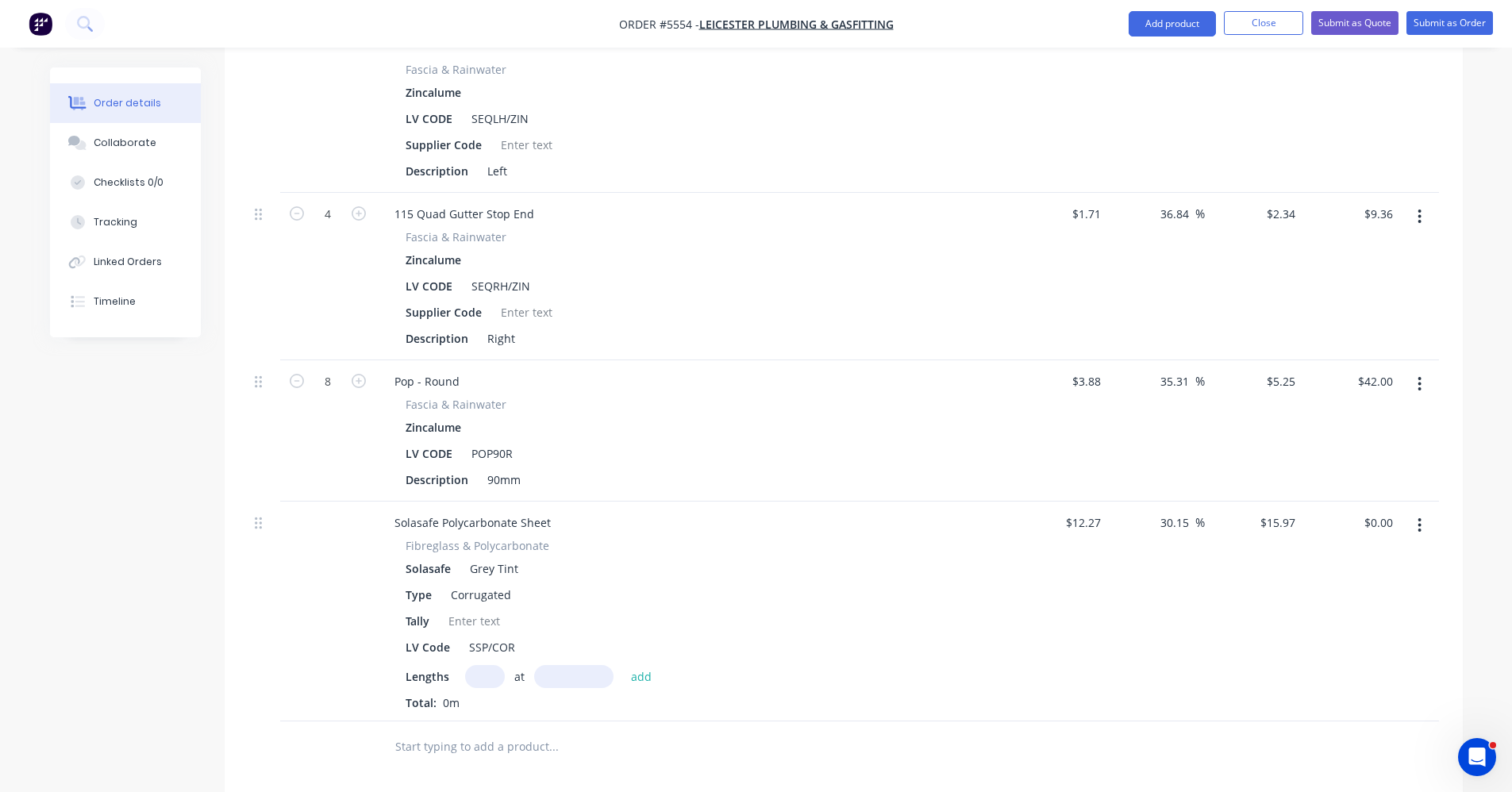
click at [492, 665] on input "text" at bounding box center [484, 676] width 40 height 23
type input "4"
type input "5400"
click at [624, 665] on button "add" at bounding box center [642, 675] width 37 height 21
type input "$344.95"
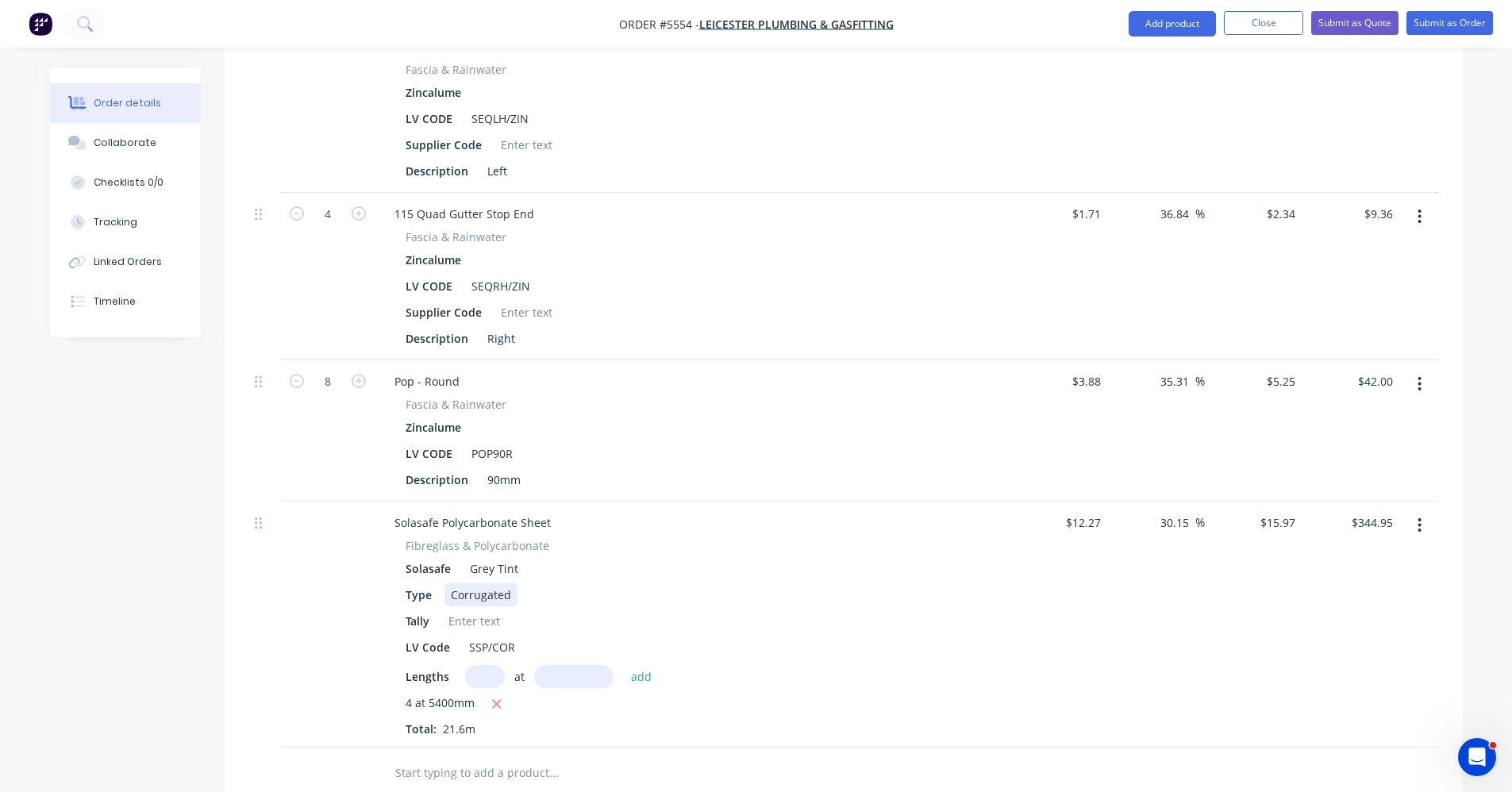
click at [488, 584] on div "Corrugated" at bounding box center [481, 595] width 73 height 23
click at [468, 610] on div at bounding box center [474, 621] width 64 height 23
click at [818, 610] on div "Tally cut to 4/5230" at bounding box center [690, 621] width 581 height 23
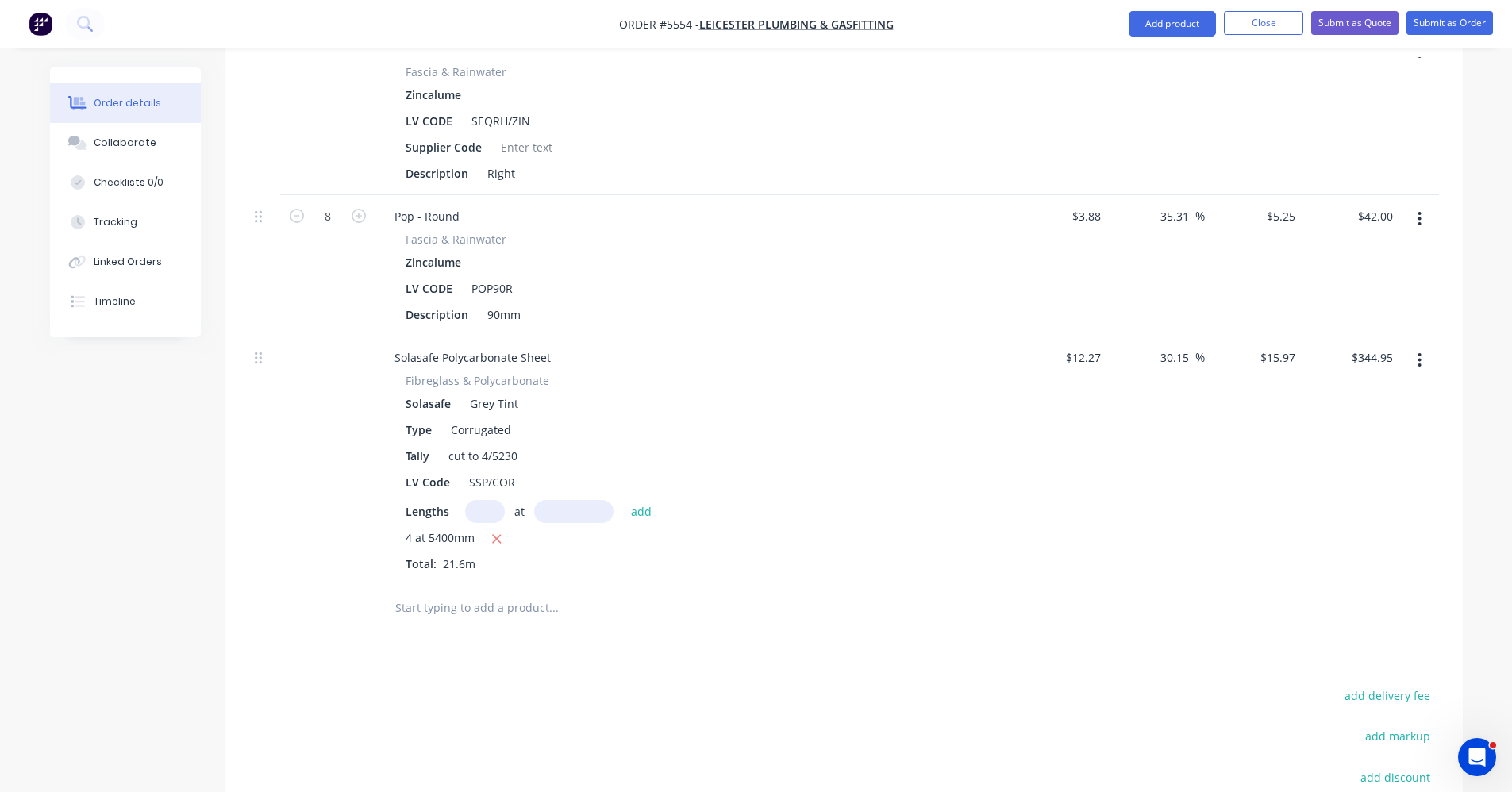
scroll to position [1841, 0]
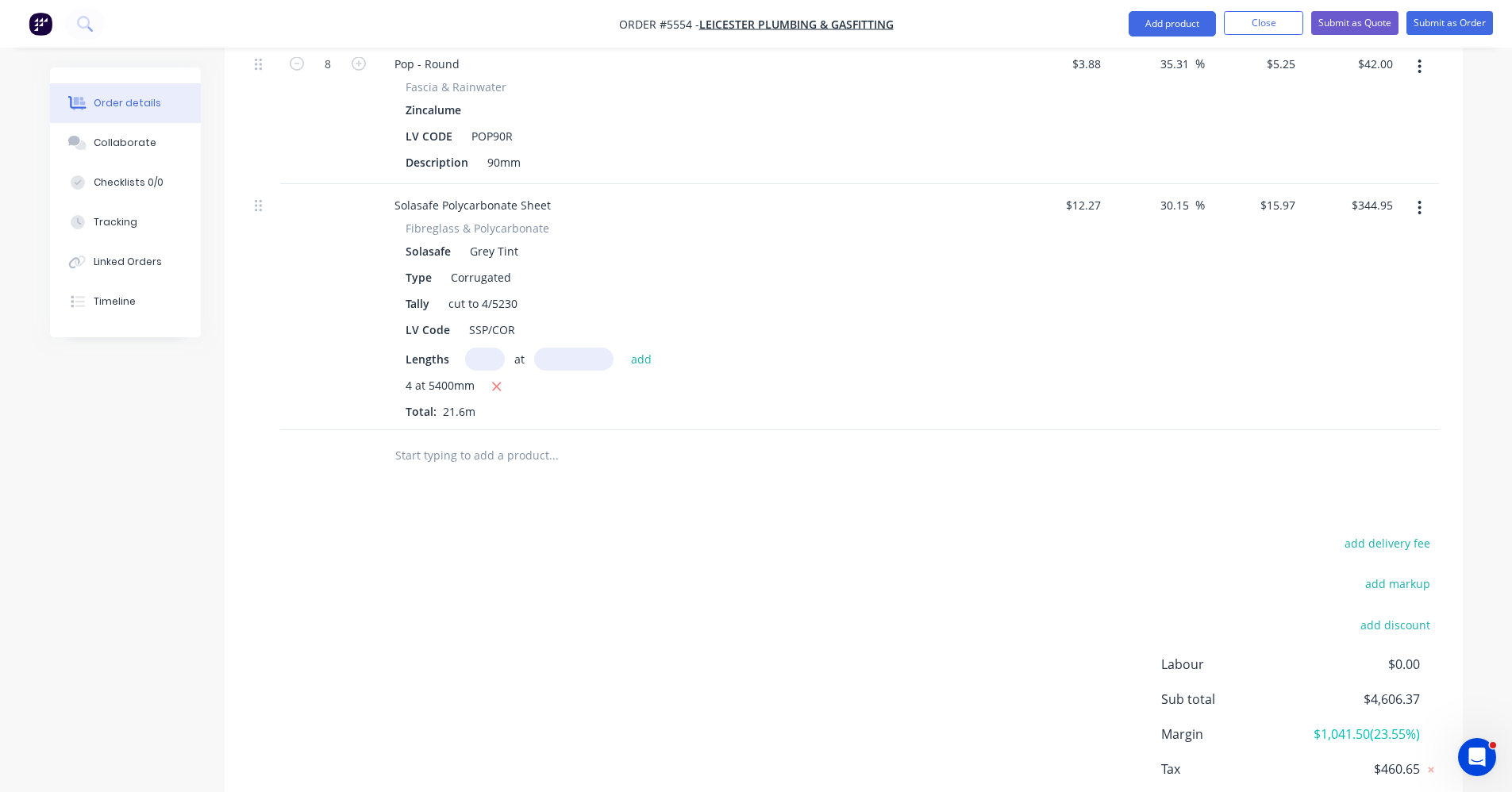
click at [445, 440] on input "text" at bounding box center [553, 455] width 317 height 32
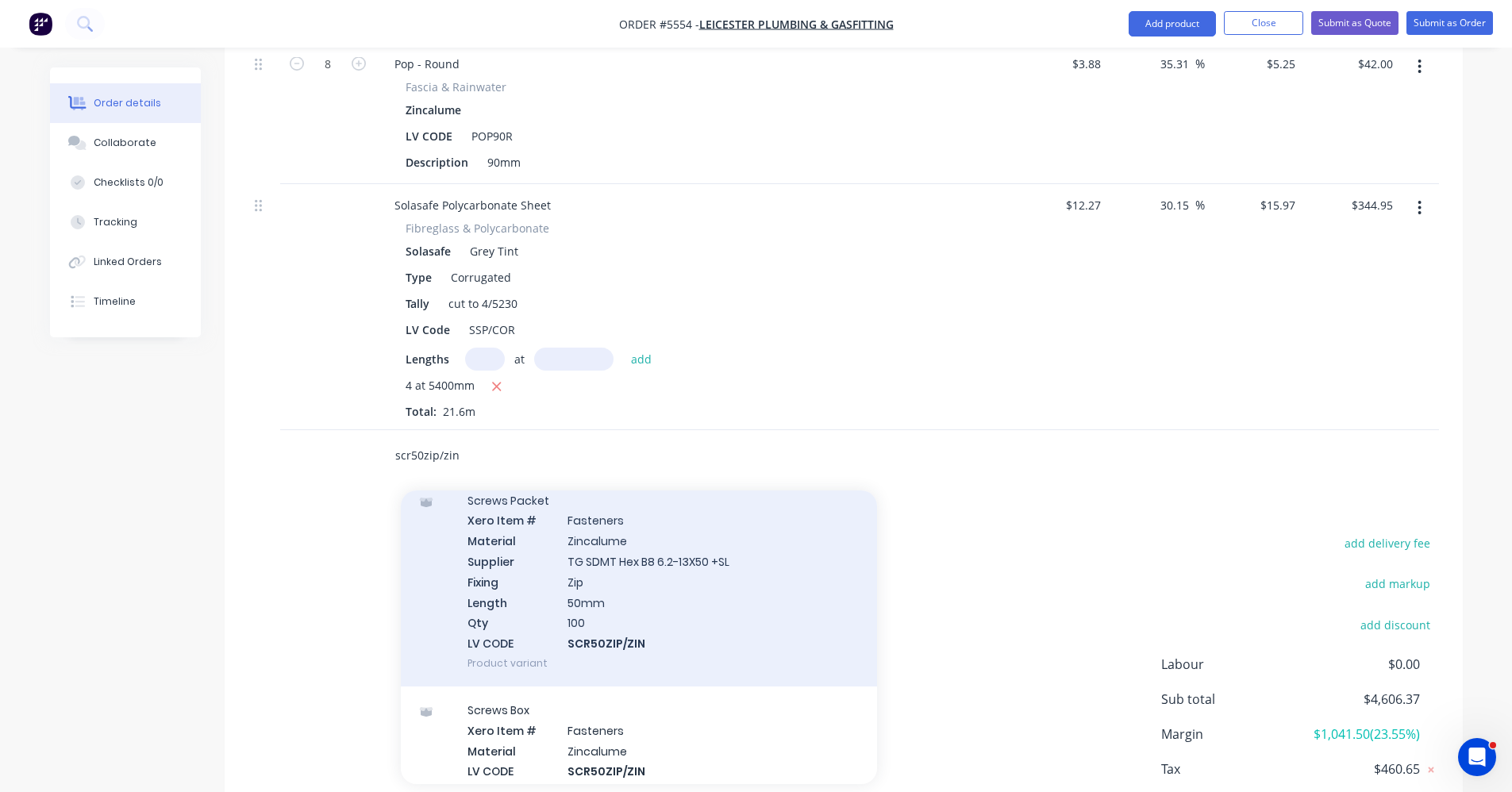
scroll to position [159, 0]
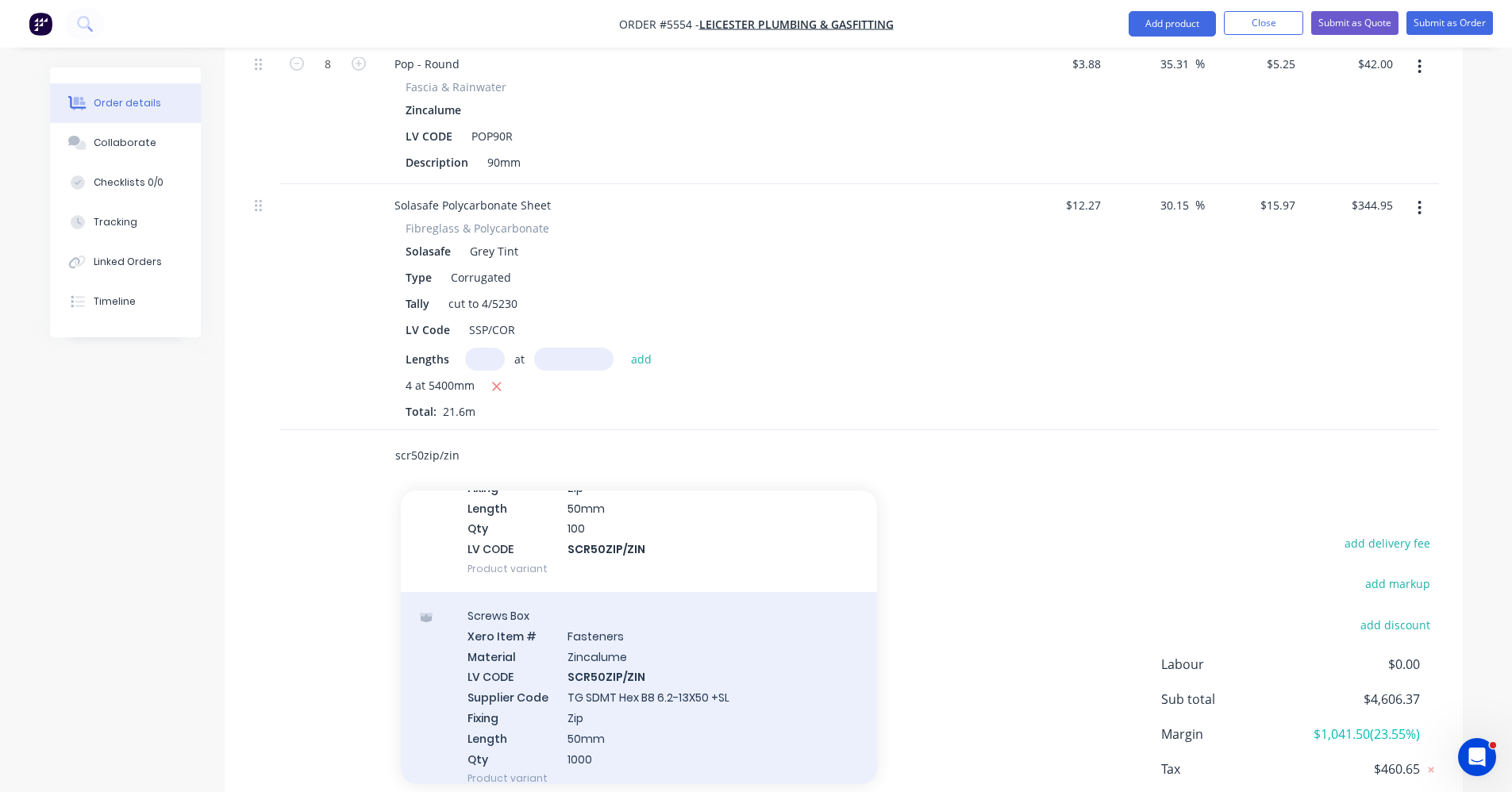
type input "scr50zip/zin"
click at [627, 688] on div "Screws Box Xero Item # Fasteners Material Zincalume LV CODE SCR50ZIP/ZIN Suppli…" at bounding box center [639, 696] width 476 height 210
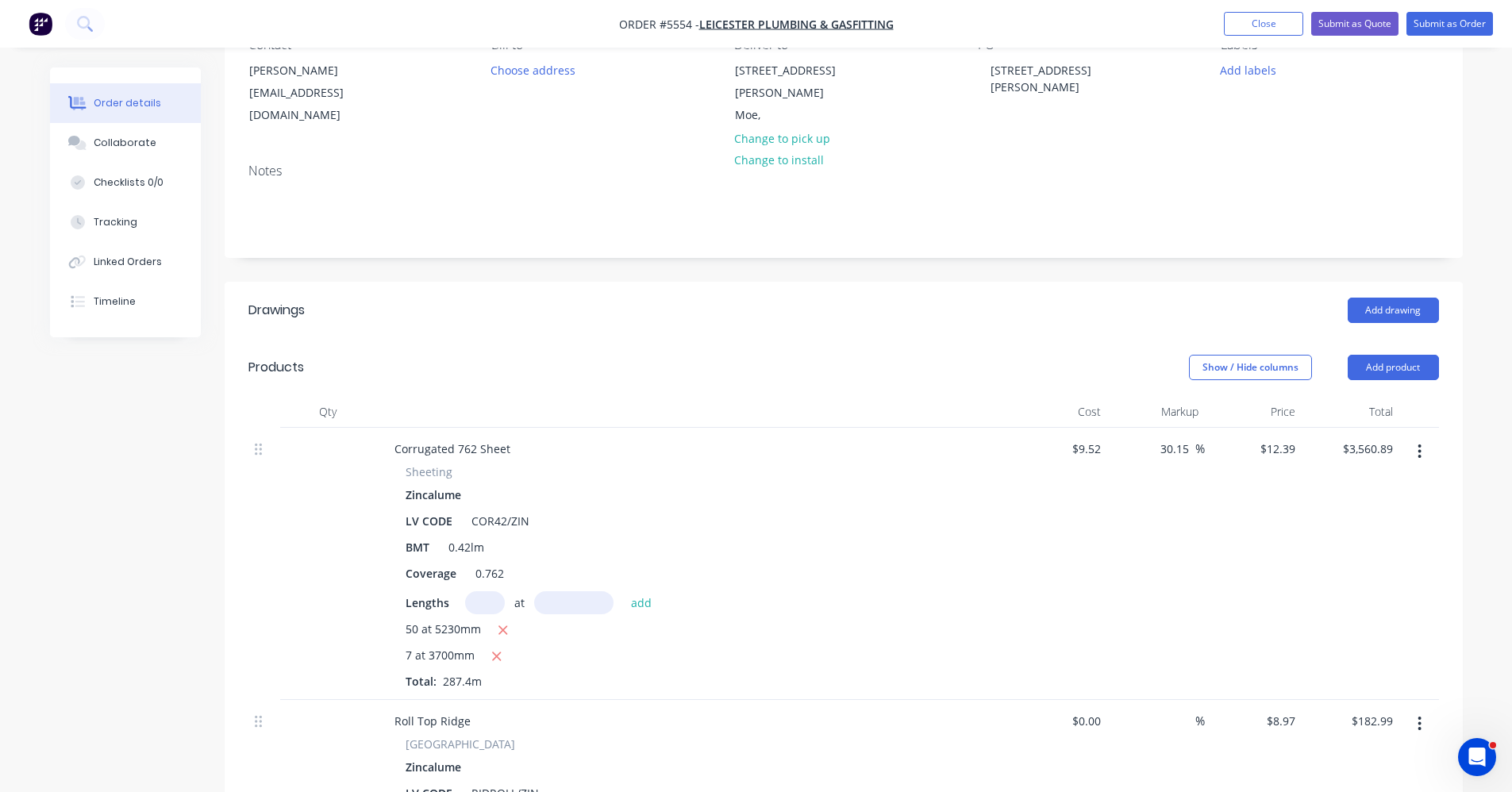
scroll to position [15, 0]
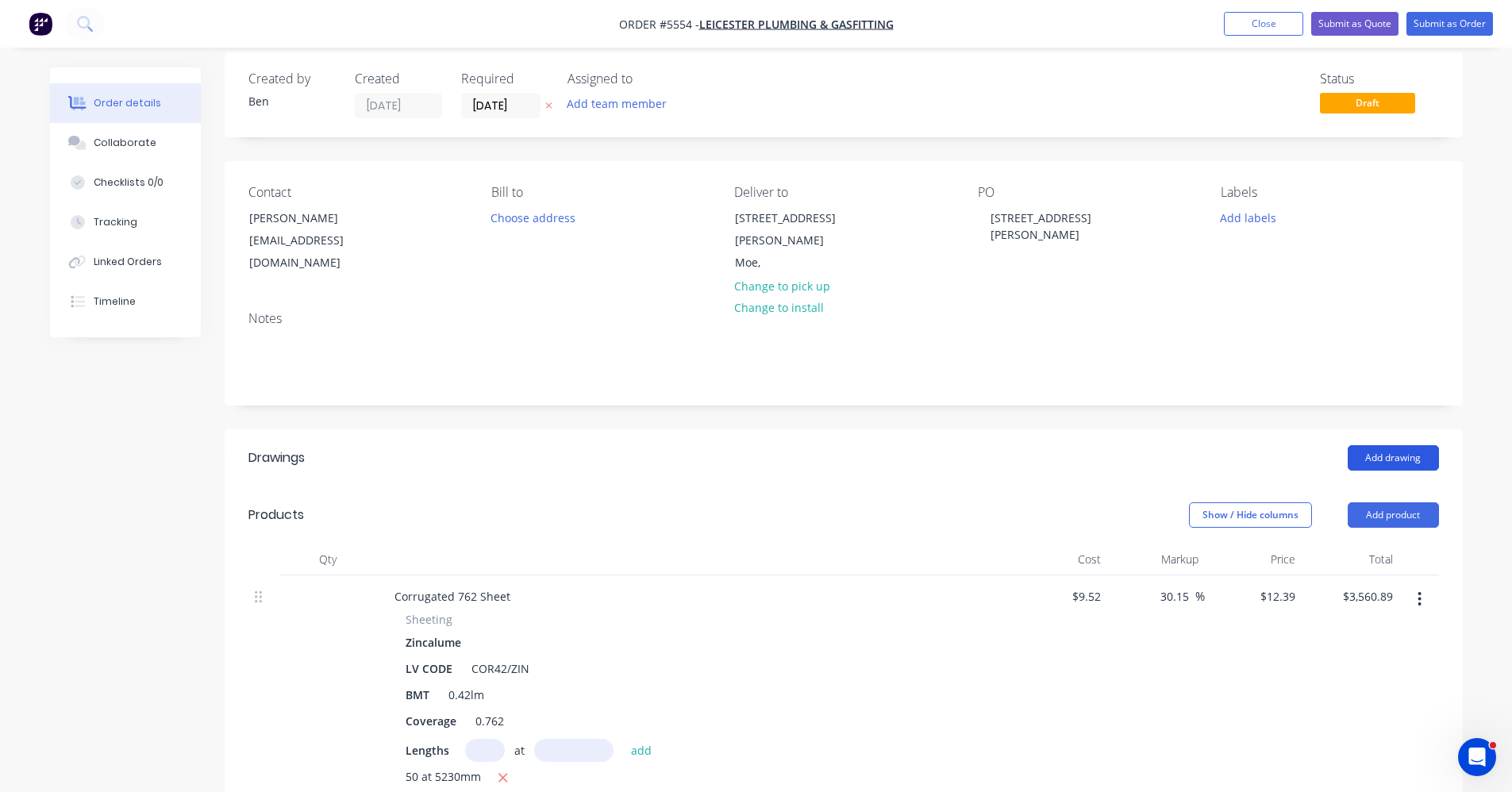
click at [1403, 445] on button "Add drawing" at bounding box center [1394, 458] width 92 height 25
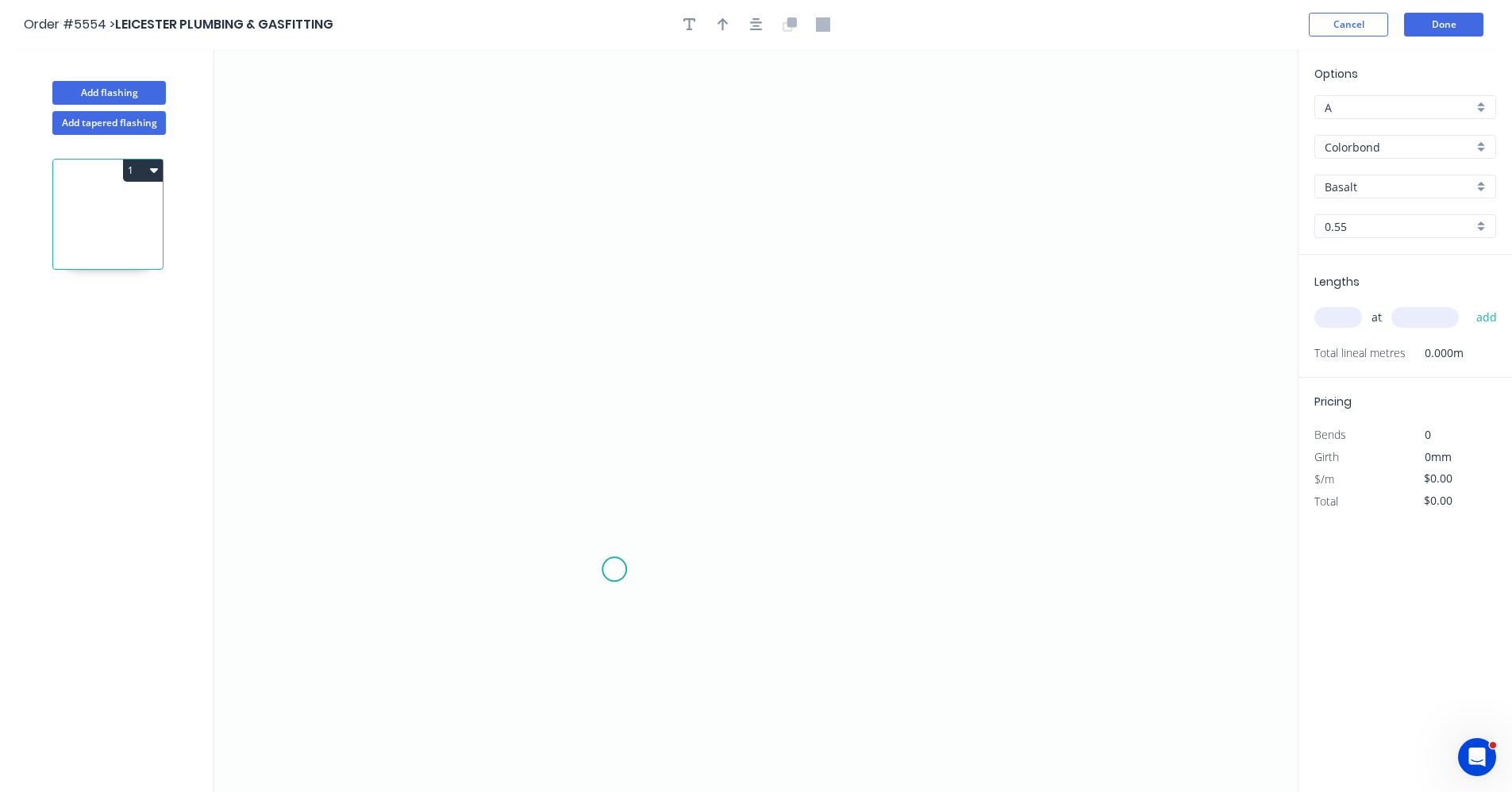
click at [615, 569] on icon "0" at bounding box center [756, 421] width 1084 height 743
click at [611, 312] on icon "0" at bounding box center [756, 421] width 1084 height 743
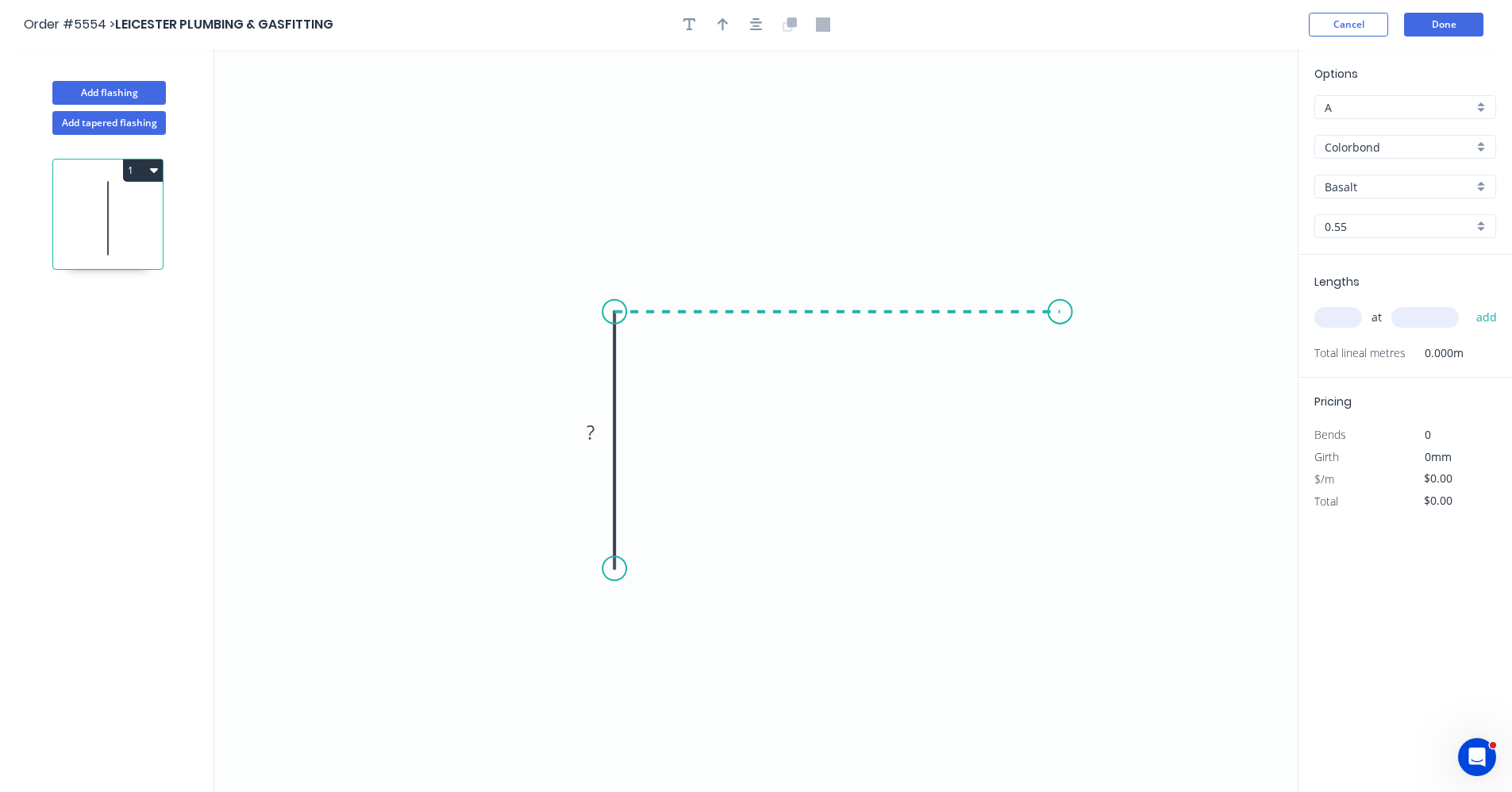
click at [1061, 314] on icon "0 ?" at bounding box center [756, 421] width 1084 height 743
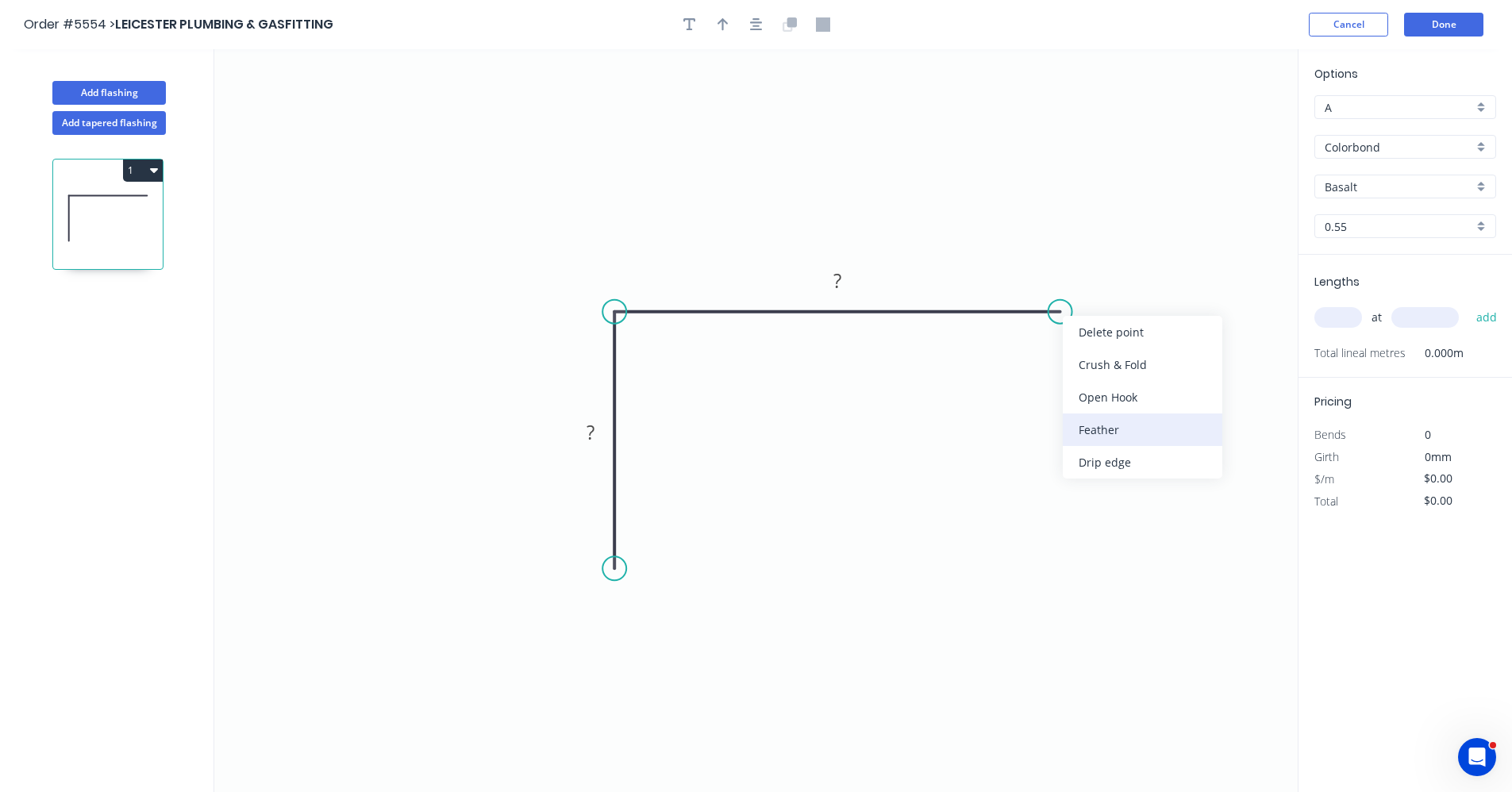
click at [1136, 433] on div "Feather" at bounding box center [1143, 430] width 160 height 32
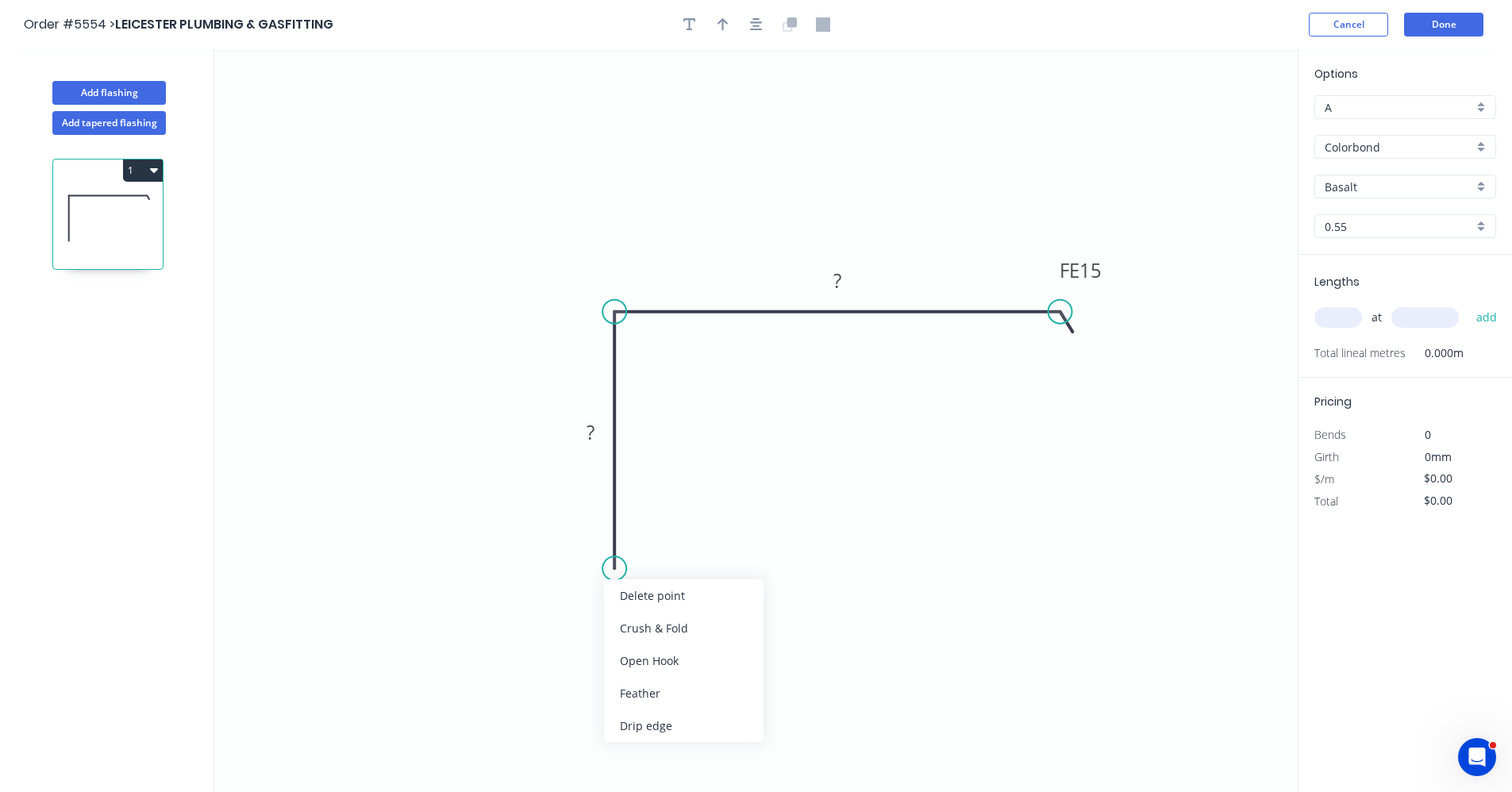
click at [659, 726] on div "Drip edge" at bounding box center [684, 726] width 160 height 32
click at [601, 436] on rect at bounding box center [590, 433] width 32 height 22
type input "$16.97"
click at [1486, 148] on div "Colorbond" at bounding box center [1405, 147] width 181 height 23
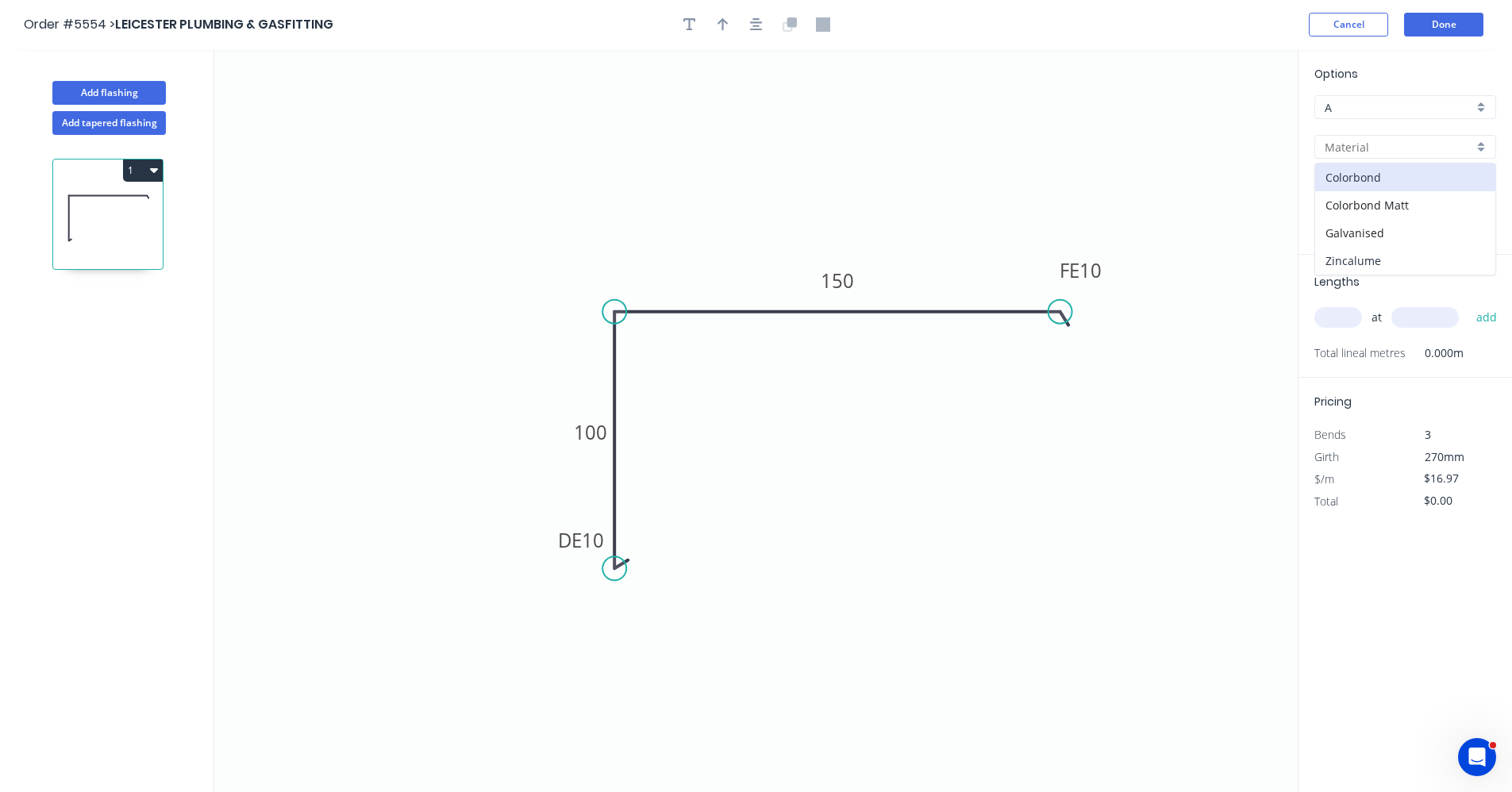
click at [1369, 258] on div "Zincalume" at bounding box center [1405, 261] width 181 height 28
type input "Zincalume"
type input "$13.78"
click at [1345, 316] on input "text" at bounding box center [1338, 317] width 48 height 20
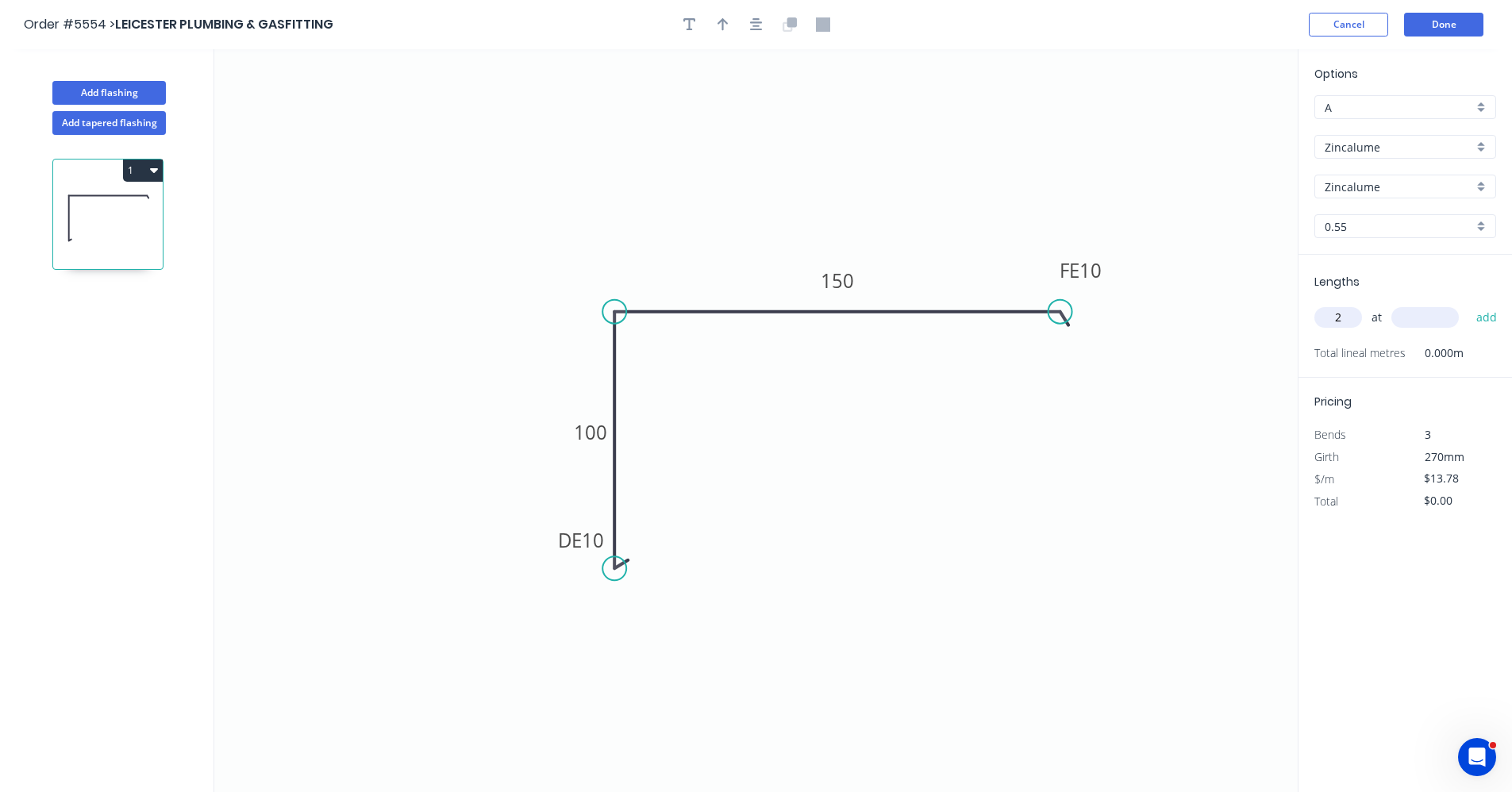
type input "2"
type input "5400"
click at [1469, 304] on button "add" at bounding box center [1488, 317] width 37 height 27
type input "$148.82"
click at [757, 27] on icon "button" at bounding box center [756, 25] width 13 height 13
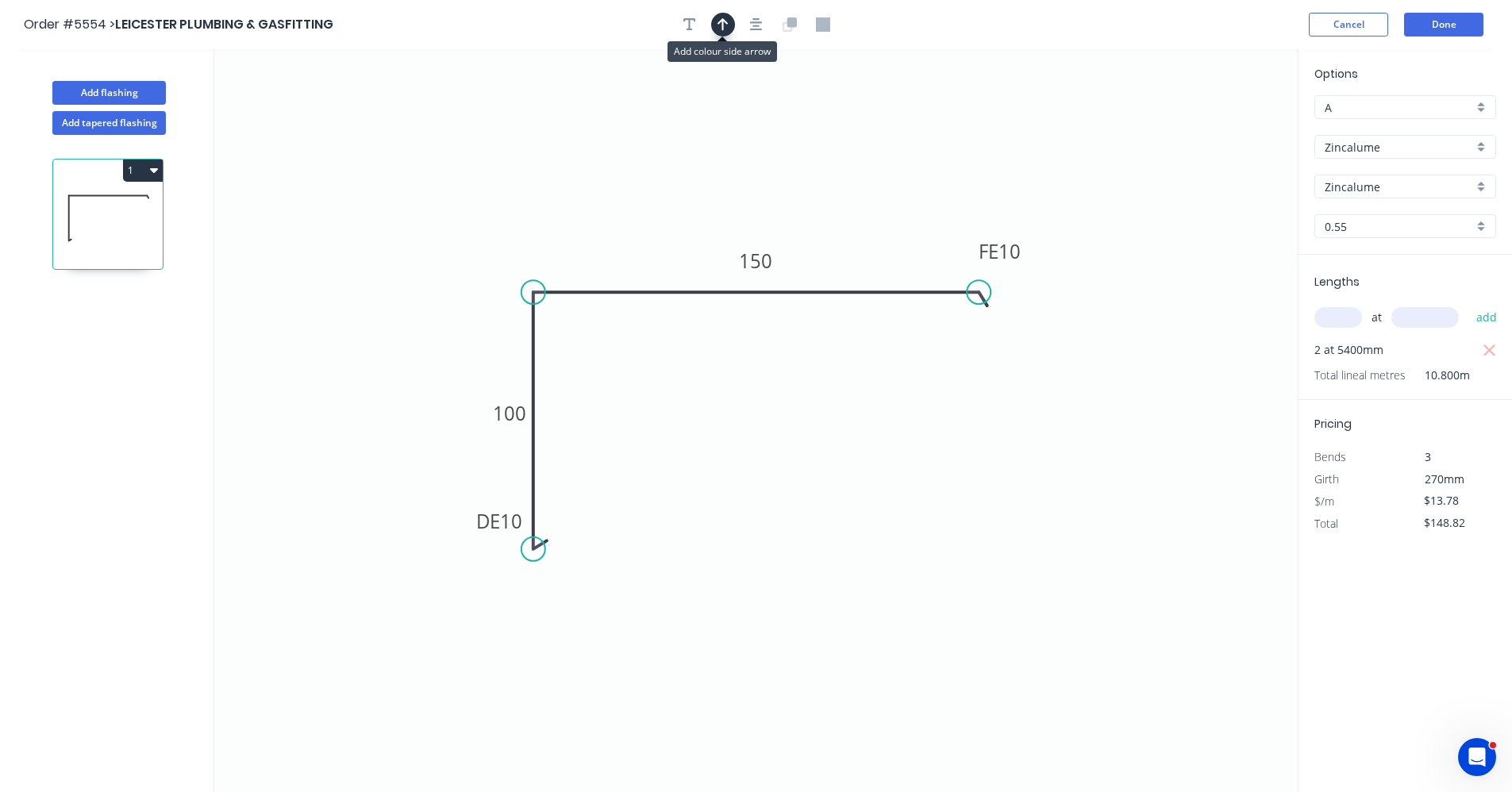
click at [727, 23] on icon "button" at bounding box center [723, 25] width 11 height 13
drag, startPoint x: 1218, startPoint y: 127, endPoint x: 840, endPoint y: 268, distance: 403.4
click at [840, 268] on icon at bounding box center [840, 249] width 15 height 51
click at [1446, 27] on button "Done" at bounding box center [1444, 24] width 79 height 23
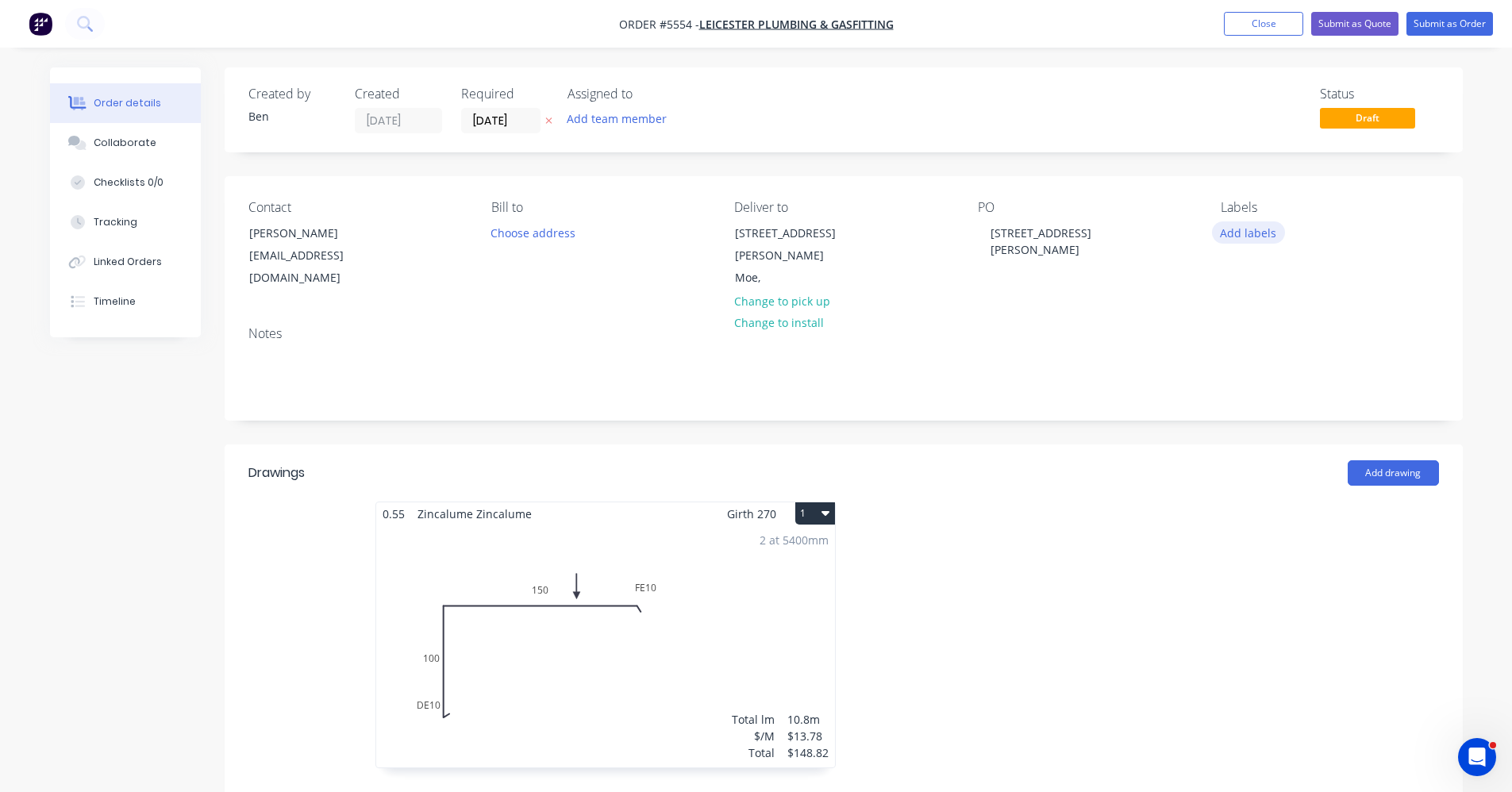
click at [1247, 236] on button "Add labels" at bounding box center [1249, 232] width 73 height 21
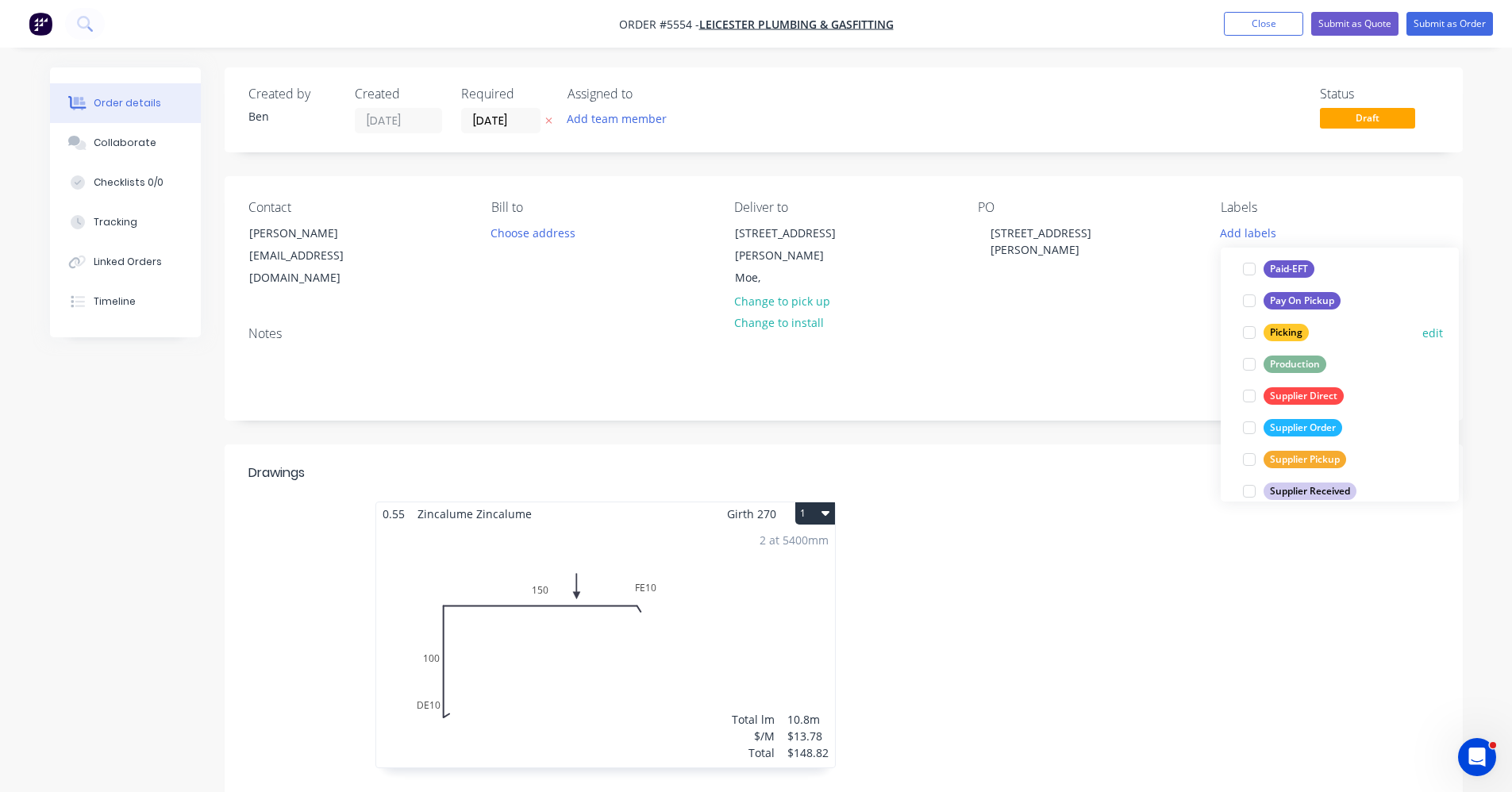
scroll to position [286, 0]
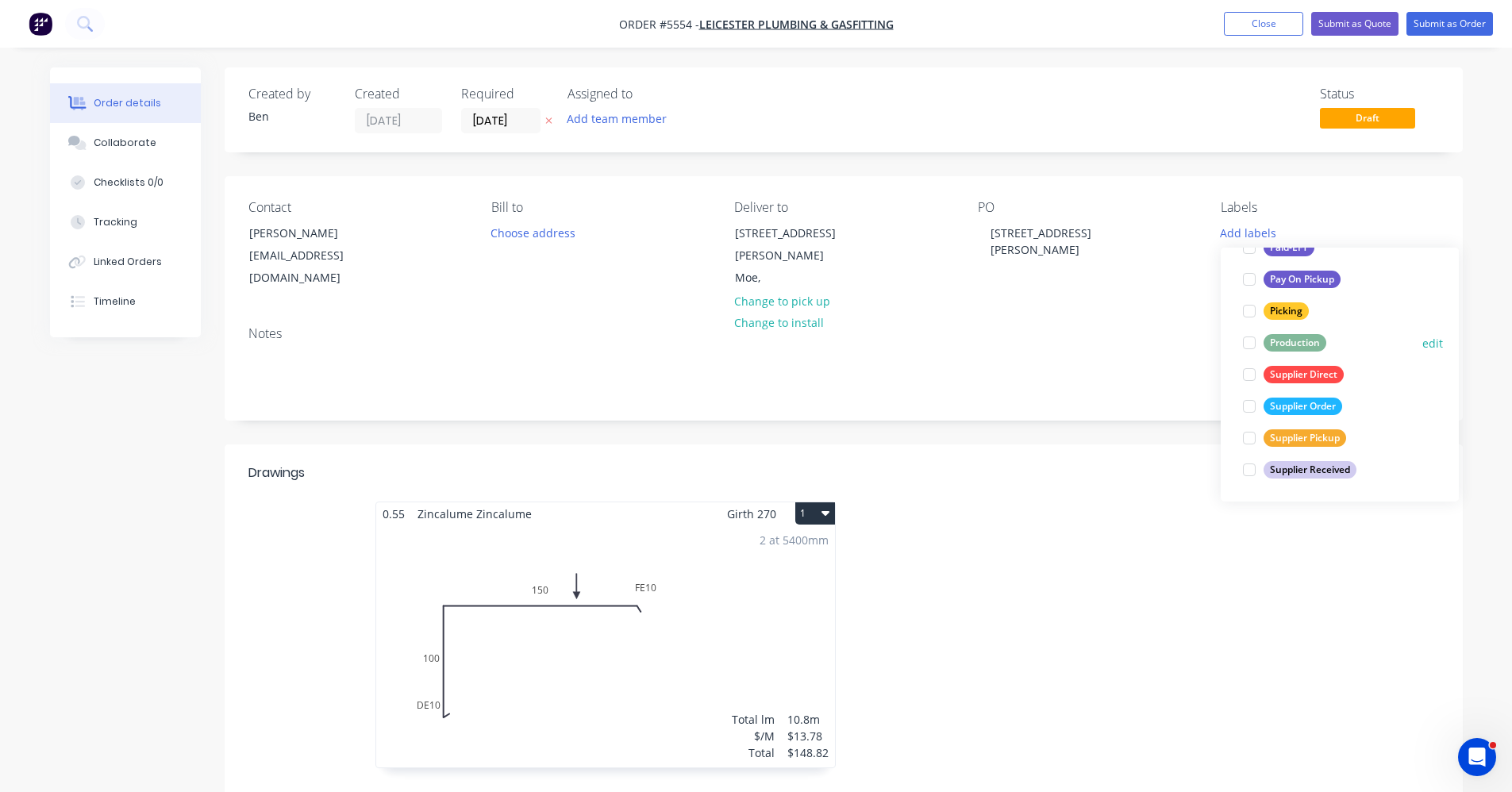
click at [1308, 346] on div "Production" at bounding box center [1295, 343] width 62 height 18
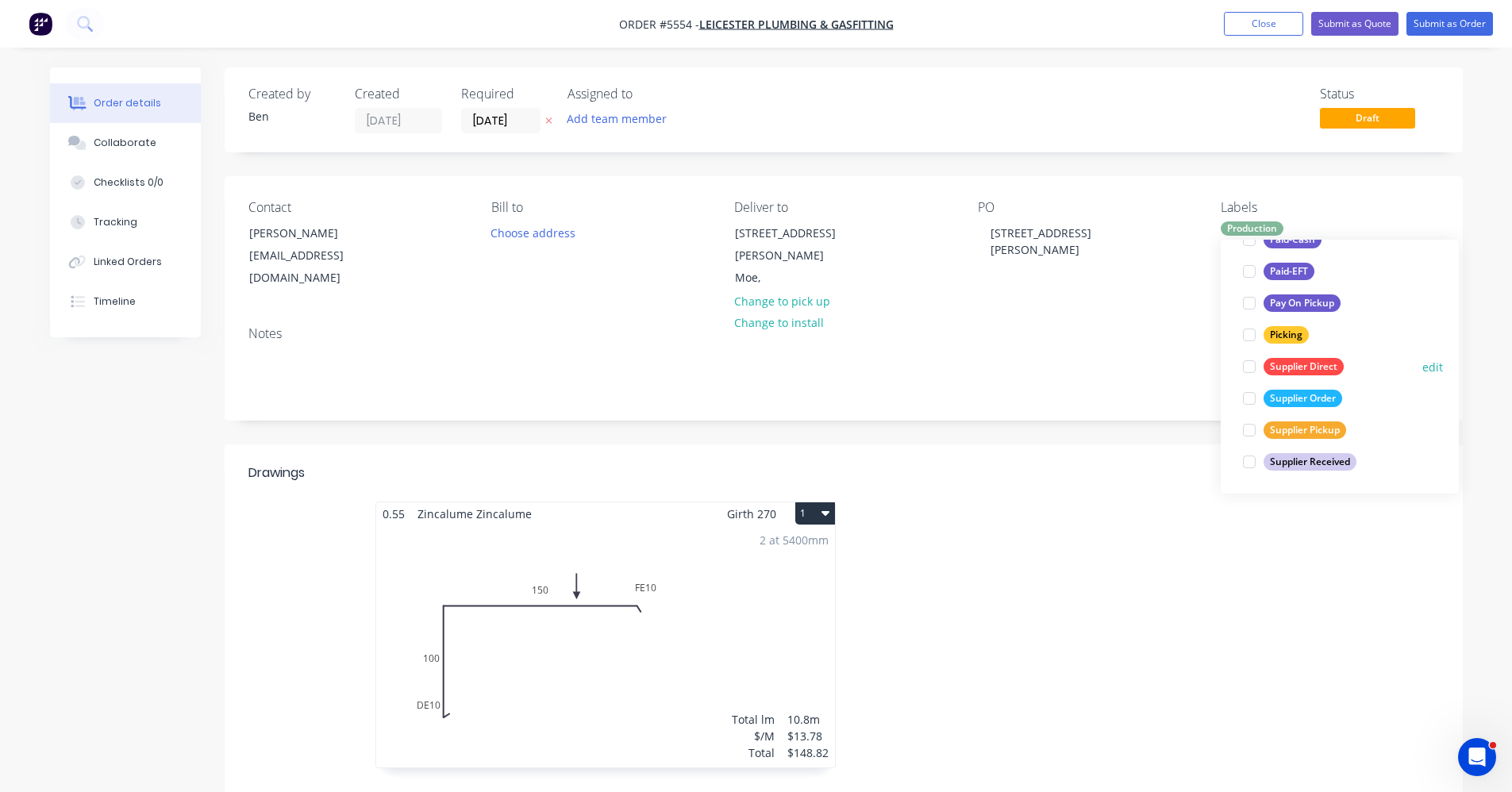
click at [1295, 363] on div "Supplier Direct" at bounding box center [1304, 367] width 80 height 18
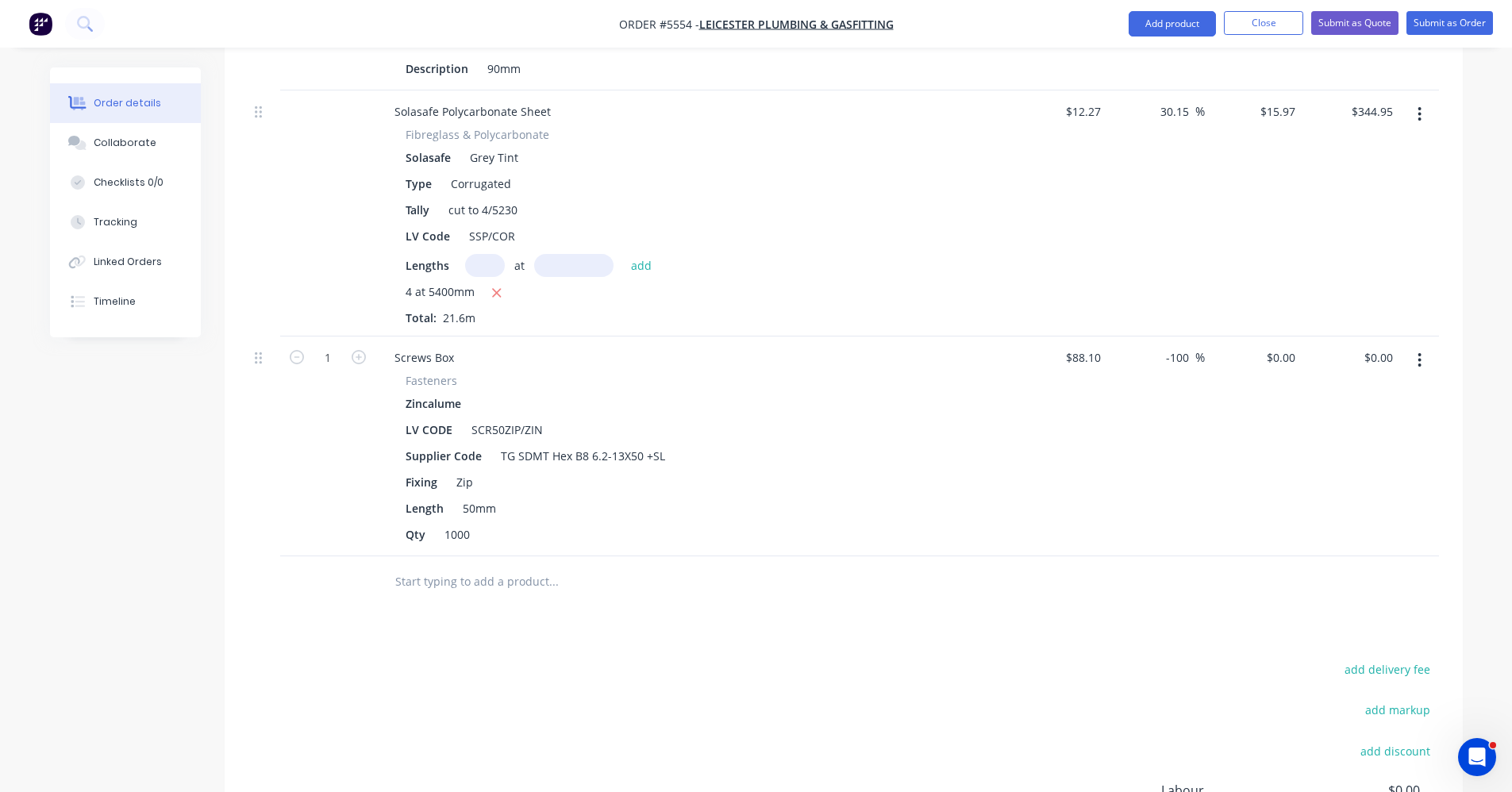
scroll to position [2382, 0]
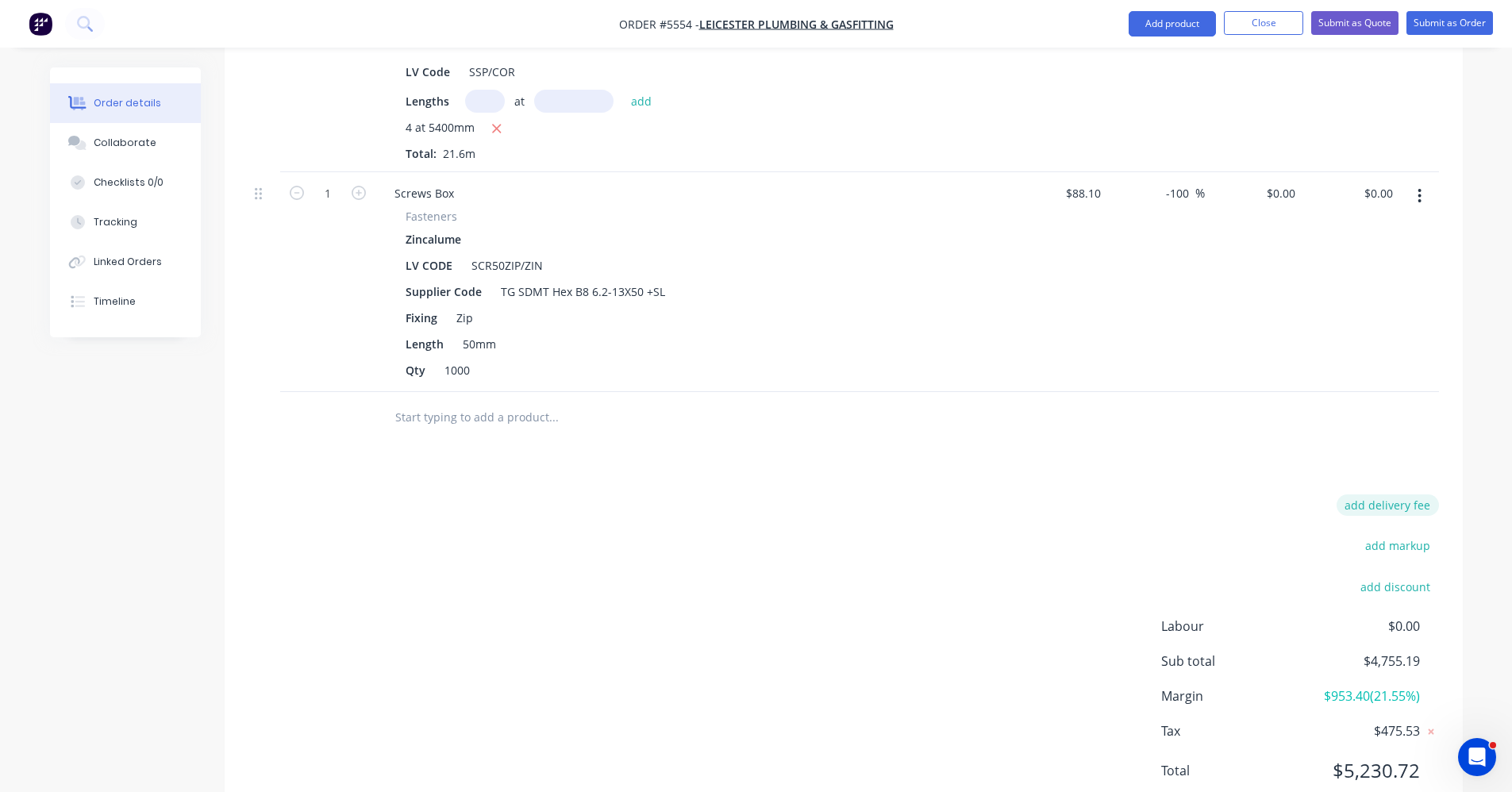
click at [1393, 495] on button "add delivery fee" at bounding box center [1388, 505] width 102 height 21
type input "150"
click input "submit" at bounding box center [0, 0] width 0 height 0
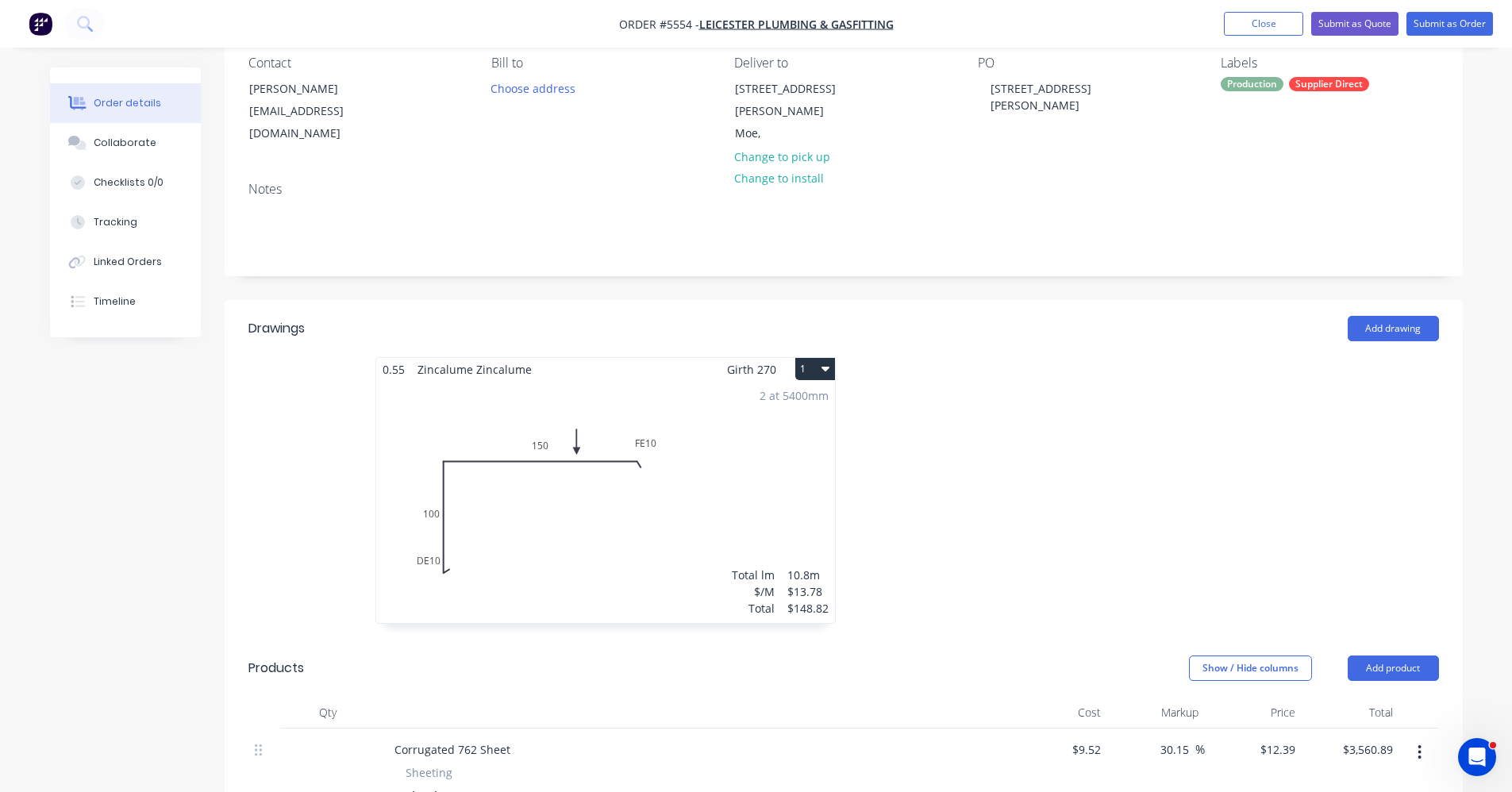
scroll to position [0, 0]
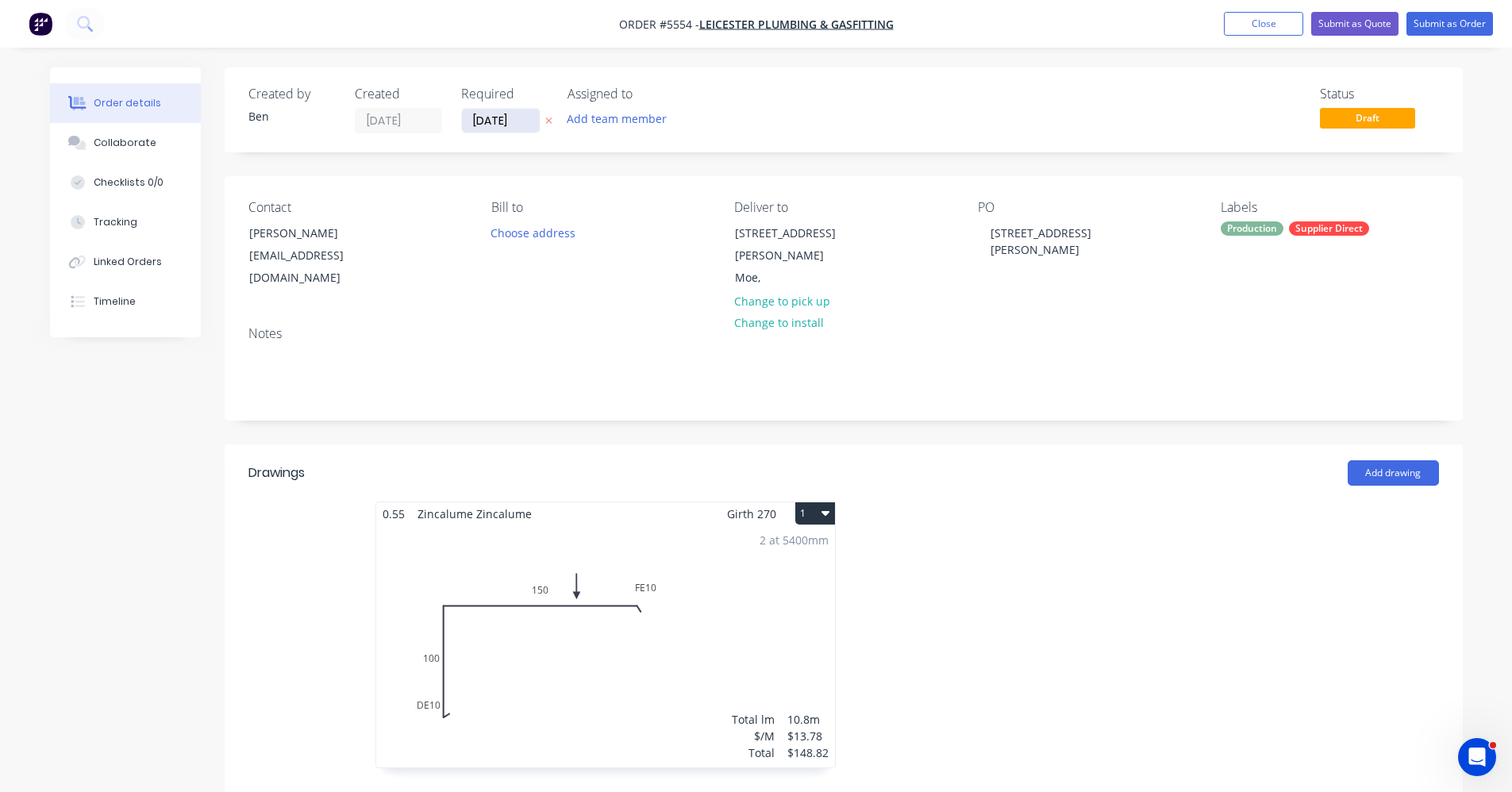
click at [489, 120] on input "[DATE]" at bounding box center [501, 120] width 78 height 23
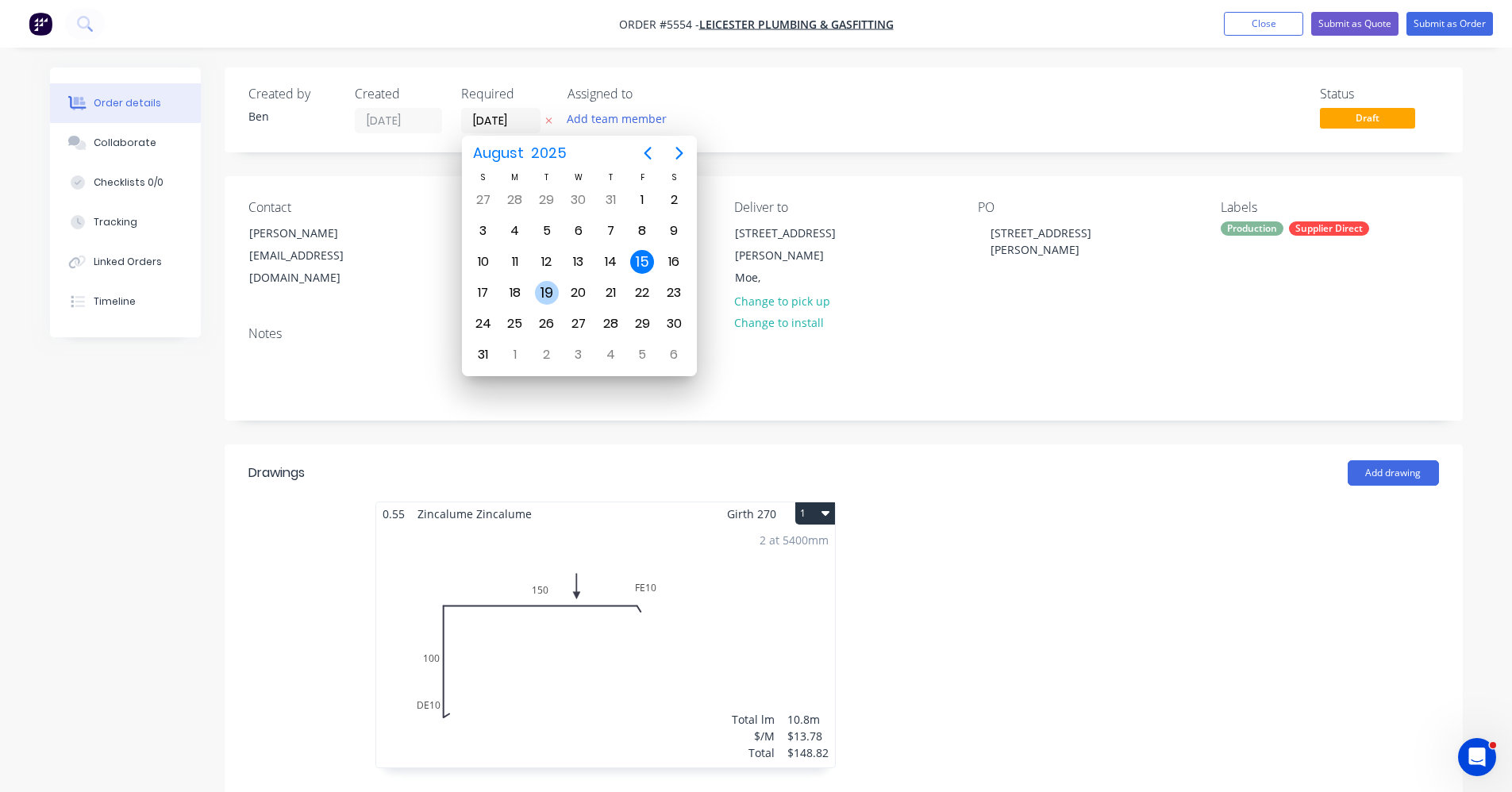
click at [546, 290] on div "19" at bounding box center [547, 292] width 23 height 23
type input "[DATE]"
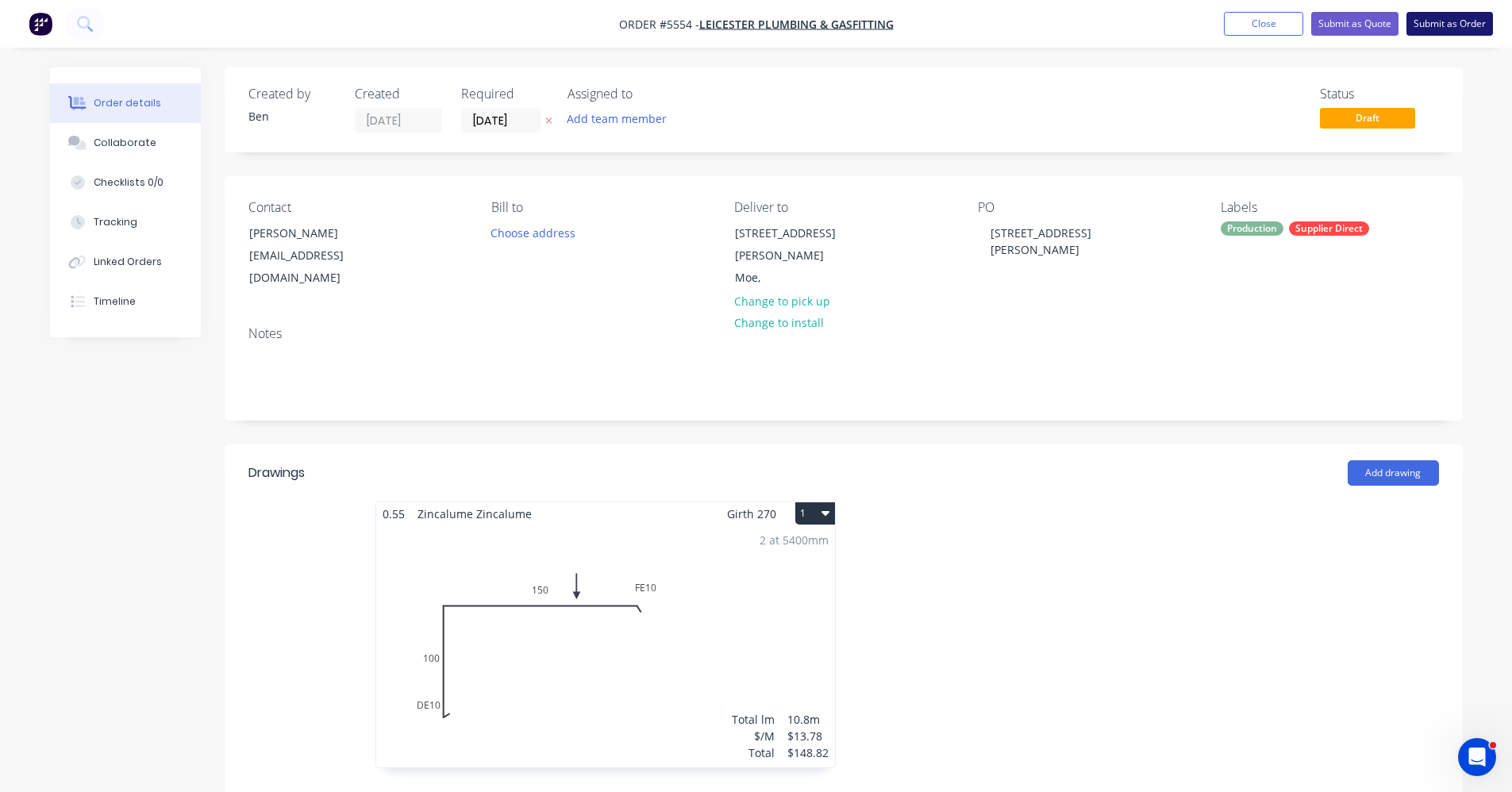
click at [1453, 28] on button "Submit as Order" at bounding box center [1450, 23] width 87 height 23
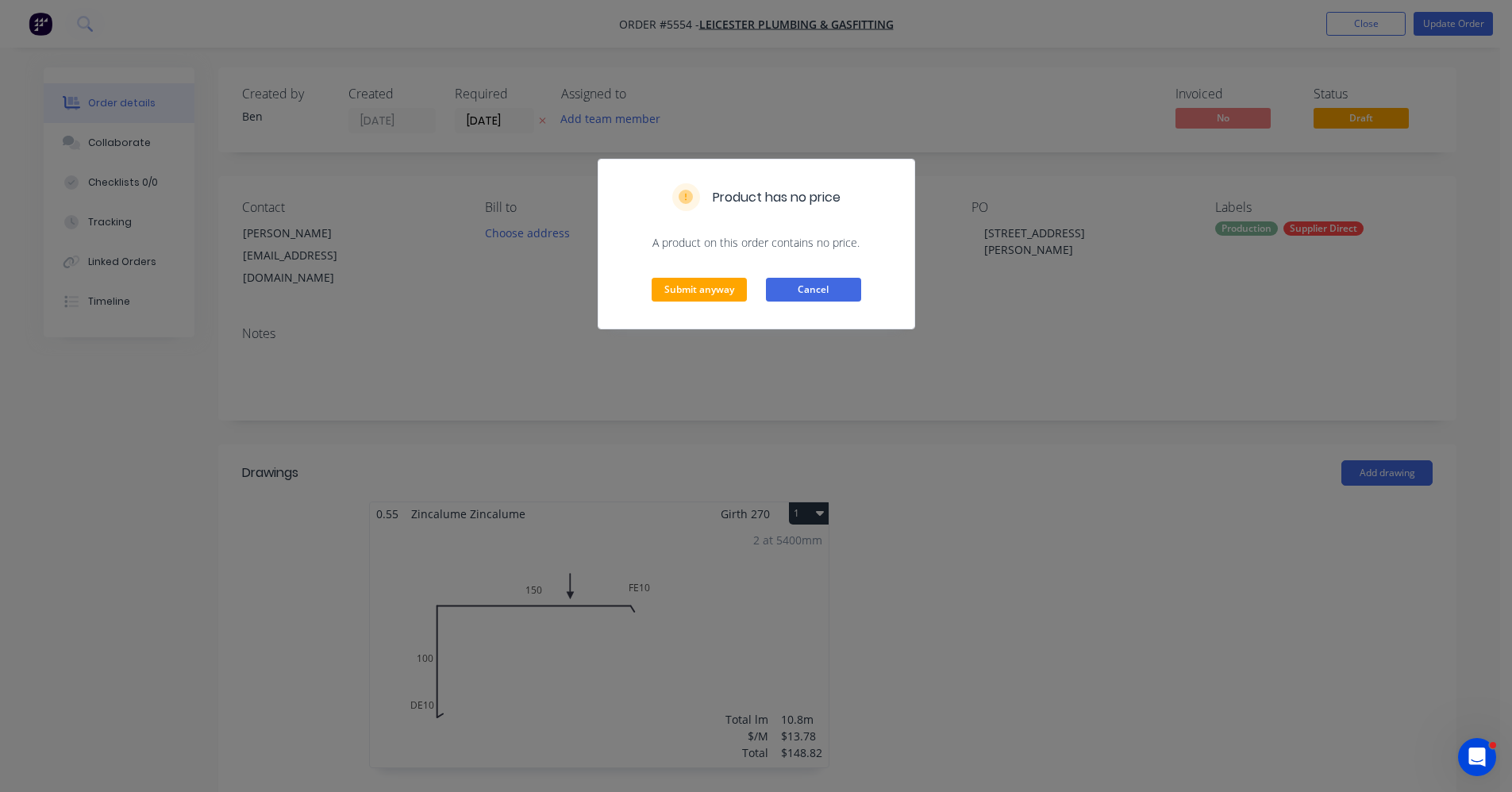
click at [809, 296] on button "Cancel" at bounding box center [814, 289] width 96 height 23
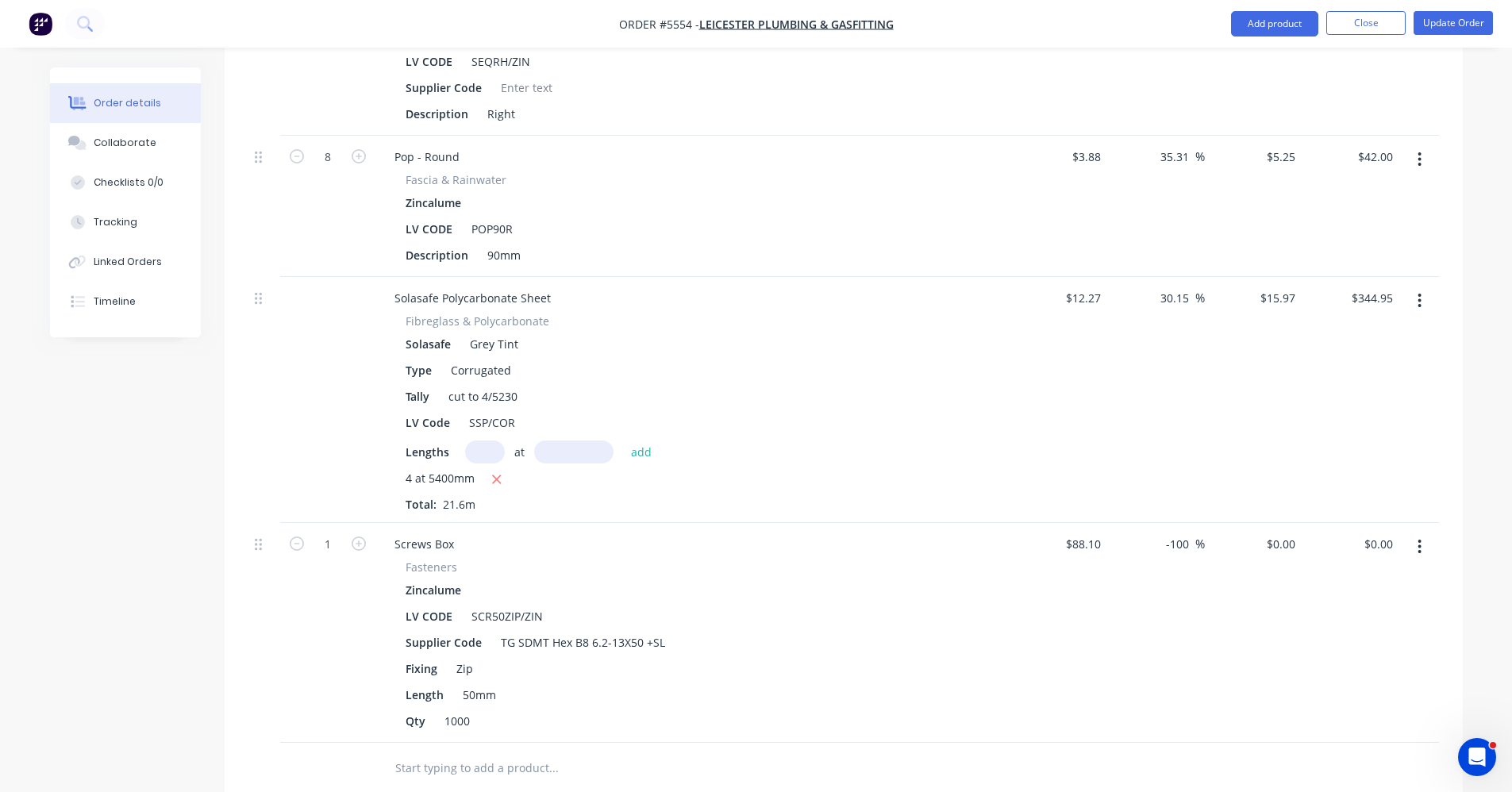
scroll to position [2064, 0]
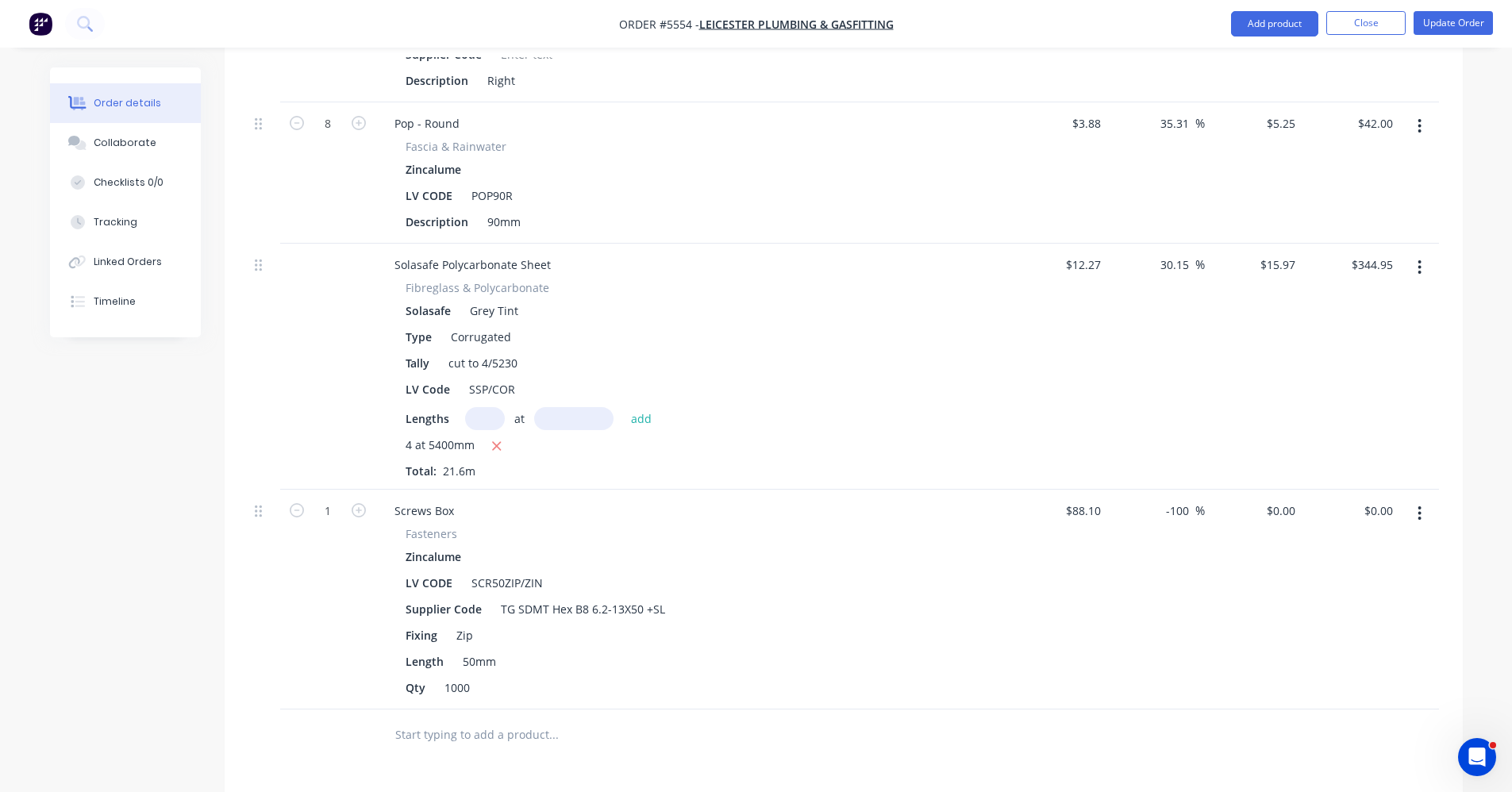
click at [1422, 505] on icon "button" at bounding box center [1420, 513] width 4 height 18
click at [1359, 543] on div "Edit" at bounding box center [1364, 555] width 122 height 23
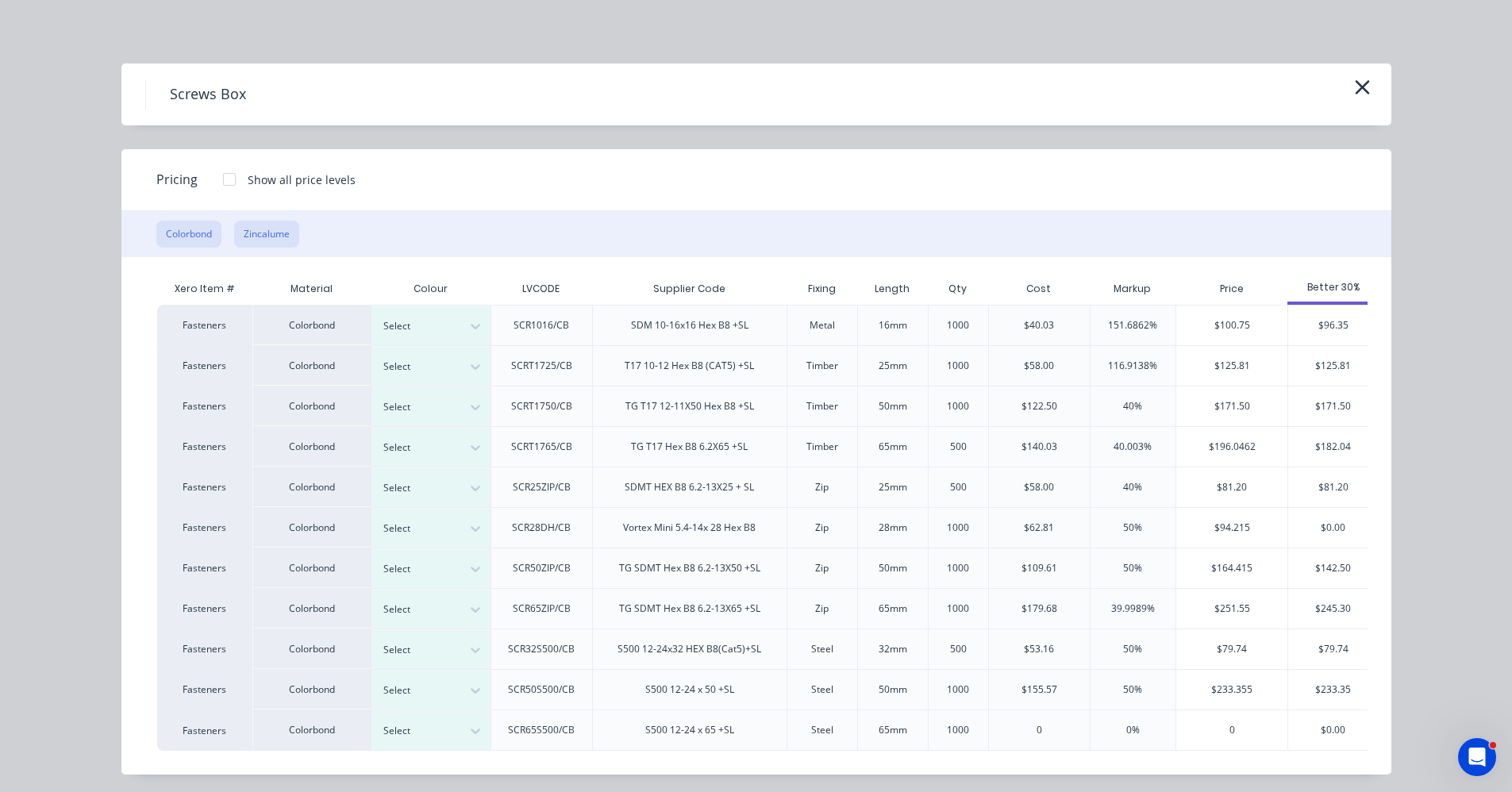
click at [270, 232] on button "Zincalume" at bounding box center [266, 234] width 65 height 27
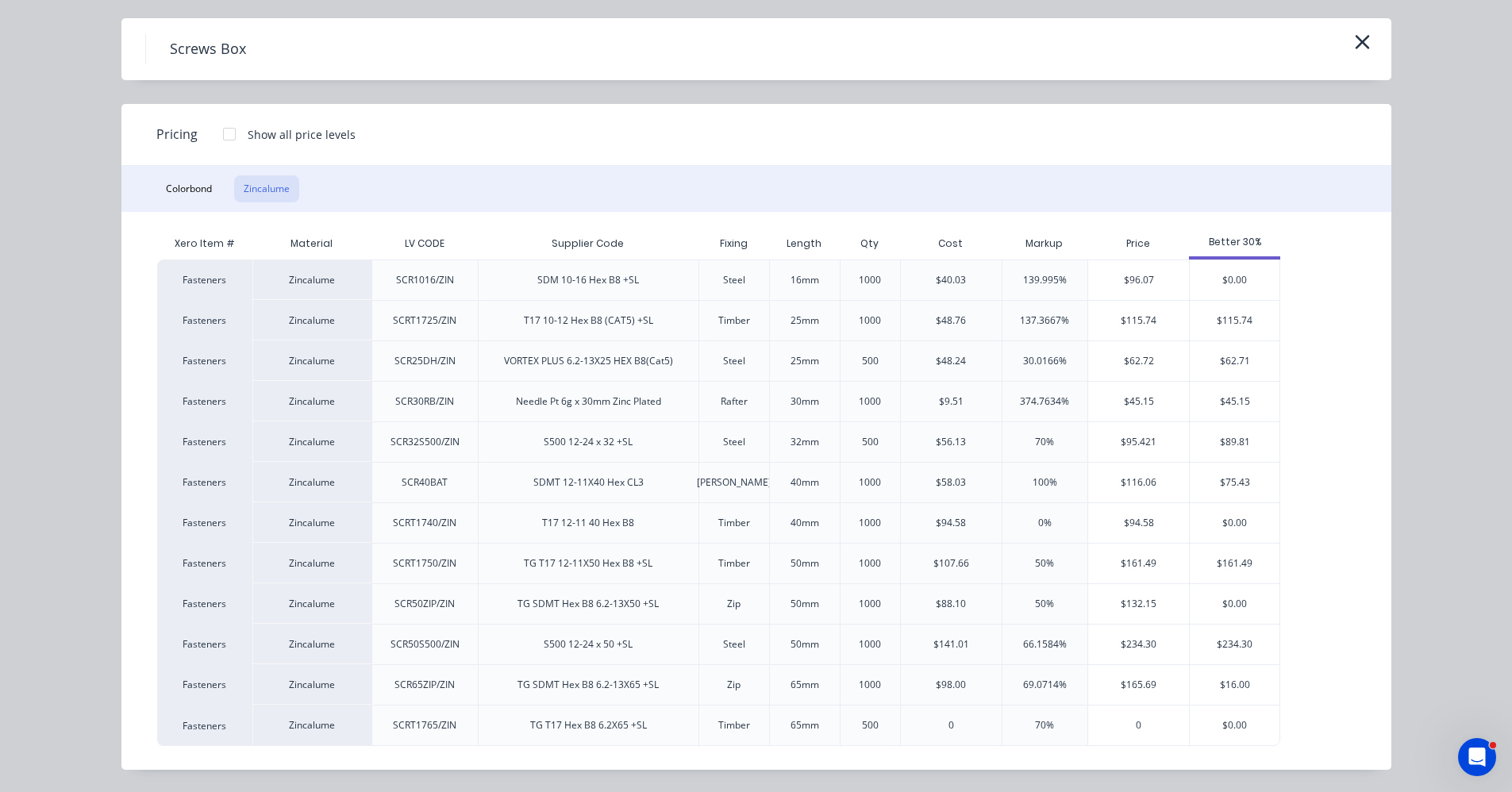
scroll to position [2302, 0]
click at [1229, 607] on div "$0.00" at bounding box center [1234, 603] width 90 height 40
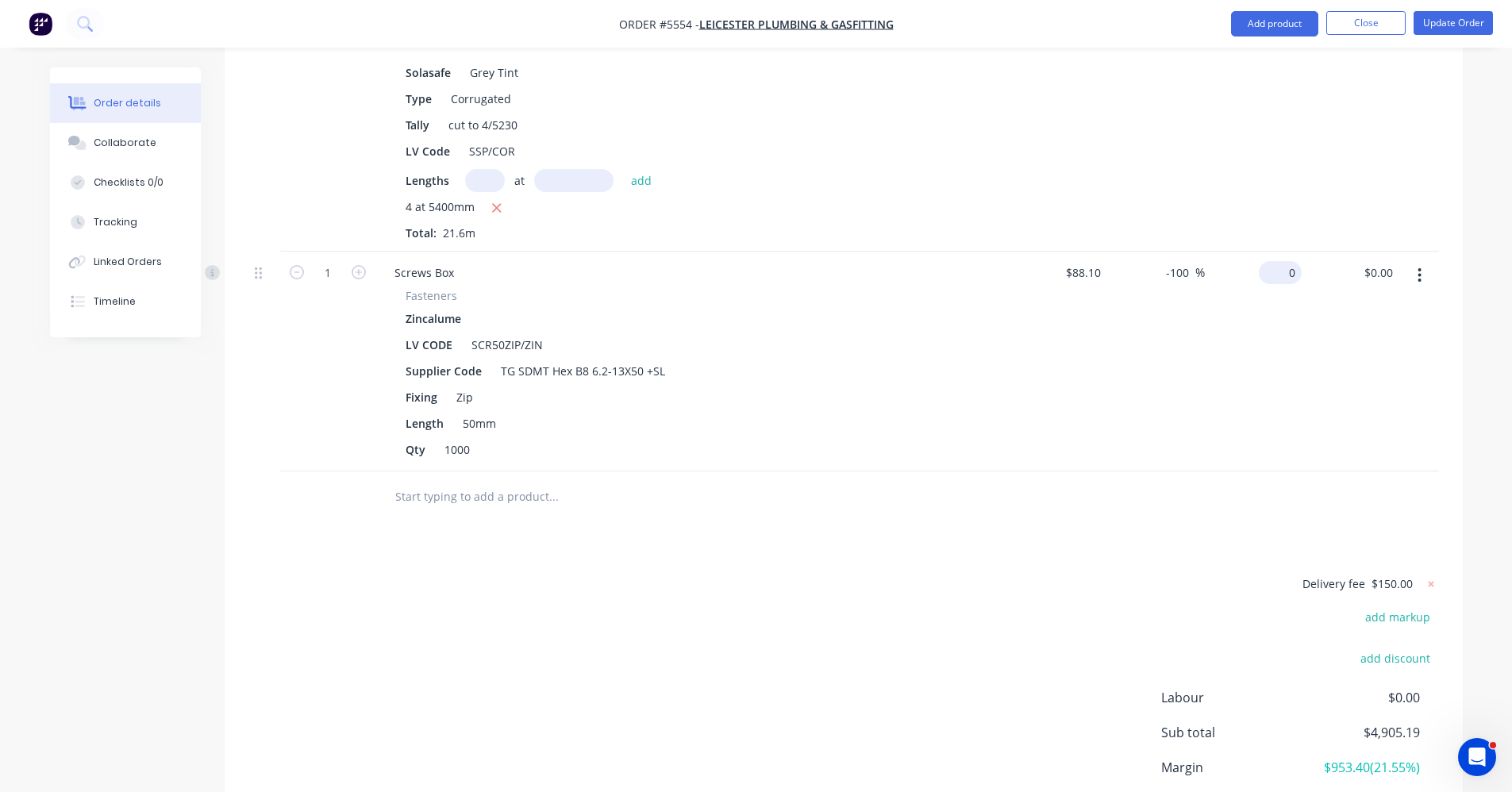
click at [1293, 262] on input "0" at bounding box center [1284, 273] width 36 height 23
type input "132.50"
type input "50.4"
type input "$132.50"
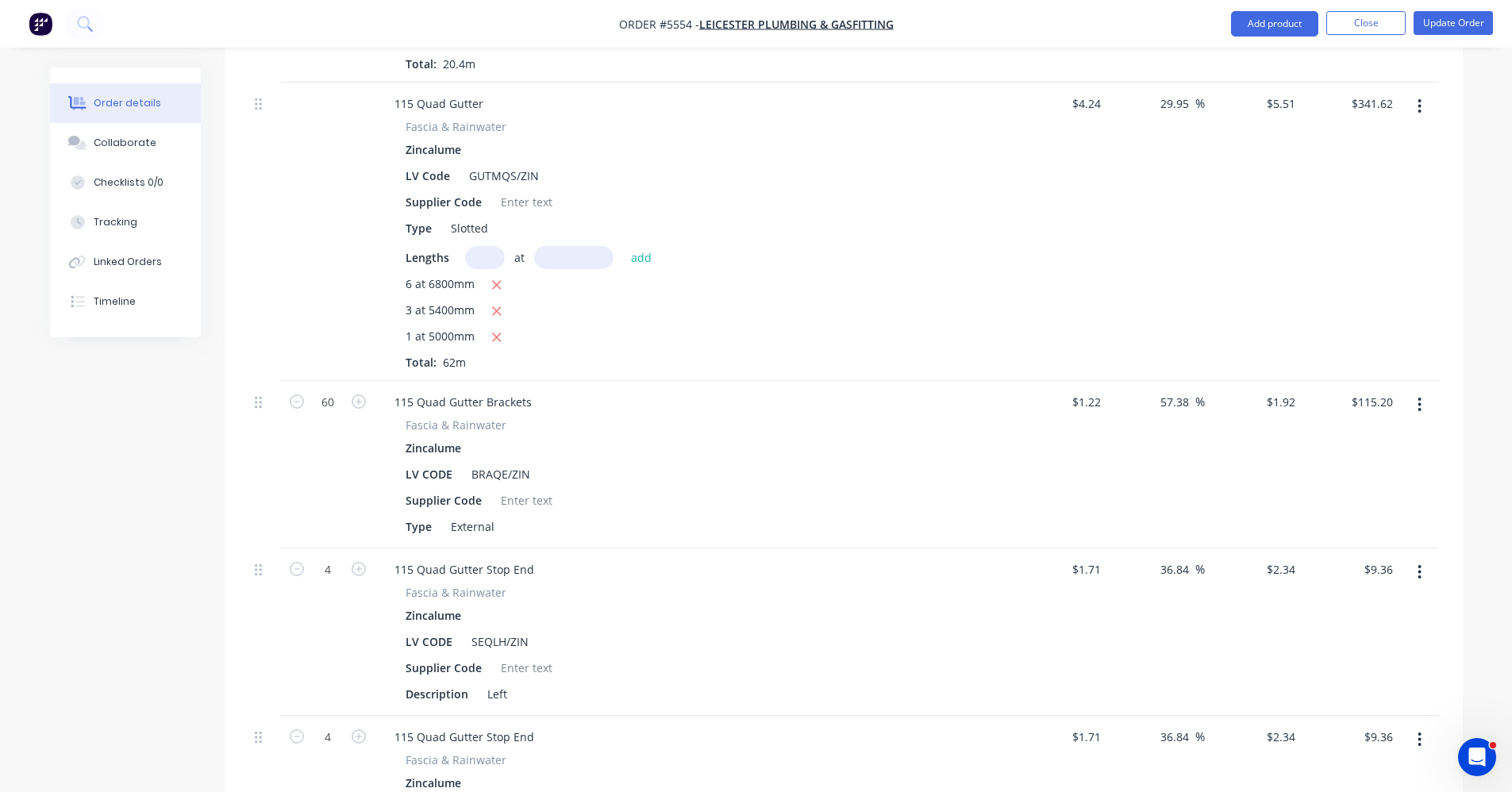
scroll to position [1111, 0]
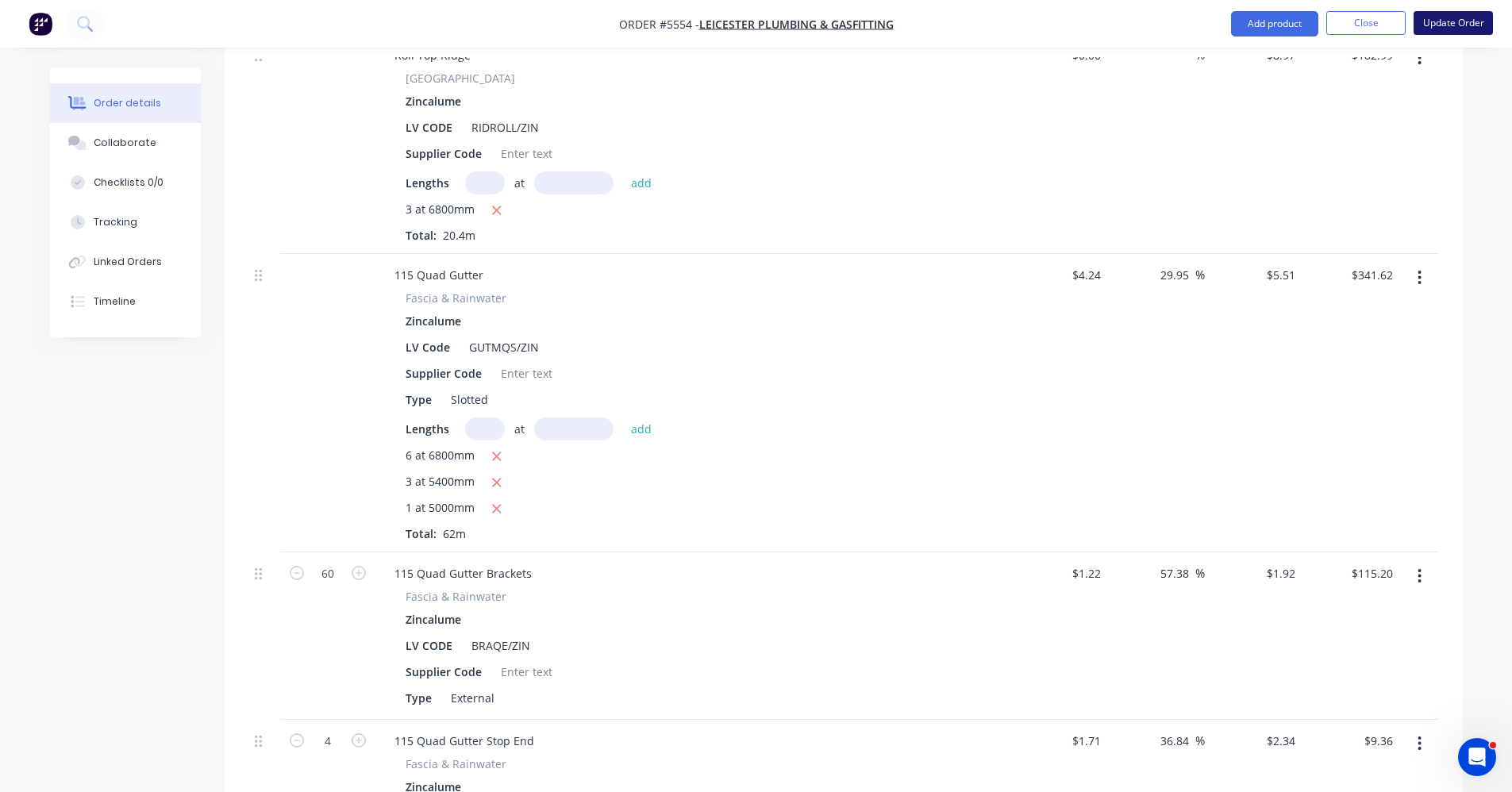
type input "$132.50"
click at [1461, 23] on button "Update Order" at bounding box center [1454, 23] width 79 height 23
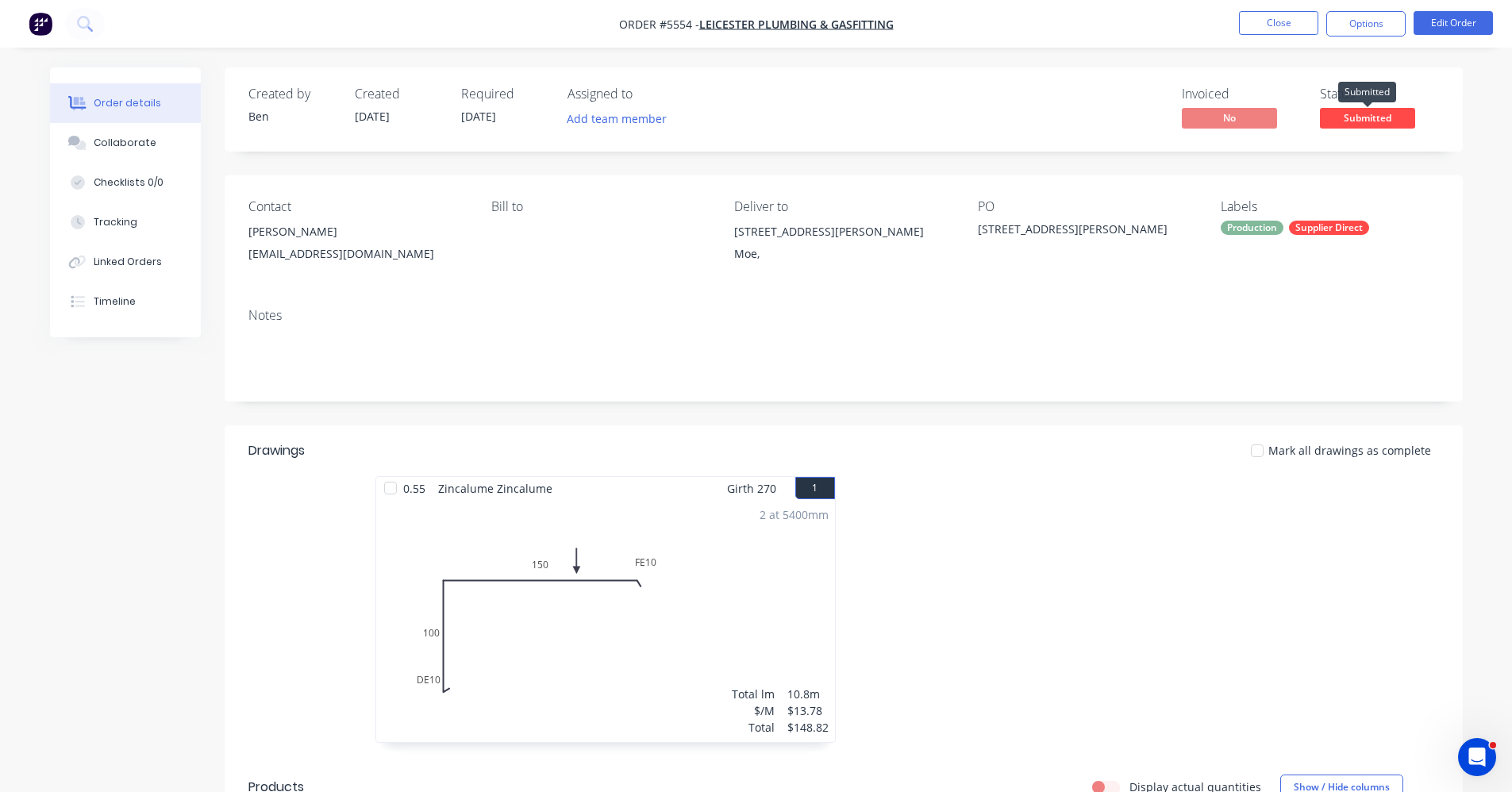
click at [1357, 115] on span "Submitted" at bounding box center [1368, 117] width 96 height 20
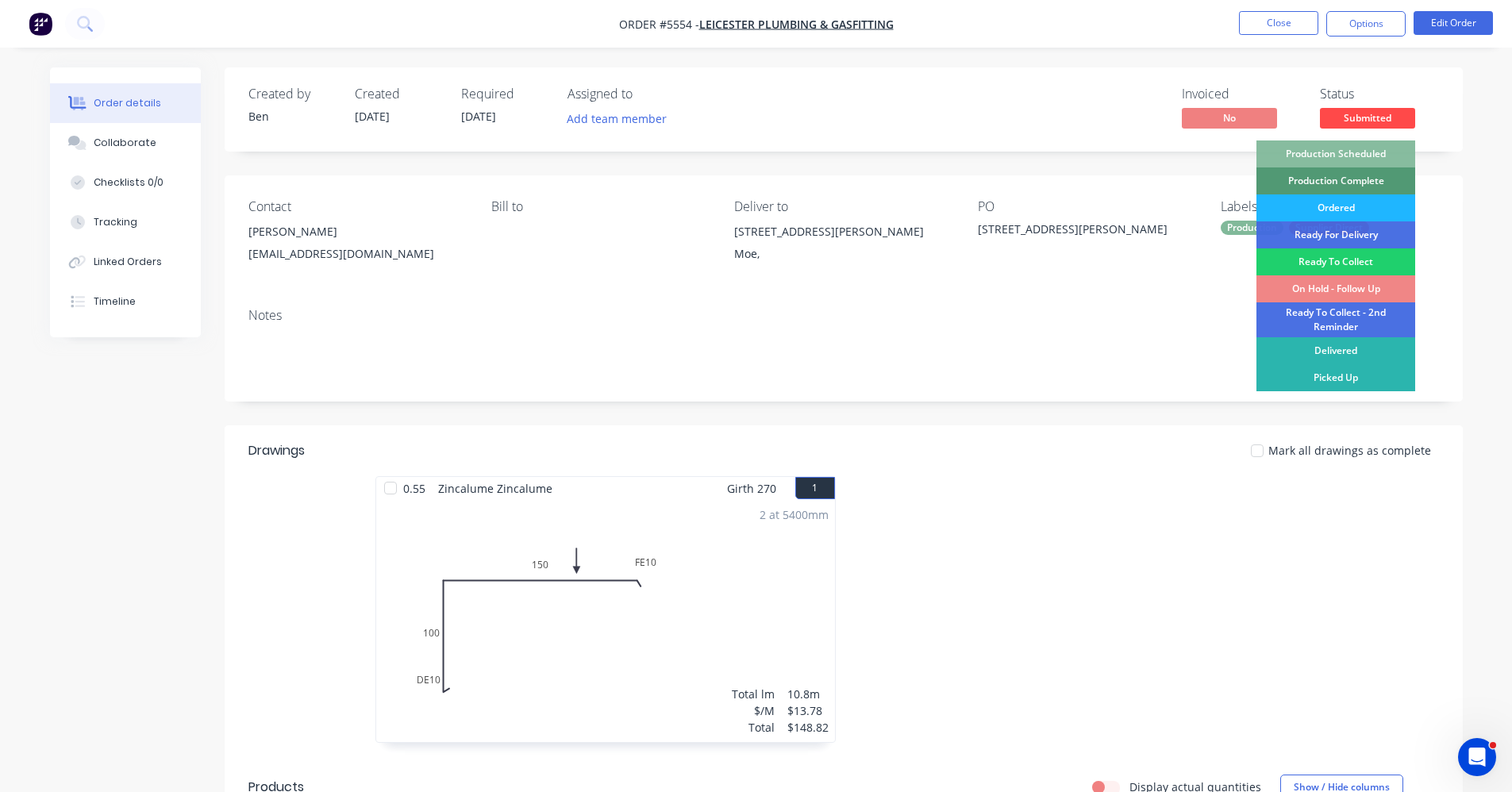
click at [1327, 202] on div "Ordered" at bounding box center [1336, 207] width 159 height 27
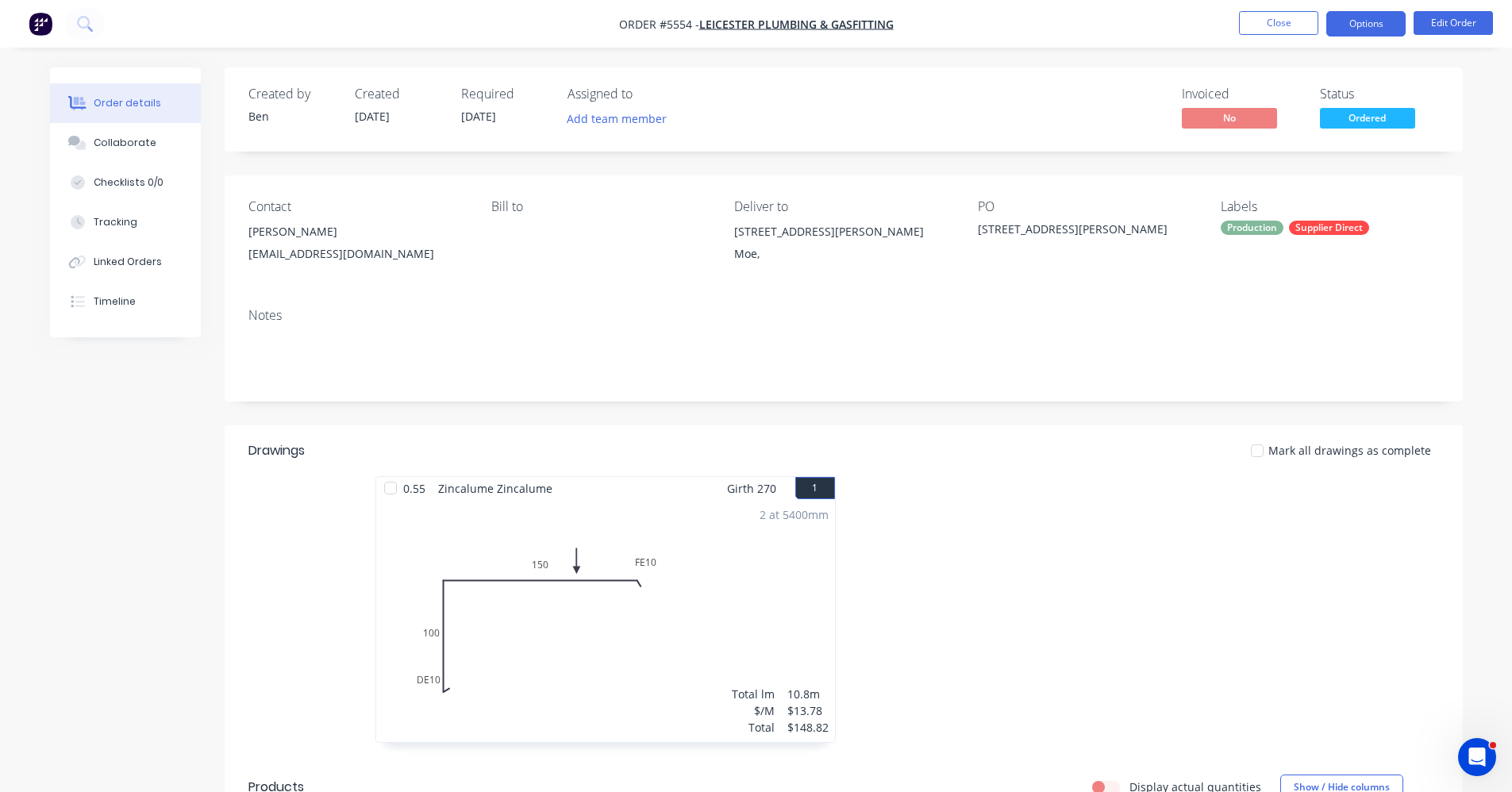
click at [1363, 28] on button "Options" at bounding box center [1366, 23] width 79 height 25
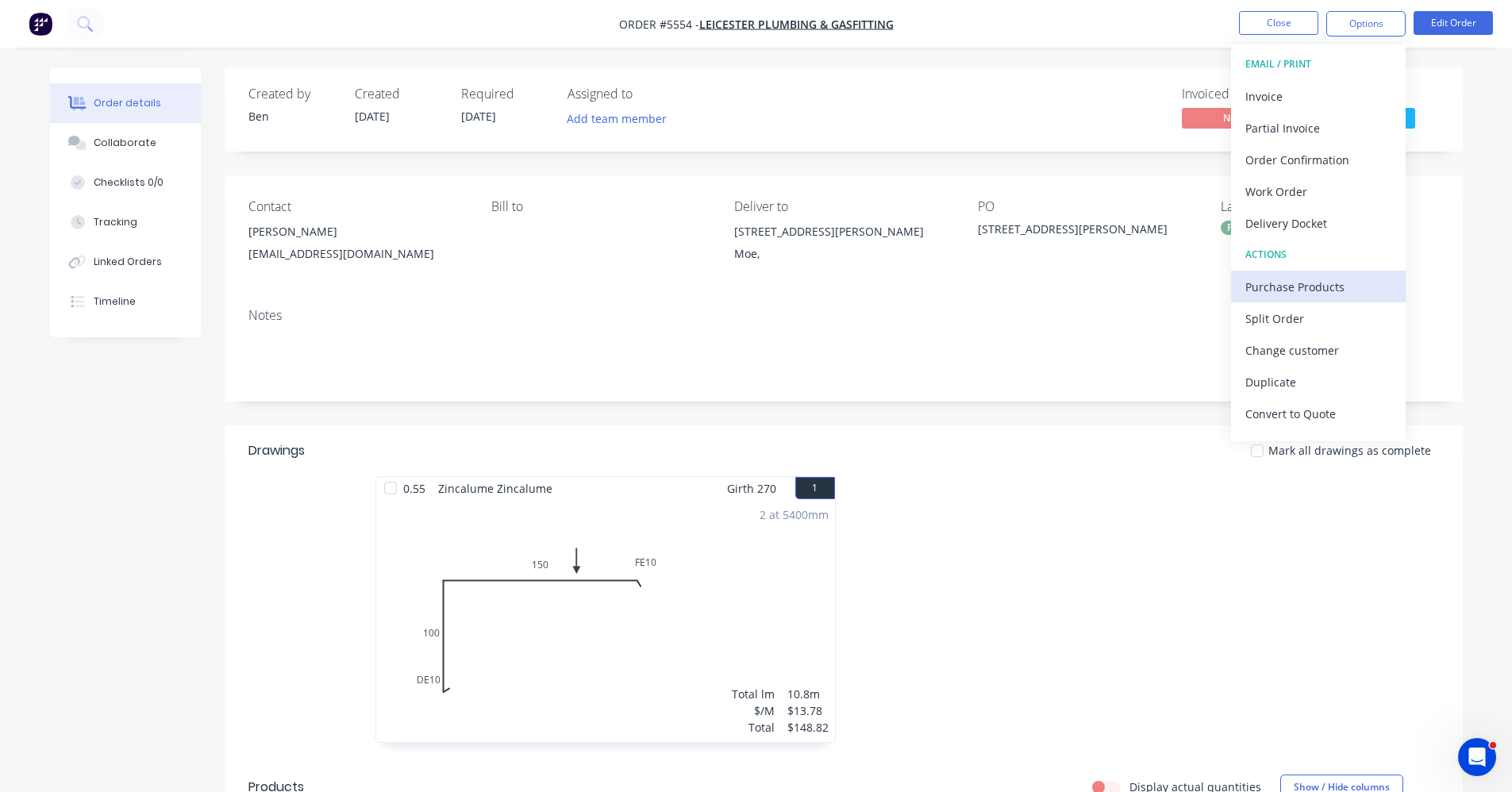
click at [1308, 282] on div "Purchase Products" at bounding box center [1318, 287] width 146 height 23
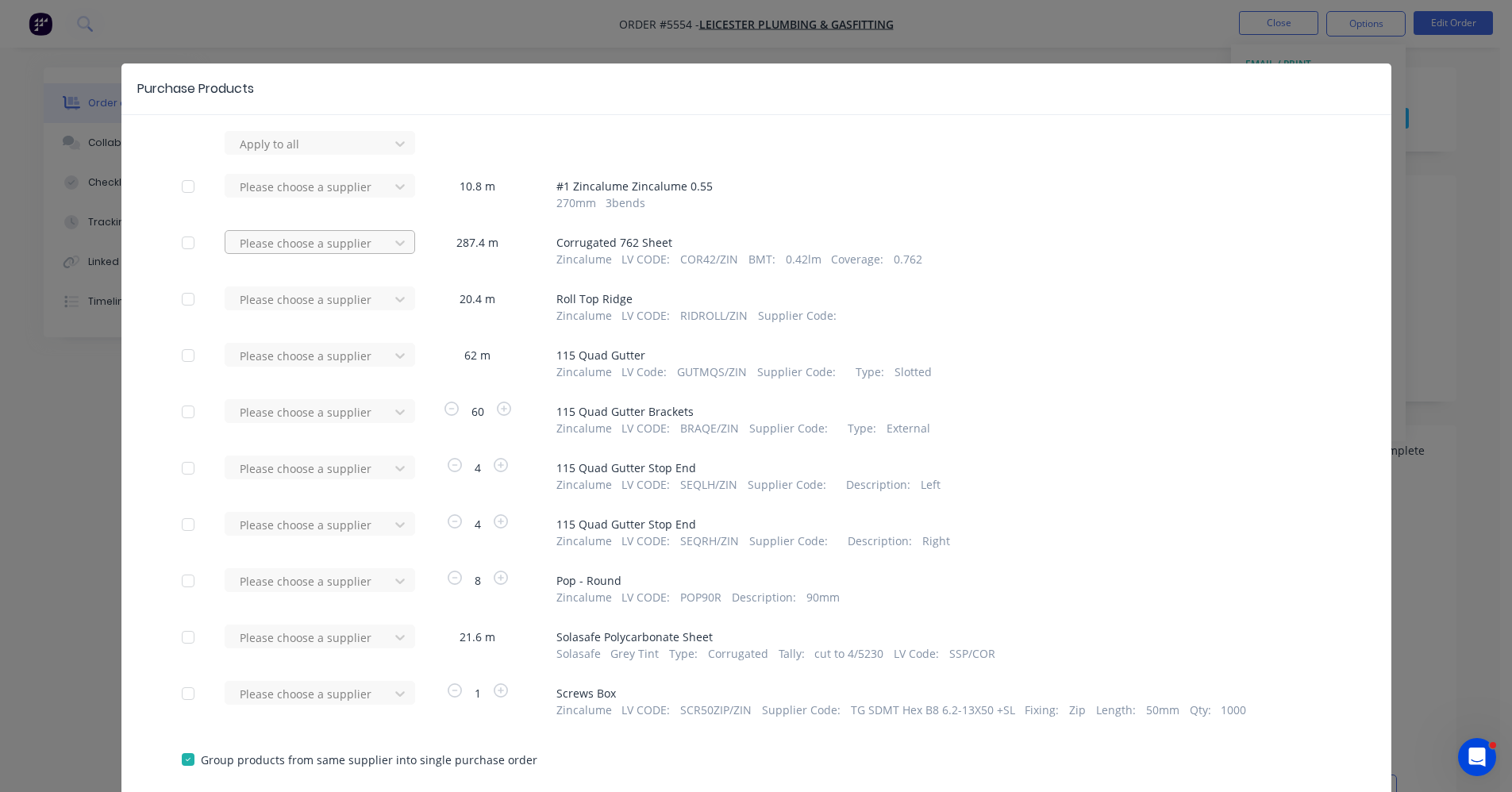
click at [302, 154] on div at bounding box center [309, 144] width 143 height 20
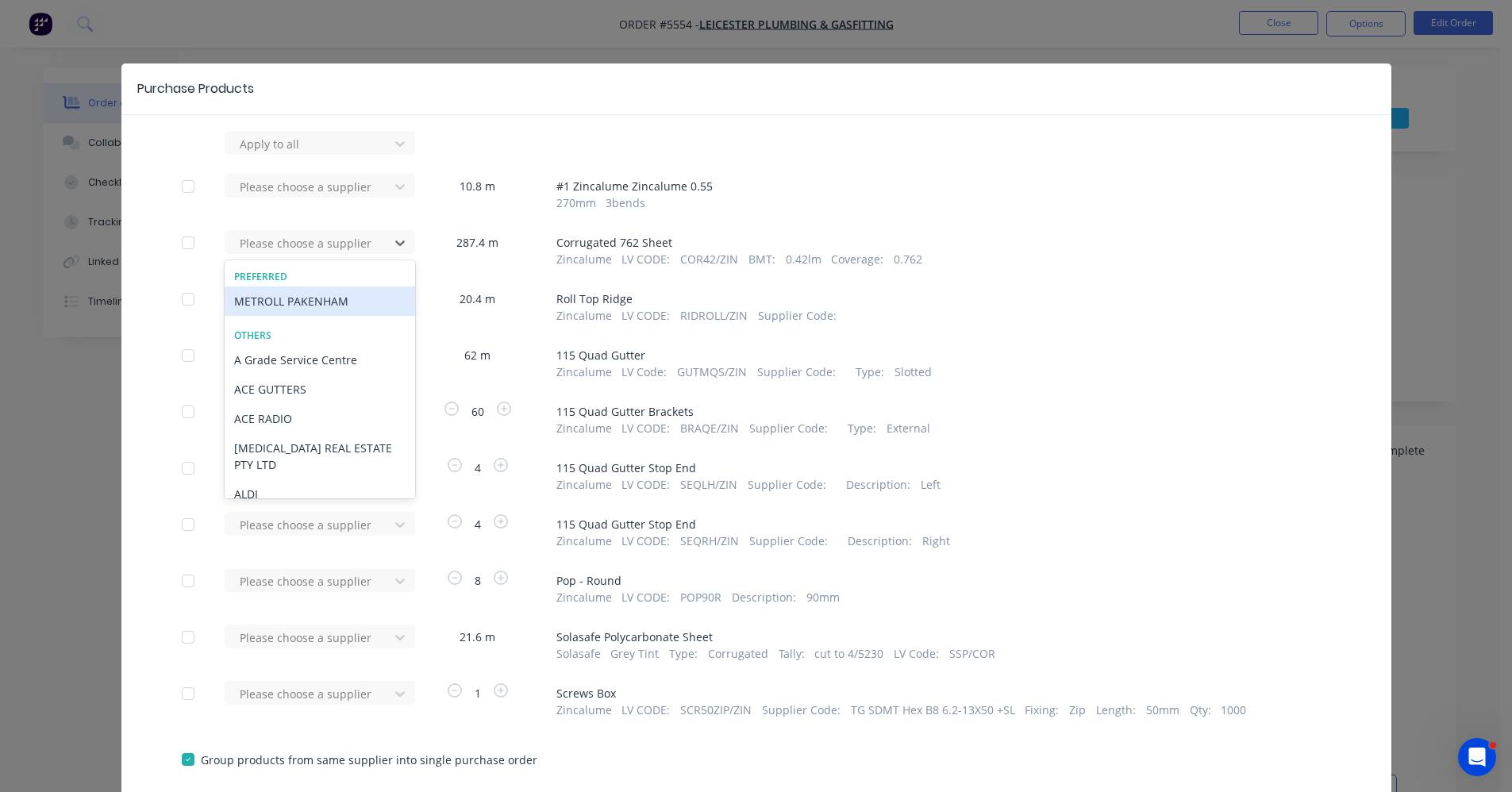
click at [256, 296] on div "METROLL PAKENHAM" at bounding box center [319, 301] width 190 height 29
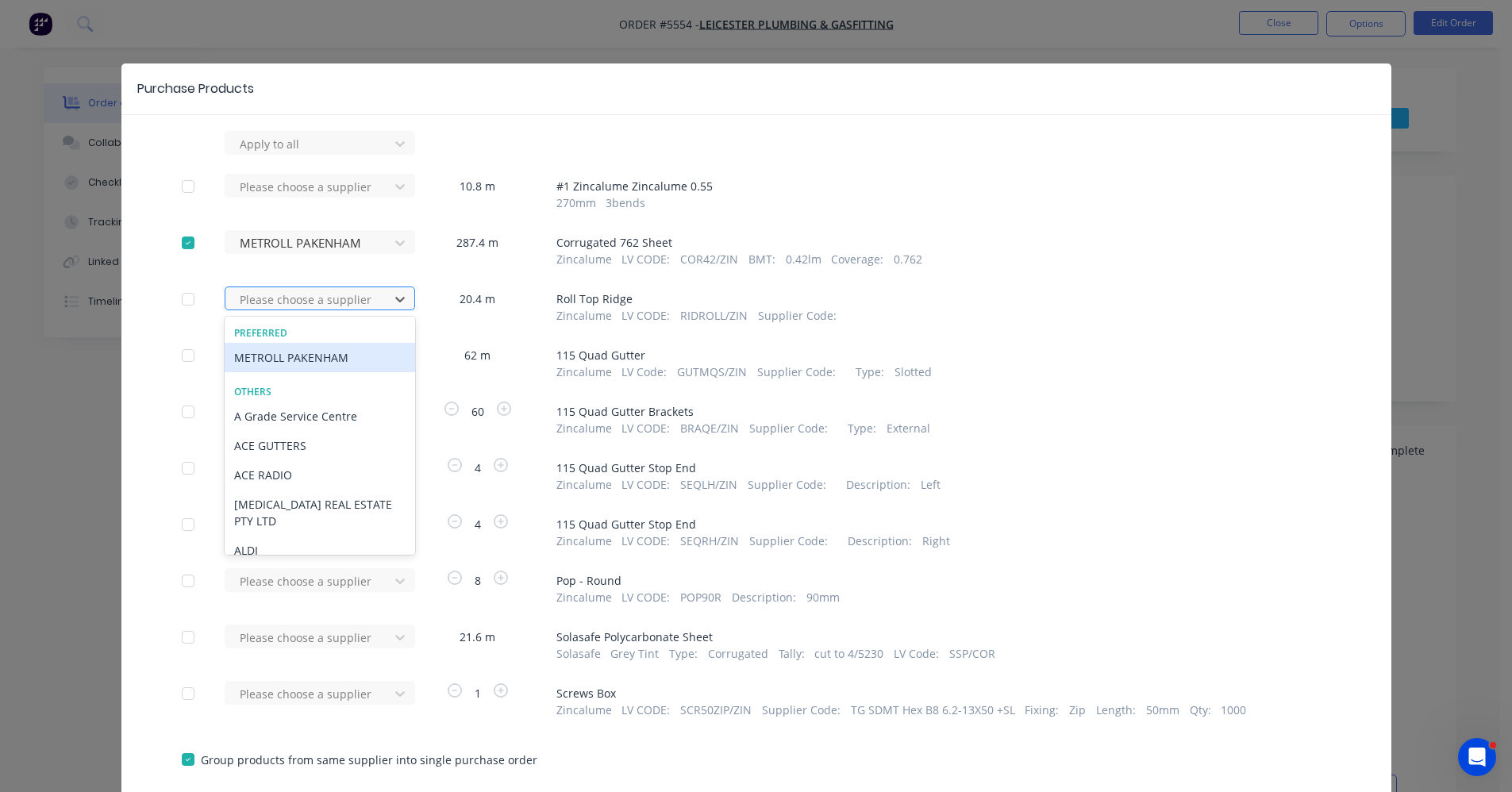
click at [256, 295] on div at bounding box center [309, 300] width 143 height 20
click at [255, 353] on div "METROLL PAKENHAM" at bounding box center [319, 357] width 190 height 29
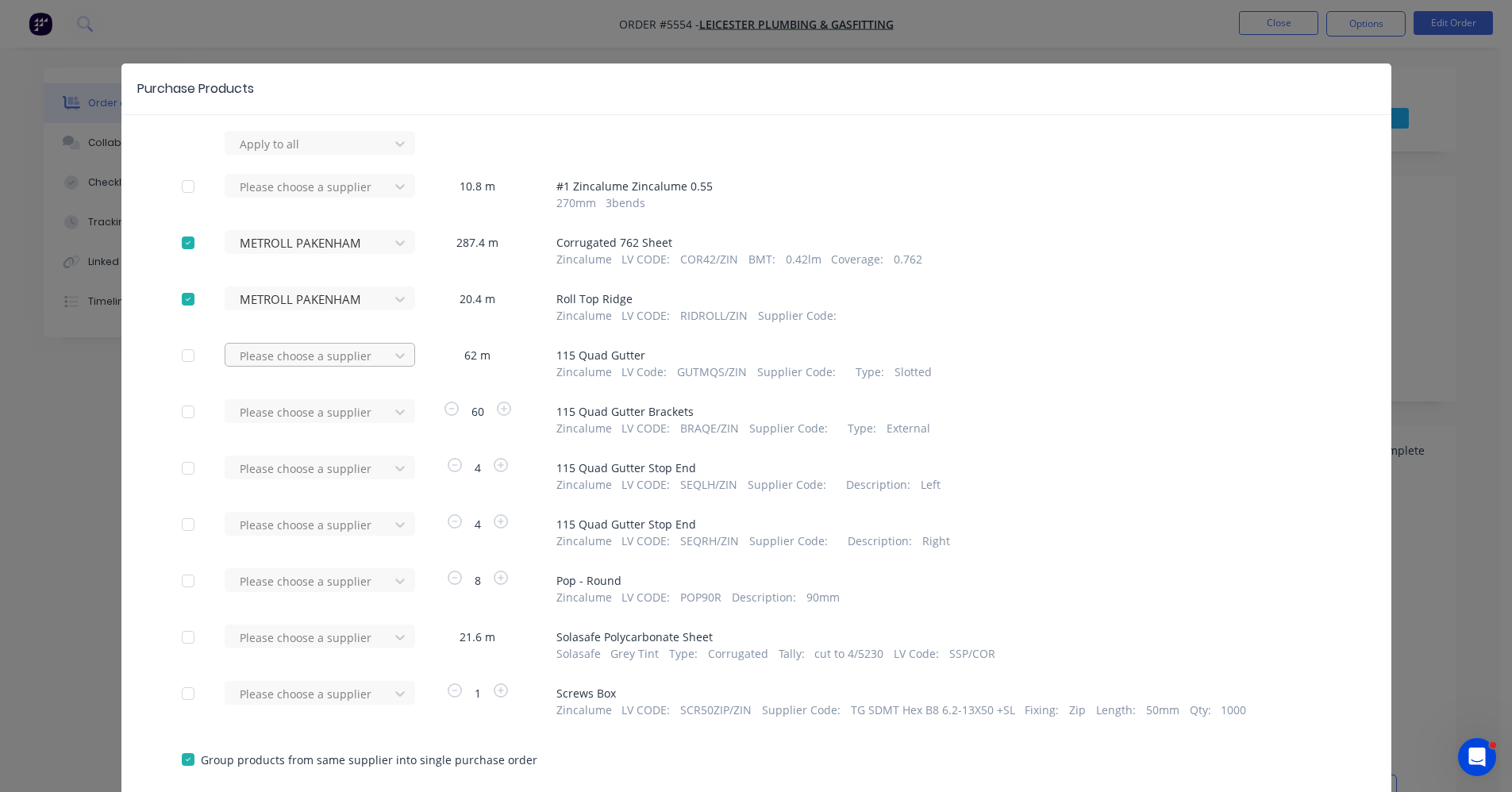
click at [254, 154] on div at bounding box center [309, 144] width 143 height 20
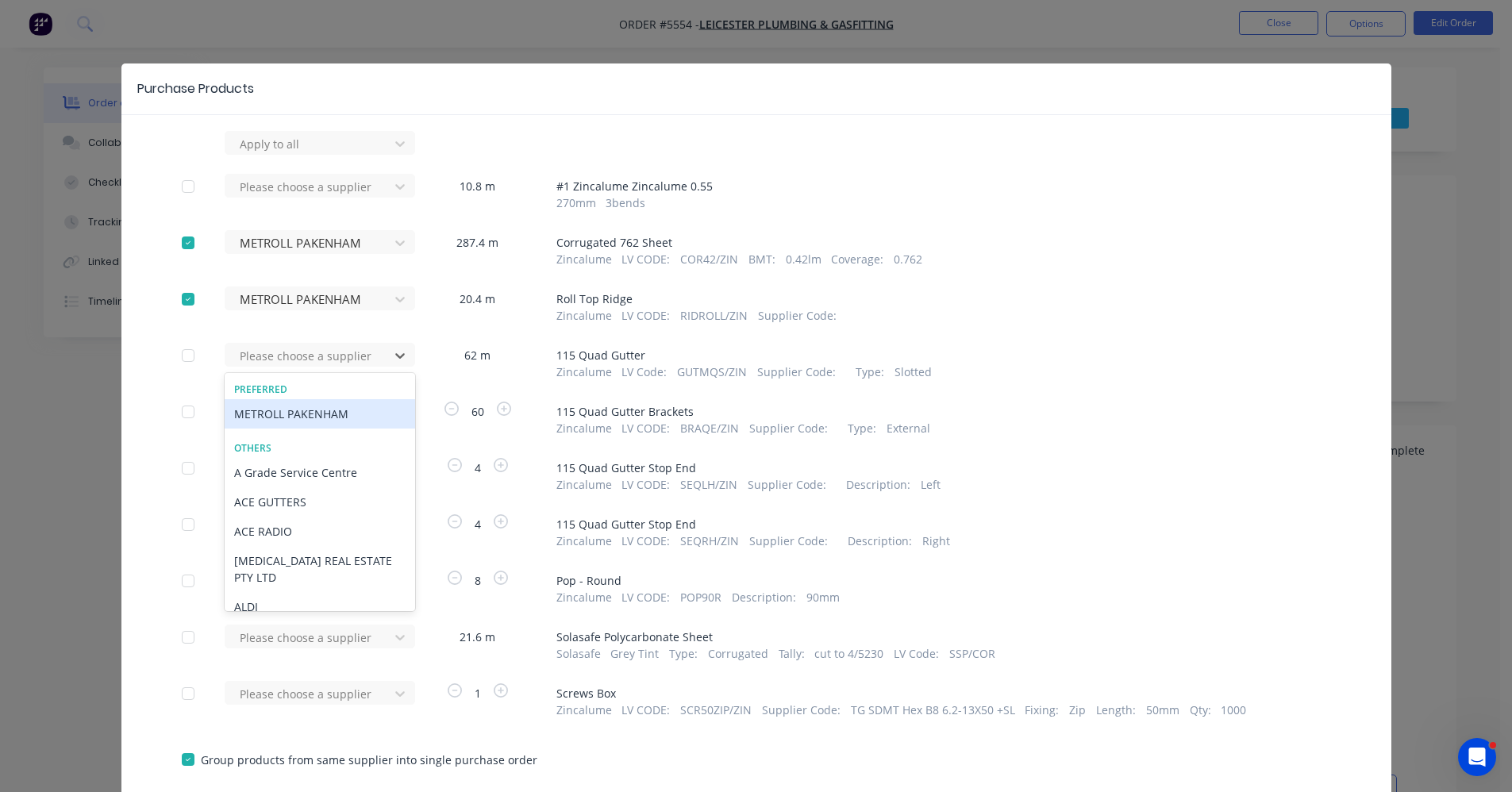
click at [260, 421] on div "METROLL PAKENHAM" at bounding box center [319, 414] width 190 height 29
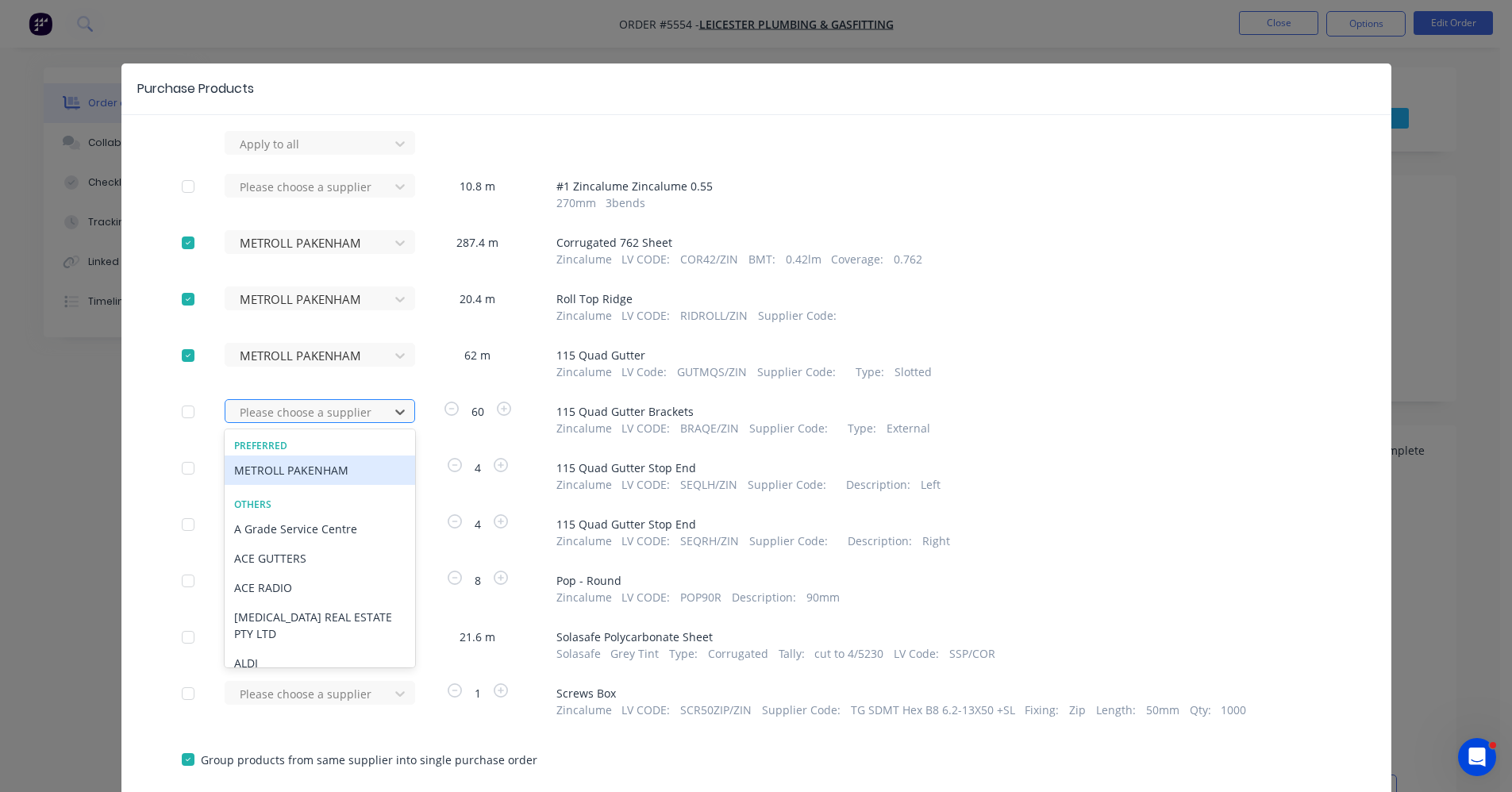
click at [262, 421] on div at bounding box center [309, 412] width 143 height 20
click at [268, 476] on div "METROLL PAKENHAM" at bounding box center [319, 471] width 190 height 29
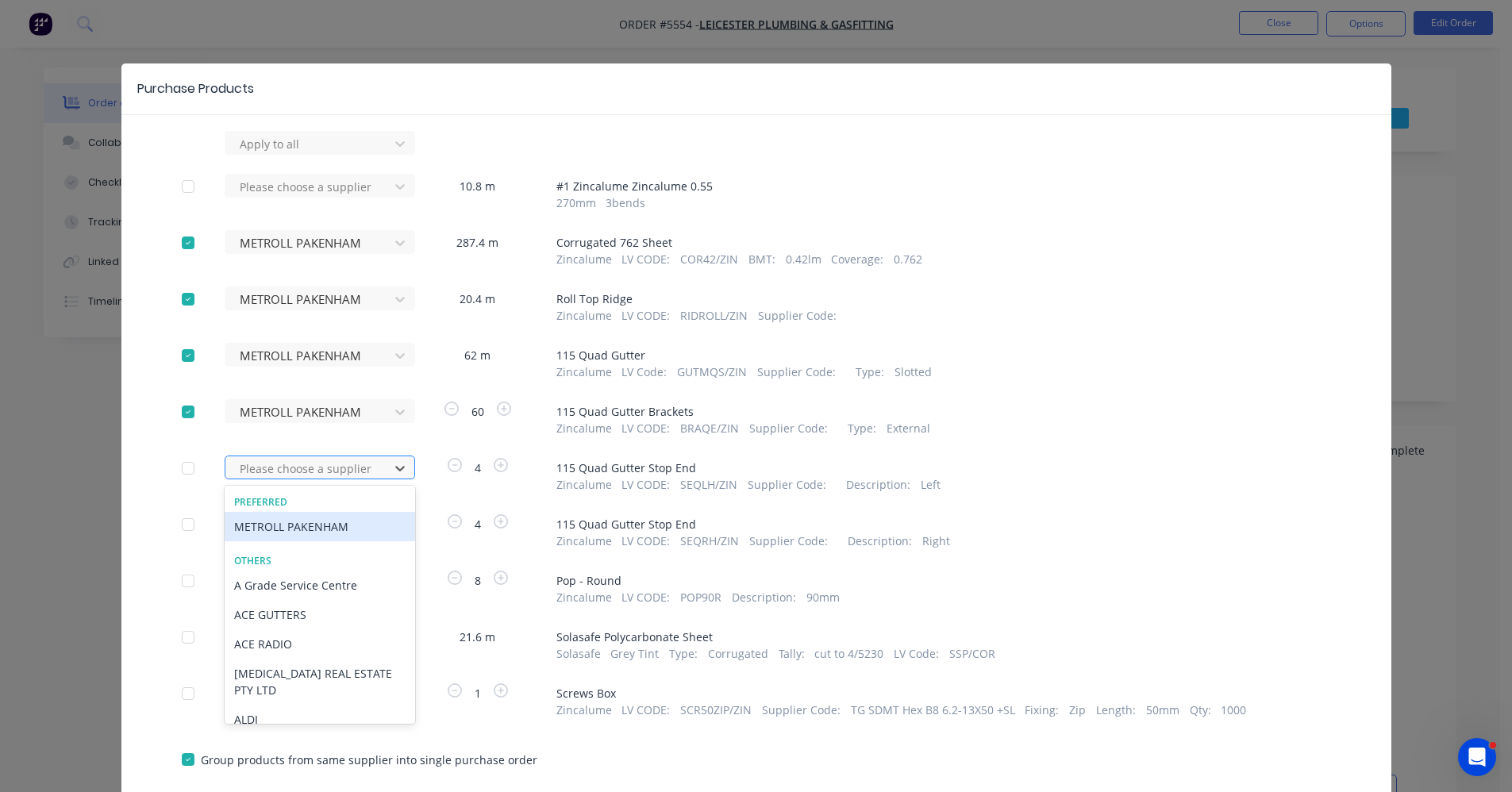
click at [273, 465] on div at bounding box center [309, 469] width 143 height 20
click at [266, 517] on div "METROLL PAKENHAM" at bounding box center [319, 526] width 190 height 29
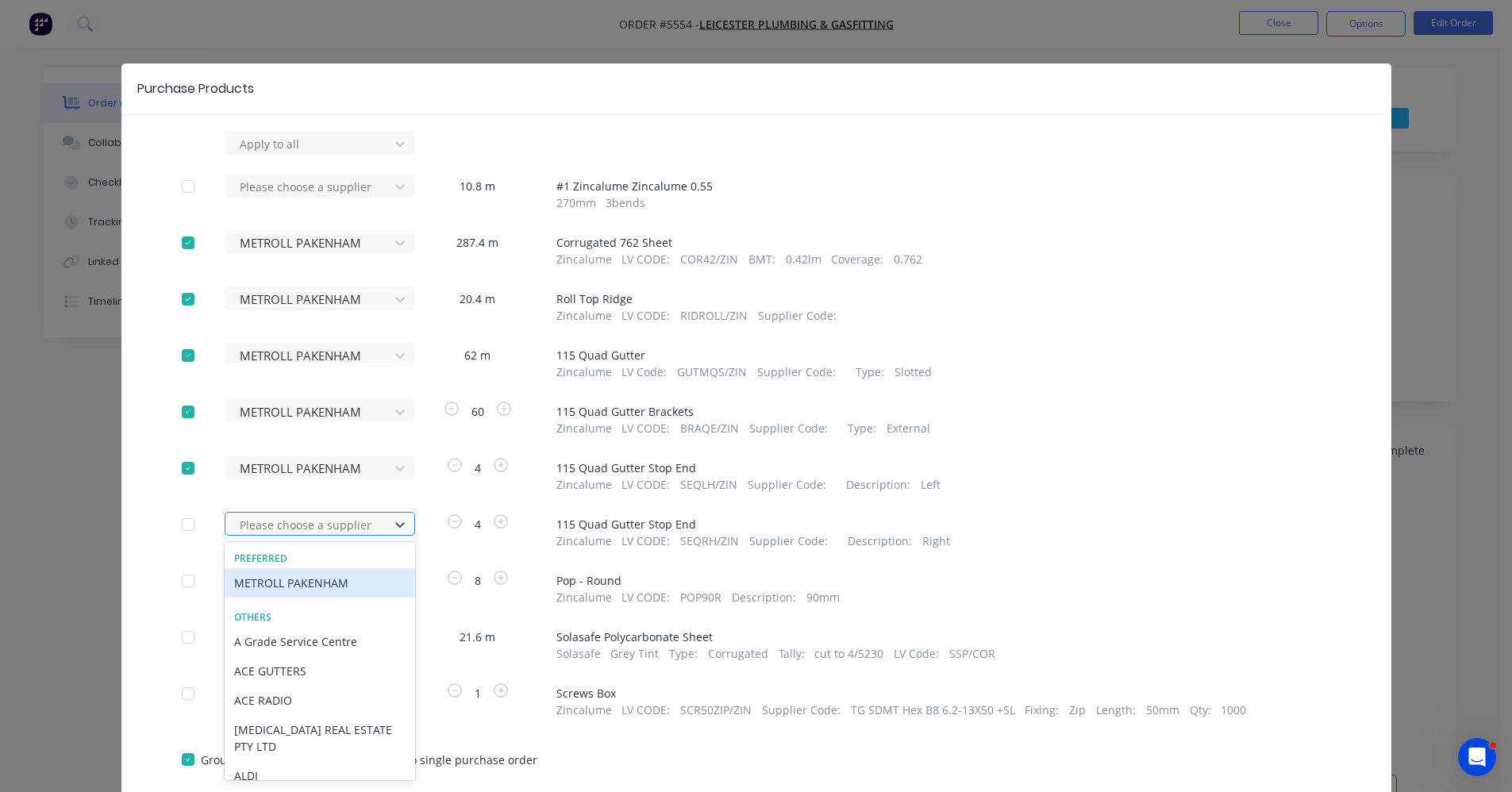
click at [268, 516] on div at bounding box center [309, 525] width 143 height 20
click at [275, 584] on div "METROLL PAKENHAM" at bounding box center [319, 583] width 190 height 29
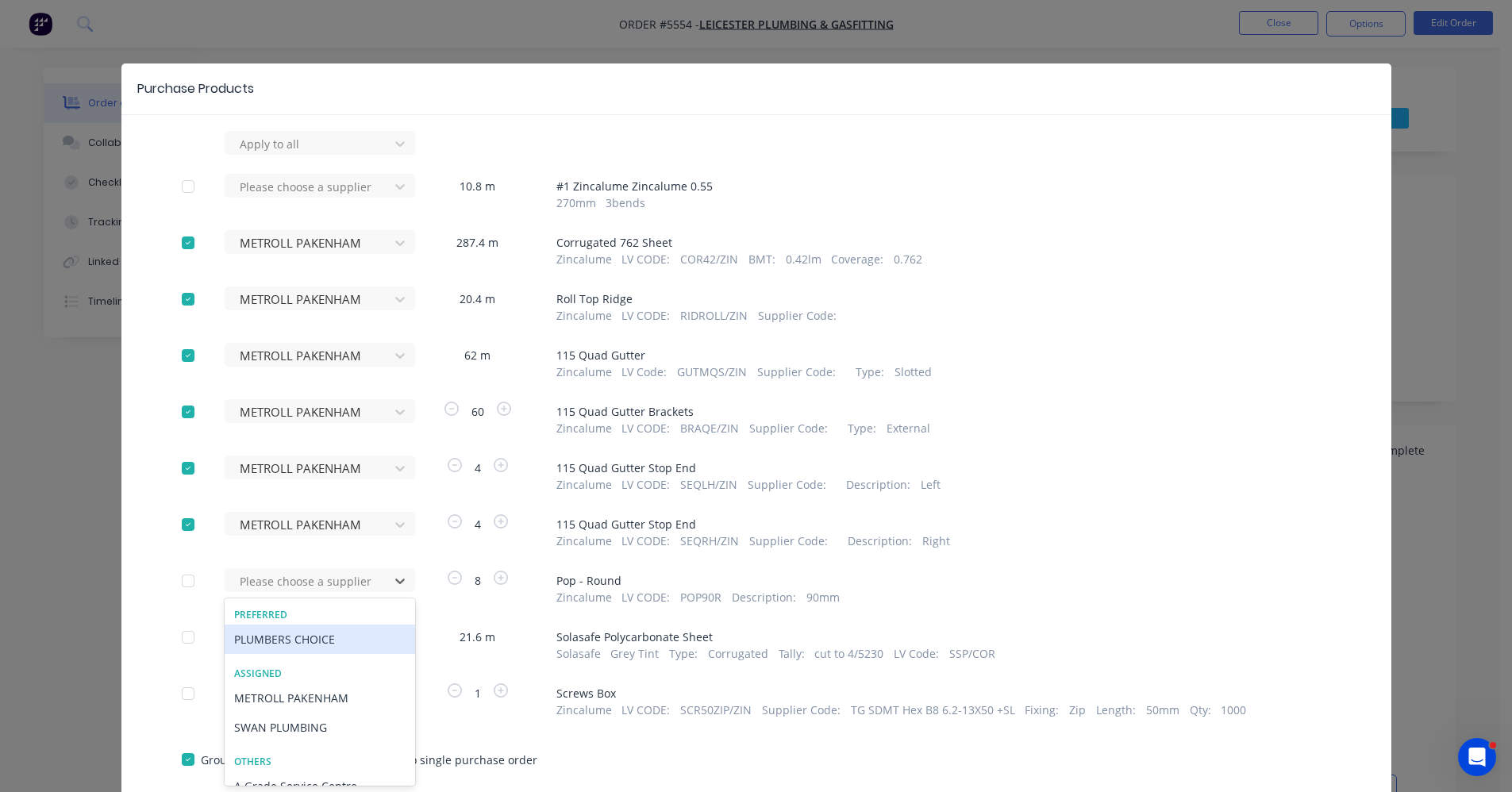
click at [283, 155] on div "105 results available. Use Up and Down to choose options, press Enter to select…" at bounding box center [312, 143] width 175 height 23
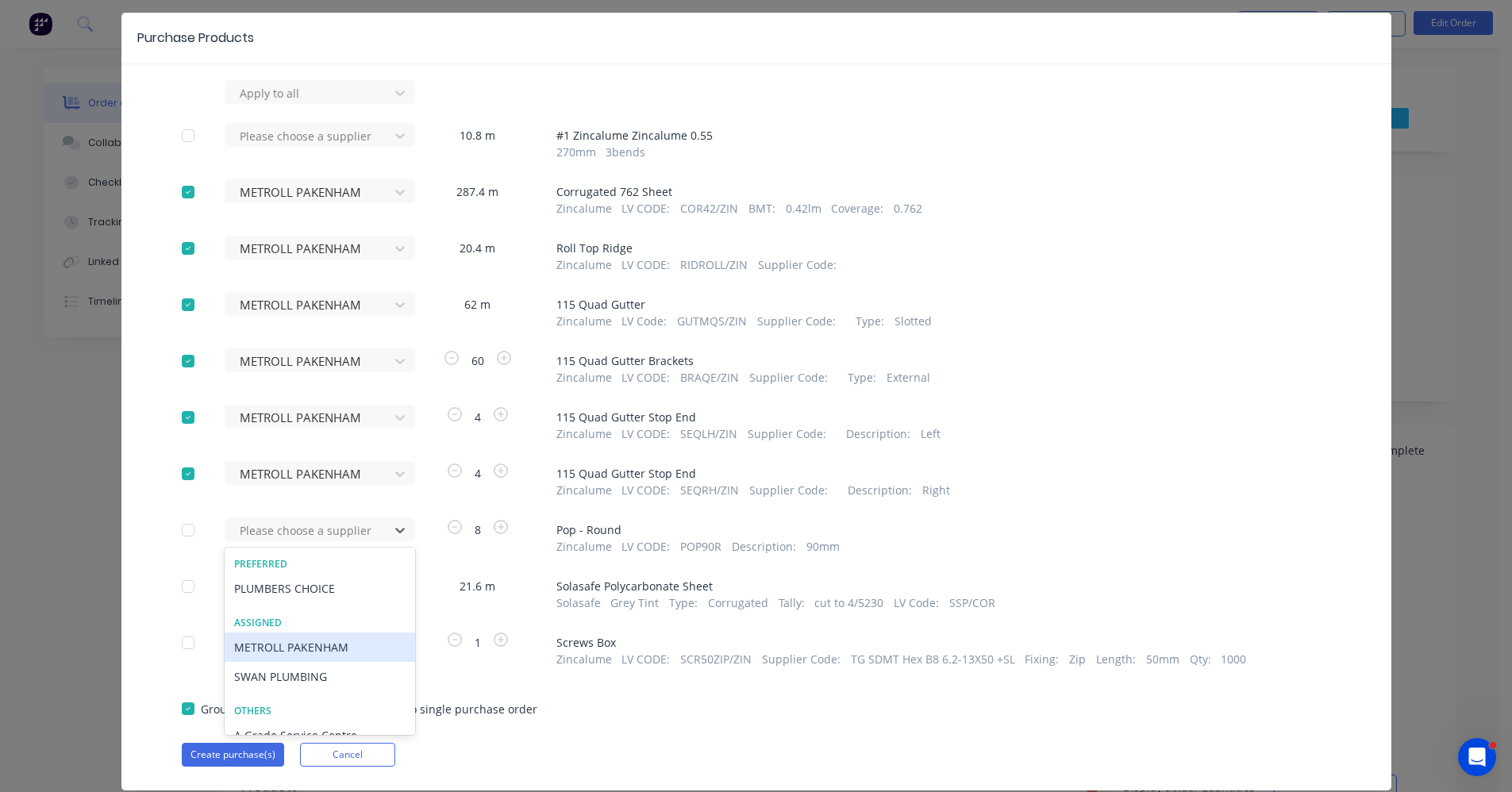
click at [294, 642] on div "METROLL PAKENHAM" at bounding box center [319, 647] width 190 height 29
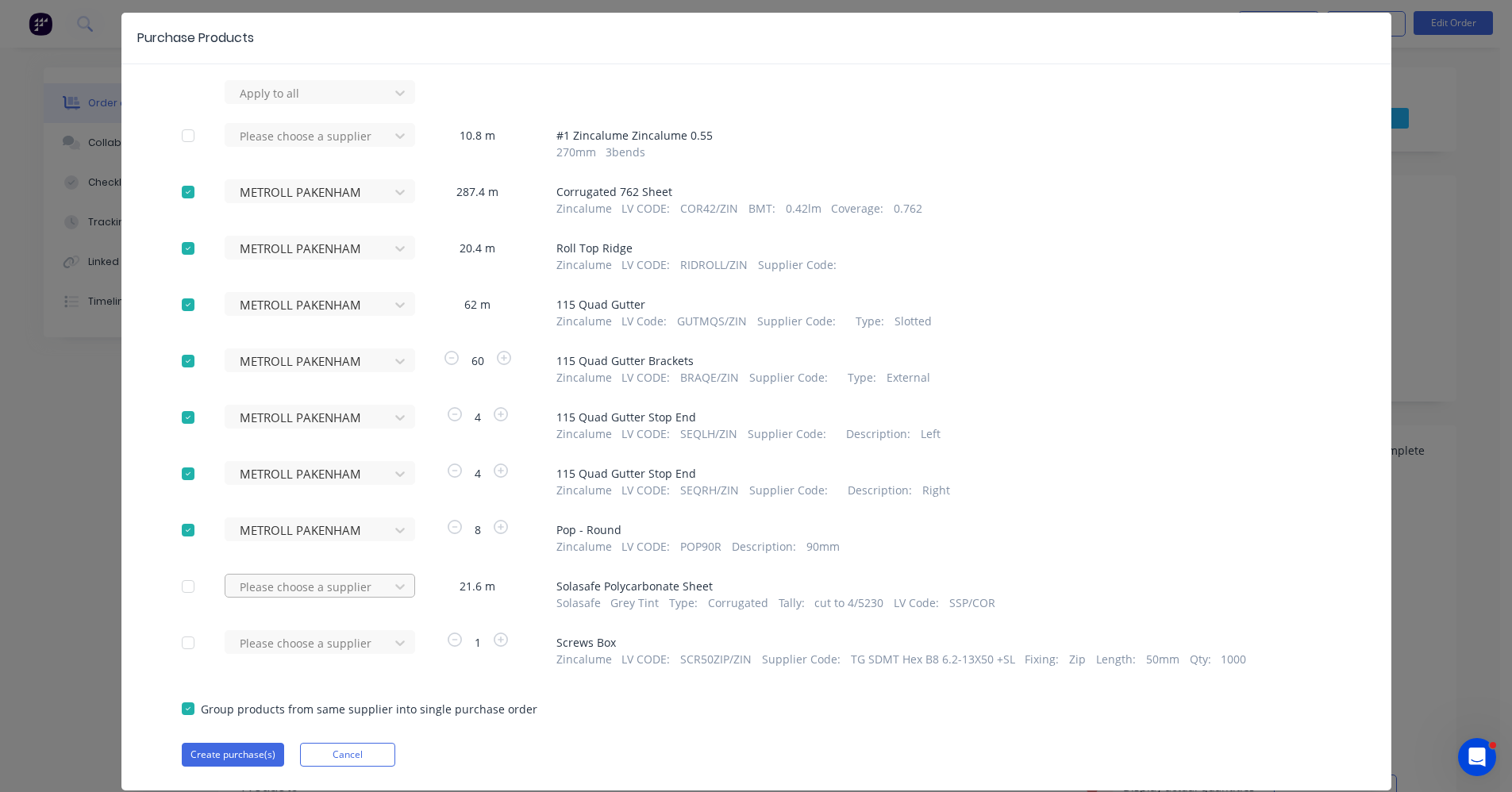
scroll to position [96, 0]
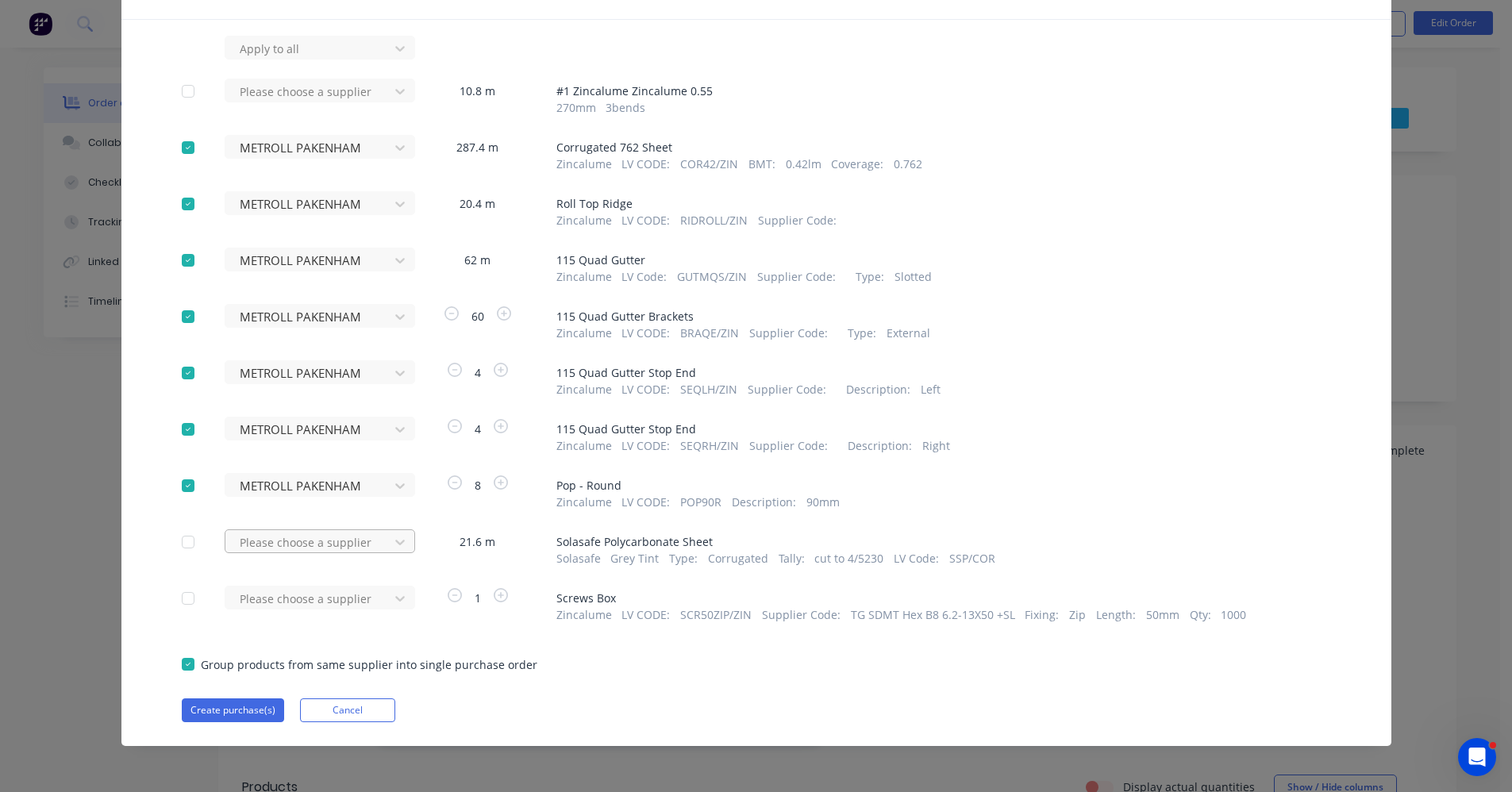
click at [299, 60] on div "Please choose a supplier" at bounding box center [312, 47] width 175 height 23
click at [299, 591] on div "AMPELITE" at bounding box center [319, 600] width 190 height 29
click at [228, 714] on button "Create purchase(s)" at bounding box center [232, 710] width 102 height 23
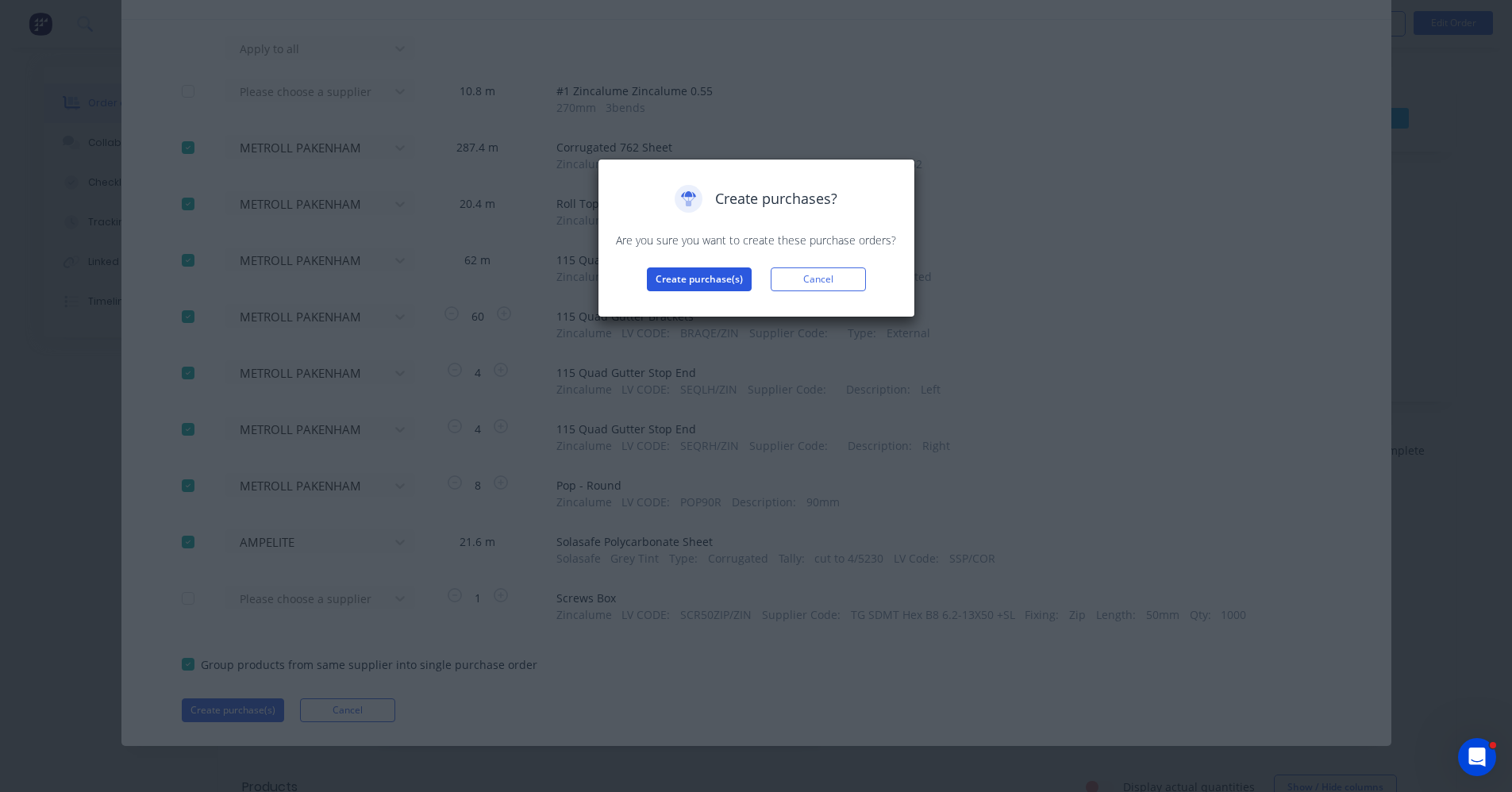
click at [705, 281] on button "Create purchase(s)" at bounding box center [699, 279] width 104 height 23
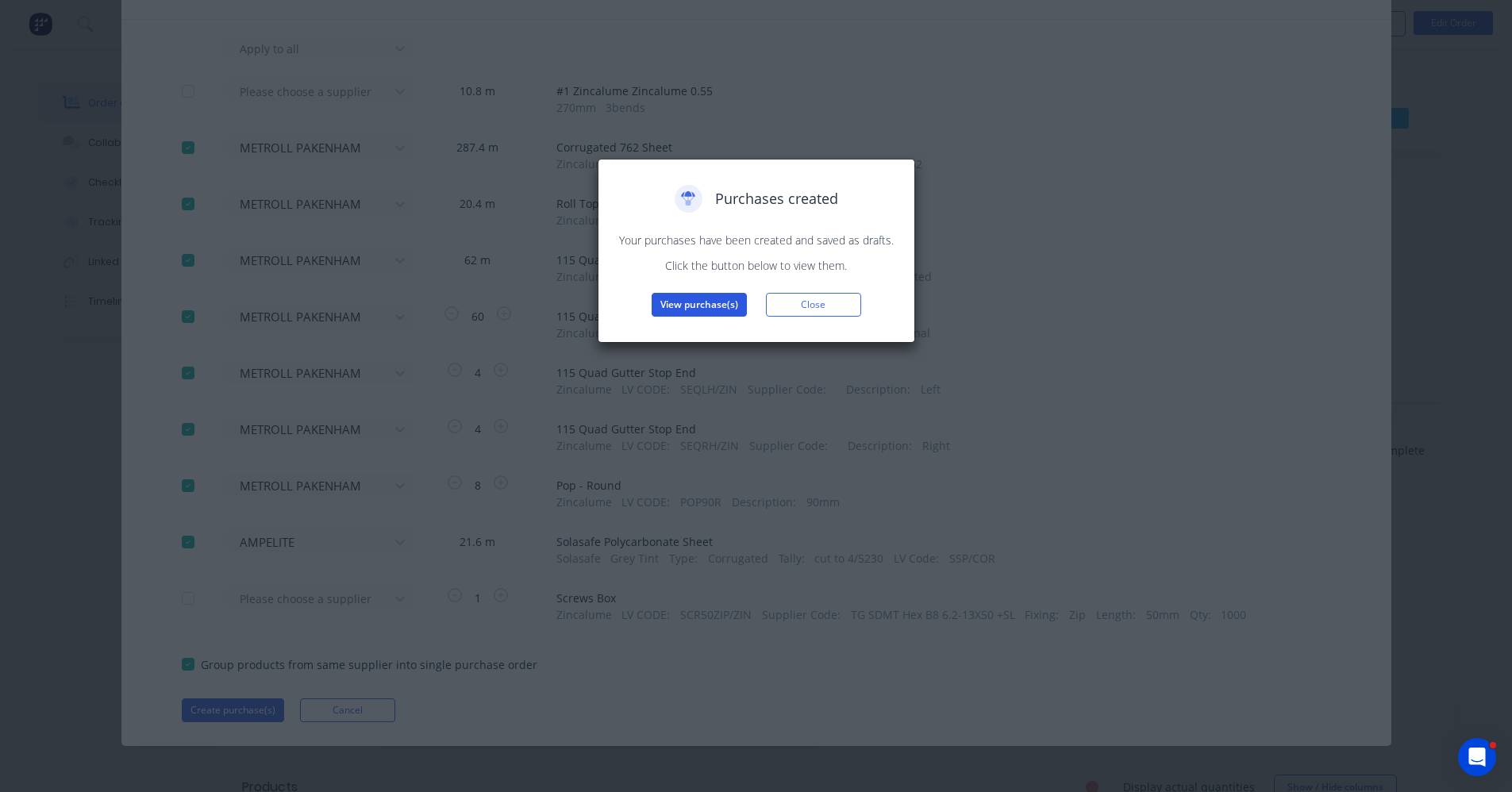
click at [699, 304] on button "View purchase(s)" at bounding box center [700, 304] width 96 height 23
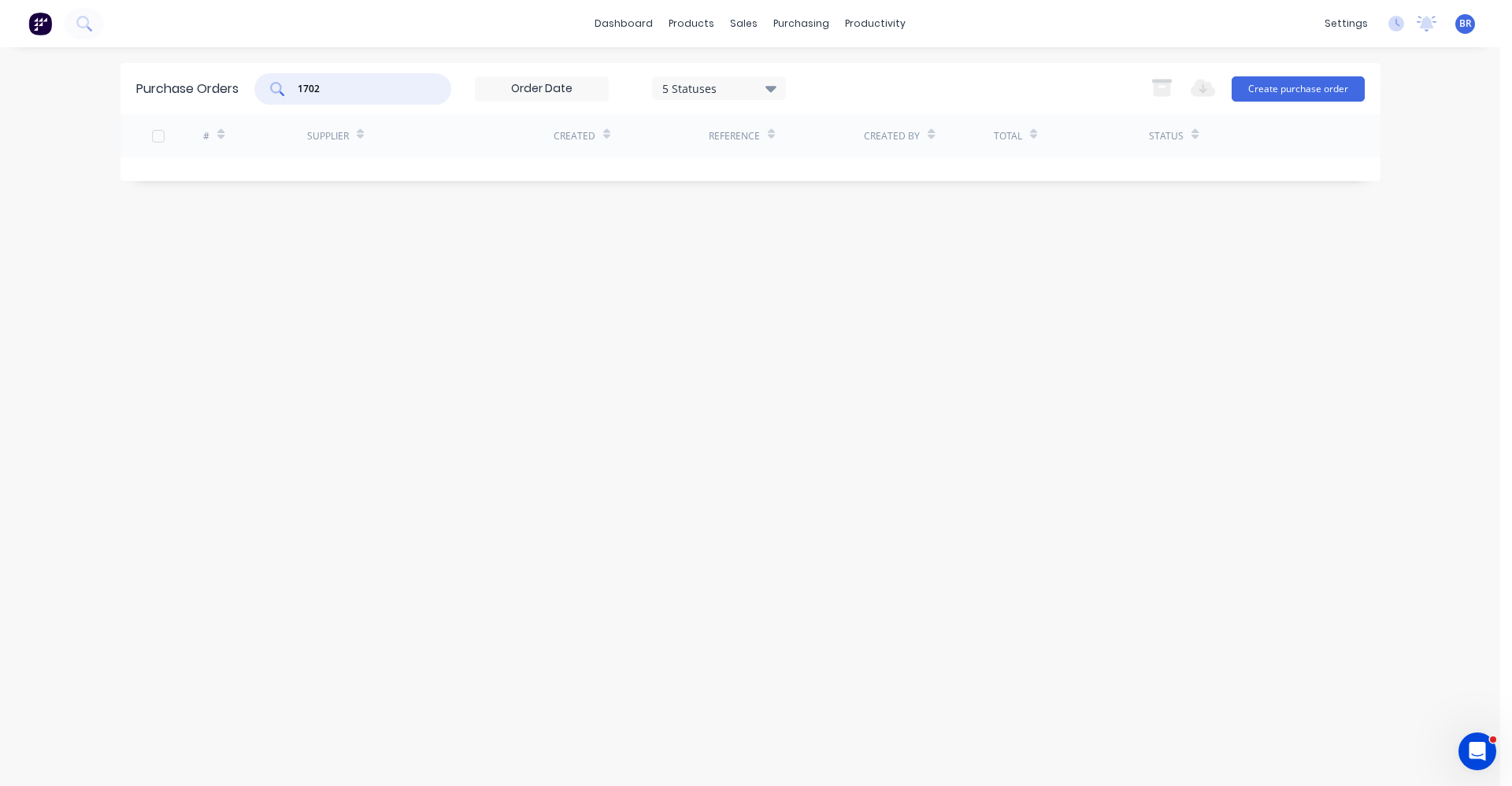
drag, startPoint x: 337, startPoint y: 91, endPoint x: 203, endPoint y: 84, distance: 134.2
click at [203, 84] on div "Purchase Orders 1702 5 Statuses 5 Statuses Export to Excel (XLSX) Create purcha…" at bounding box center [750, 88] width 1260 height 51
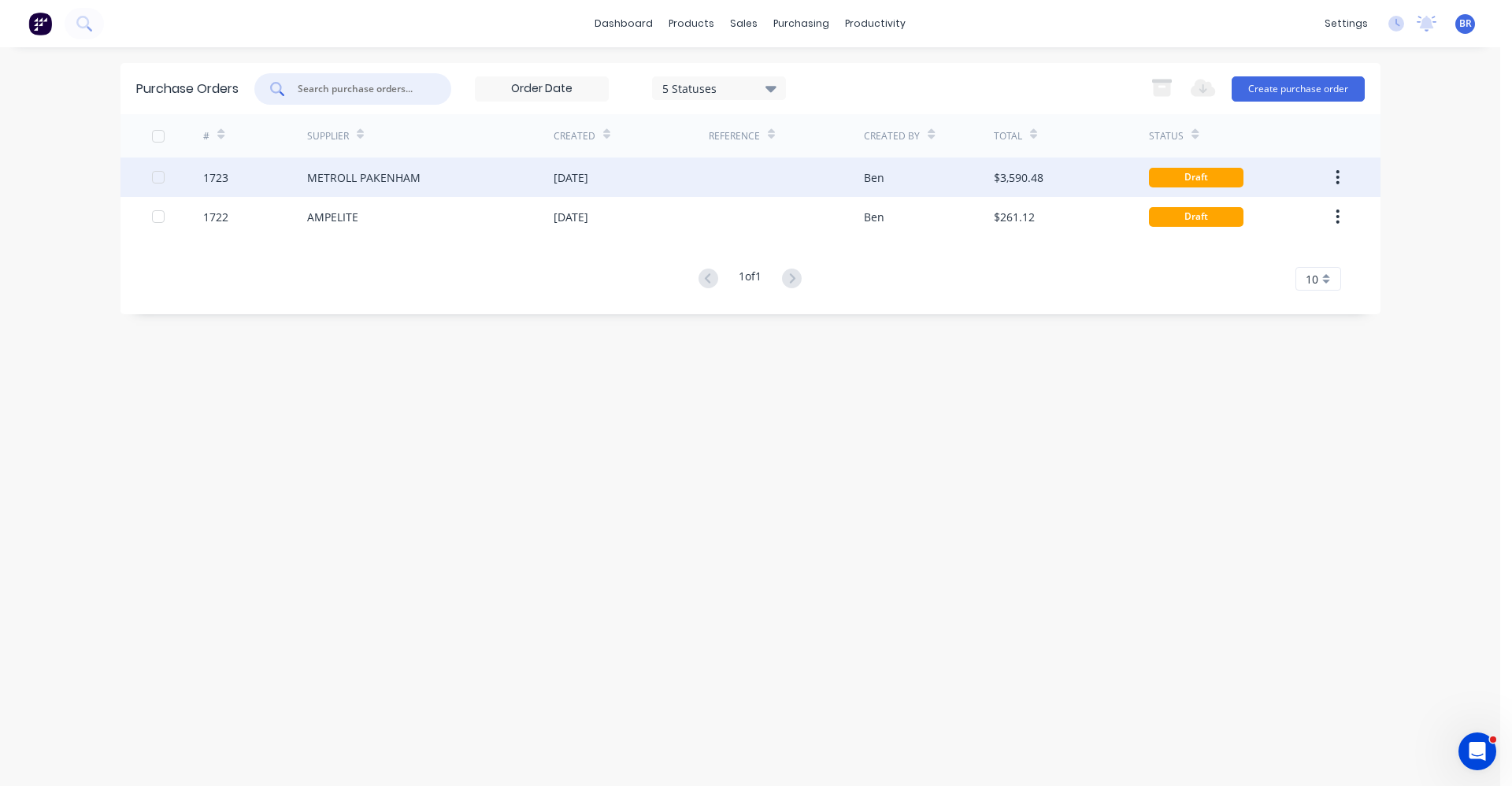
click at [417, 175] on div "METROLL PAKENHAM" at bounding box center [363, 178] width 113 height 17
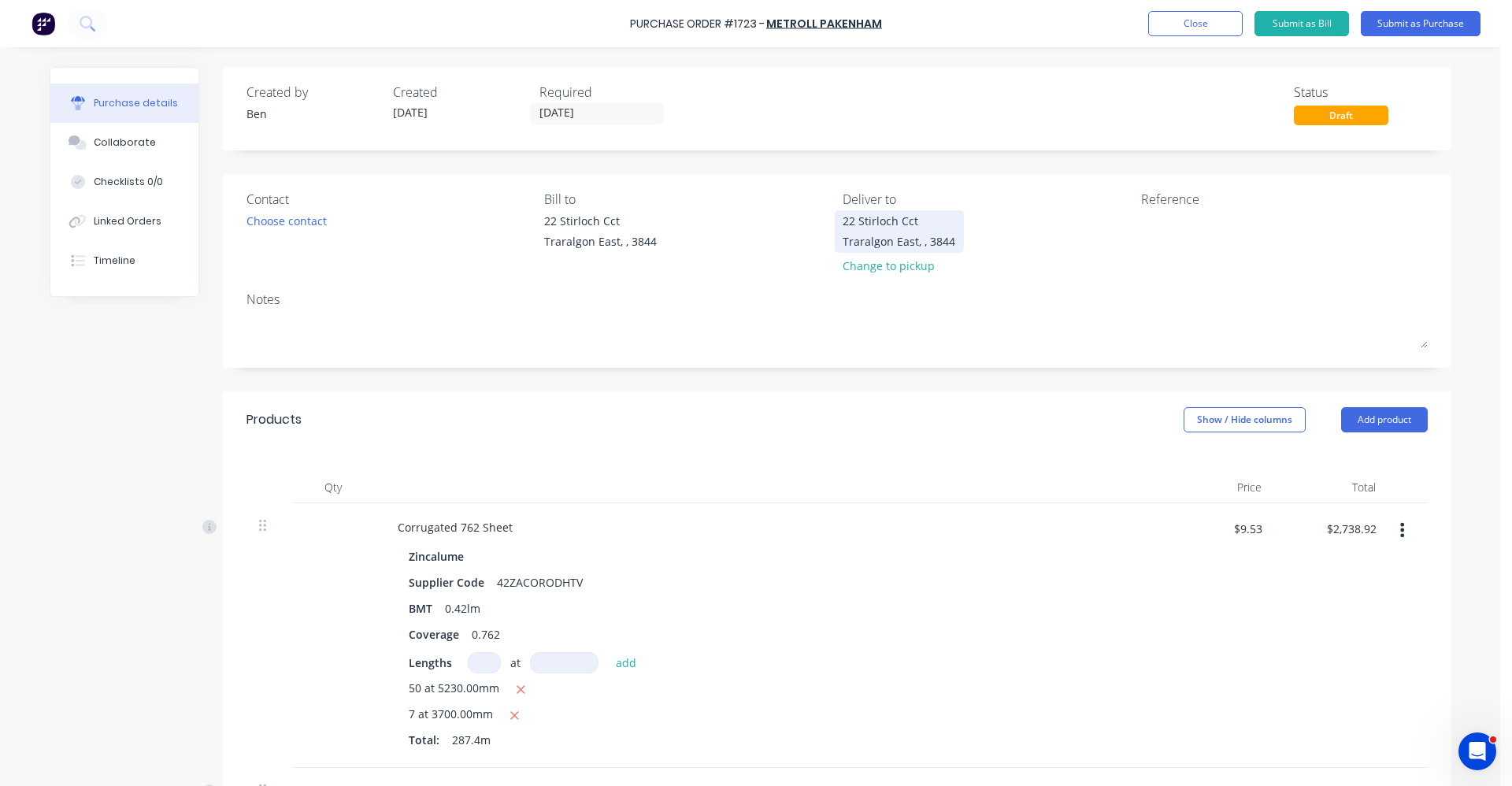
click at [894, 223] on div "22 Stirloch Cct" at bounding box center [899, 221] width 112 height 17
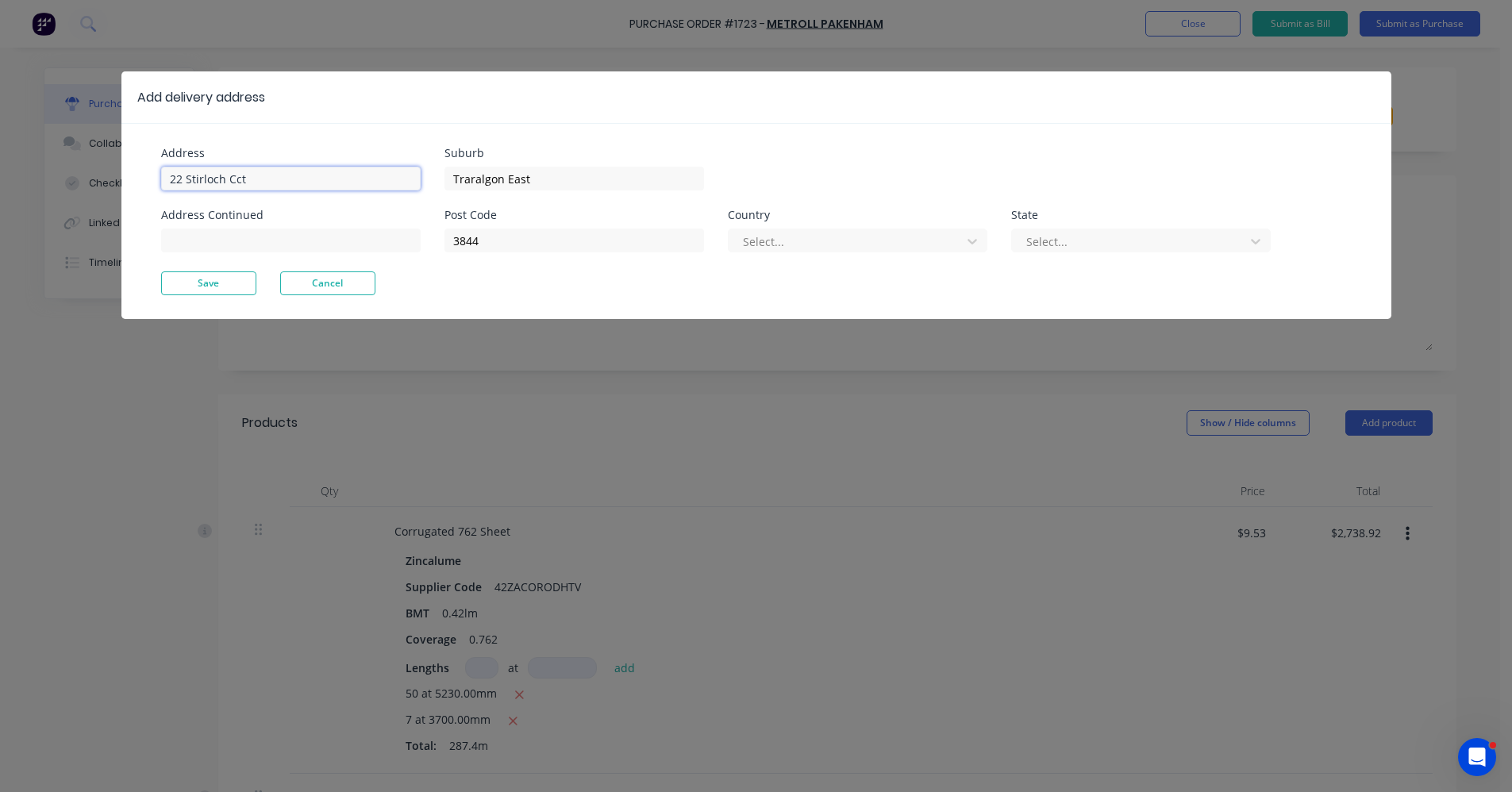
drag, startPoint x: 283, startPoint y: 175, endPoint x: 148, endPoint y: 174, distance: 135.0
click at [155, 176] on div "Address [GEOGRAPHIC_DATA] Address Continued Suburb [GEOGRAPHIC_DATA] Post Code …" at bounding box center [756, 221] width 1270 height 196
type input "[STREET_ADDRESS][PERSON_NAME]"
type input "Moe"
click at [235, 280] on button "Save" at bounding box center [209, 283] width 96 height 23
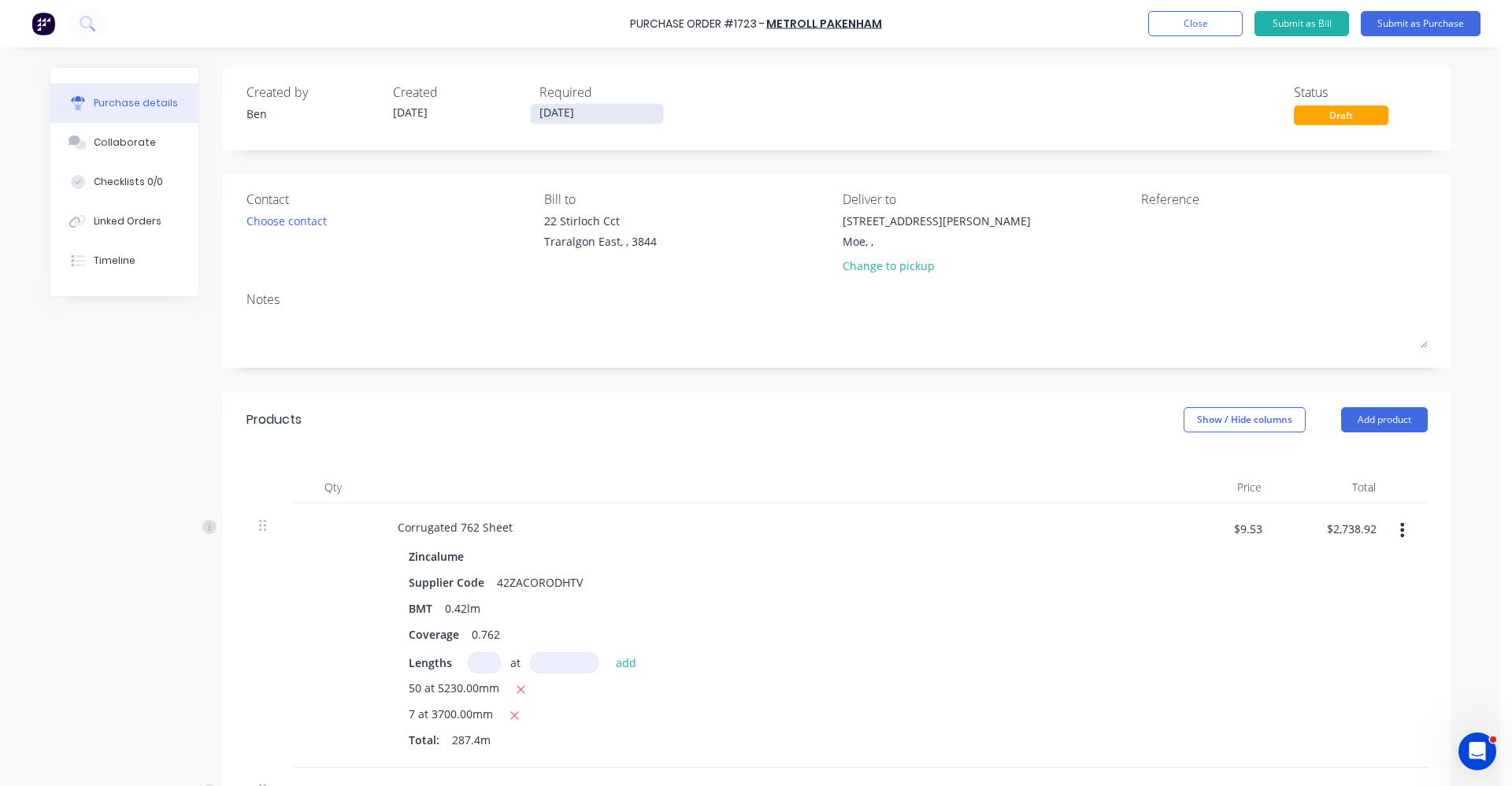
click at [566, 120] on input "[DATE]" at bounding box center [597, 113] width 133 height 20
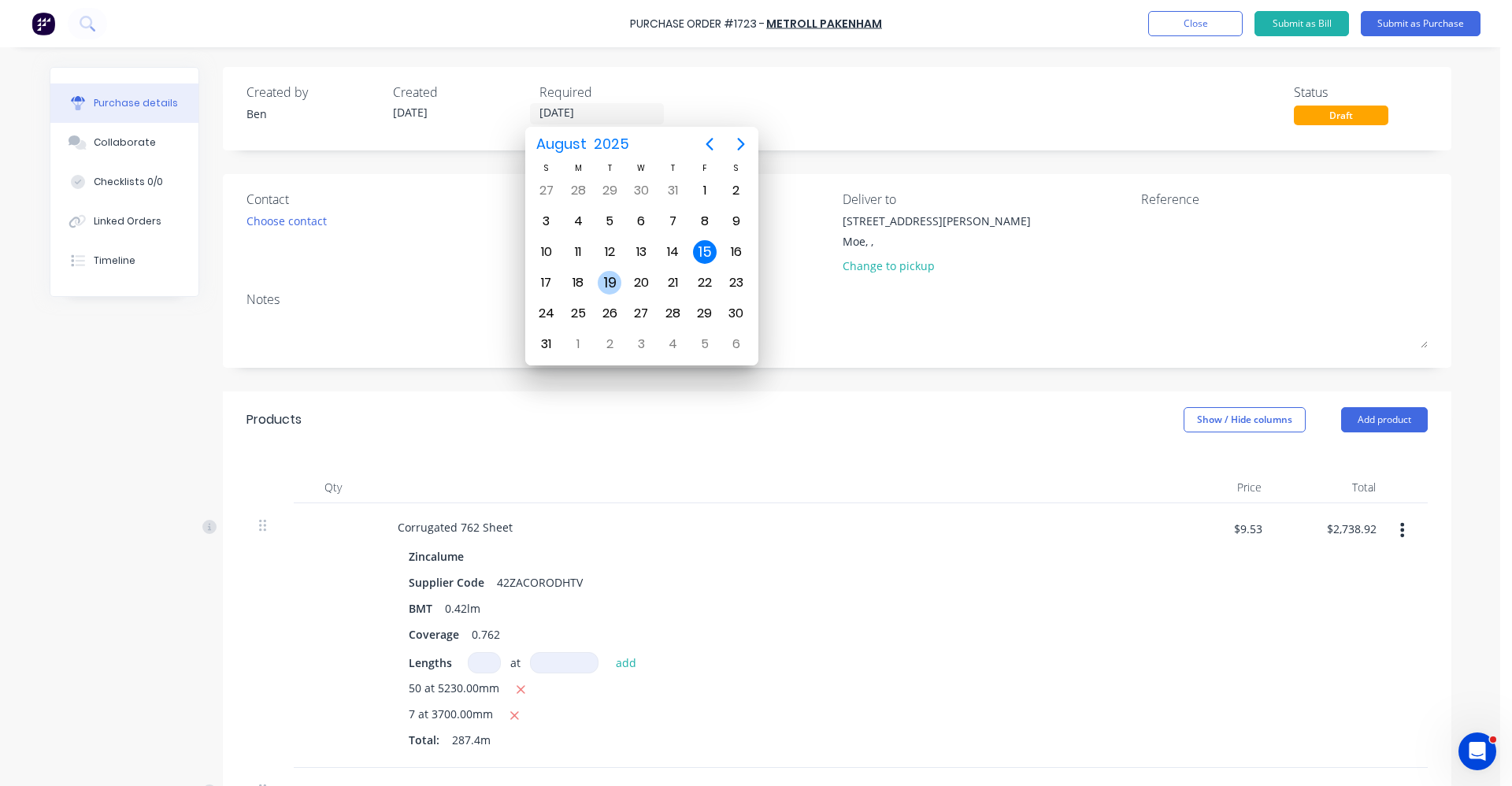
click at [602, 275] on div "19" at bounding box center [609, 282] width 23 height 23
type input "[DATE]"
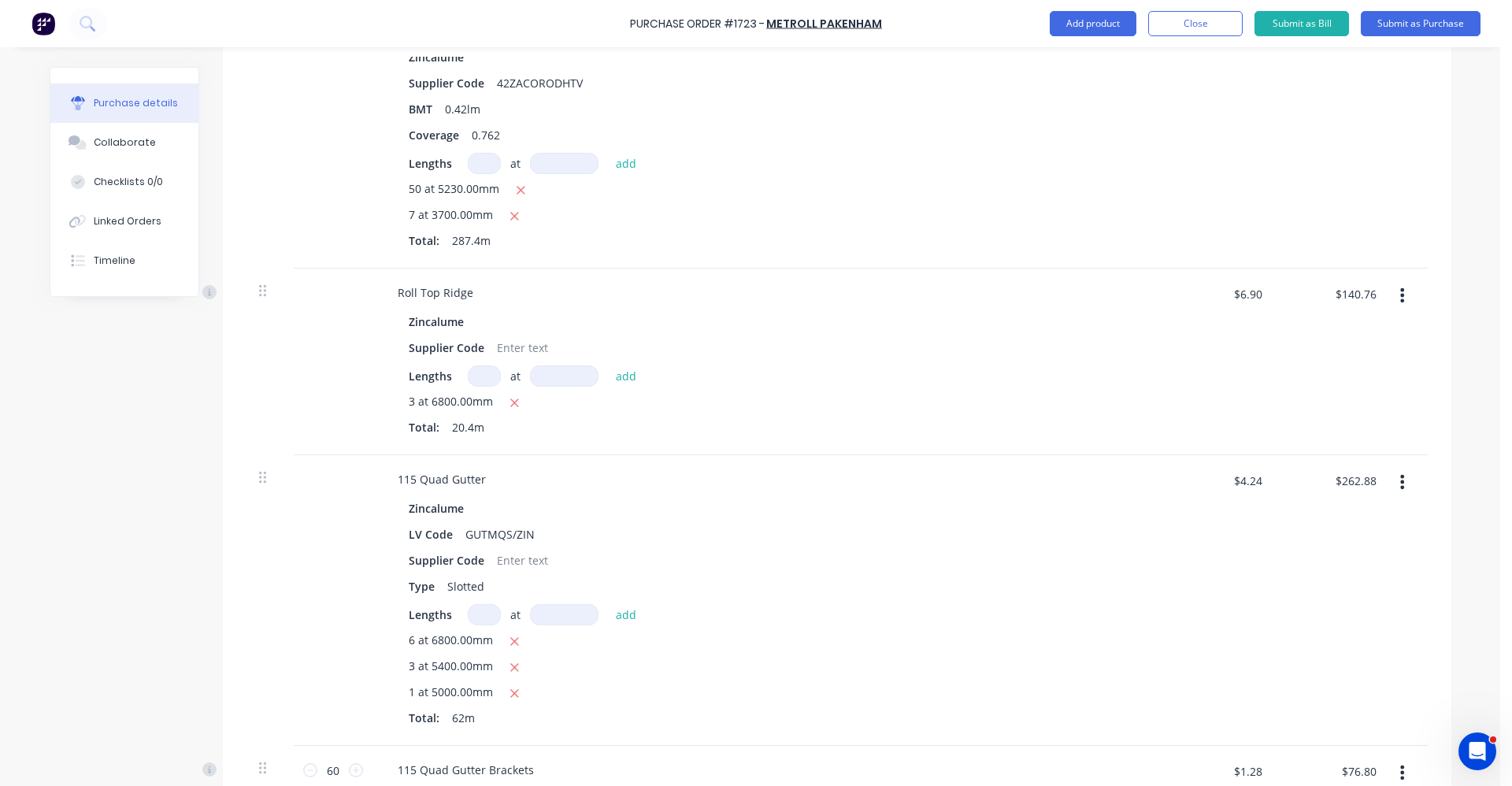
scroll to position [473, 0]
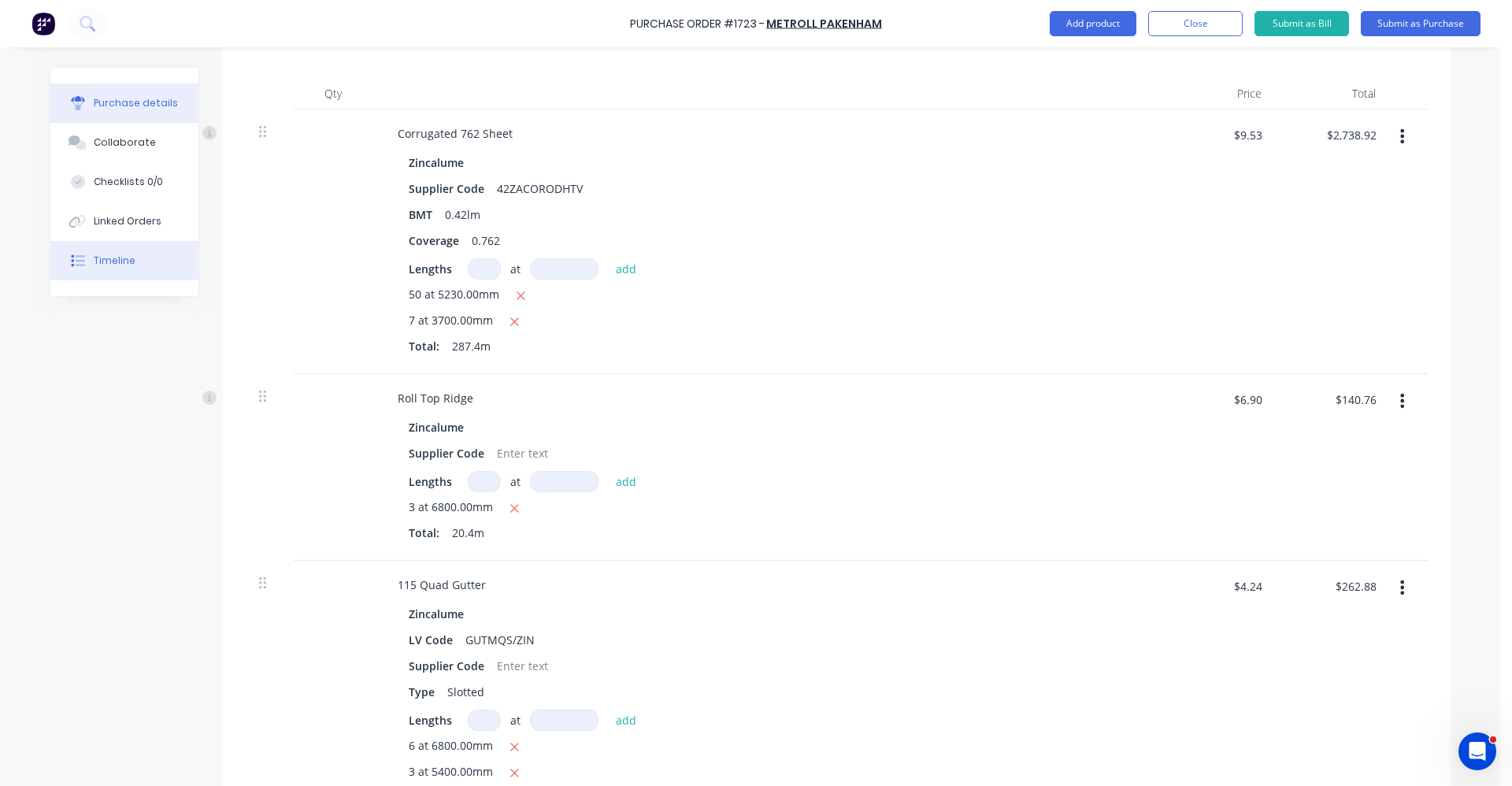
click at [117, 258] on div "Timeline" at bounding box center [115, 261] width 42 height 14
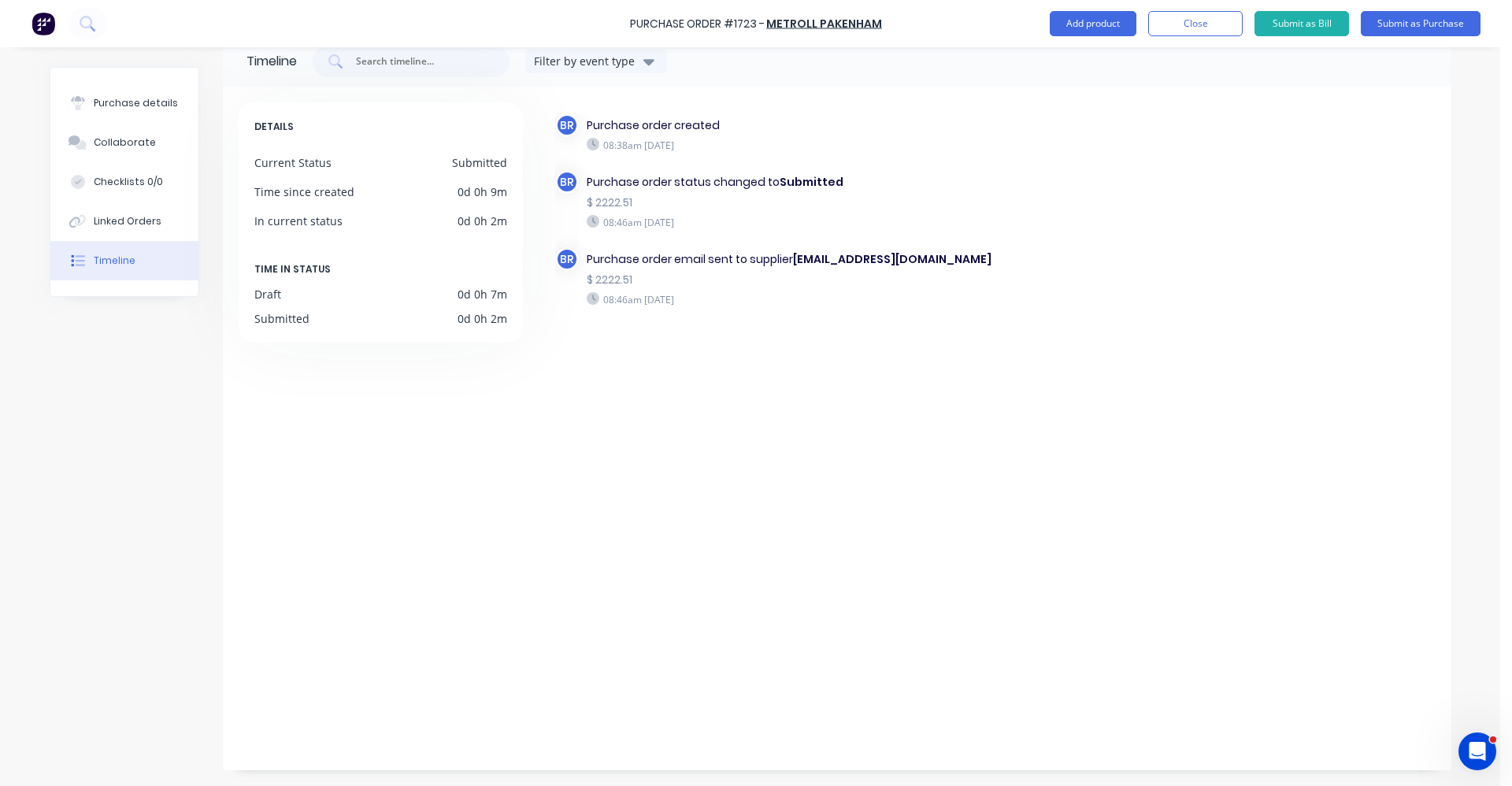
scroll to position [31, 0]
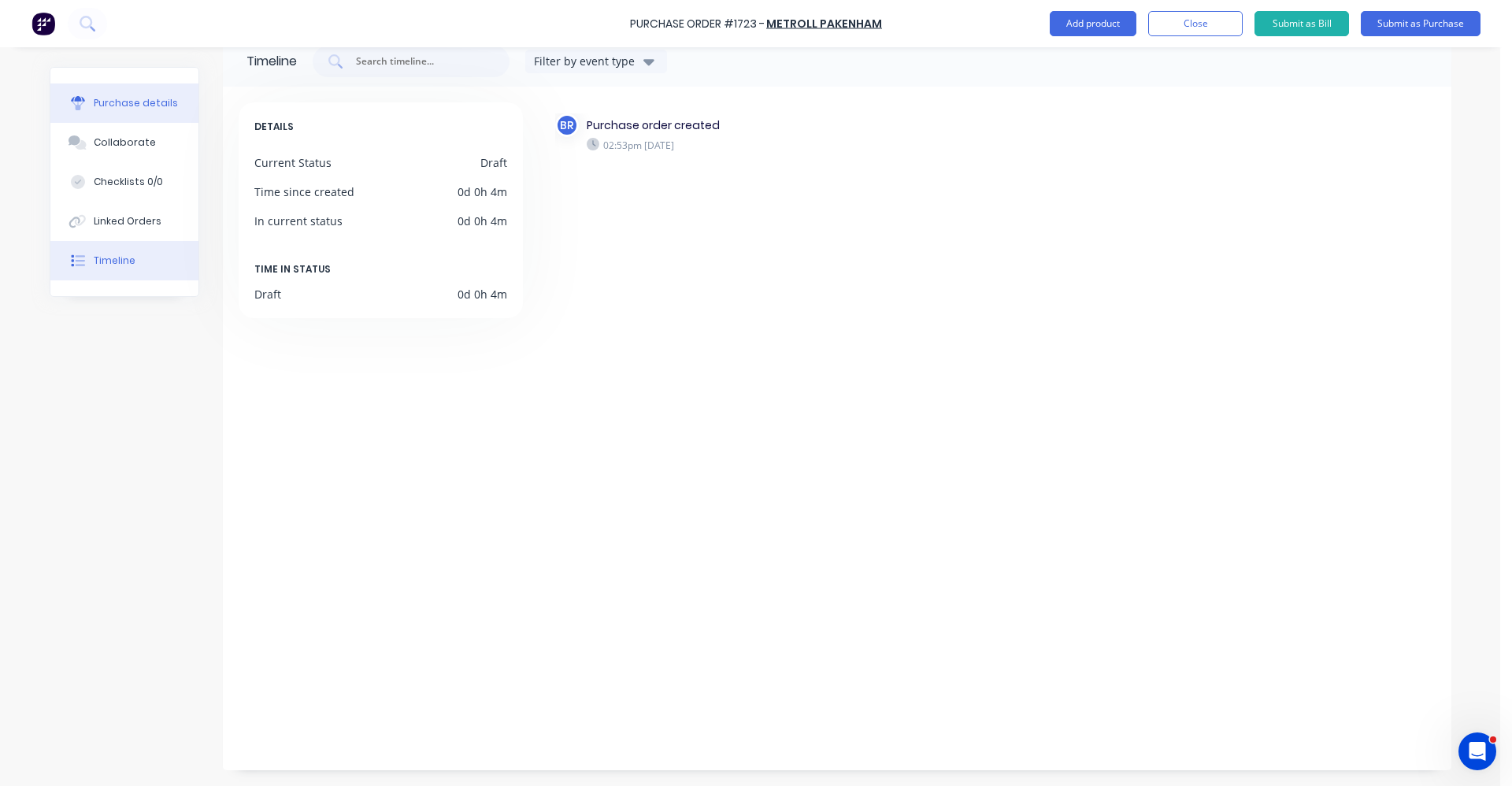
click at [143, 86] on button "Purchase details" at bounding box center [125, 103] width 148 height 39
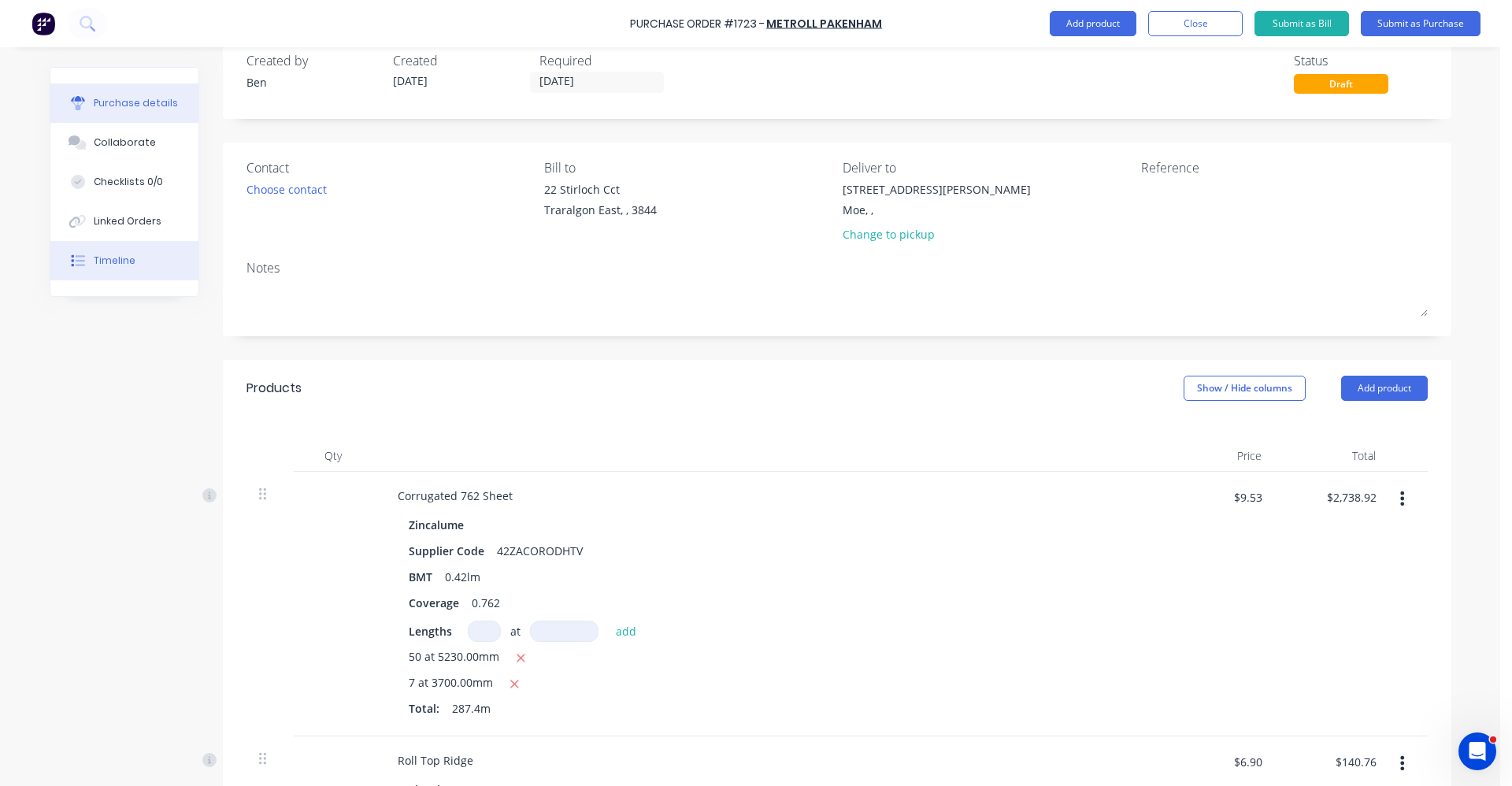
click at [121, 263] on div "Timeline" at bounding box center [115, 261] width 42 height 14
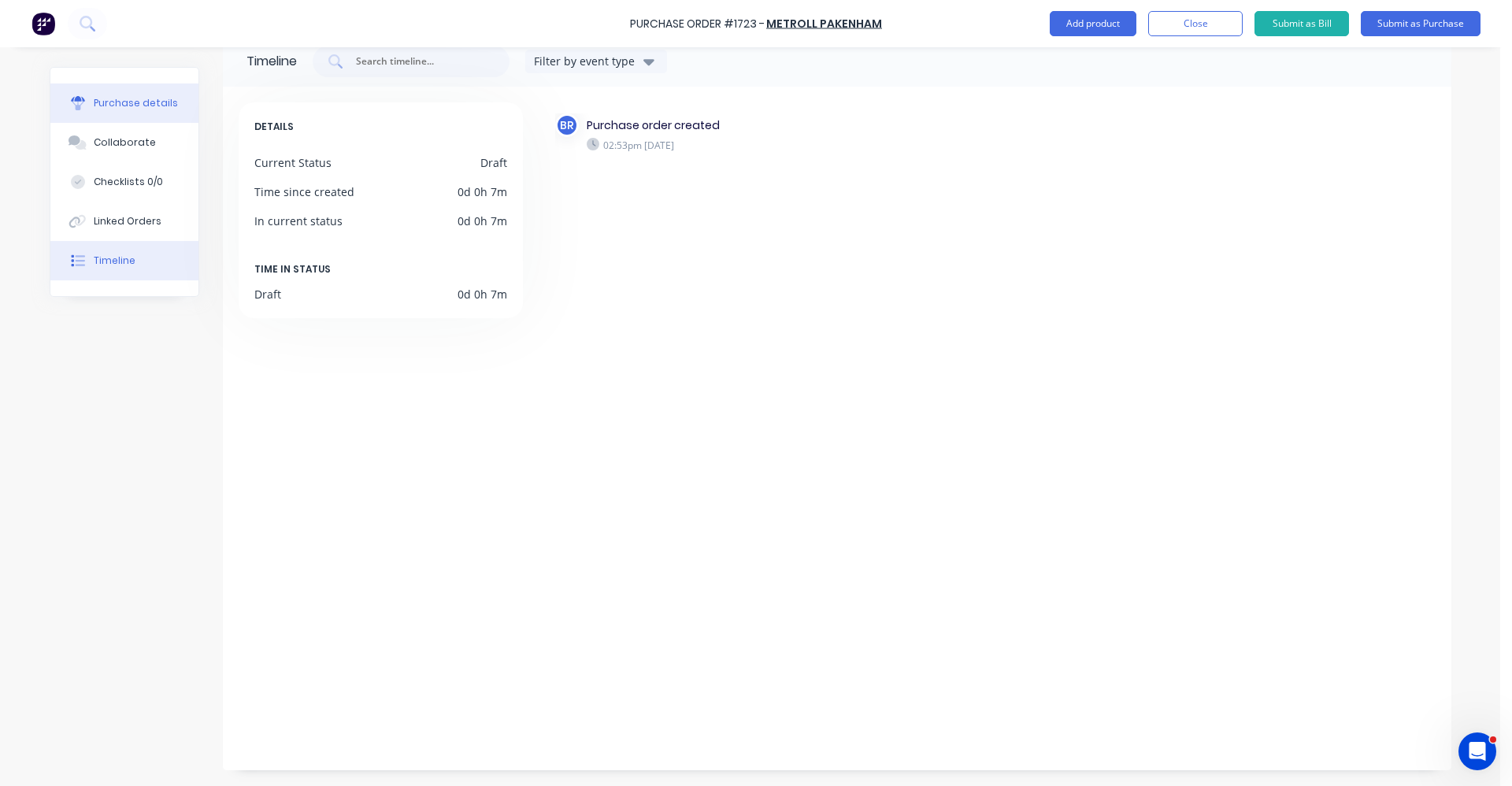
click at [148, 100] on div "Purchase details" at bounding box center [136, 104] width 84 height 14
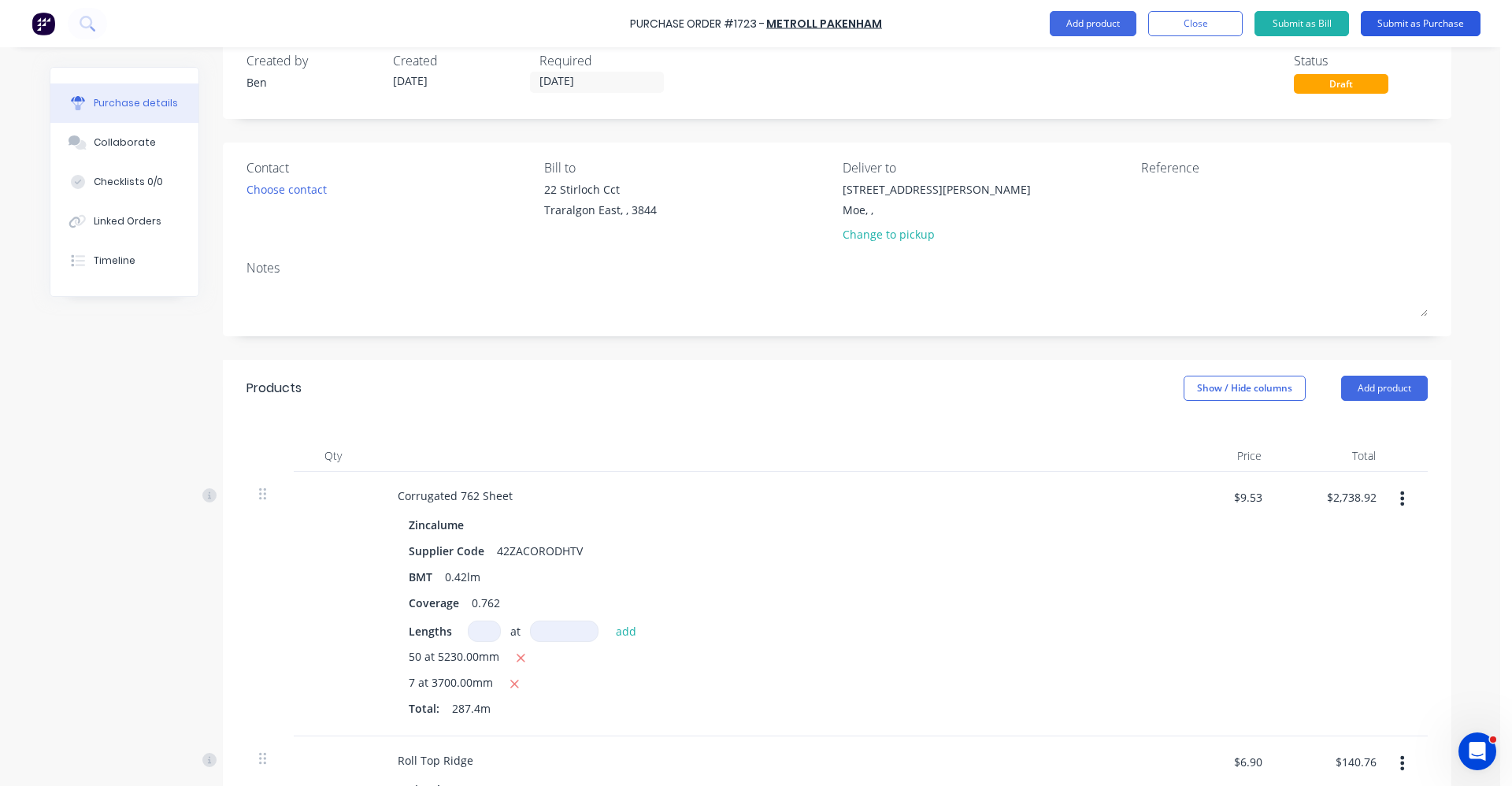
click at [1428, 20] on button "Submit as Purchase" at bounding box center [1420, 23] width 120 height 25
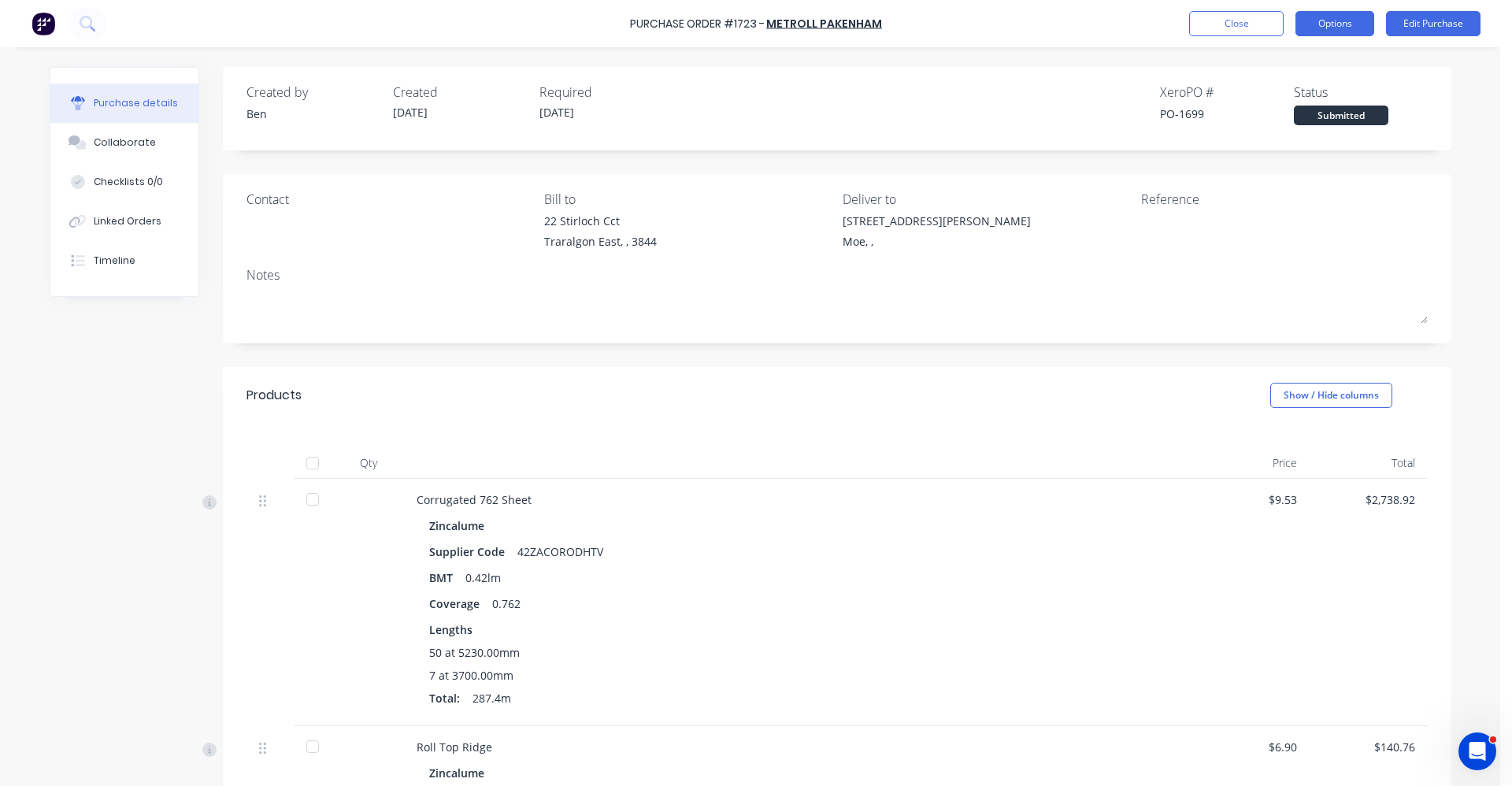
click at [1336, 23] on button "Options" at bounding box center [1335, 23] width 79 height 25
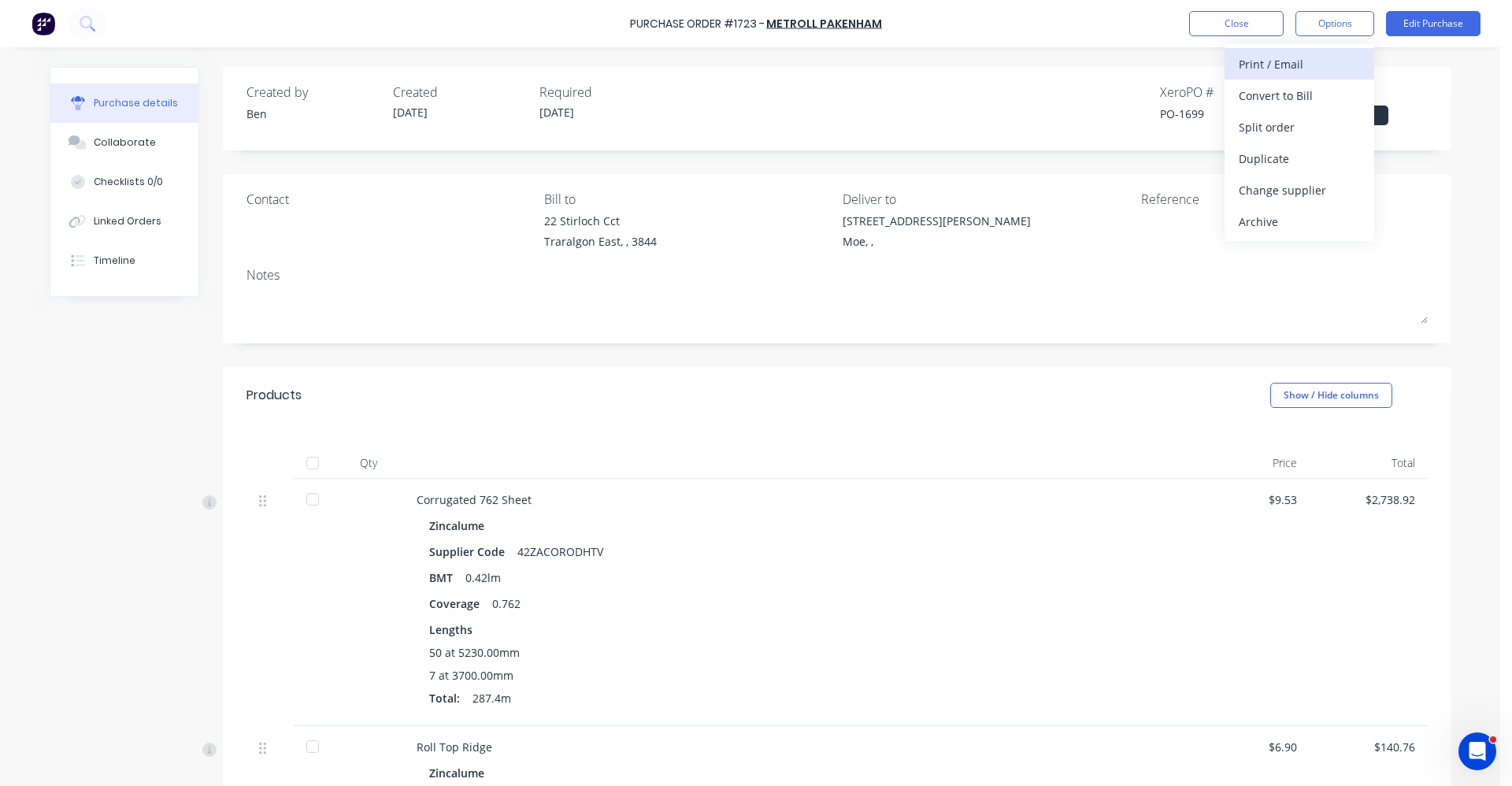
click at [1289, 60] on div "Print / Email" at bounding box center [1299, 64] width 121 height 23
click at [1273, 89] on div "With pricing" at bounding box center [1299, 96] width 121 height 23
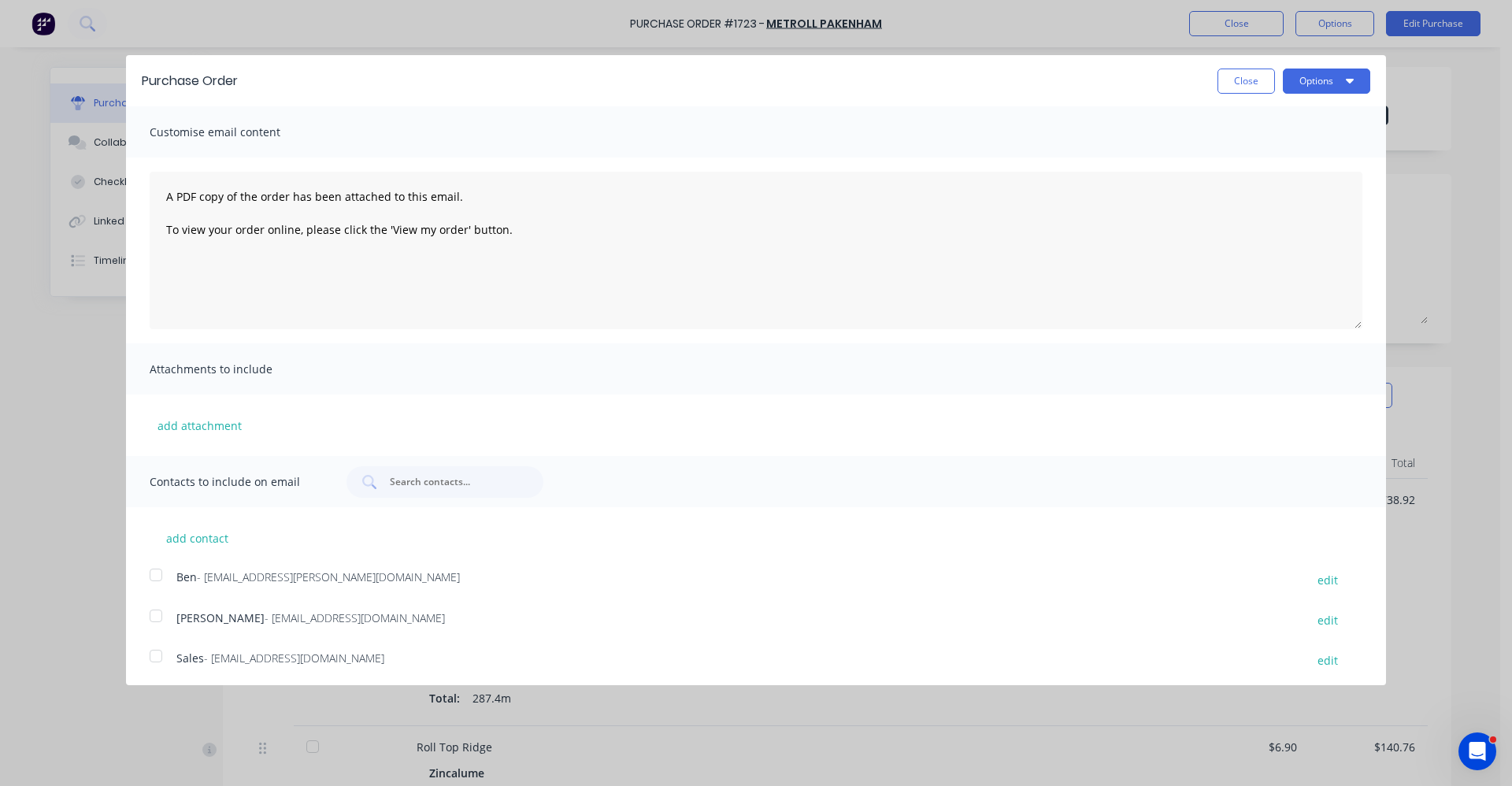
click at [157, 658] on div at bounding box center [155, 656] width 31 height 31
click at [1331, 73] on button "Options" at bounding box center [1326, 80] width 88 height 25
click at [1266, 154] on div "Email" at bounding box center [1295, 152] width 121 height 23
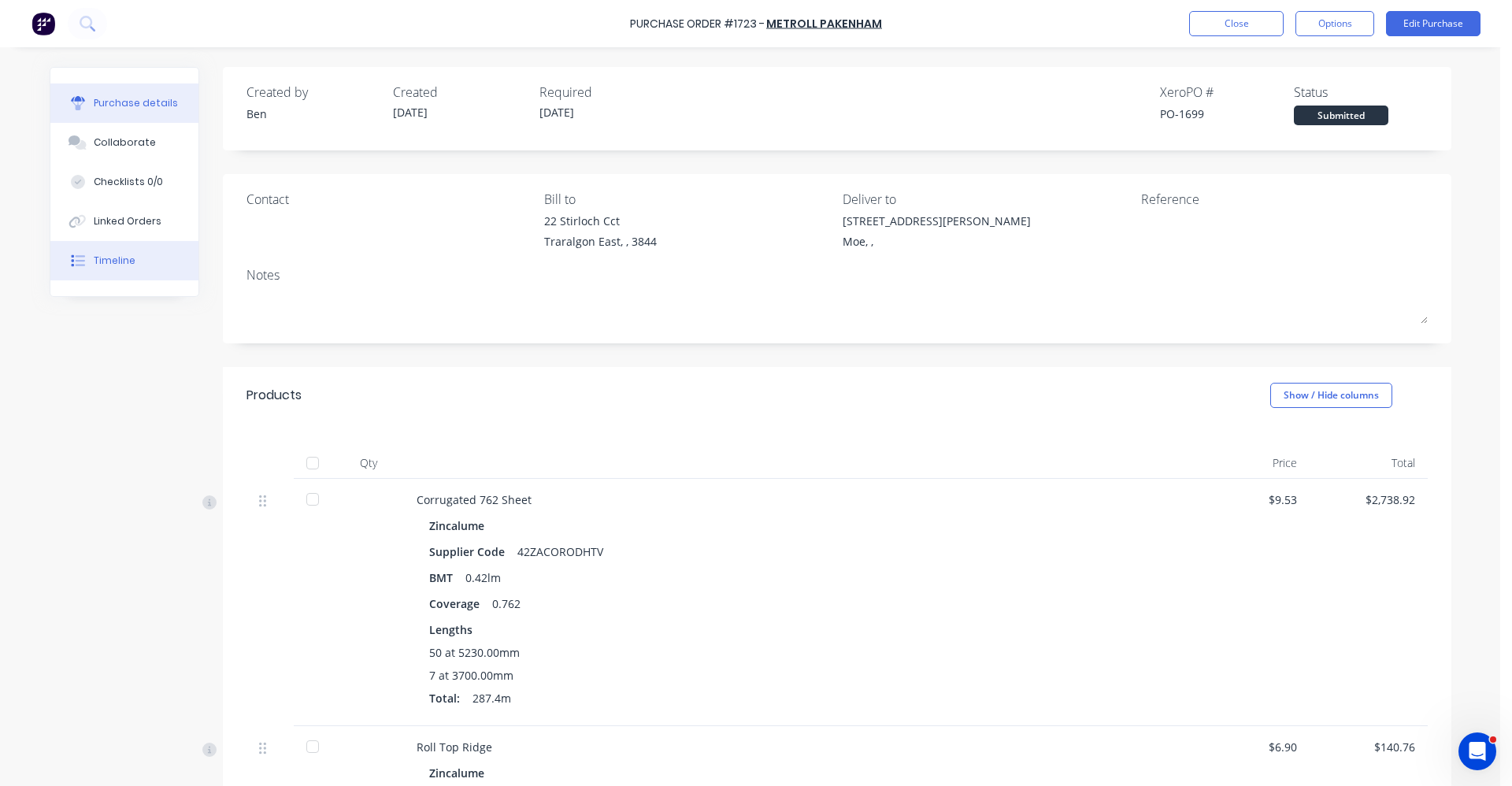
click at [116, 262] on div "Timeline" at bounding box center [115, 261] width 42 height 14
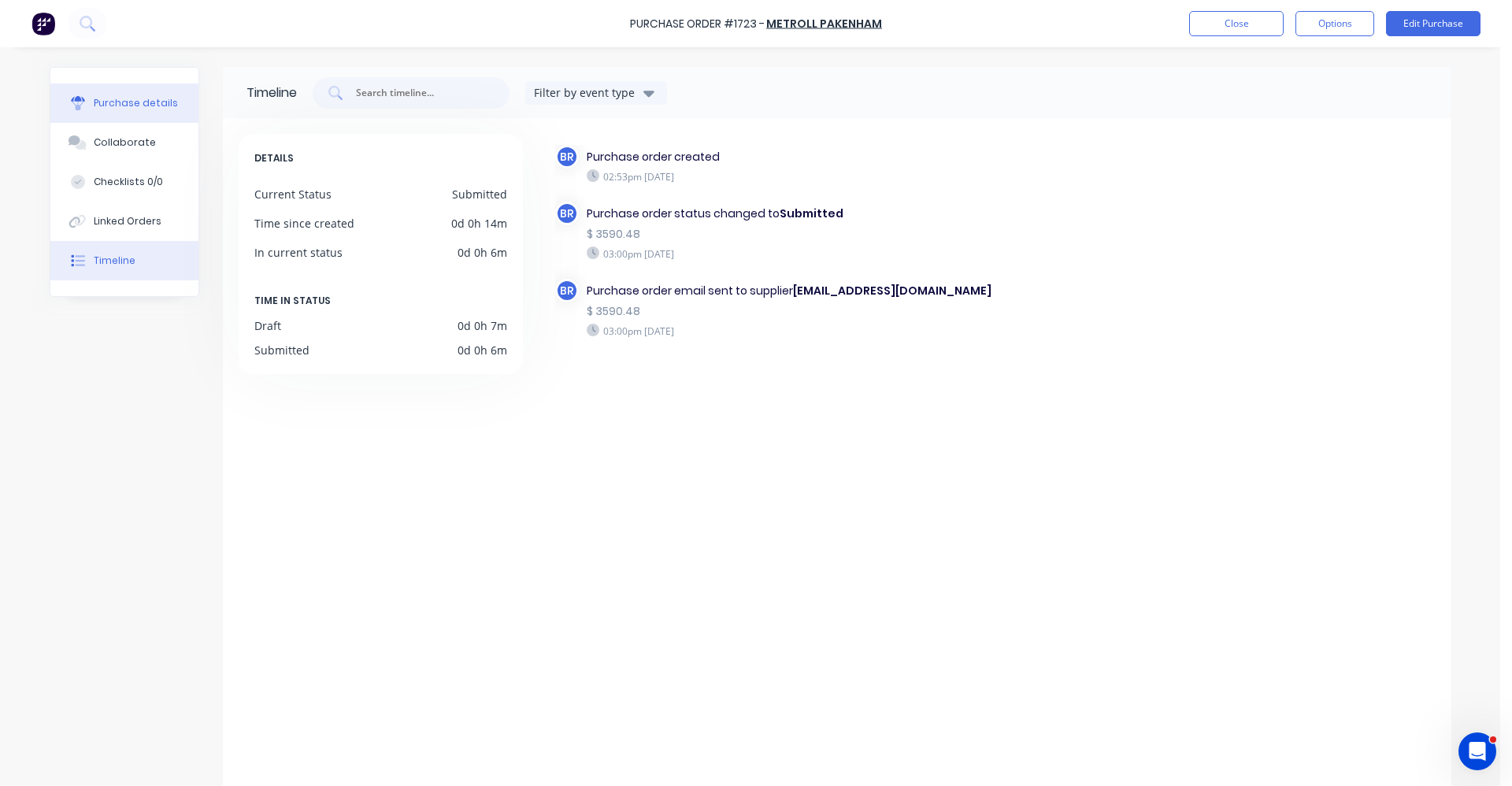
click at [114, 105] on div "Purchase details" at bounding box center [136, 104] width 84 height 14
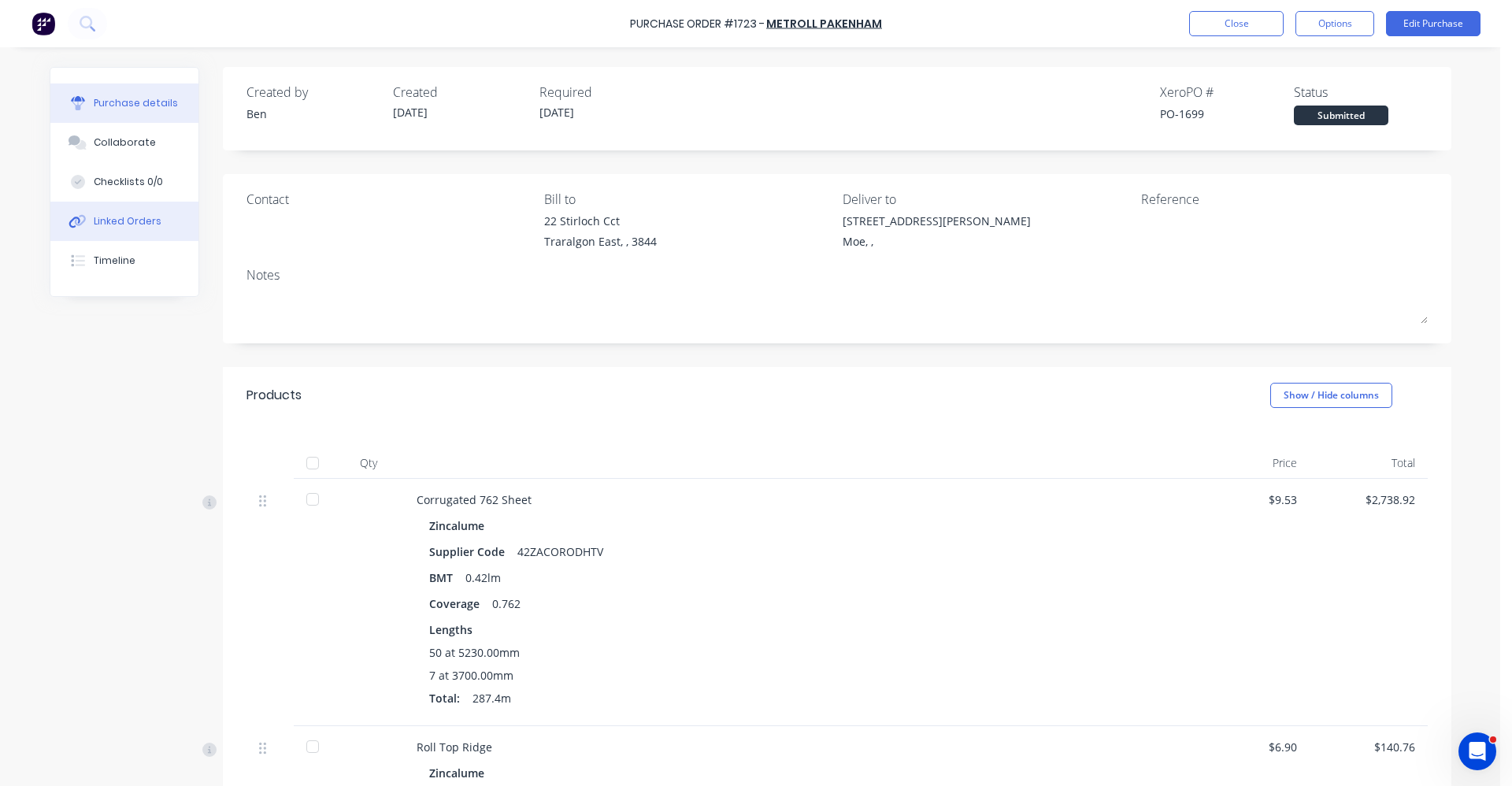
click at [118, 215] on div "Linked Orders" at bounding box center [128, 222] width 67 height 14
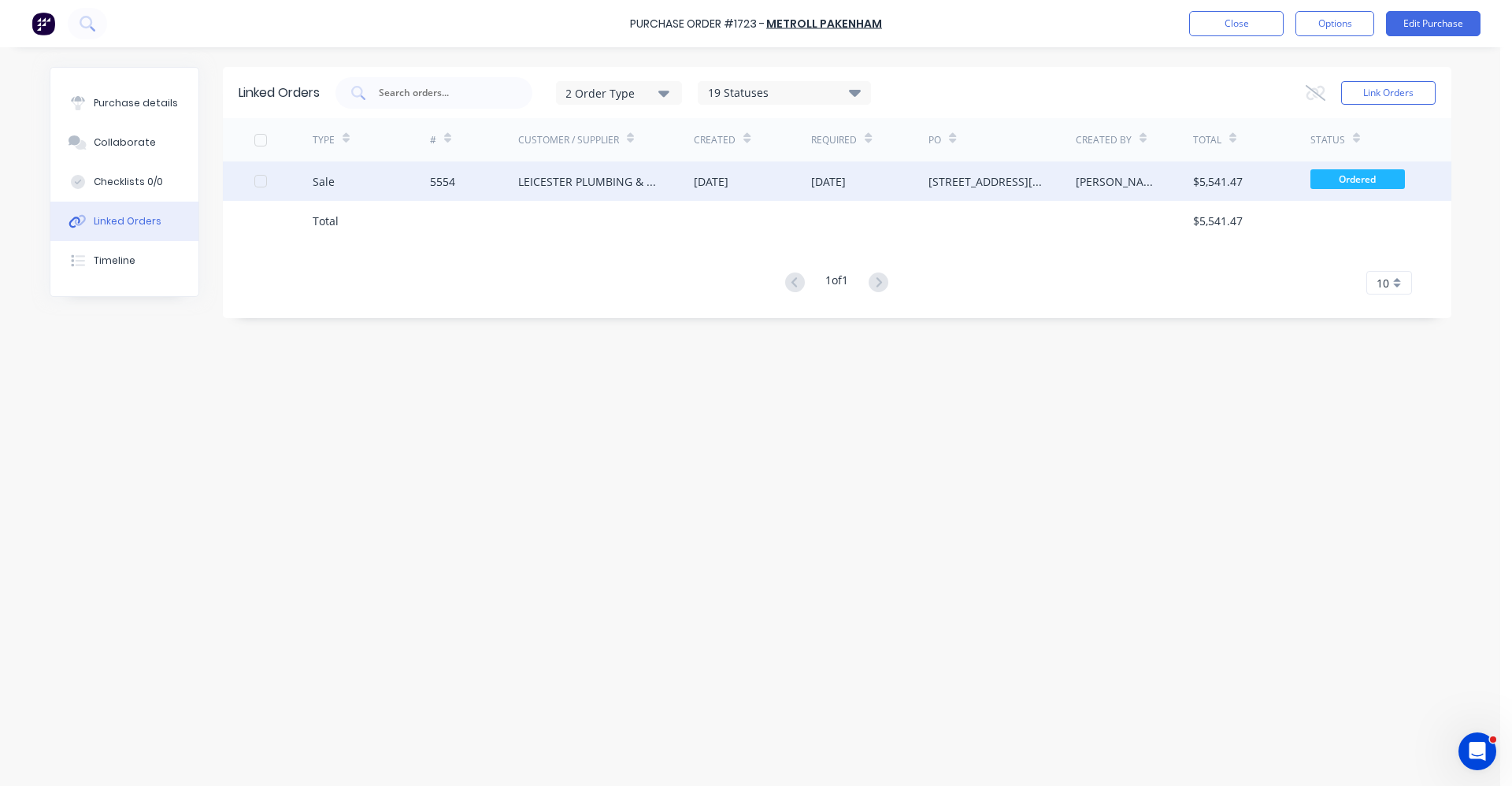
click at [571, 175] on div "LEICESTER PLUMBING & GASFITTING" at bounding box center [590, 182] width 145 height 17
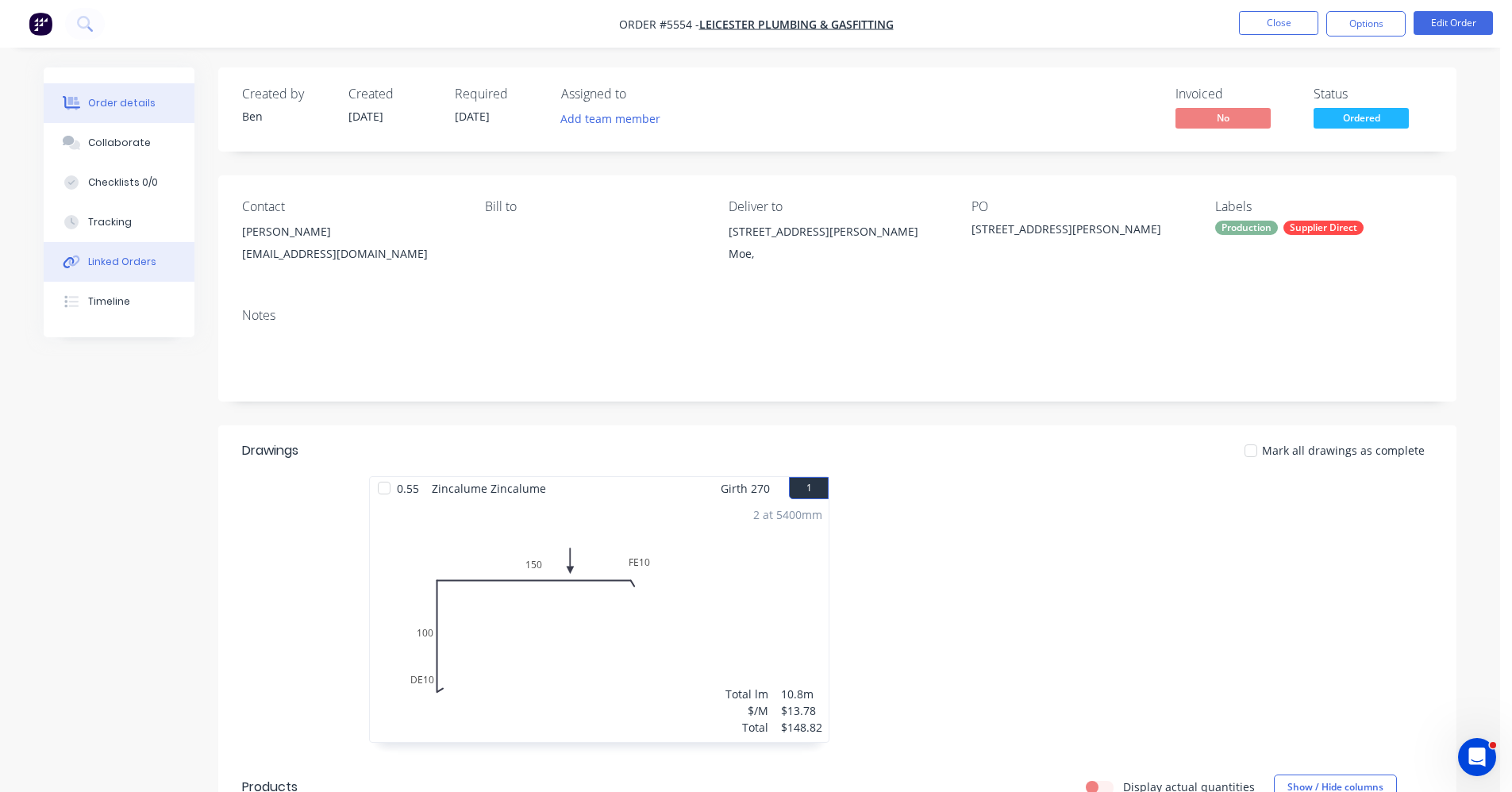
click at [140, 255] on div "Linked Orders" at bounding box center [122, 262] width 68 height 15
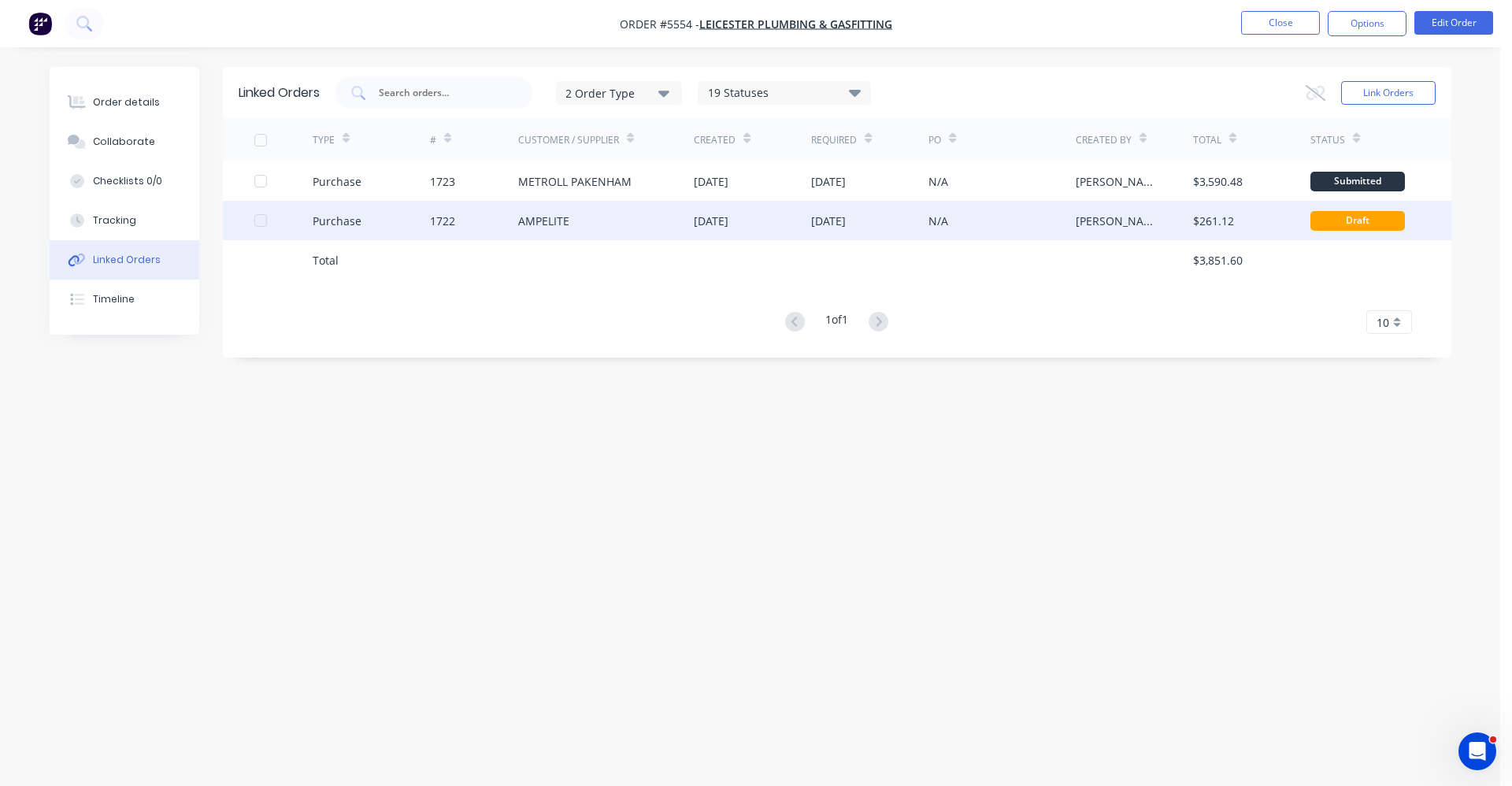
click at [558, 220] on div "AMPELITE" at bounding box center [544, 221] width 51 height 17
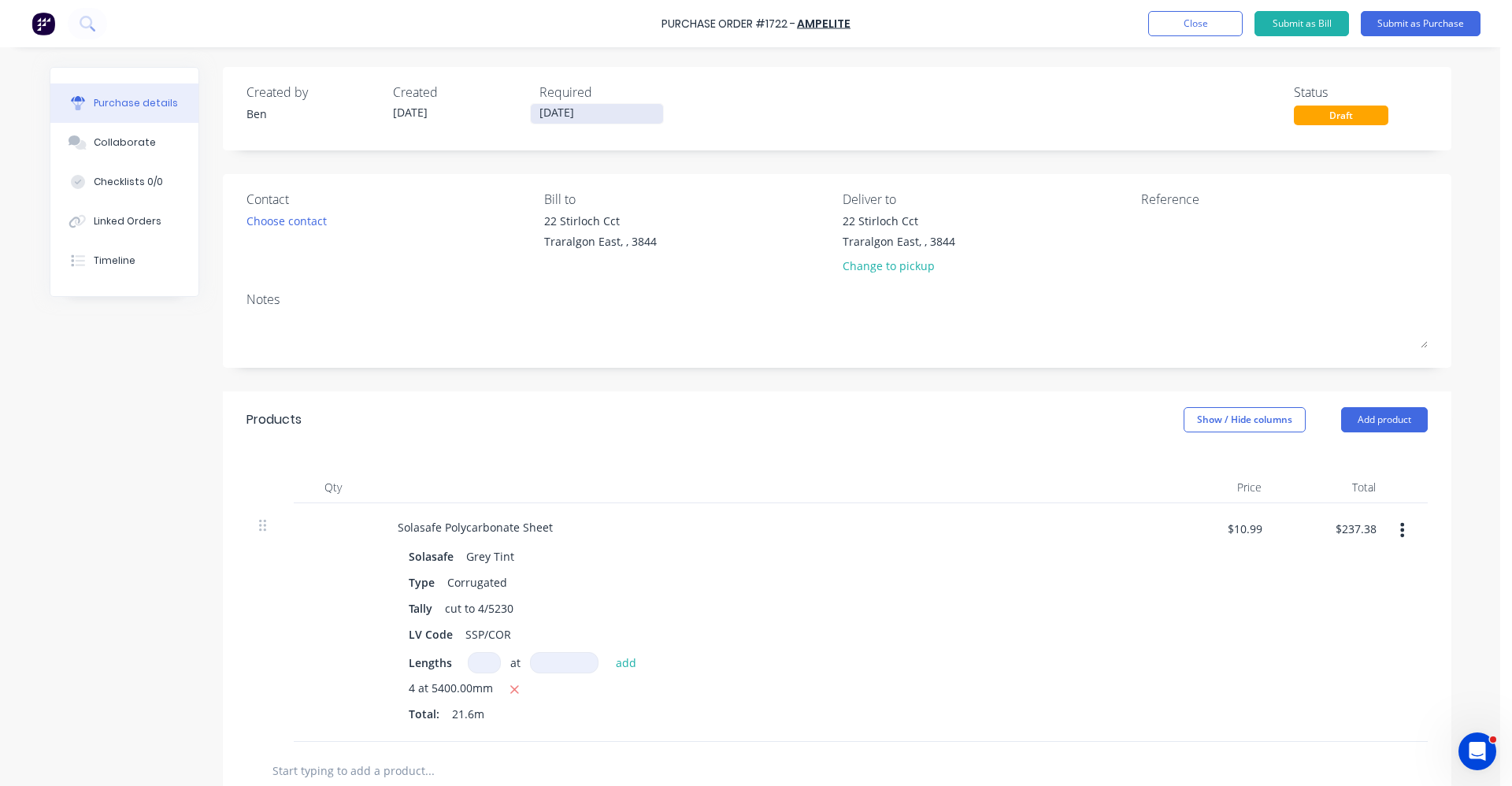
drag, startPoint x: 577, startPoint y: 125, endPoint x: 589, endPoint y: 117, distance: 14.4
click at [578, 125] on div "Created by [PERSON_NAME] Created [DATE] Required [DATE] Status Draft" at bounding box center [836, 108] width 1228 height 84
click at [590, 115] on input "[DATE]" at bounding box center [597, 113] width 133 height 20
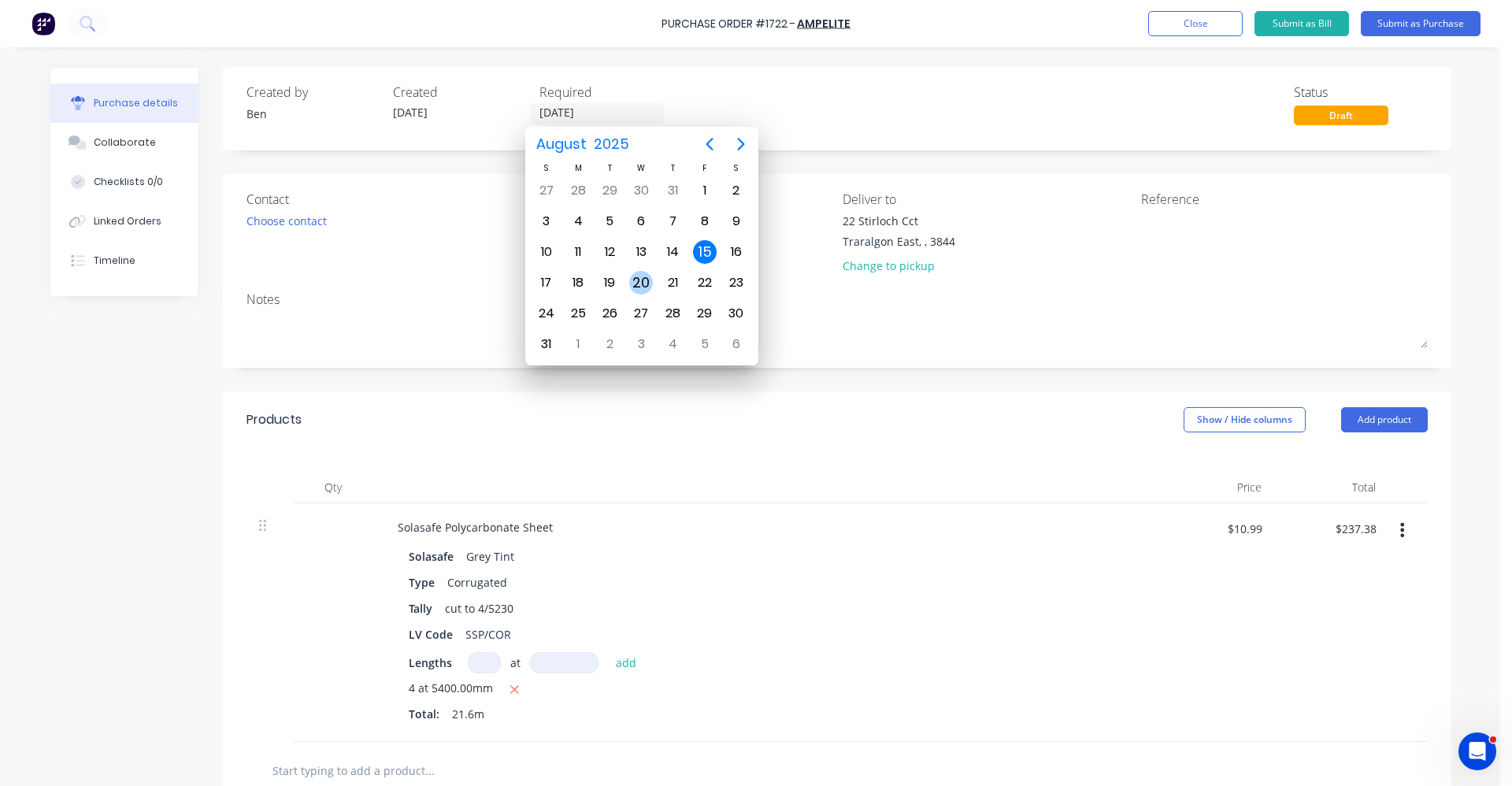
click at [640, 280] on div "20" at bounding box center [640, 282] width 23 height 23
type input "[DATE]"
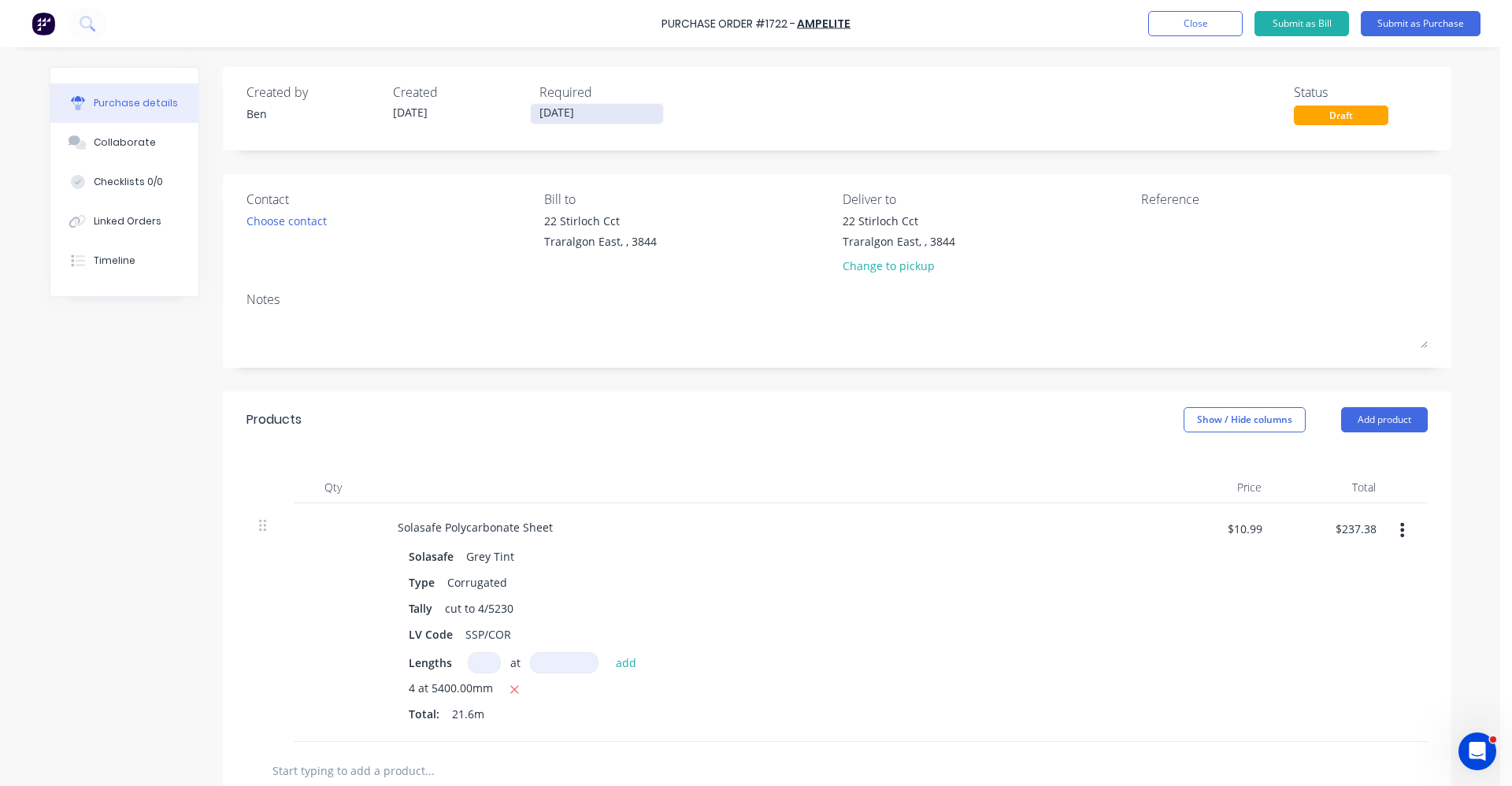
click at [579, 108] on input "[DATE]" at bounding box center [597, 113] width 133 height 20
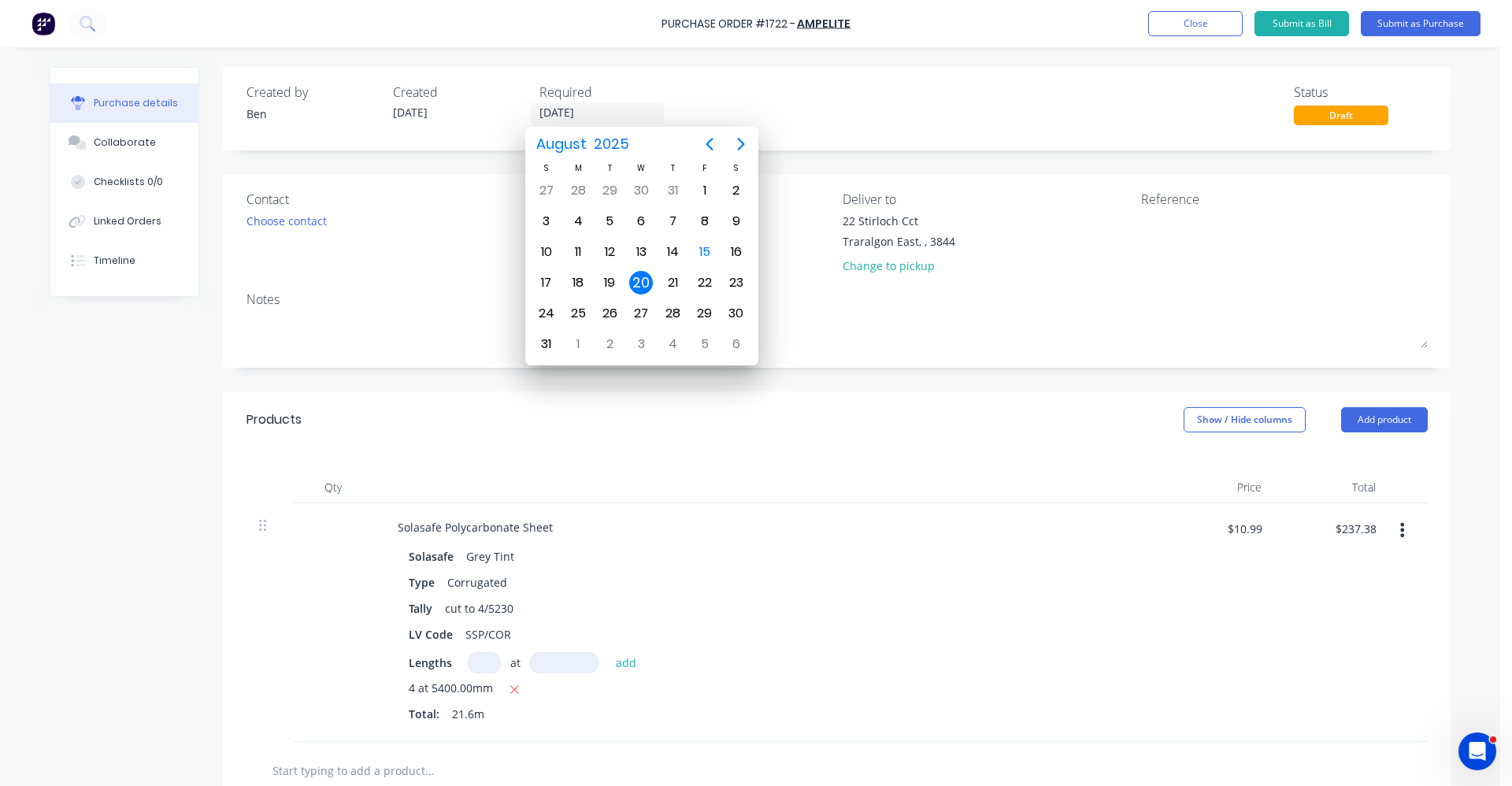
click at [1281, 303] on div "Notes" at bounding box center [837, 300] width 1181 height 19
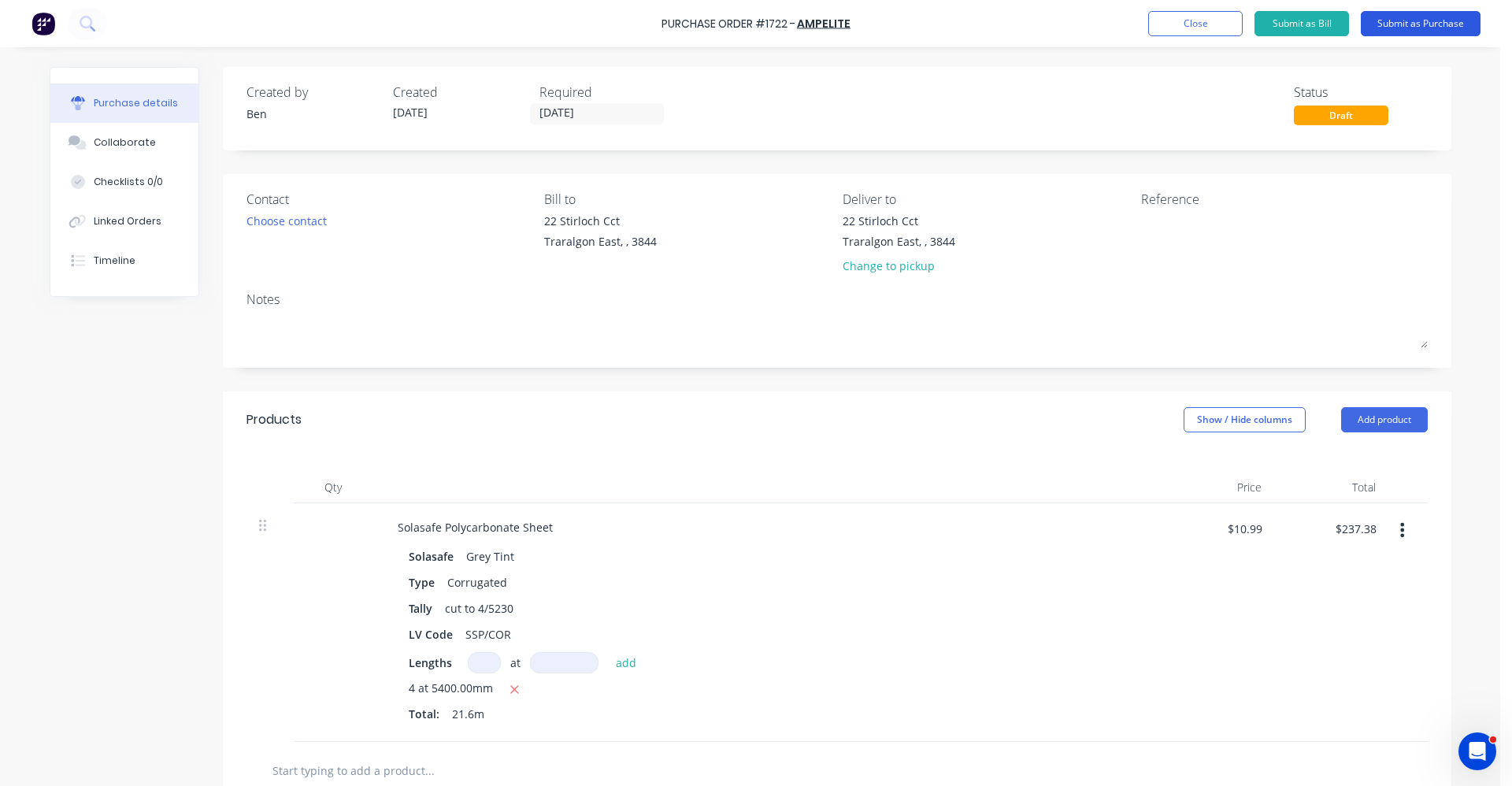
click at [1448, 15] on button "Submit as Purchase" at bounding box center [1420, 23] width 120 height 25
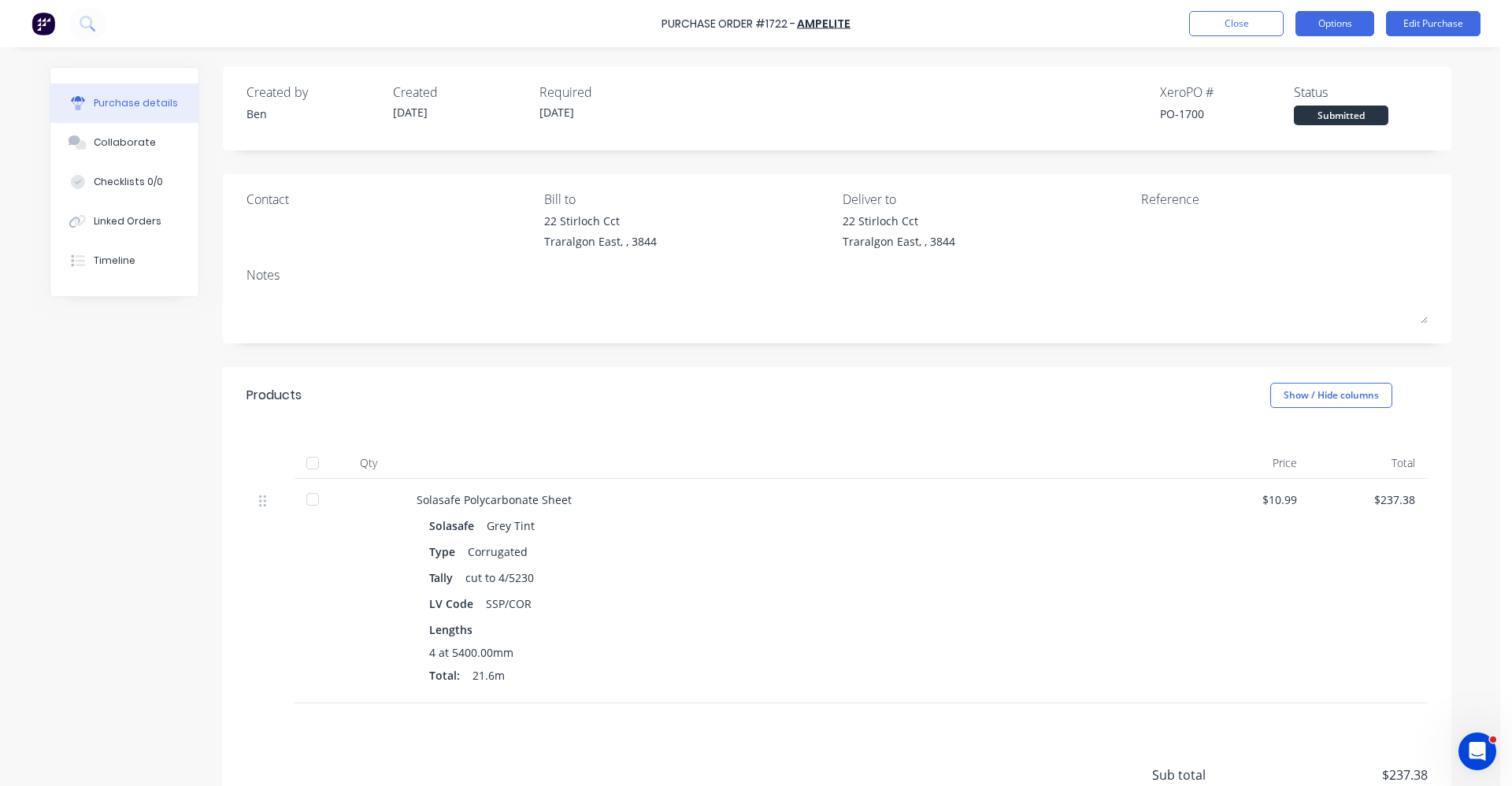
click at [1340, 17] on button "Options" at bounding box center [1335, 23] width 79 height 25
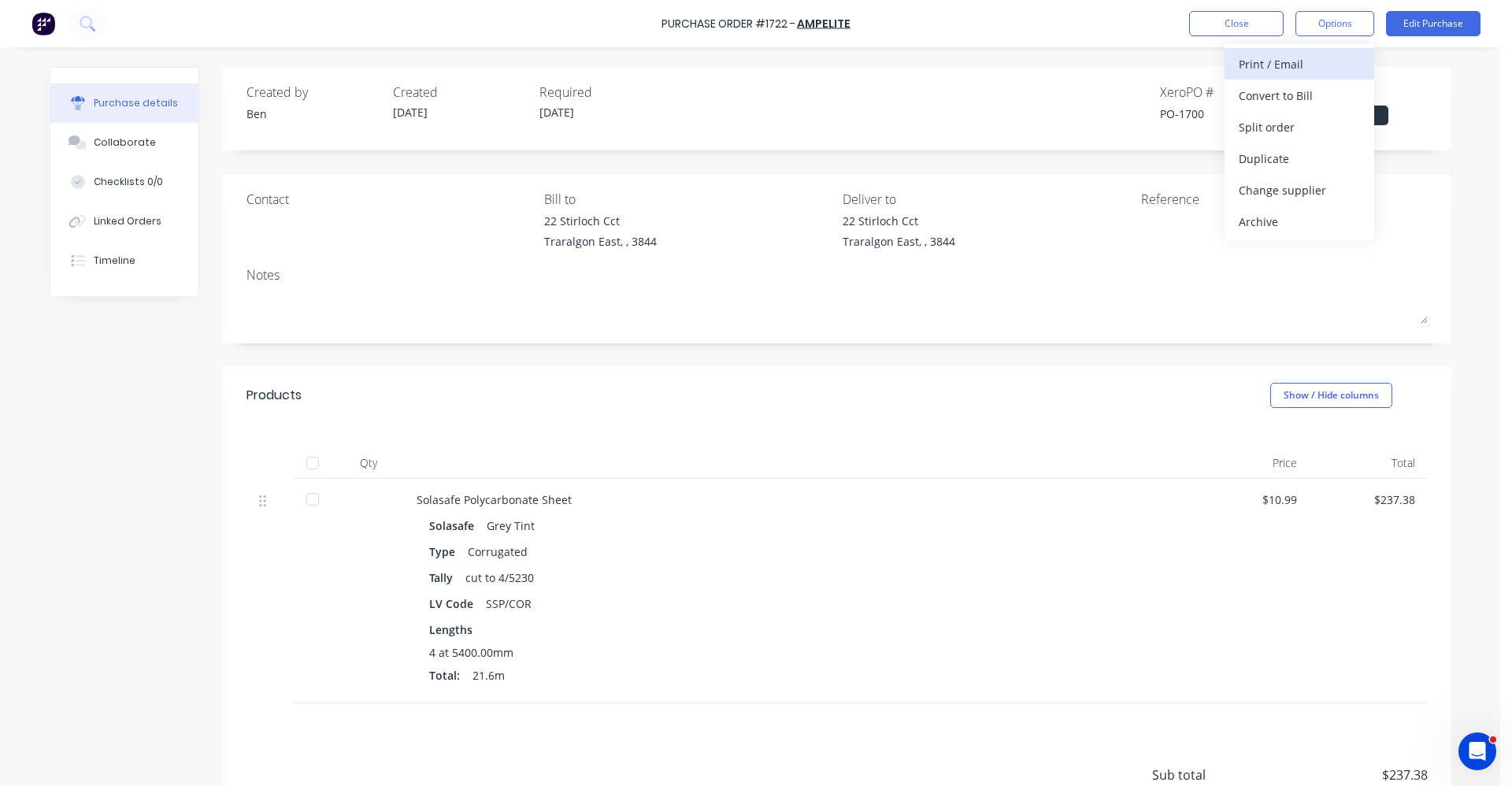
click at [1303, 71] on div "Print / Email" at bounding box center [1299, 64] width 121 height 23
drag, startPoint x: 1275, startPoint y: 125, endPoint x: 1282, endPoint y: 100, distance: 26.0
click at [1282, 100] on div "Back With pricing Without pricing" at bounding box center [1299, 95] width 149 height 102
click at [1282, 99] on div "With pricing" at bounding box center [1299, 96] width 121 height 23
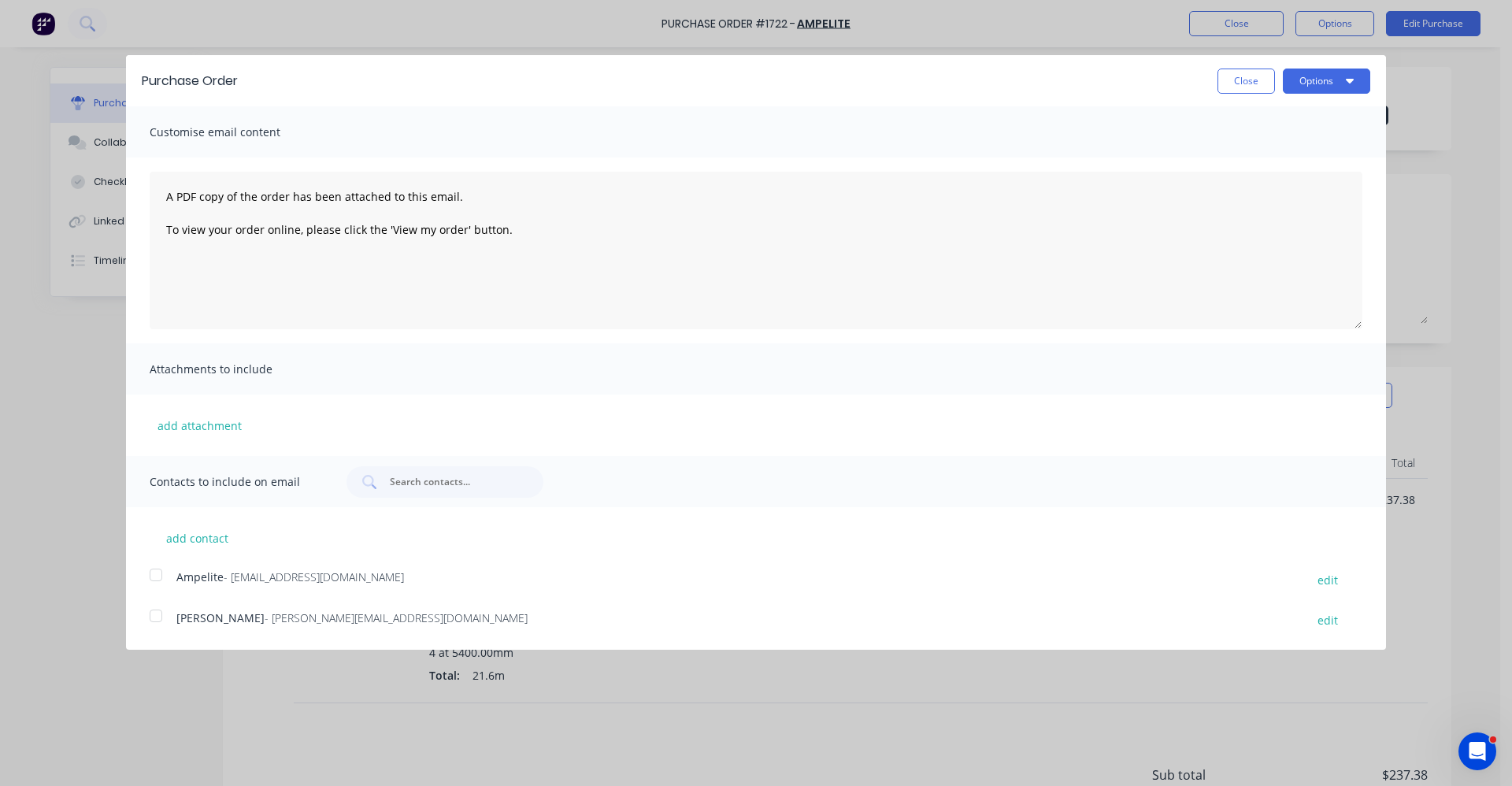
click at [156, 575] on div at bounding box center [155, 575] width 31 height 31
click at [1332, 84] on button "Options" at bounding box center [1326, 80] width 88 height 25
click at [1289, 149] on div "Email" at bounding box center [1295, 152] width 121 height 23
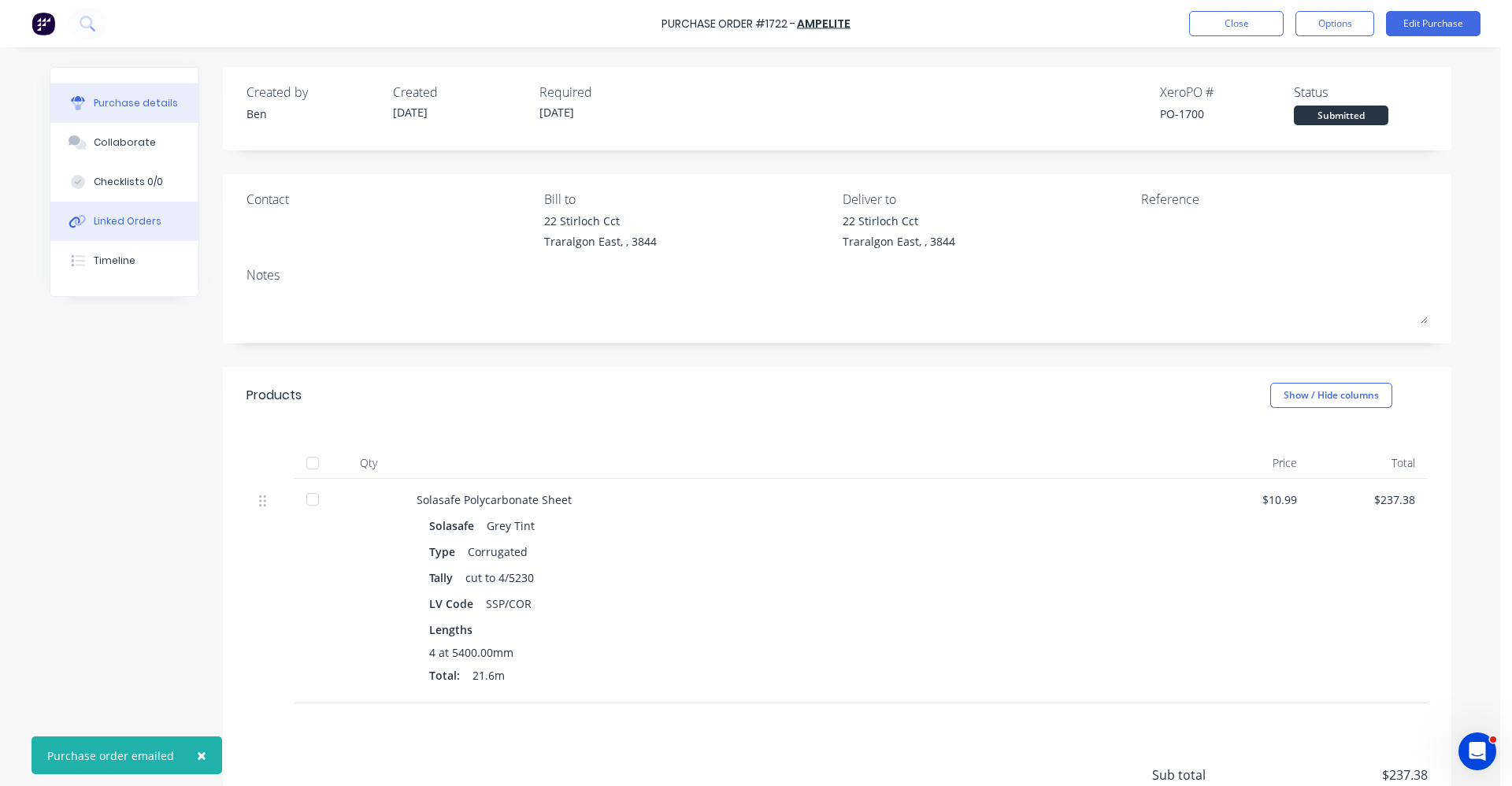
click at [86, 219] on button "Linked Orders" at bounding box center [125, 221] width 148 height 39
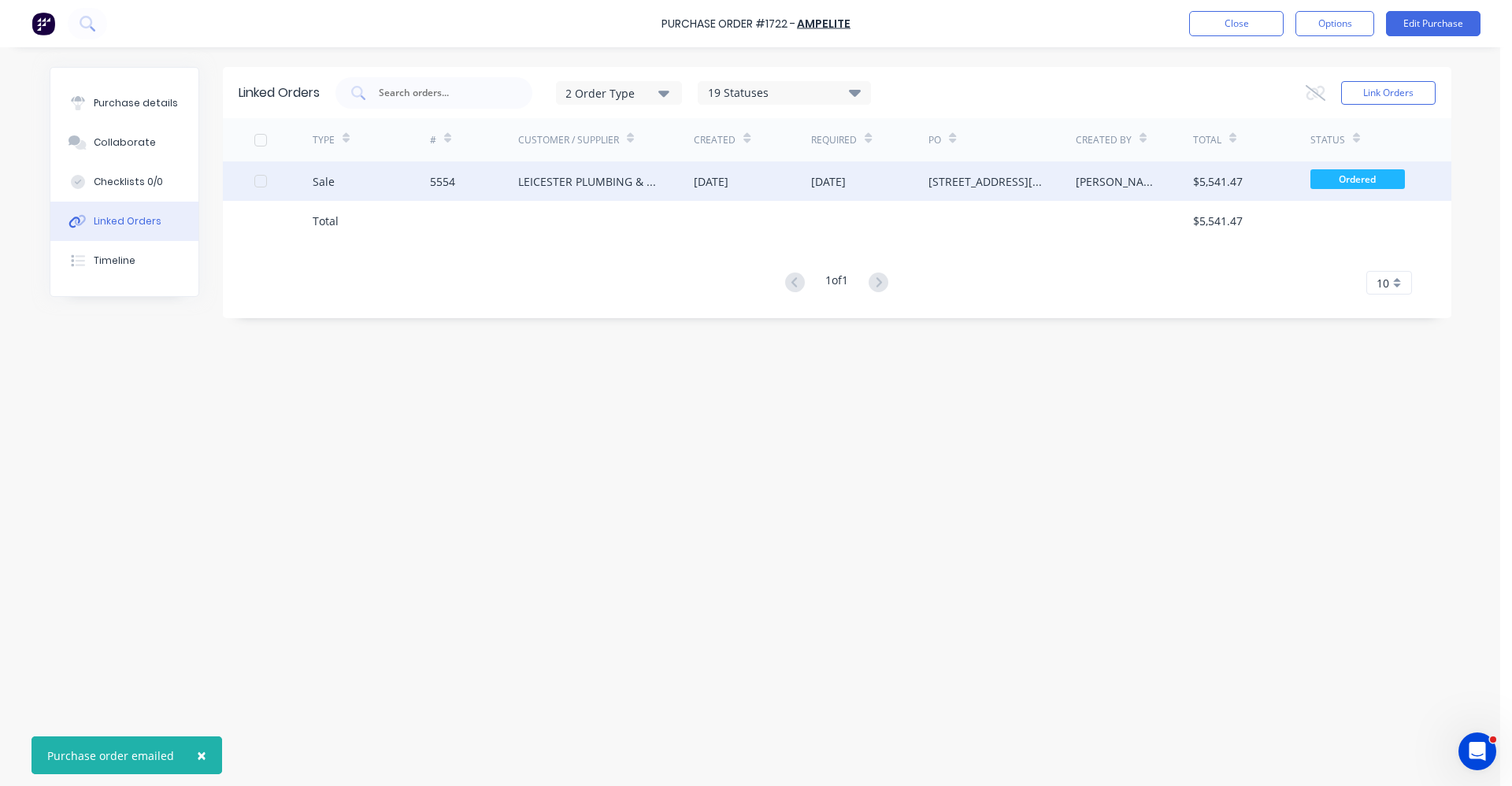
click at [572, 183] on div "LEICESTER PLUMBING & GASFITTING" at bounding box center [590, 182] width 145 height 17
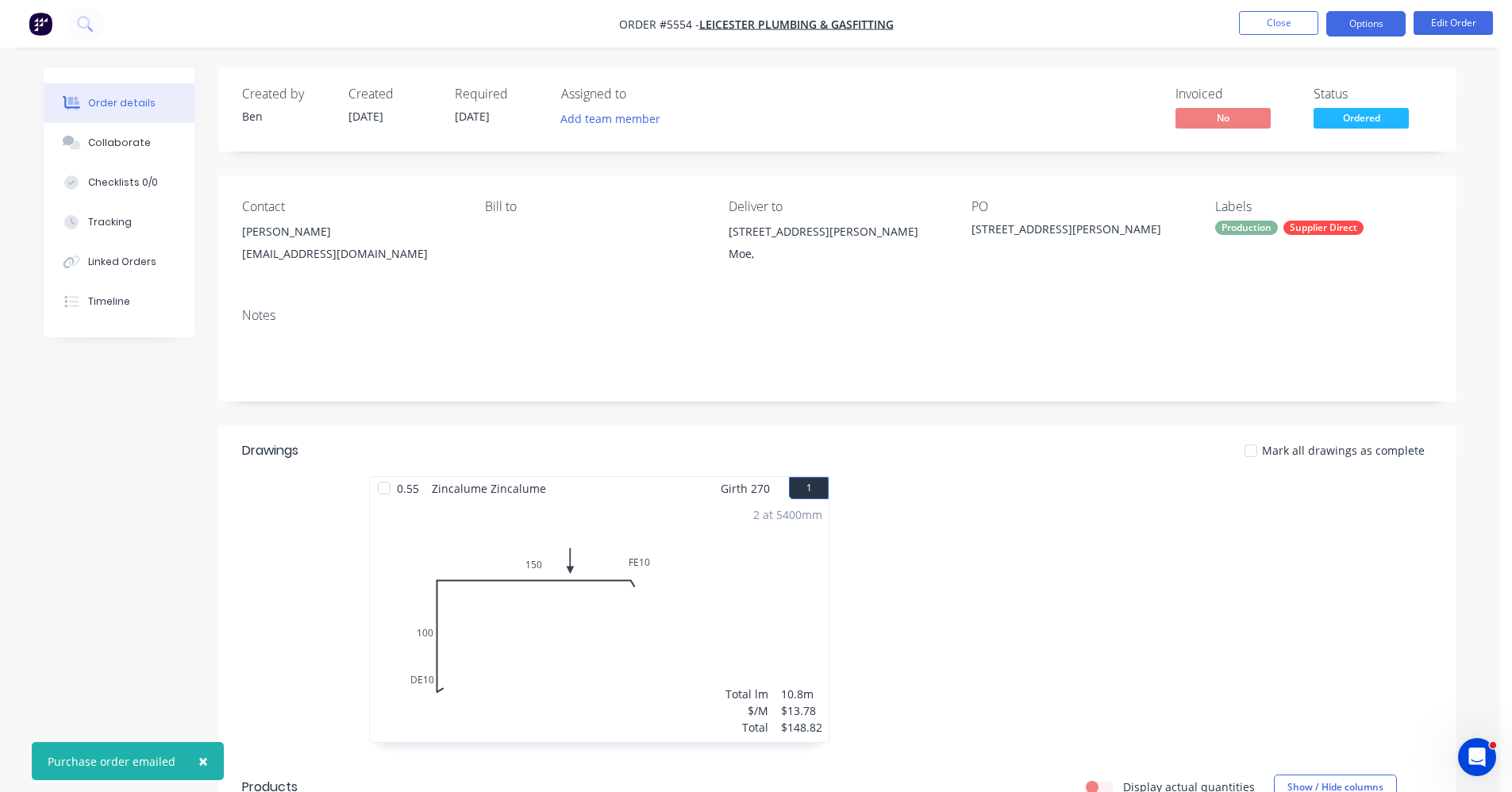
click at [1374, 23] on button "Options" at bounding box center [1366, 23] width 79 height 25
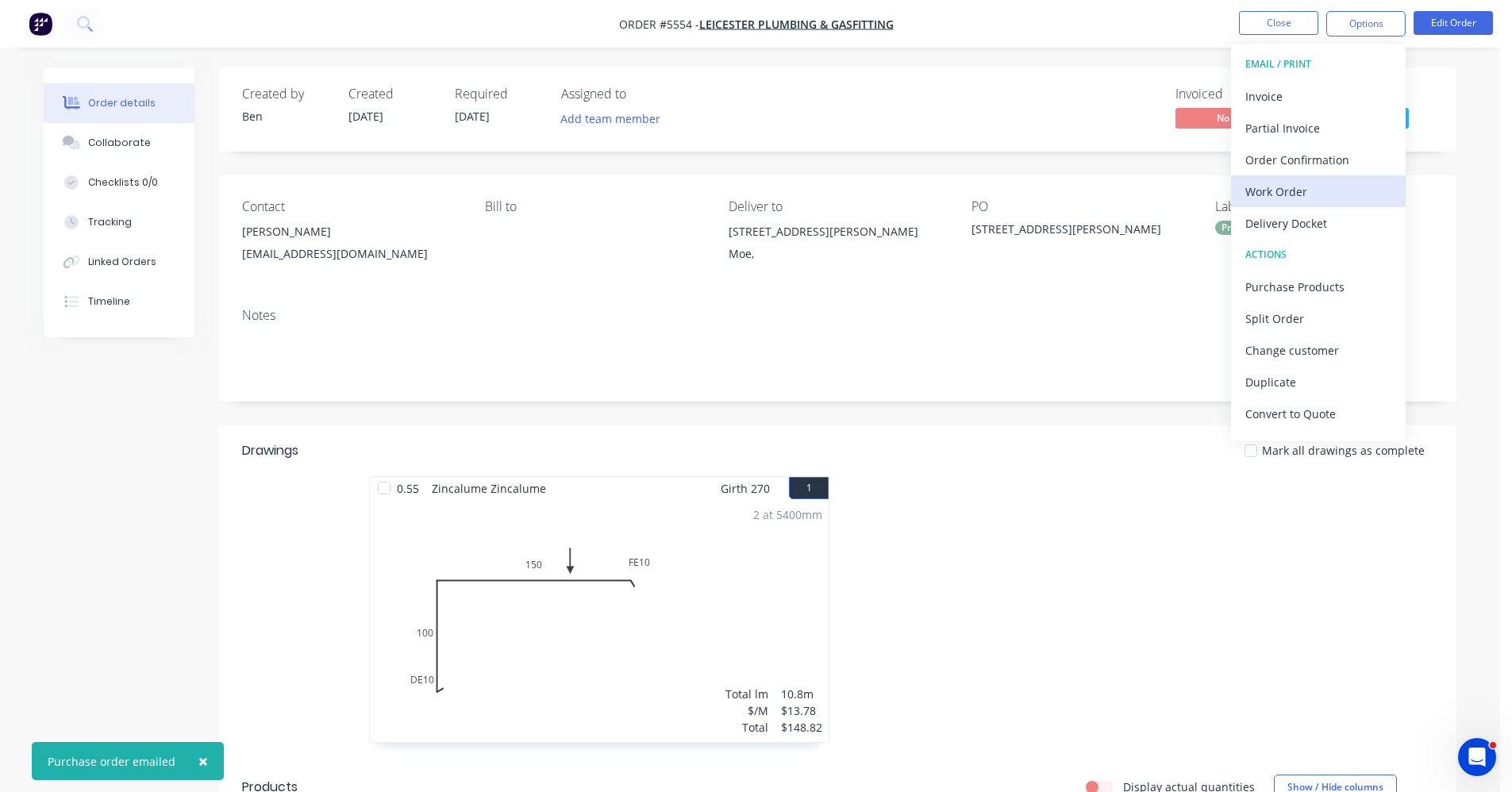
click at [1295, 201] on div "Work Order" at bounding box center [1318, 192] width 146 height 23
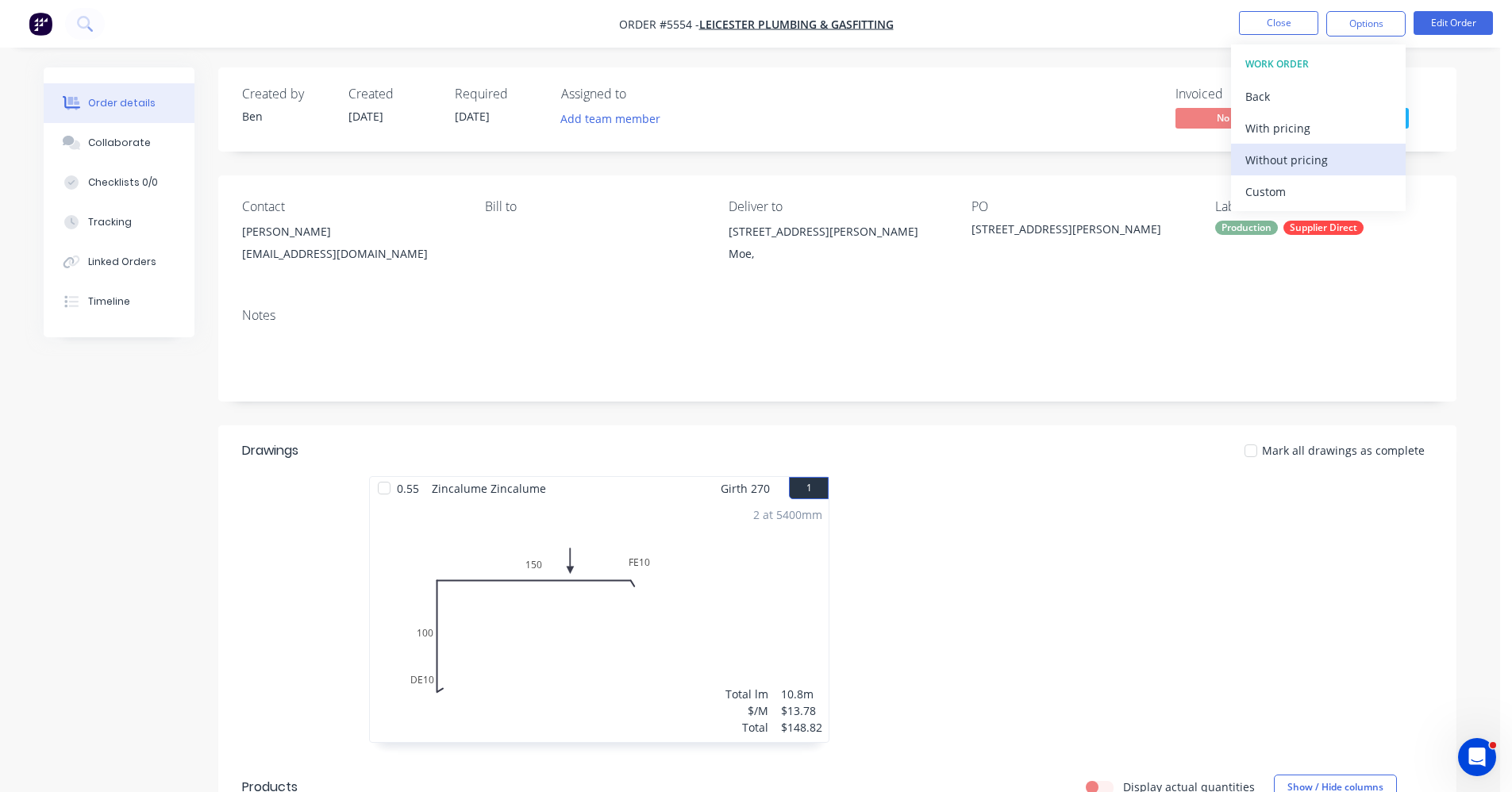
click at [1301, 160] on div "Without pricing" at bounding box center [1318, 160] width 146 height 23
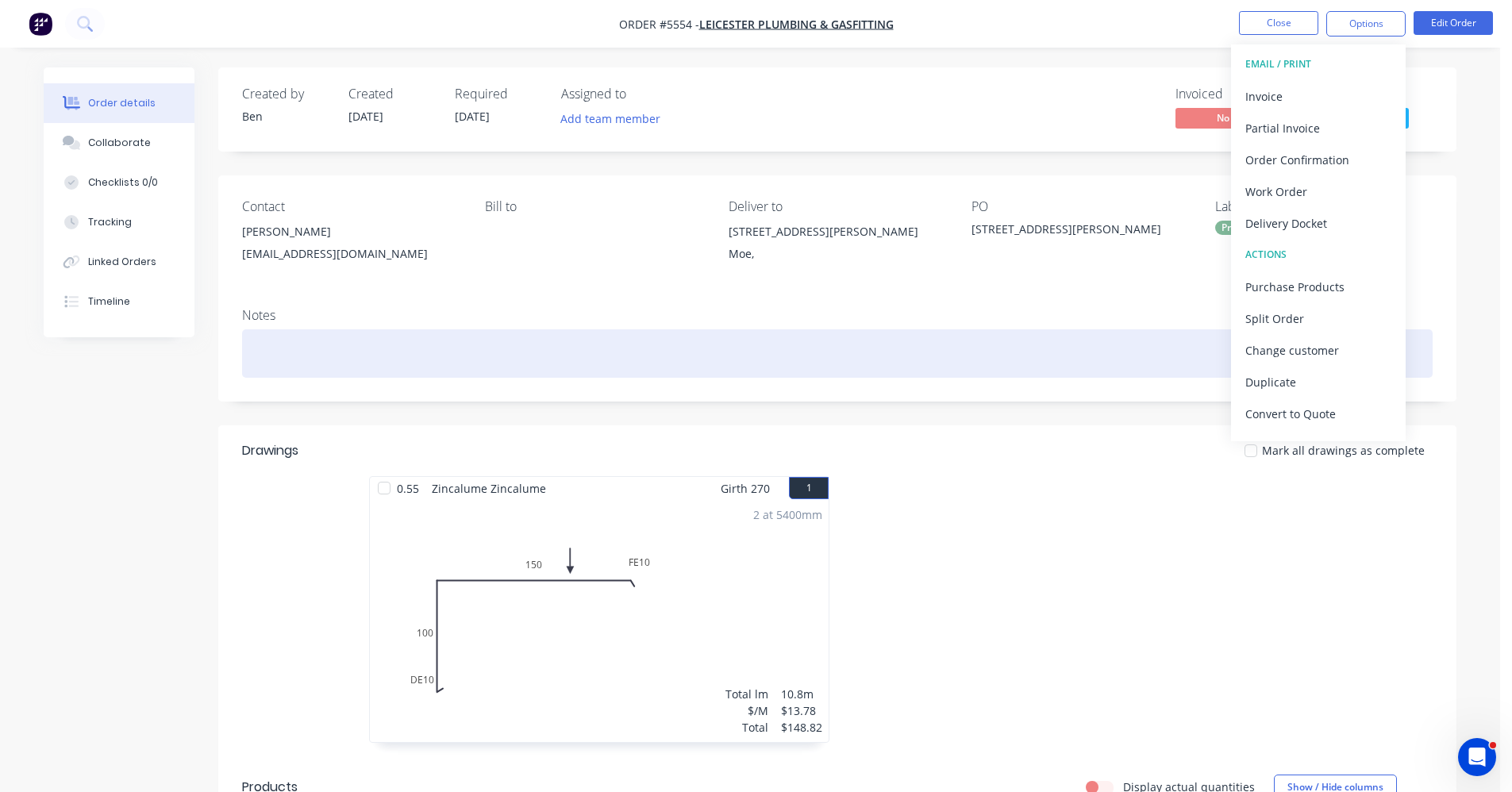
click at [610, 367] on div at bounding box center [837, 354] width 1190 height 49
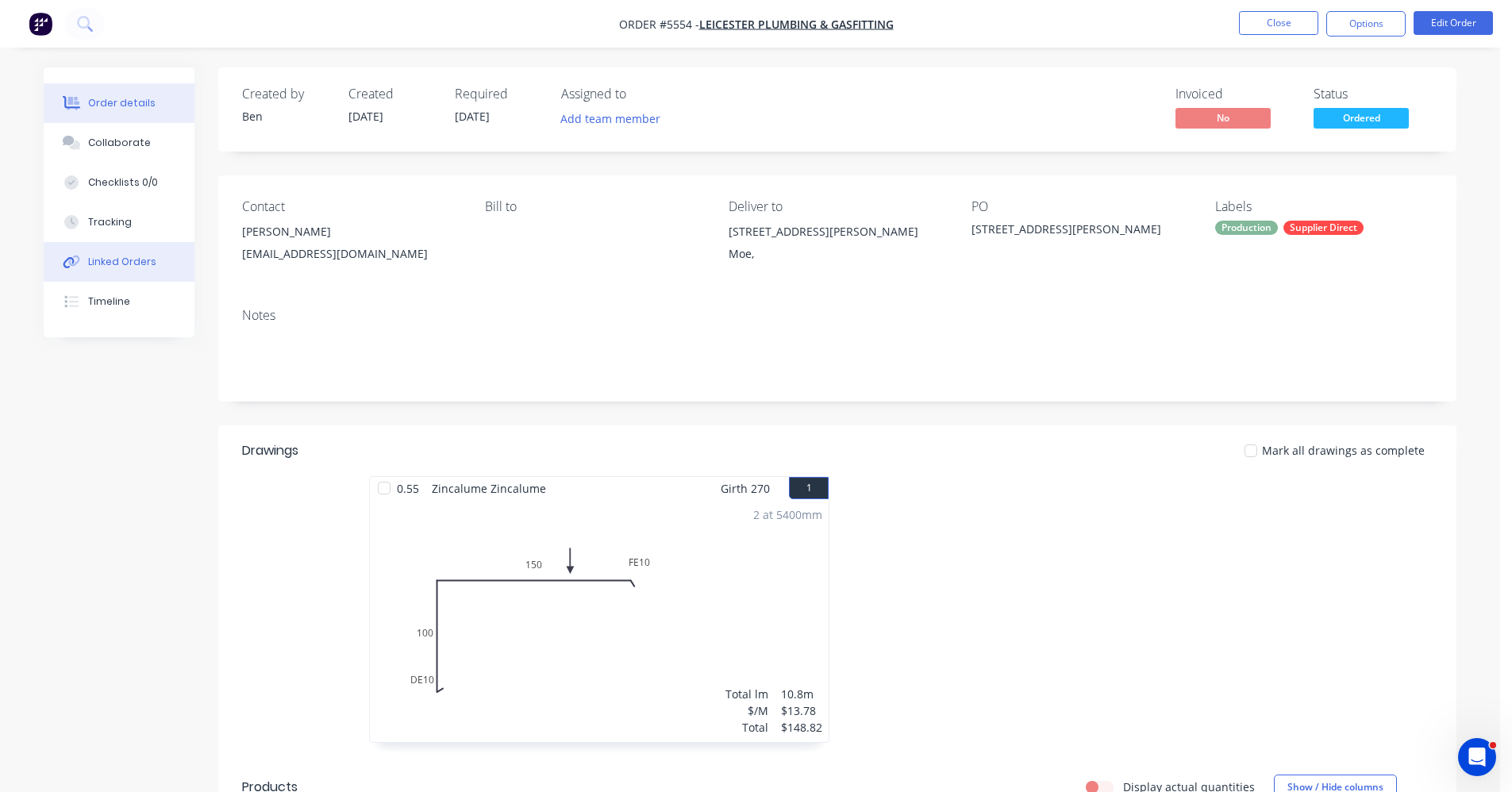
click at [118, 262] on div "Linked Orders" at bounding box center [122, 262] width 68 height 15
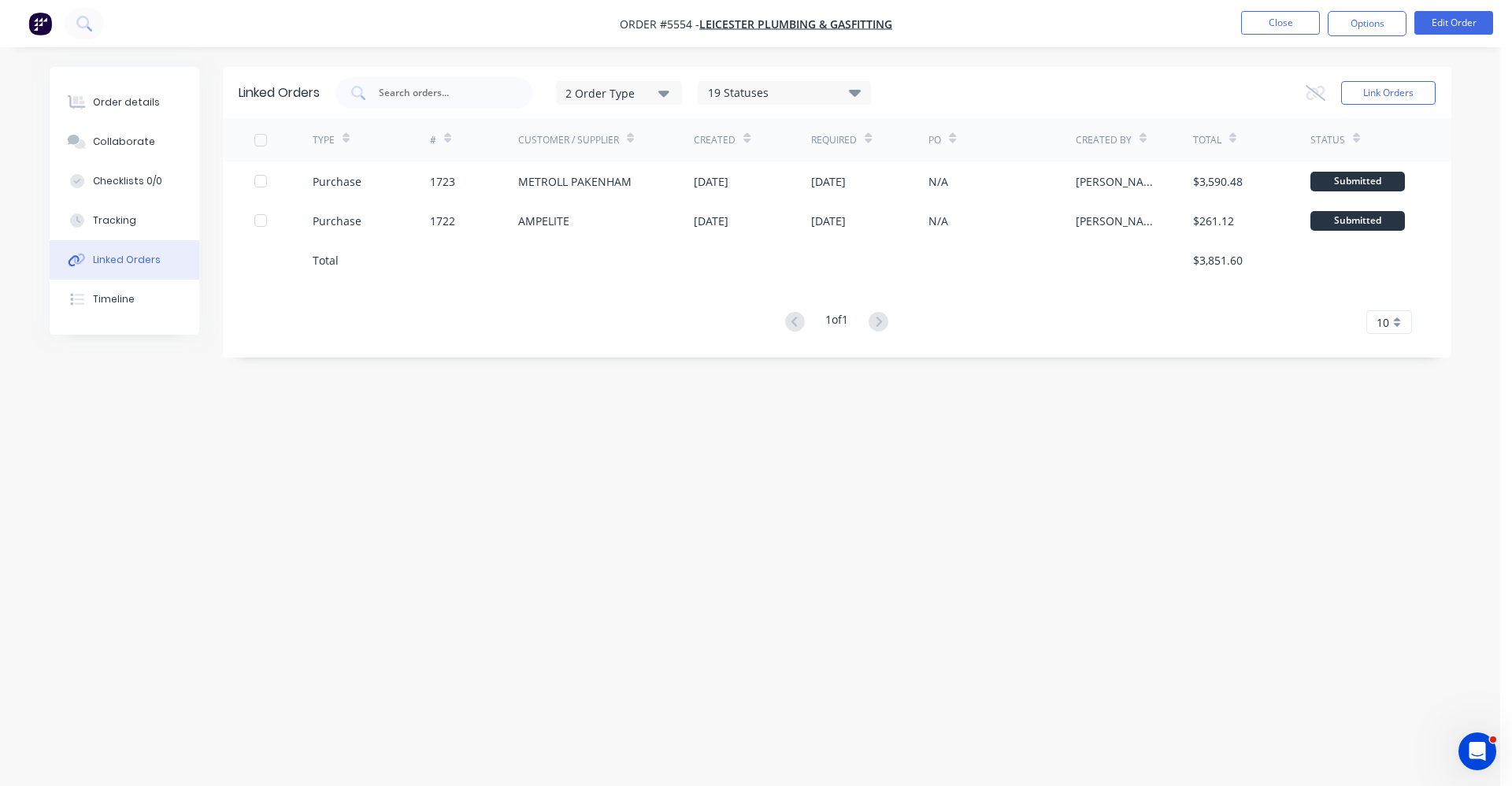
click at [662, 568] on div "Linked Orders 2 Order Type 19 Statuses Sales Order Status All Archived Draft Qu…" at bounding box center [750, 362] width 1402 height 592
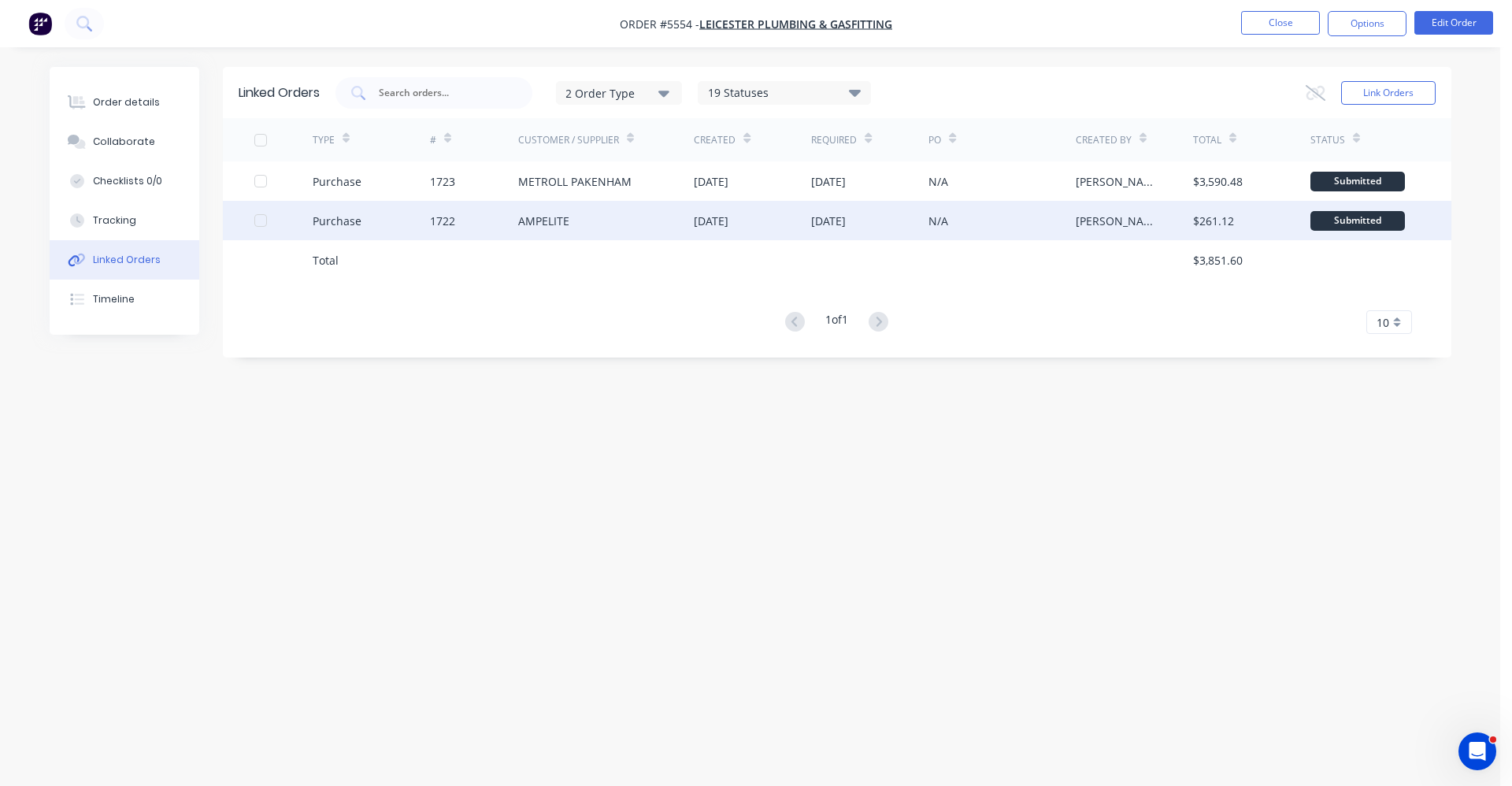
click at [613, 228] on div "AMPELITE" at bounding box center [607, 220] width 177 height 39
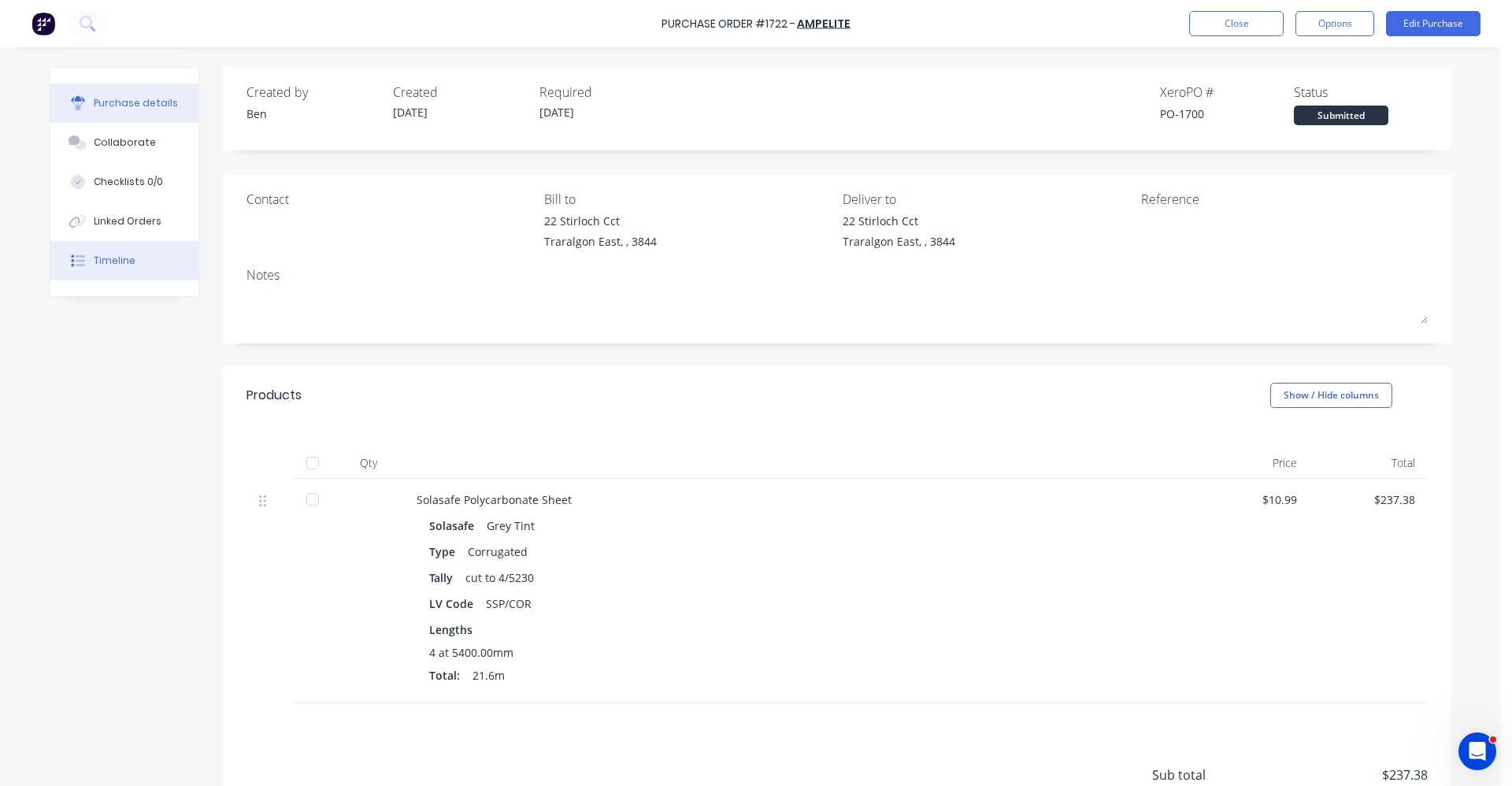
click at [117, 268] on button "Timeline" at bounding box center [125, 260] width 148 height 39
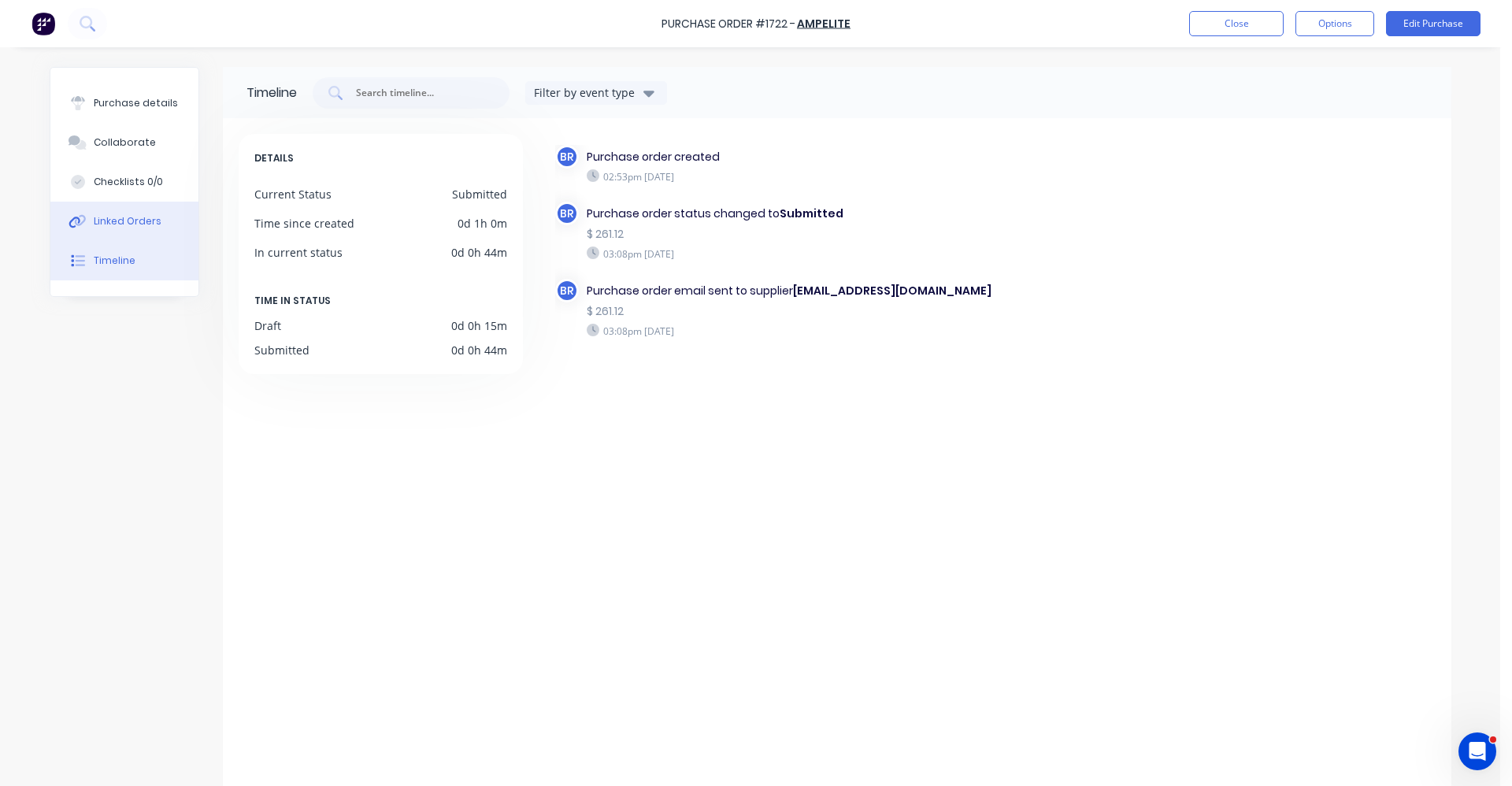
click at [118, 220] on div "Linked Orders" at bounding box center [128, 222] width 67 height 14
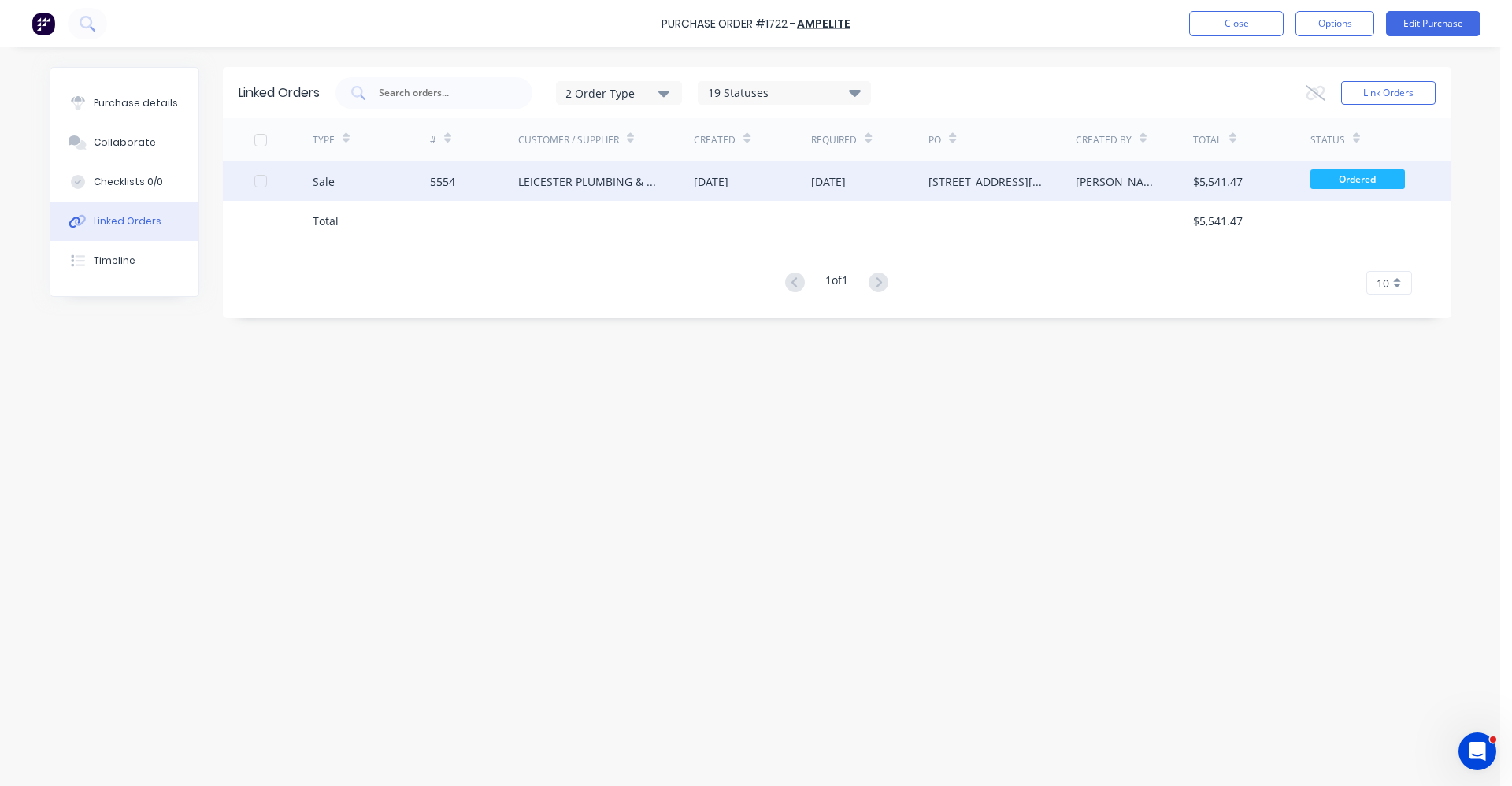
click at [551, 180] on div "LEICESTER PLUMBING & GASFITTING" at bounding box center [590, 182] width 145 height 17
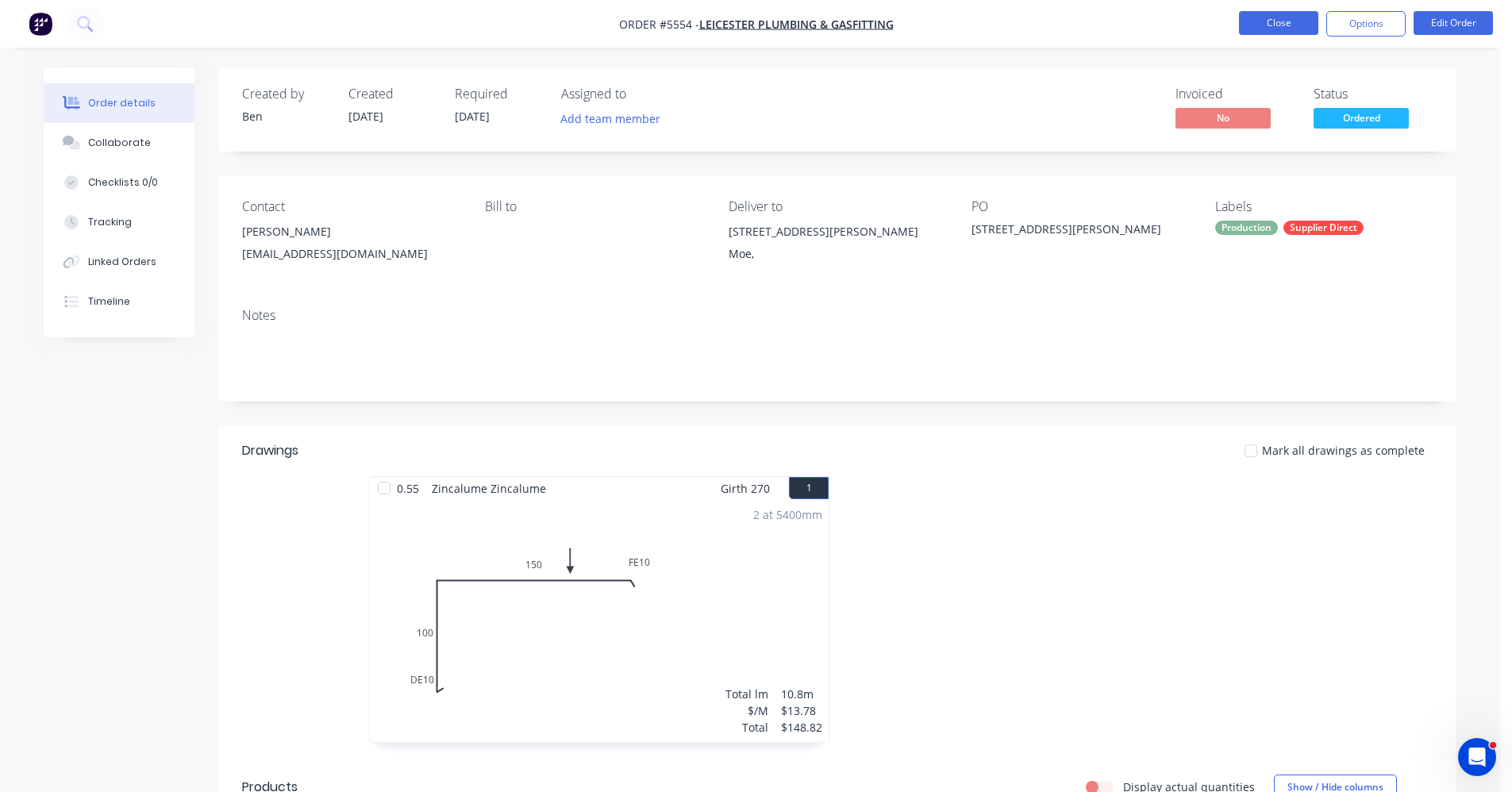
click at [1272, 23] on button "Close" at bounding box center [1279, 23] width 79 height 23
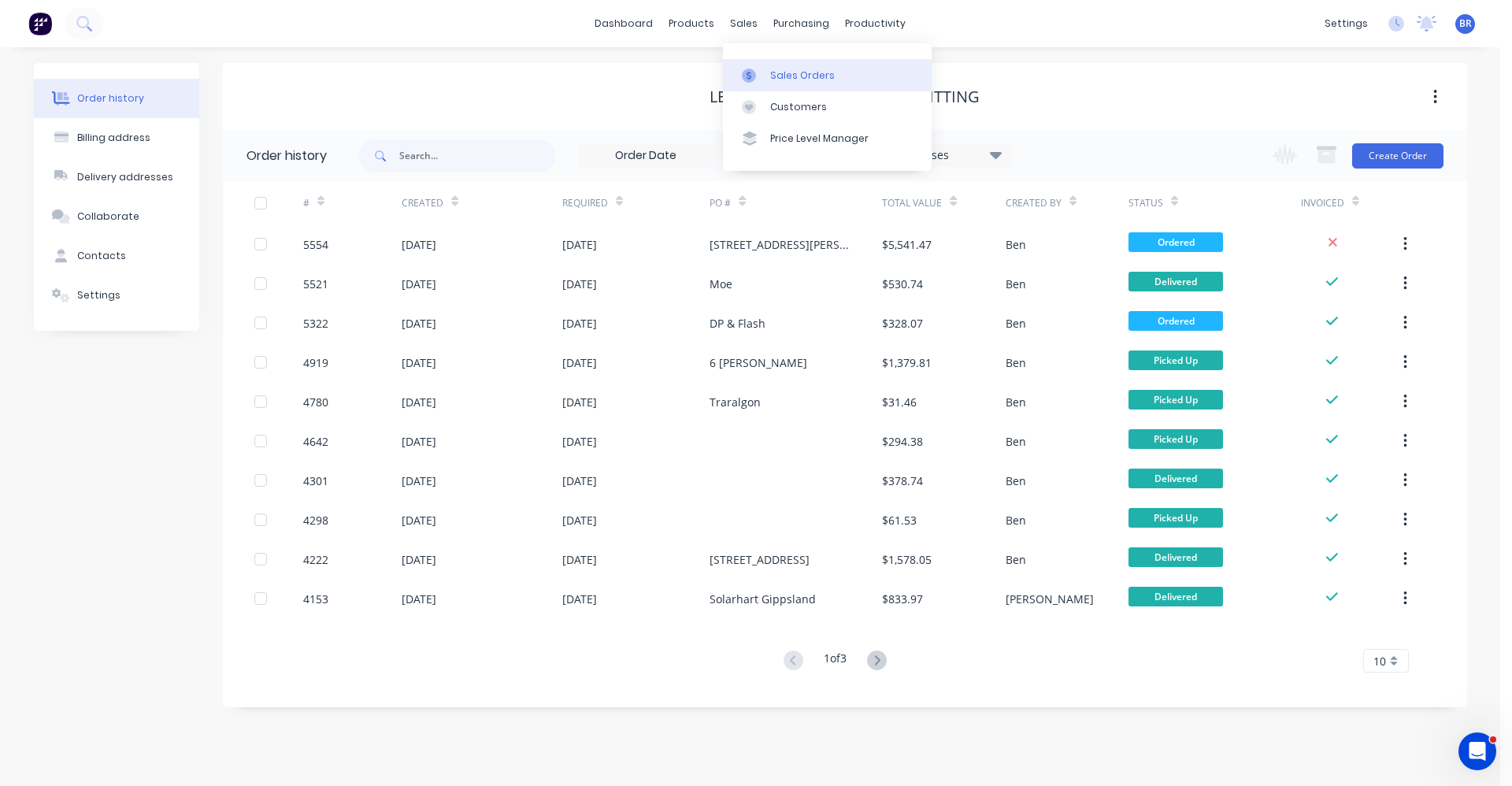
click at [766, 62] on link "Sales Orders" at bounding box center [828, 75] width 209 height 31
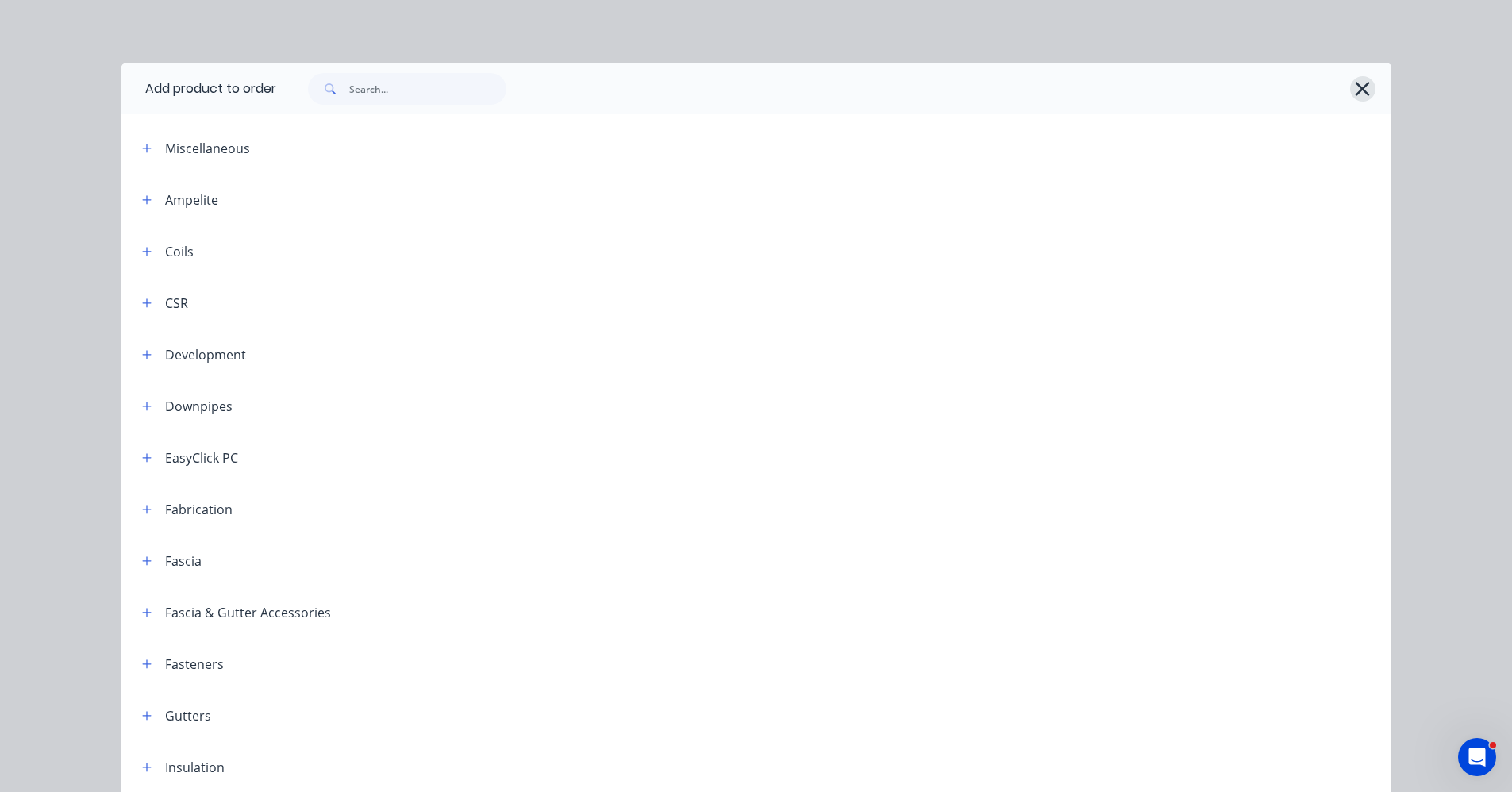
click at [1364, 94] on icon "button" at bounding box center [1362, 88] width 17 height 22
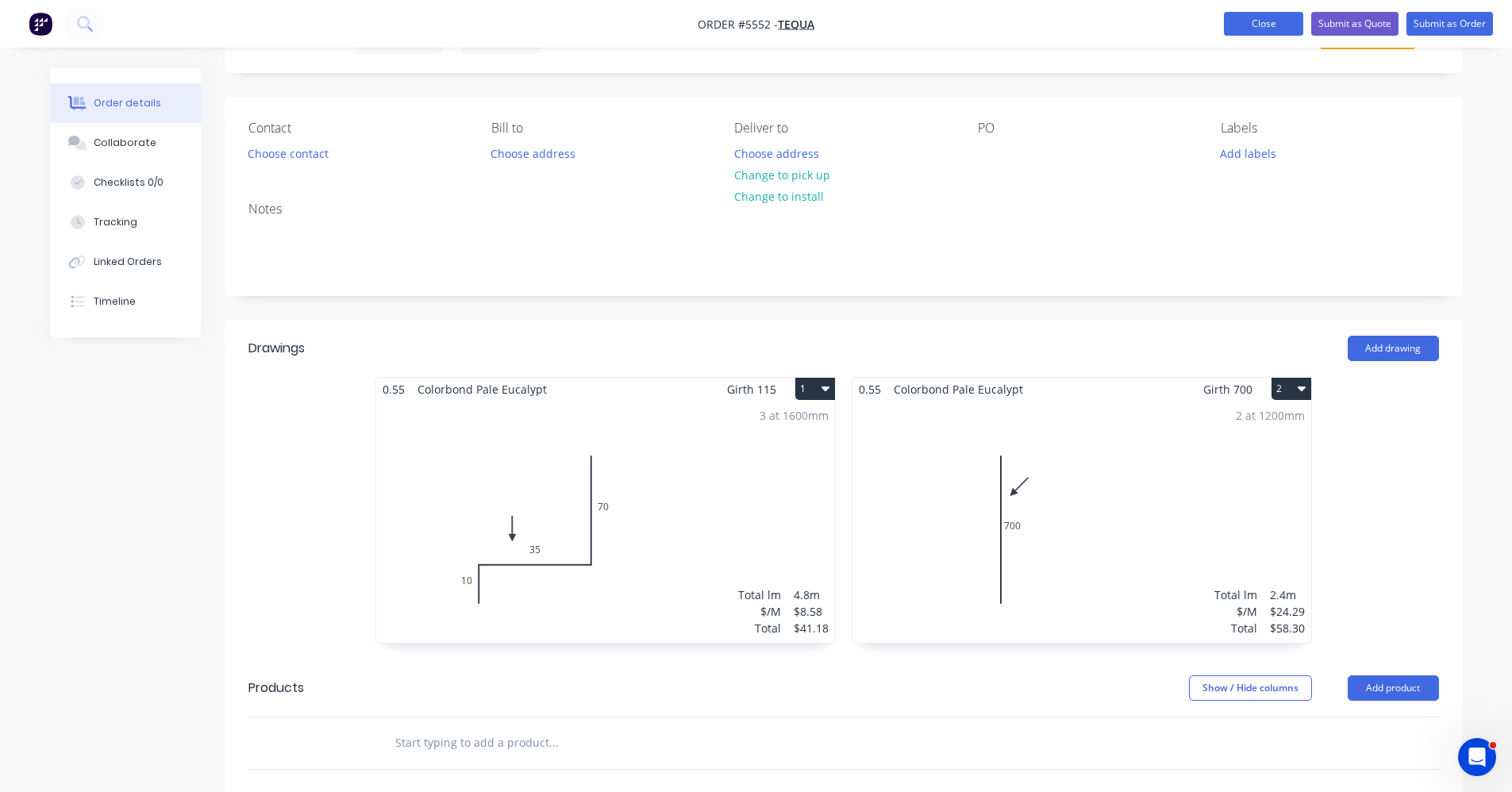
click at [1271, 26] on button "Close" at bounding box center [1264, 23] width 79 height 23
